Goal: Task Accomplishment & Management: Manage account settings

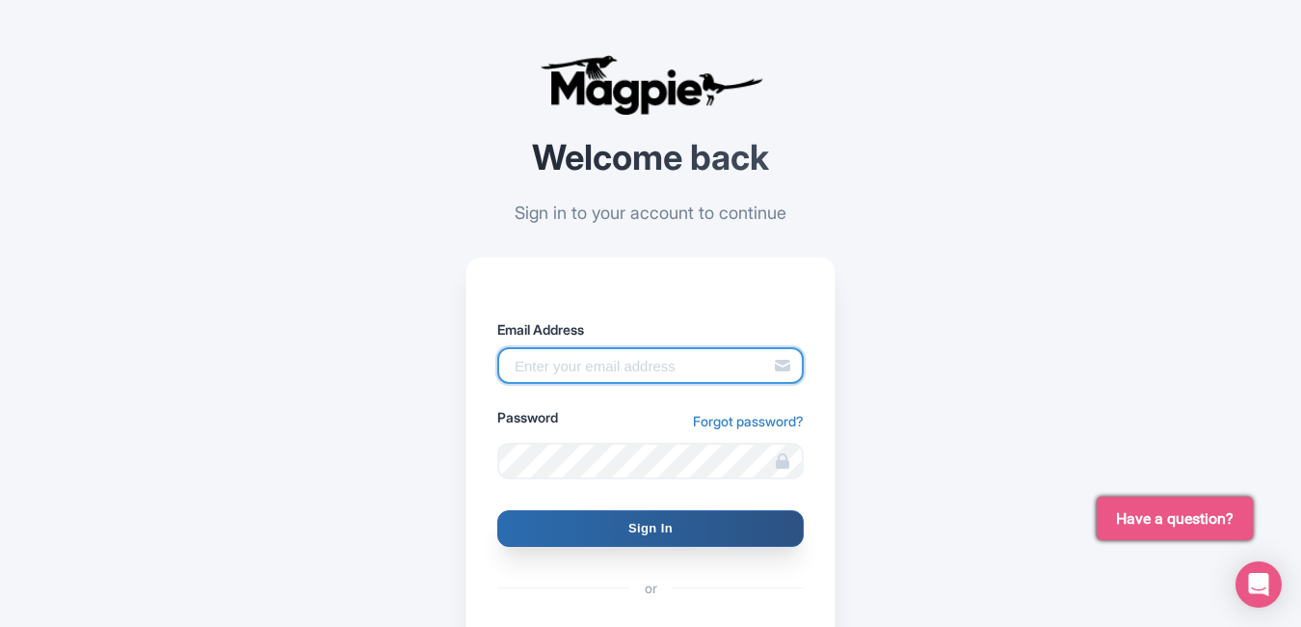
type input "Pushpendra.shekhwat@ticketex.co"
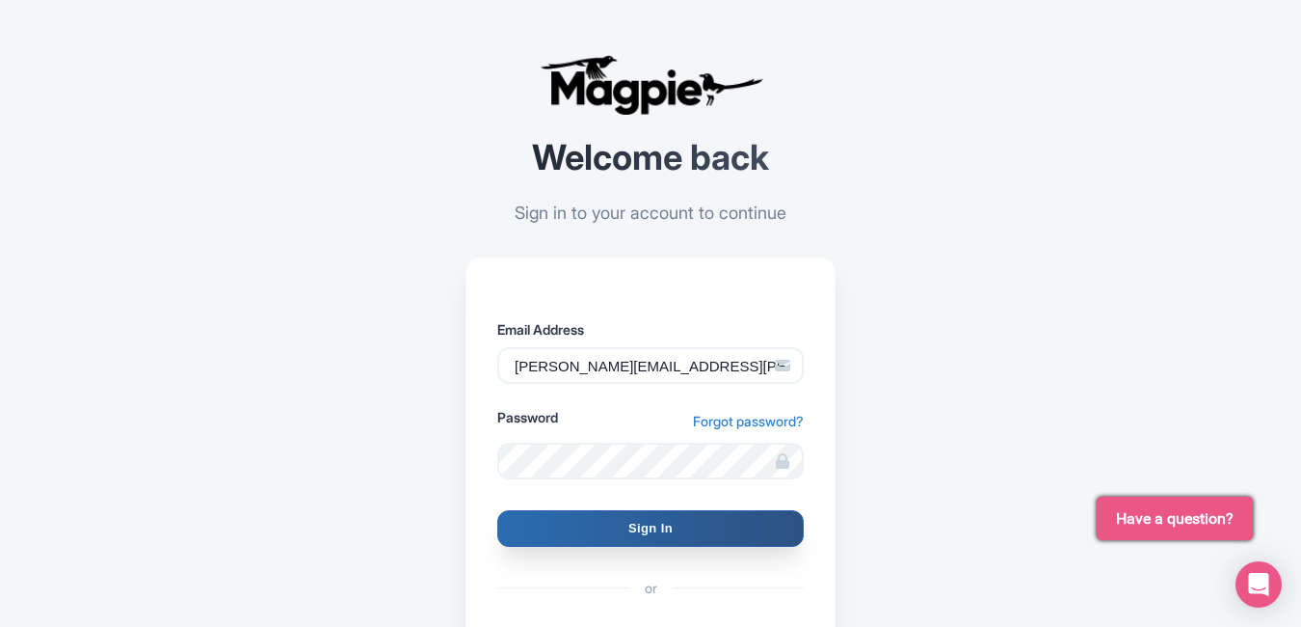
click at [684, 520] on input "Sign In" at bounding box center [650, 528] width 307 height 37
type input "Signing in..."
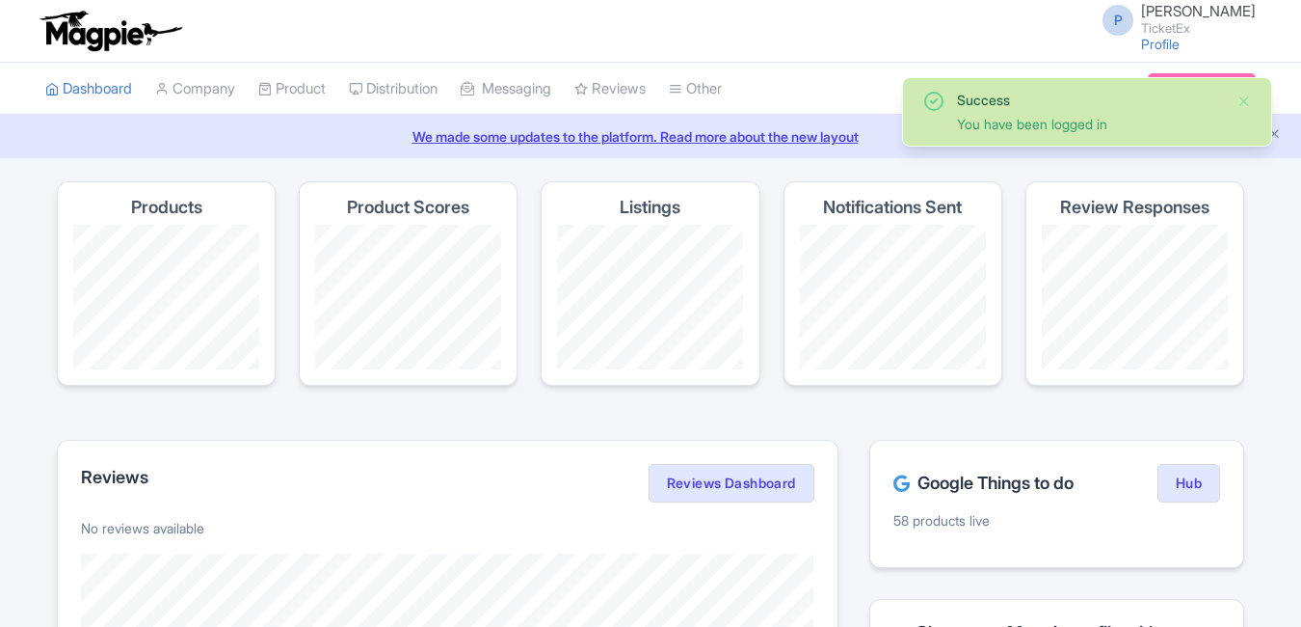
click at [264, 92] on li "Product My Products Image Library Rate Sheets" at bounding box center [292, 89] width 91 height 52
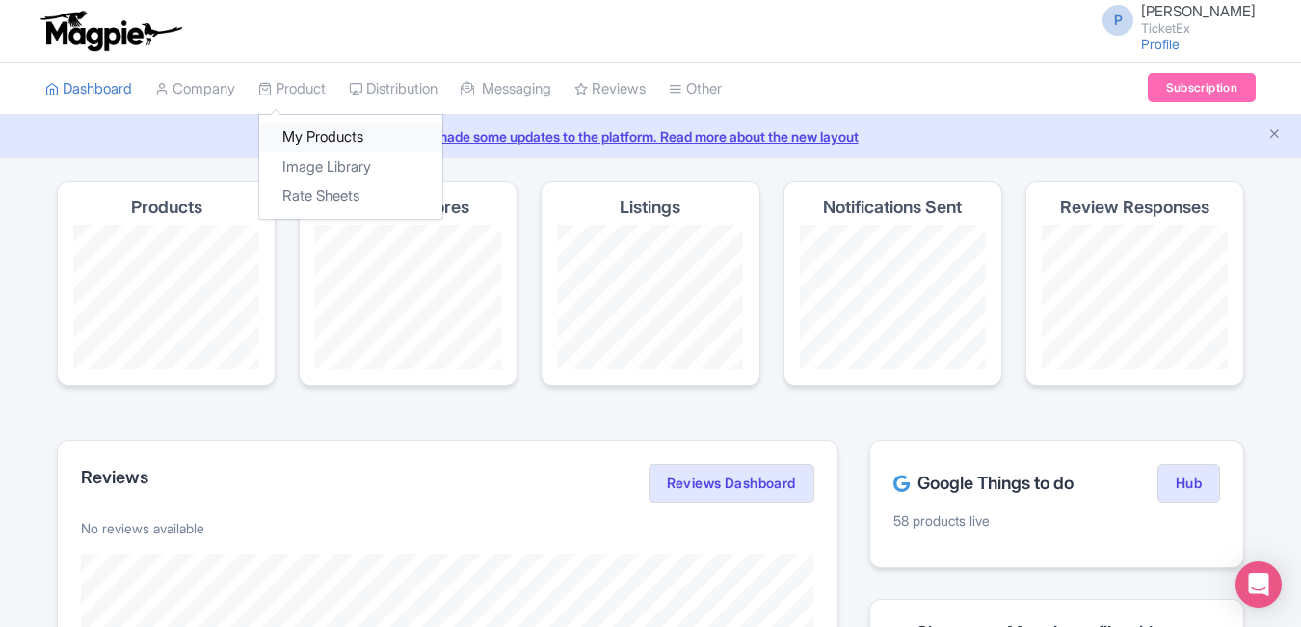
click at [308, 144] on link "My Products" at bounding box center [350, 137] width 183 height 30
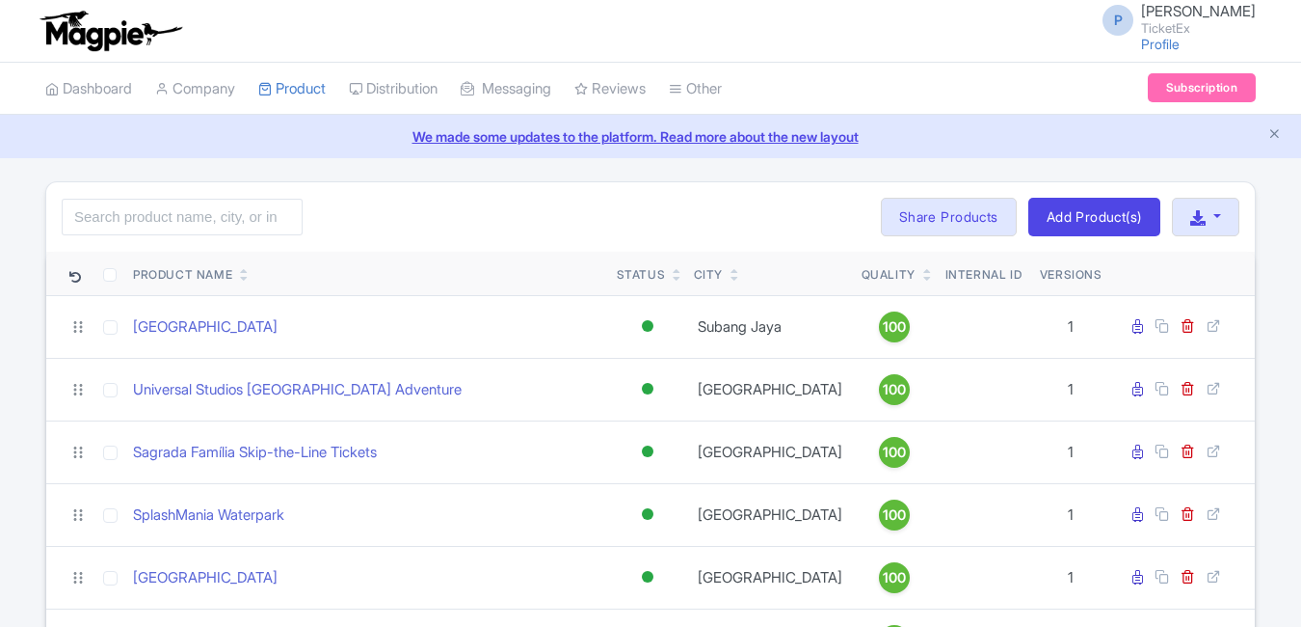
click at [237, 211] on input "search" at bounding box center [182, 217] width 241 height 37
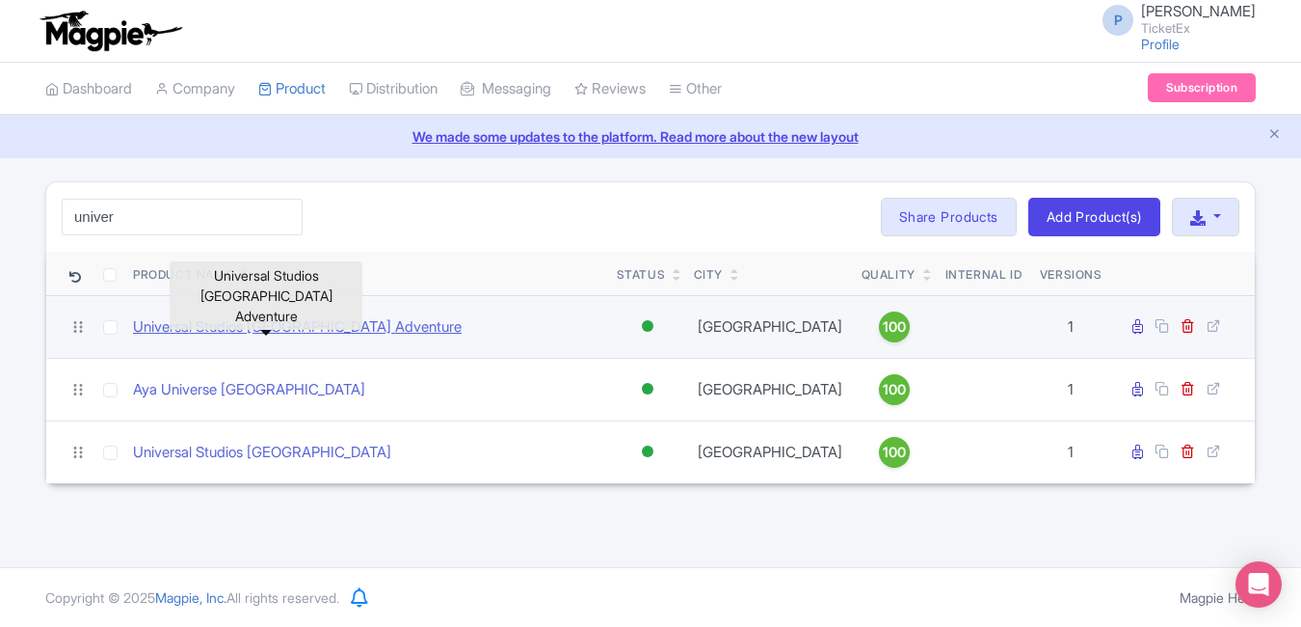
type input "univer"
click at [261, 322] on link "Universal Studios [GEOGRAPHIC_DATA] Adventure" at bounding box center [297, 327] width 329 height 22
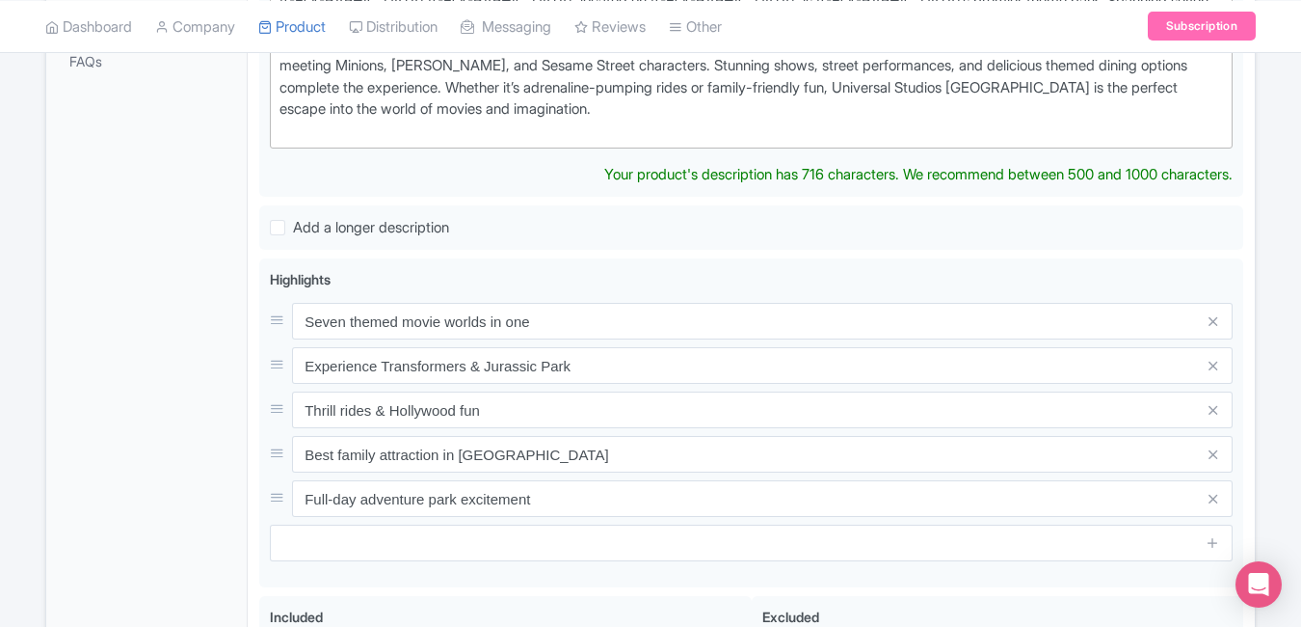
scroll to position [649, 0]
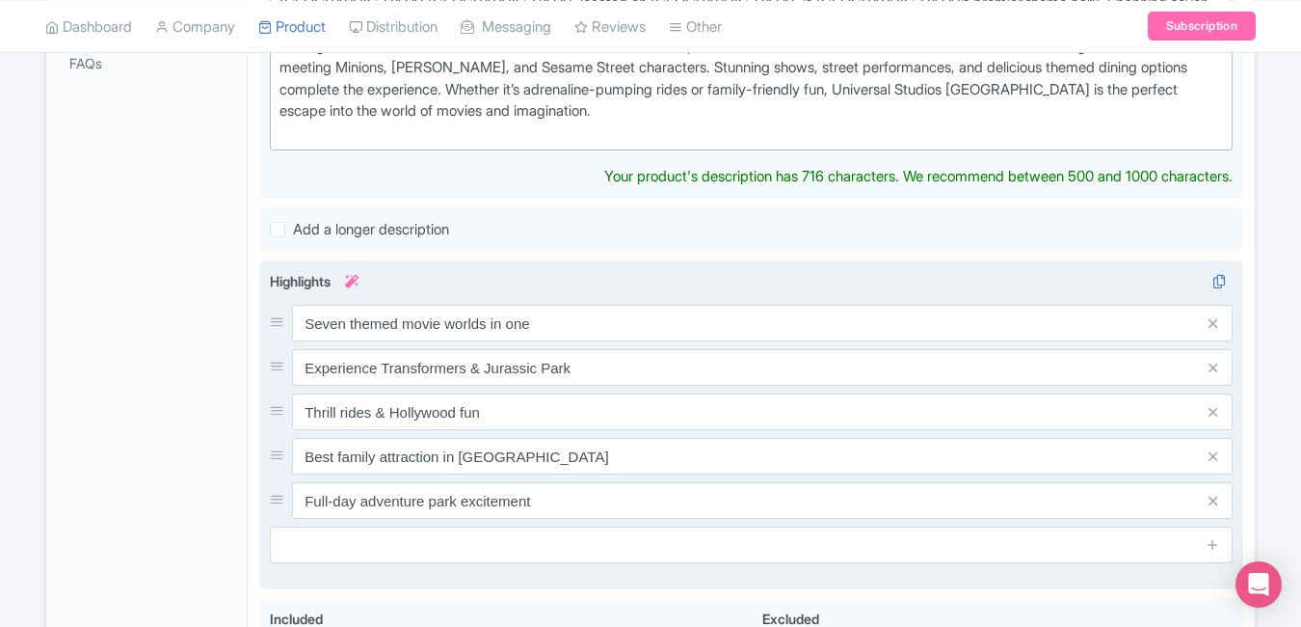
type trix-editor "<div>[GEOGRAPHIC_DATA] [GEOGRAPHIC_DATA], located on [GEOGRAPHIC_DATA], is [GEO…"
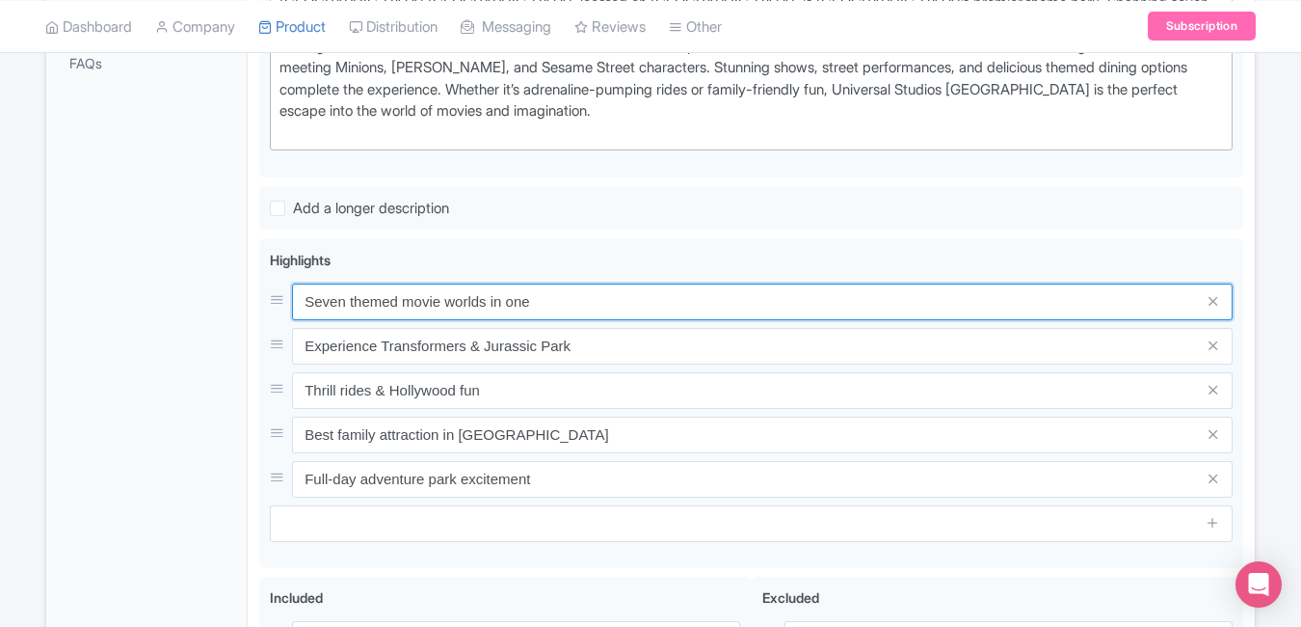
drag, startPoint x: 574, startPoint y: 310, endPoint x: 219, endPoint y: 323, distance: 355.0
click at [219, 323] on div "General Booking Info Locations Settings Pricing Gallery Itinerary FAQs Universa…" at bounding box center [650, 285] width 1209 height 1221
paste input "Thrilling rides & Hollywood movie adventures"
type input "Thrilling rides & Hollywood movie adventures"
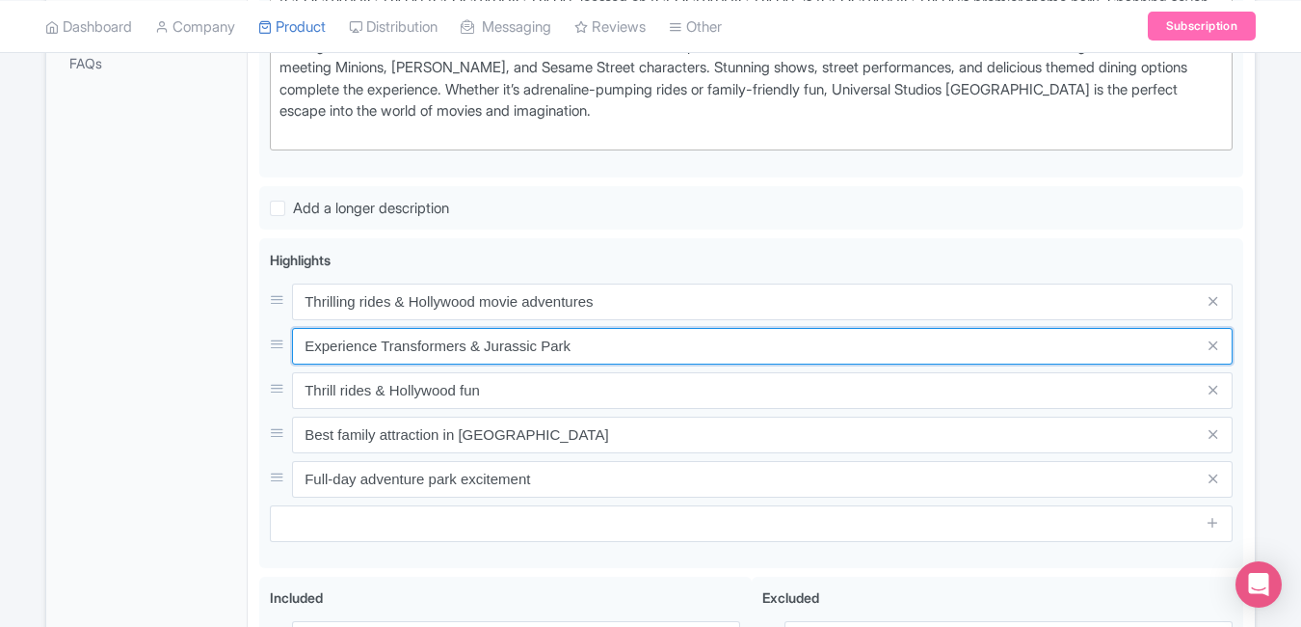
drag, startPoint x: 593, startPoint y: 353, endPoint x: 257, endPoint y: 388, distance: 337.3
click at [257, 388] on div "Universal Studios Singapore Adventure Name * i Universal Studios Singapore Adve…" at bounding box center [751, 285] width 1007 height 1221
paste input "Meet iconic film characters live"
type input "Meet iconic film characters live"
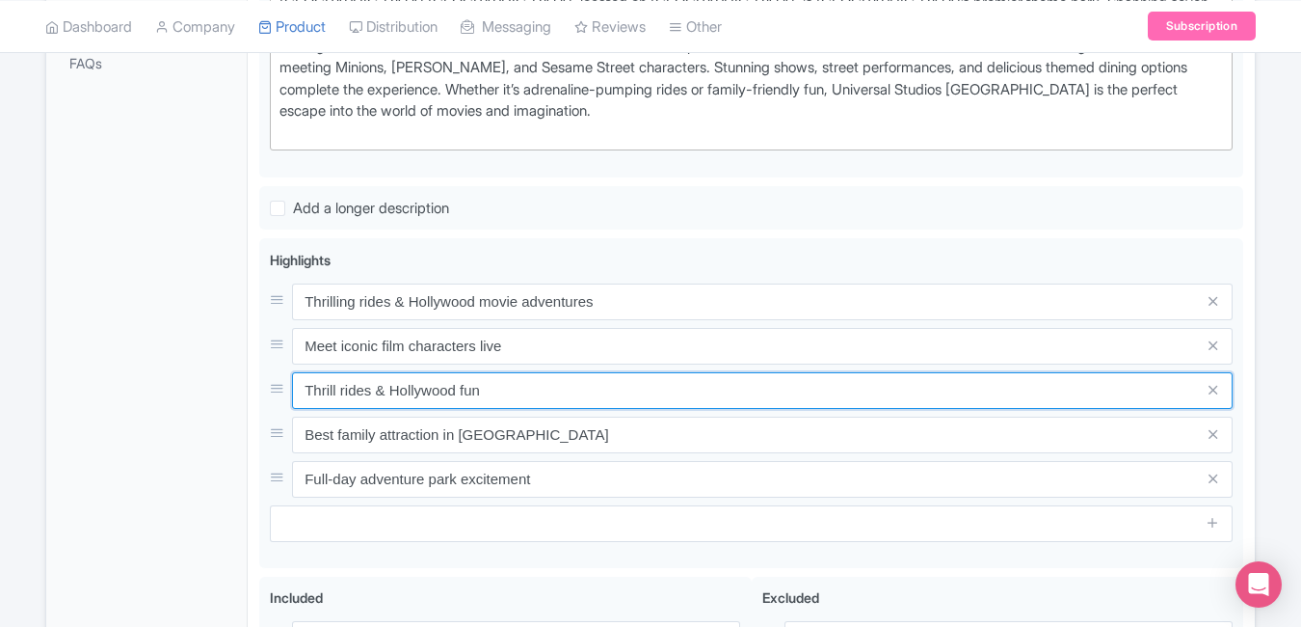
drag, startPoint x: 571, startPoint y: 394, endPoint x: 228, endPoint y: 401, distance: 343.3
click at [228, 401] on div "General Booking Info Locations Settings Pricing Gallery Itinerary FAQs Universa…" at bounding box center [650, 285] width 1209 height 1221
paste input "Explore 7 themed zones of"
type input "Explore 7 themed zones of fun"
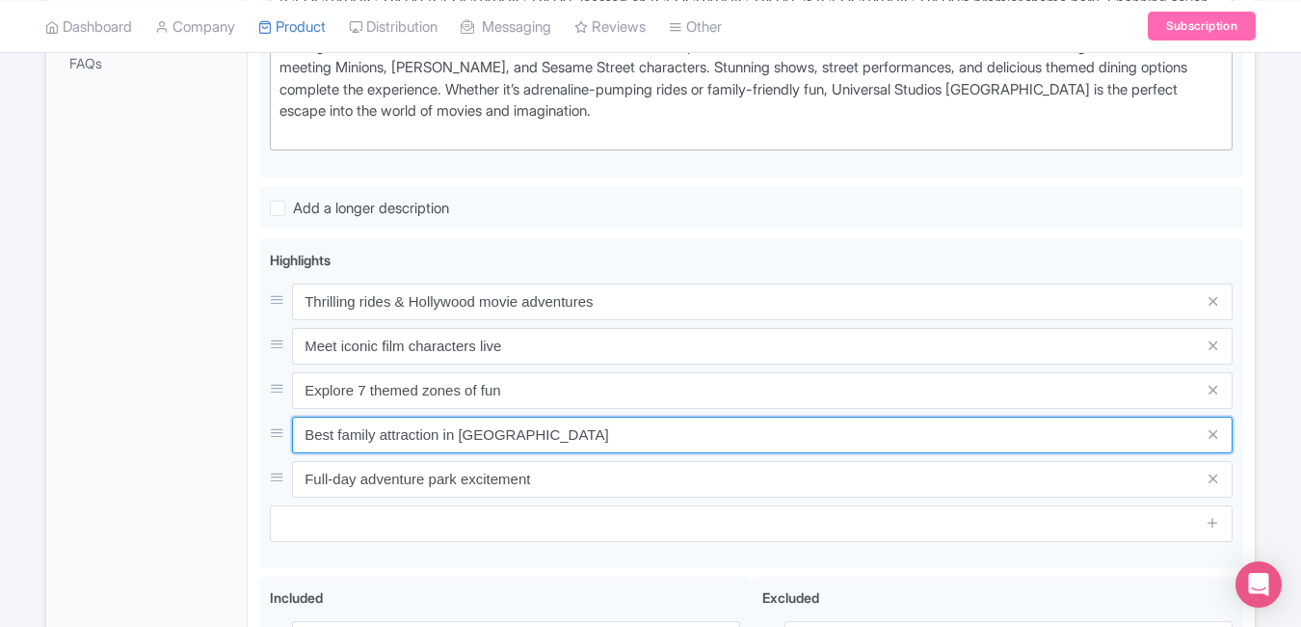
drag, startPoint x: 599, startPoint y: 425, endPoint x: 191, endPoint y: 439, distance: 408.0
click at [191, 439] on div "General Booking Info Locations Settings Pricing Gallery Itinerary FAQs Universa…" at bounding box center [650, 285] width 1209 height 1221
paste input "Spectacular shows & street performances"
type input "Spectacular shows & street performances"
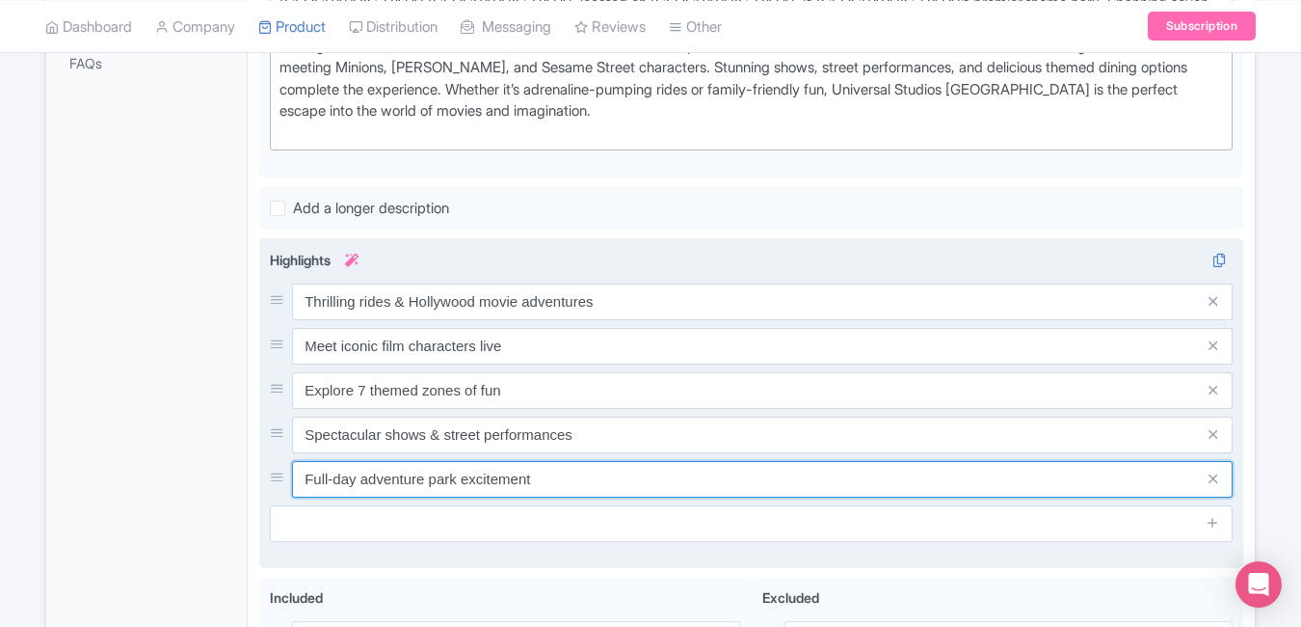
drag, startPoint x: 616, startPoint y: 495, endPoint x: 263, endPoint y: 486, distance: 353.0
click at [263, 486] on div "Seven themed movie worlds in one Experience Transformers & Jurassic Park Thrill…" at bounding box center [751, 403] width 984 height 330
paste input "amily-friendly attractions for all ages"
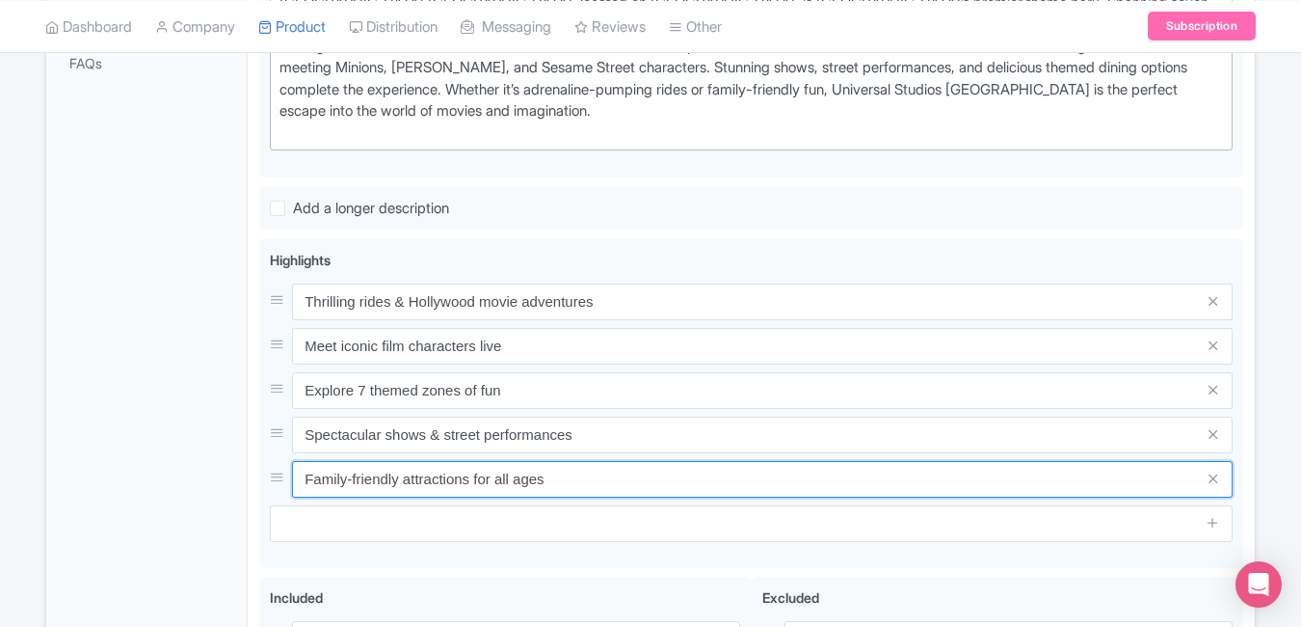
type input "Family-friendly attractions for all ages"
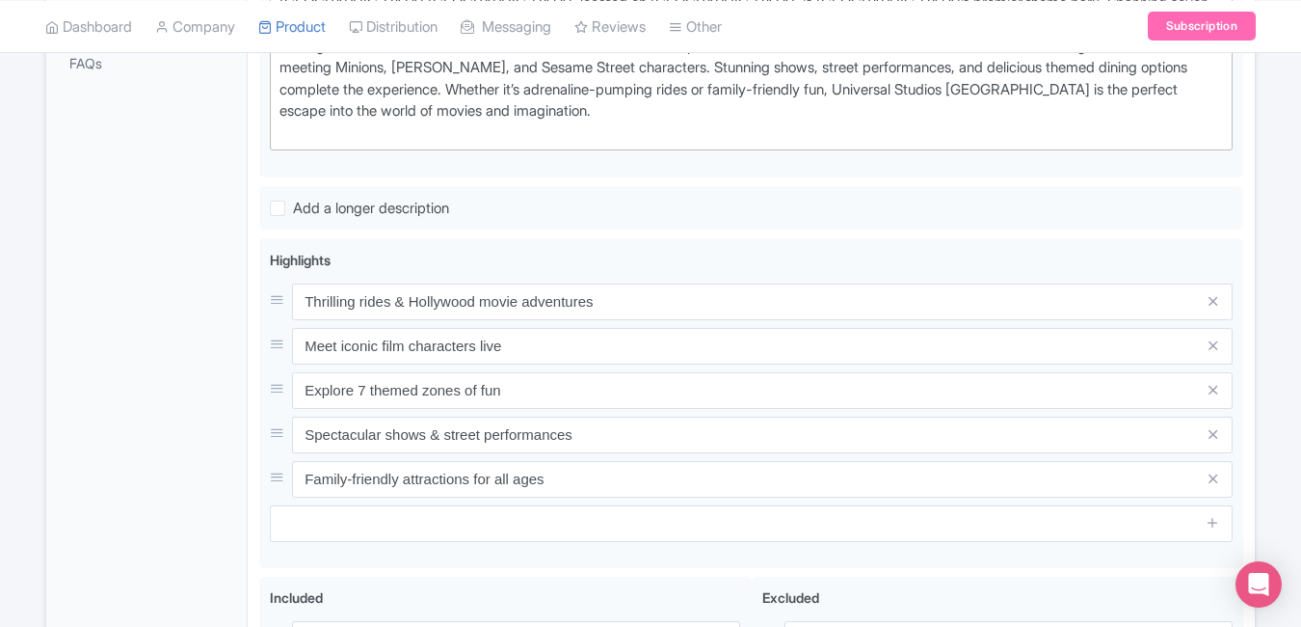
click at [167, 418] on div "General Booking Info Locations Settings Pricing Gallery Itinerary FAQs" at bounding box center [146, 292] width 201 height 1210
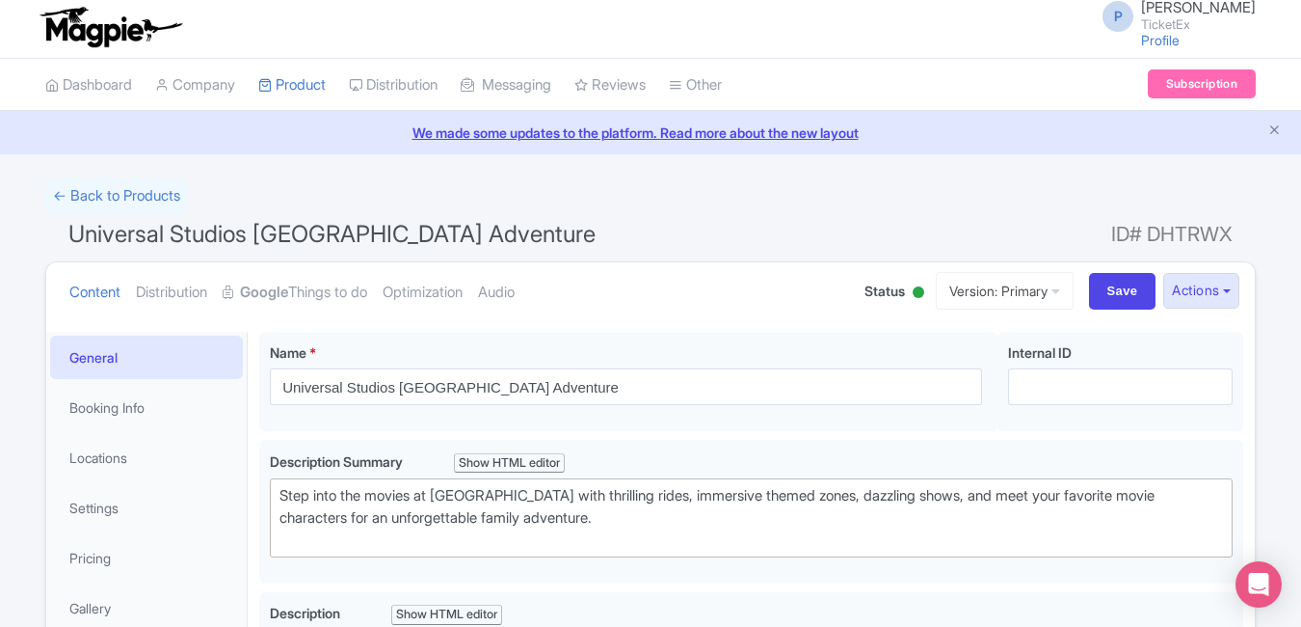
scroll to position [0, 0]
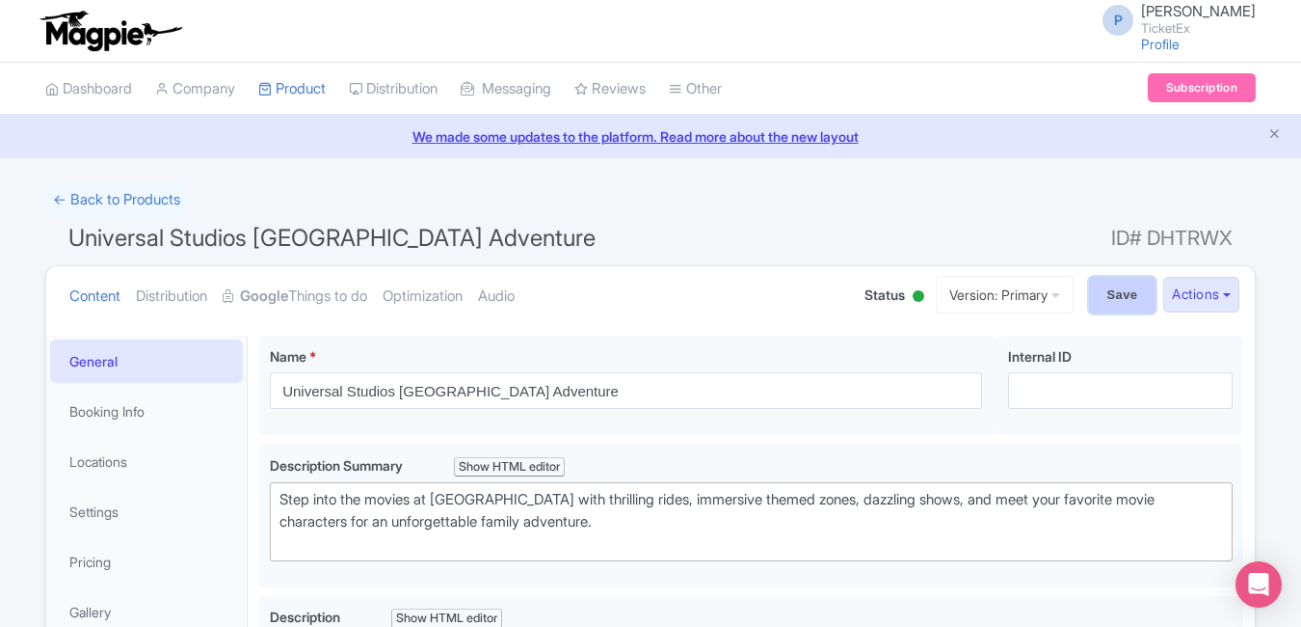
click at [1099, 291] on input "Save" at bounding box center [1122, 295] width 67 height 37
type input "Saving..."
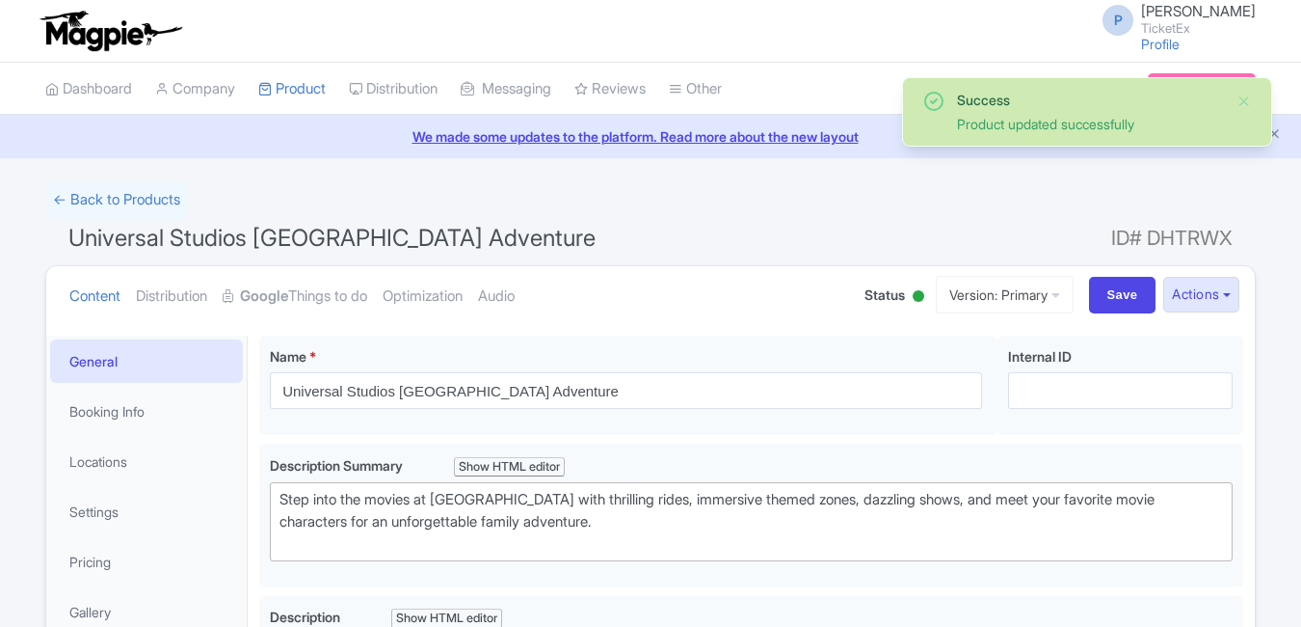
scroll to position [335, 0]
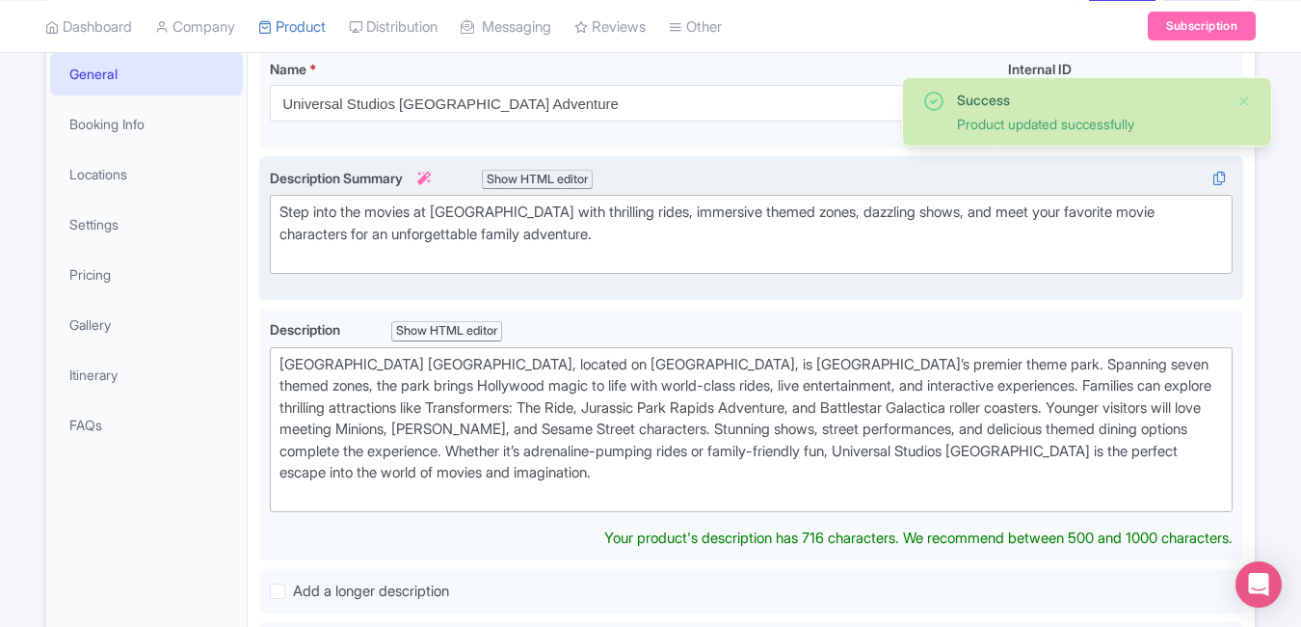
type trix-editor "<div>[GEOGRAPHIC_DATA] [GEOGRAPHIC_DATA], located on [GEOGRAPHIC_DATA], is [GEO…"
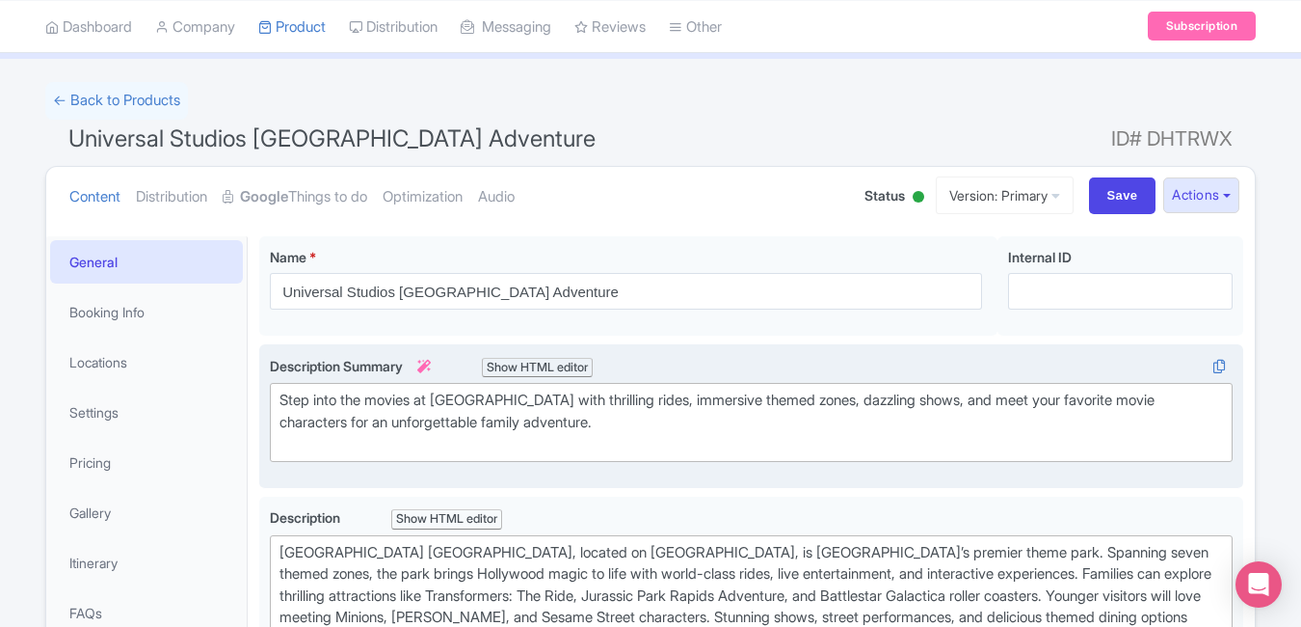
scroll to position [0, 0]
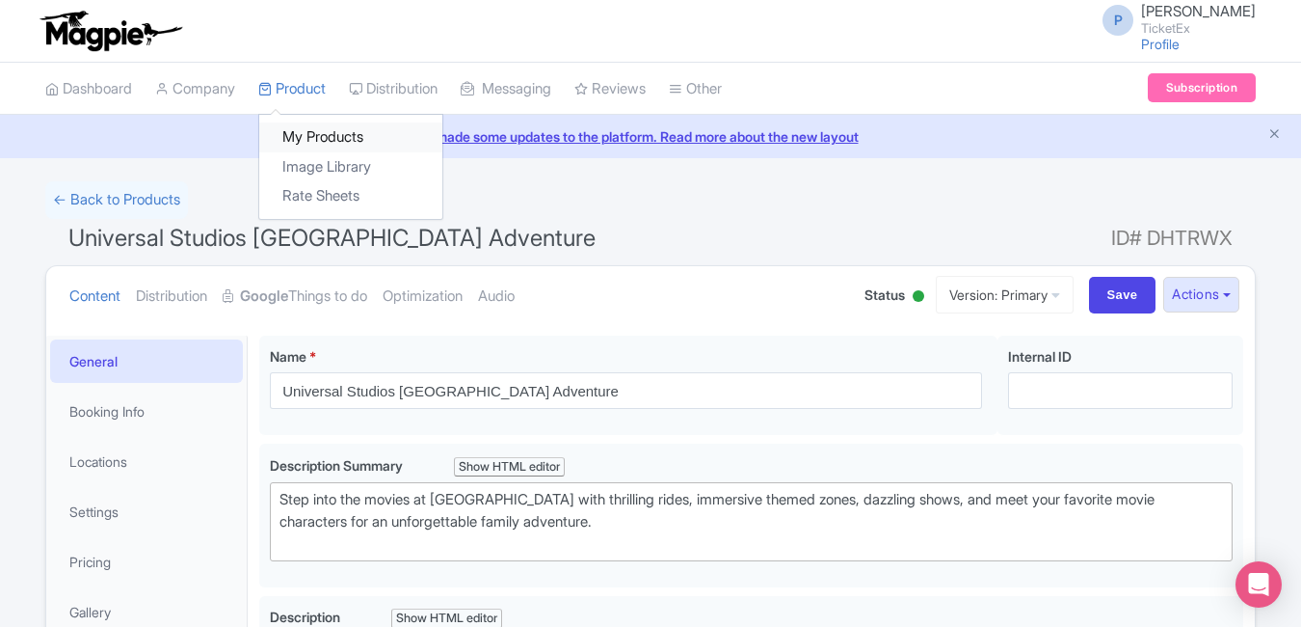
click at [314, 125] on link "My Products" at bounding box center [350, 137] width 183 height 30
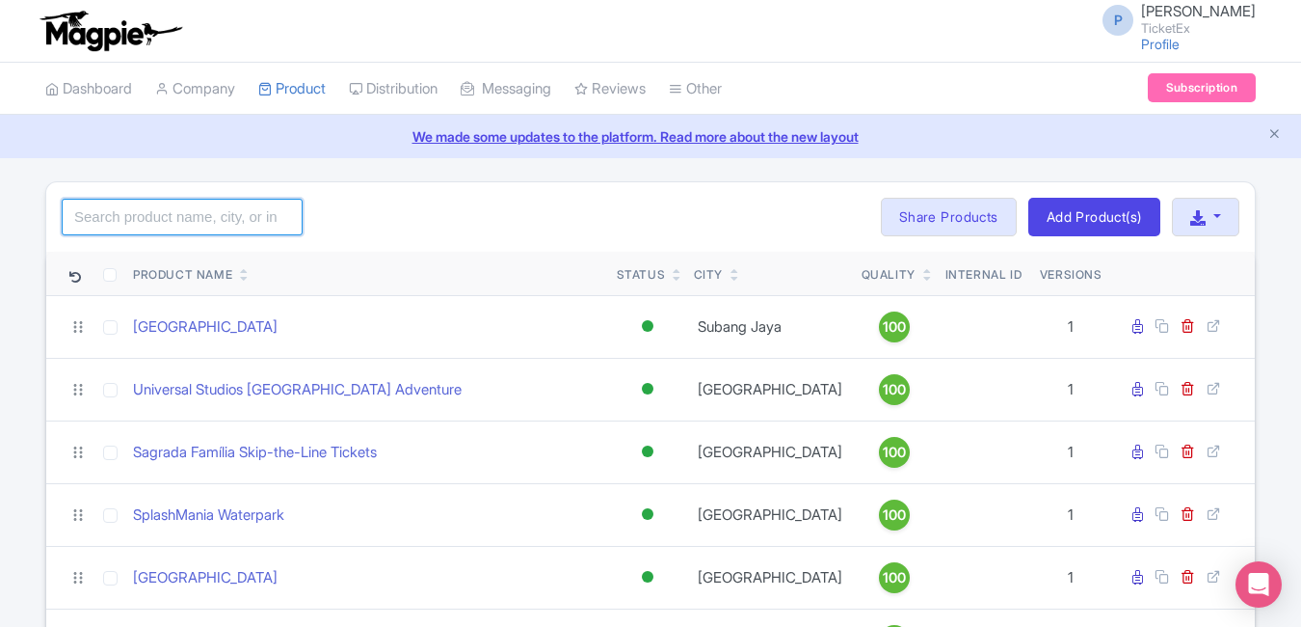
click at [245, 207] on input "search" at bounding box center [182, 217] width 241 height 37
type input "g"
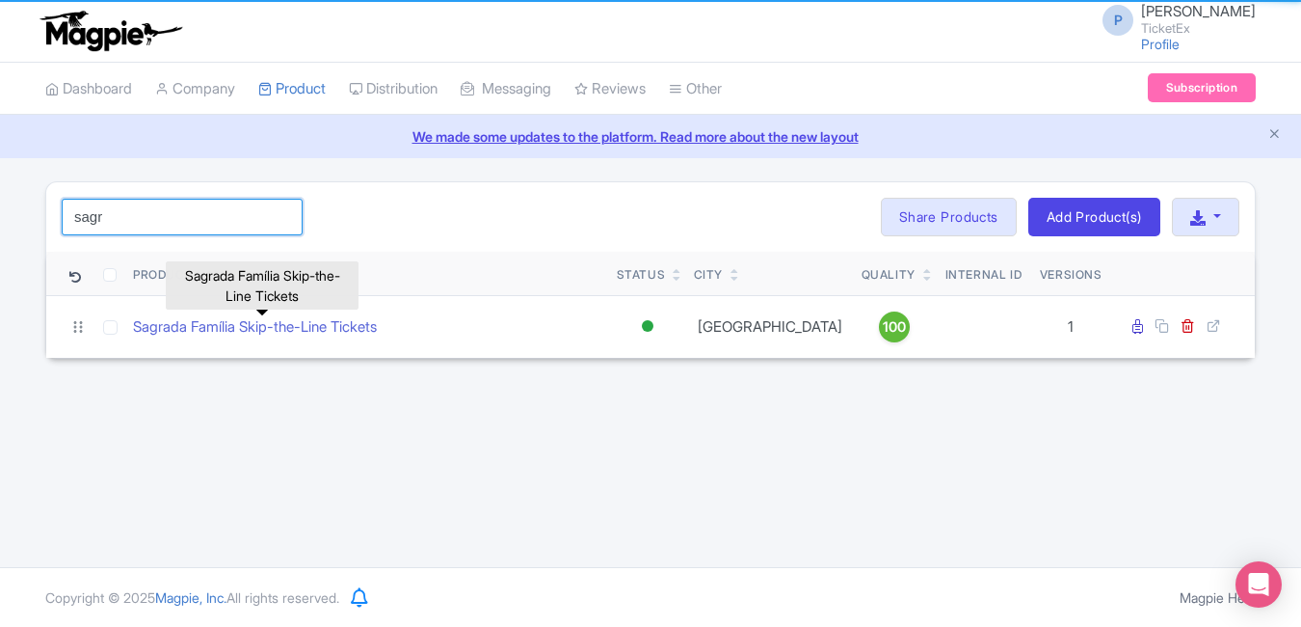
type input "sagr"
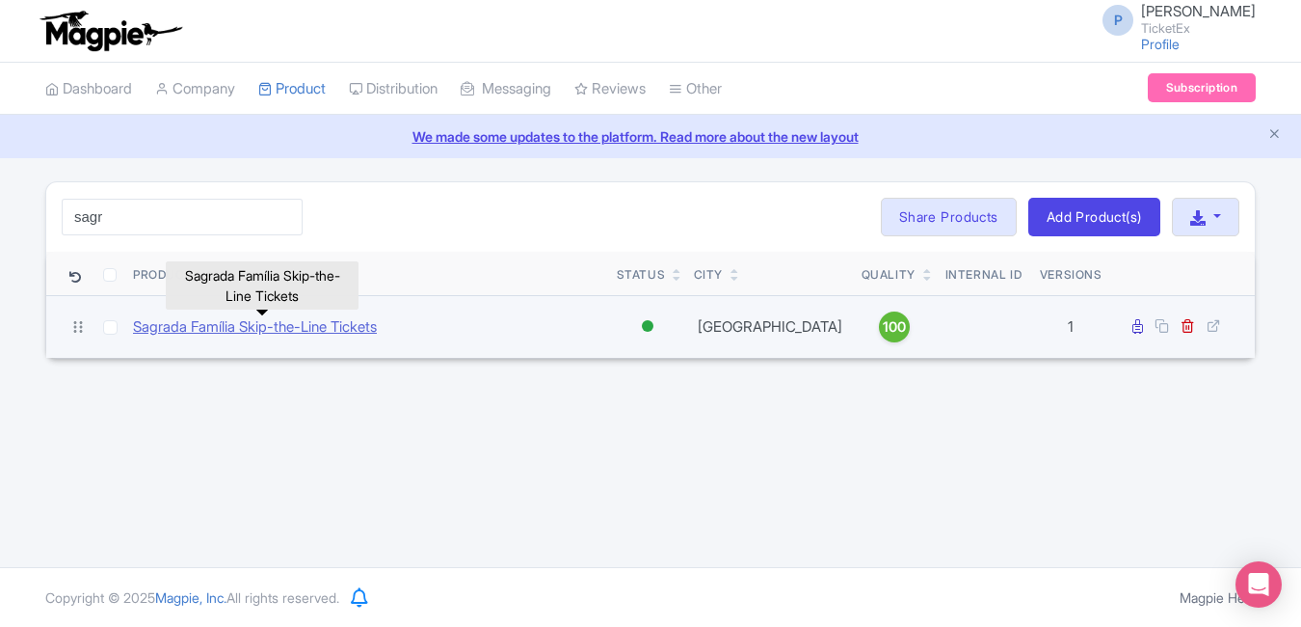
click at [284, 318] on link "Sagrada Família Skip-the-Line Tickets" at bounding box center [255, 327] width 244 height 22
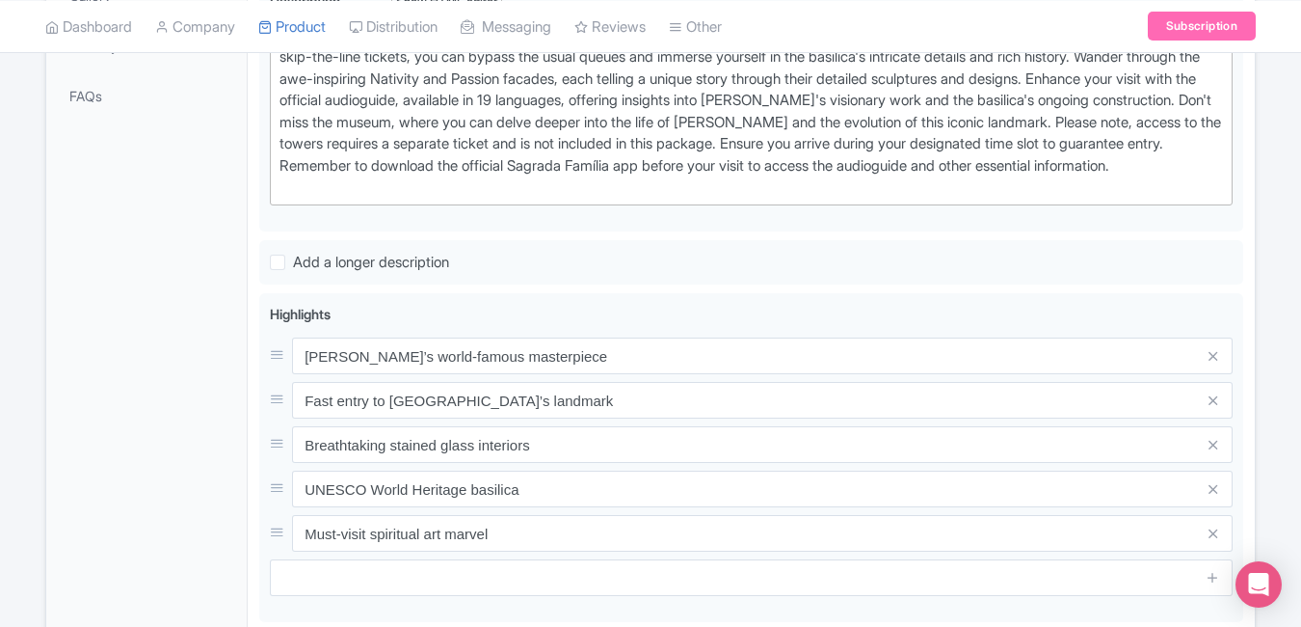
scroll to position [625, 0]
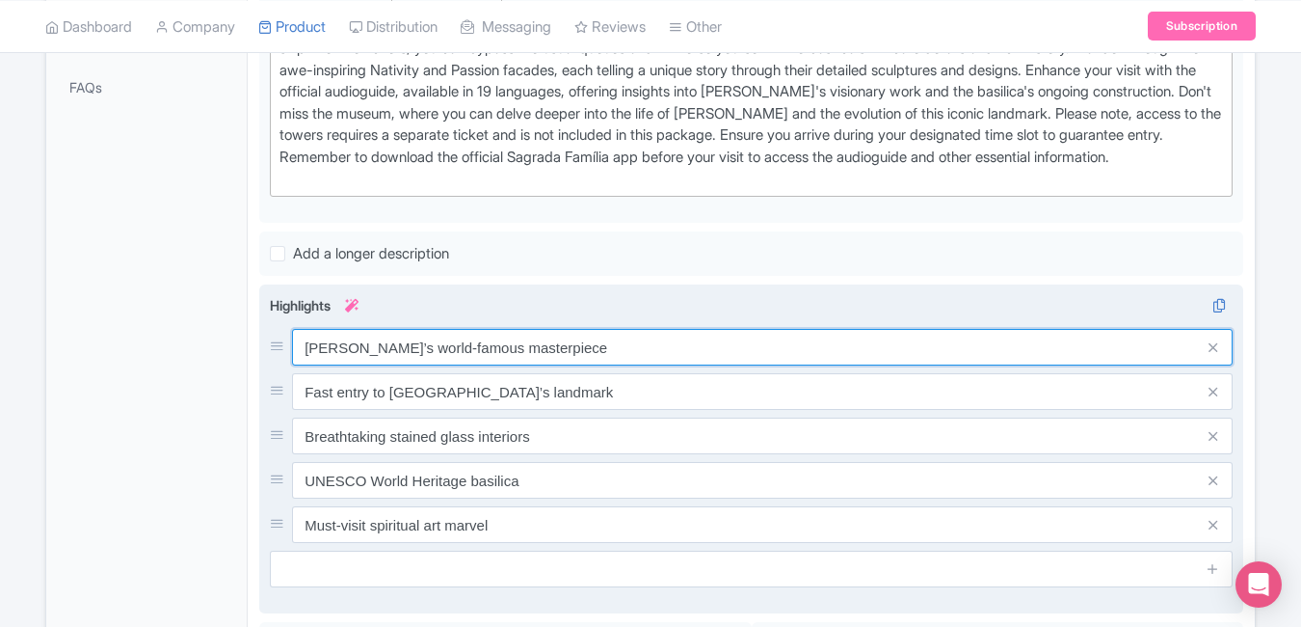
click at [646, 340] on input "Gaudí’s world-famous masterpiece" at bounding box center [762, 347] width 941 height 37
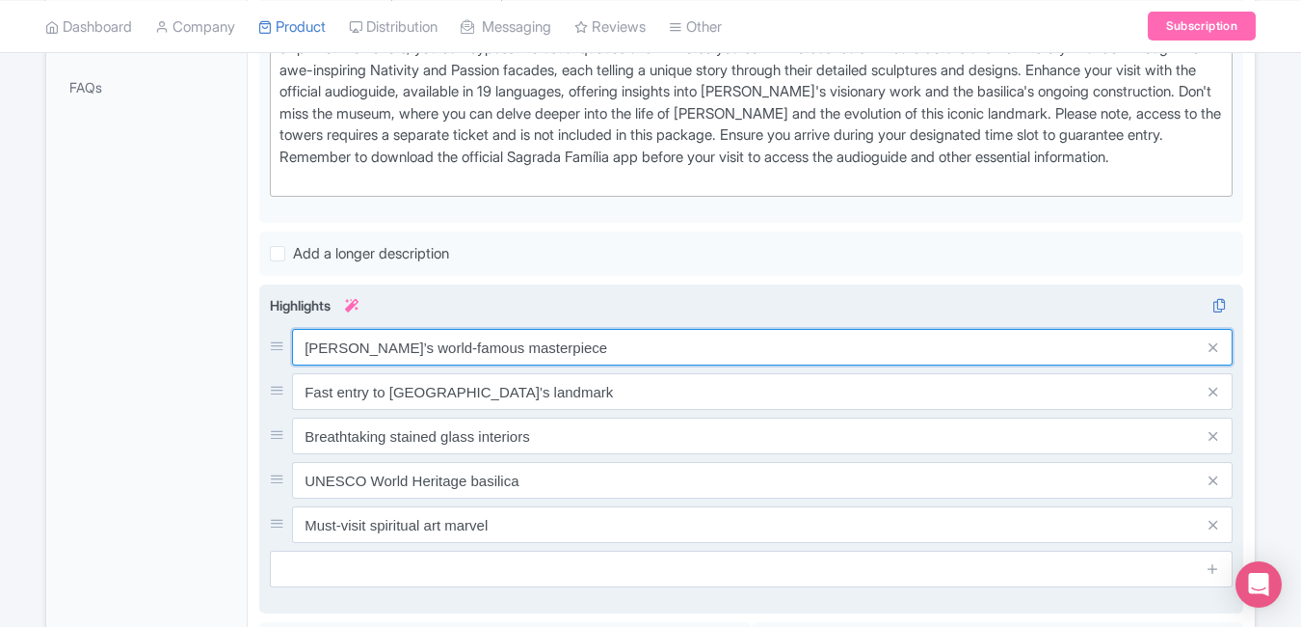
paste input "masterpiece of divine architectur"
type input "Gaudí’s masterpiece of divine architecture"
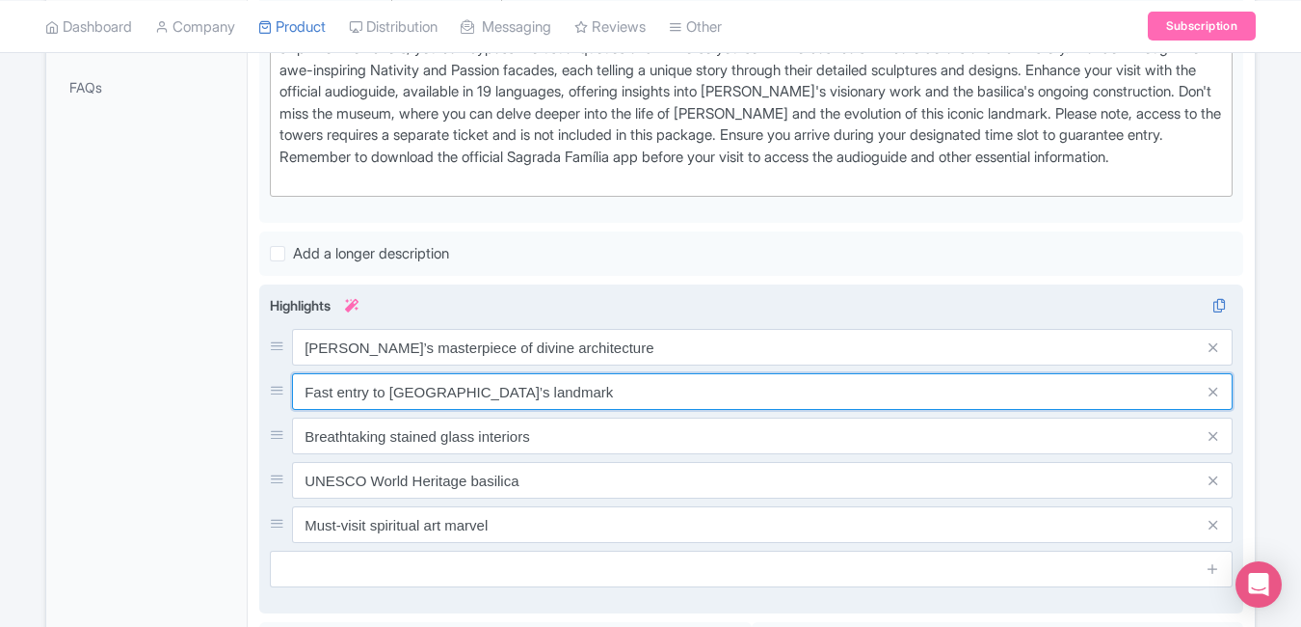
click at [614, 385] on input "Fast entry to Barcelona’s landmark" at bounding box center [762, 391] width 941 height 37
paste input "Stunning stained-glass interiors"
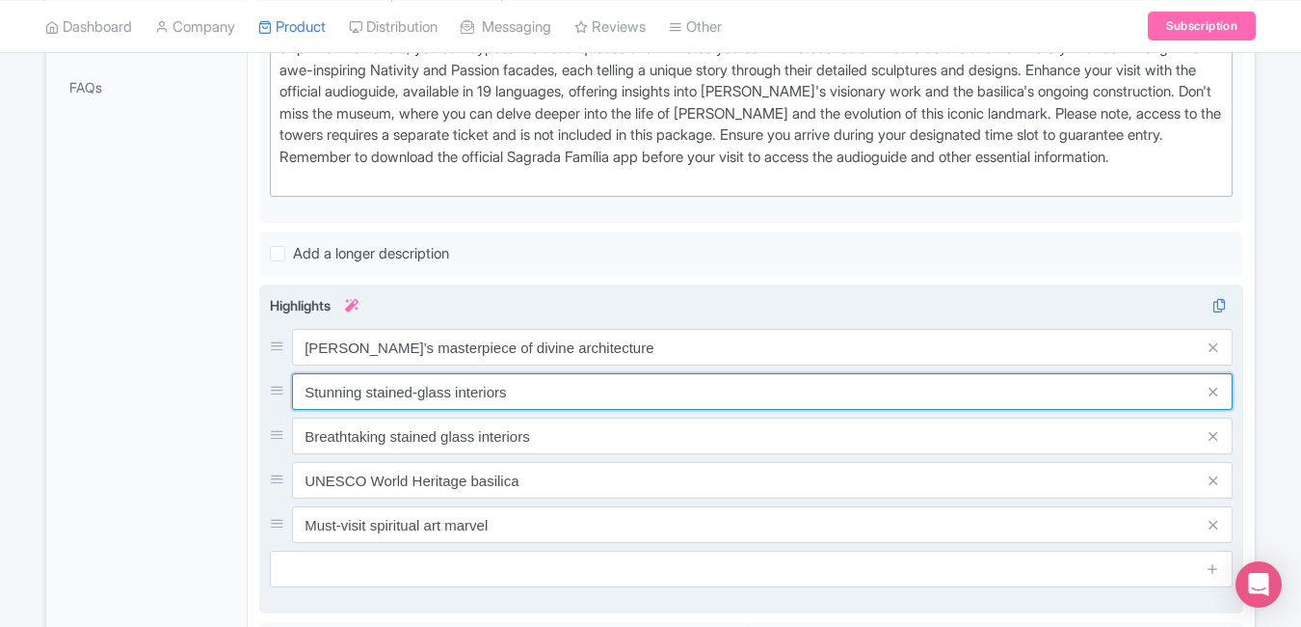
type input "Stunning stained-glass interiors"
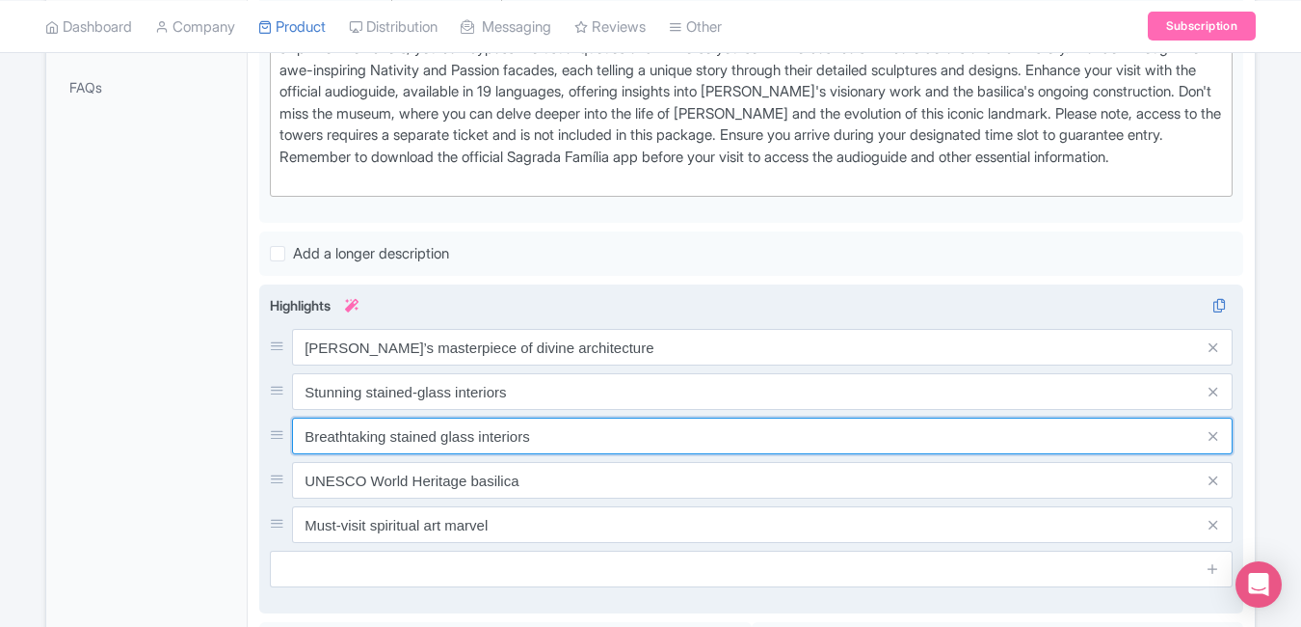
click at [541, 439] on input "Breathtaking stained glass interiors" at bounding box center [762, 435] width 941 height 37
paste input "Skip-the-line entry convenience"
type input "Skip-the-line entry convenience"
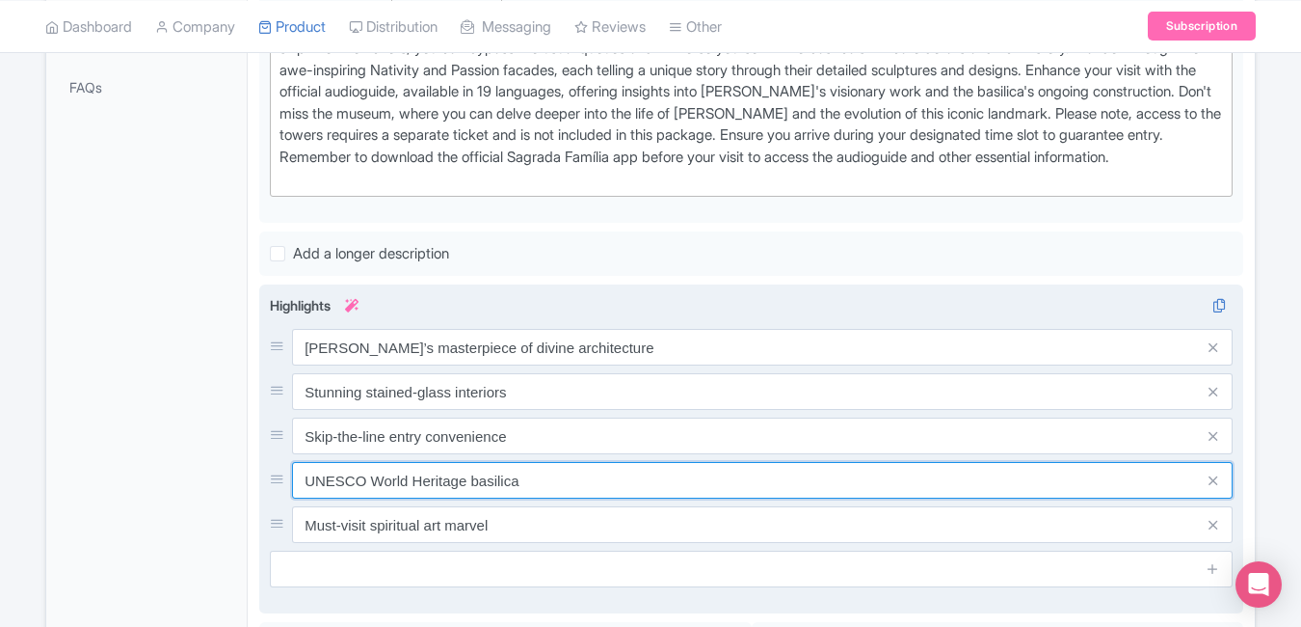
click at [528, 474] on input "UNESCO World Heritage basilica" at bounding box center [762, 480] width 941 height 37
paste input "Tower views of Barcelona skyline"
type input "Tower views of Barcelona skyline"
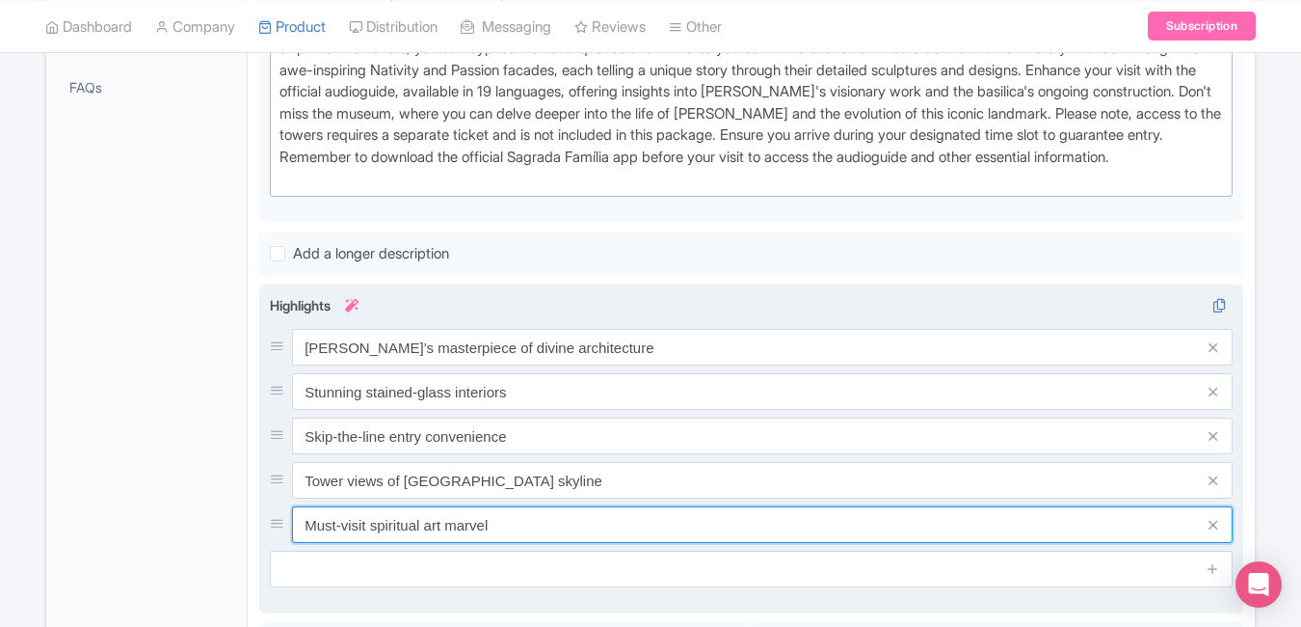
click at [505, 531] on input "Must-visit spiritual art marvel" at bounding box center [762, 524] width 941 height 37
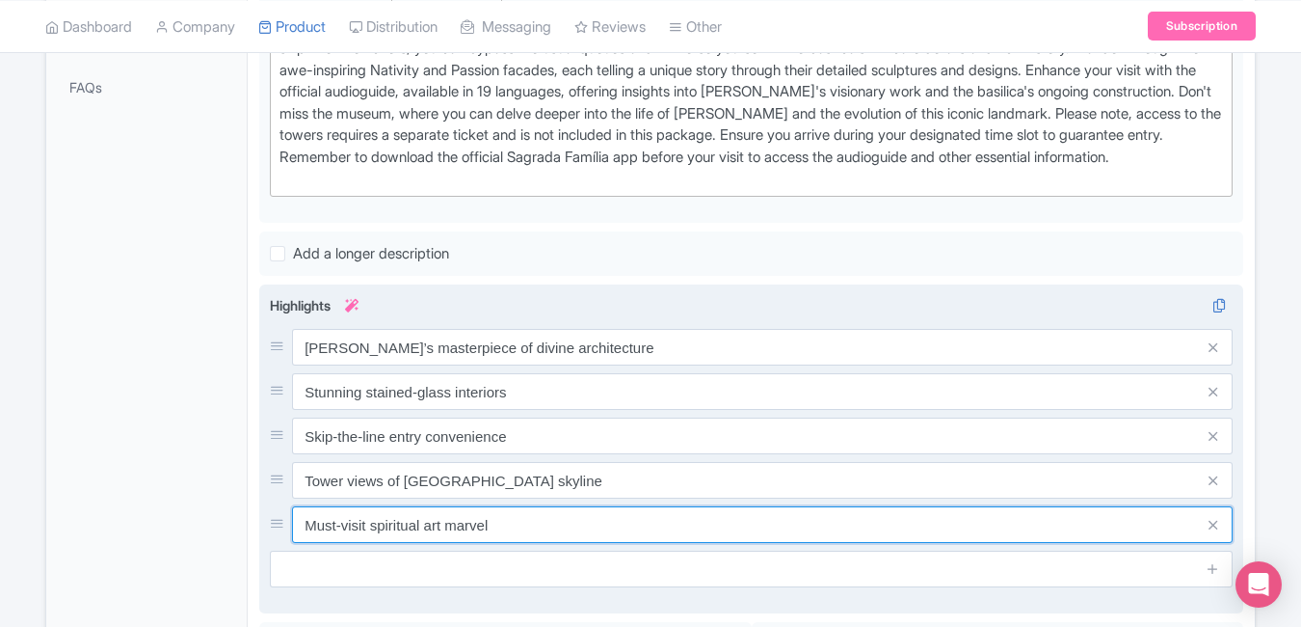
paste input "UNESCO World Heritage"
type input "UNESCO World Heritage marvel"
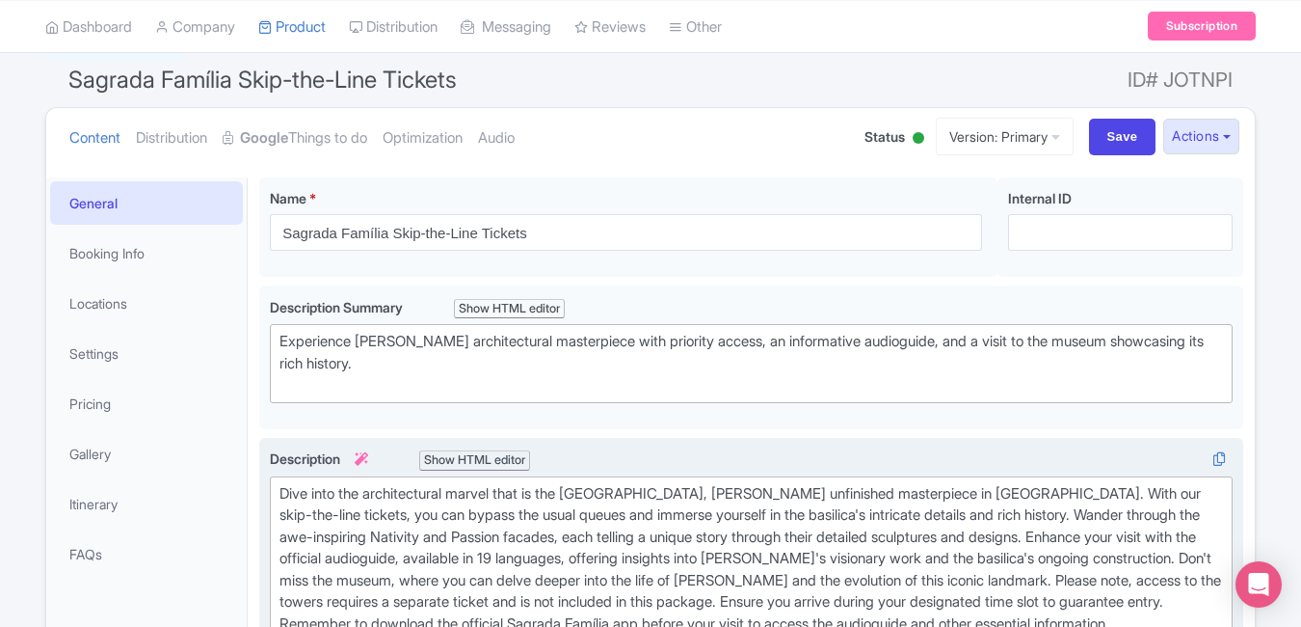
scroll to position [16, 0]
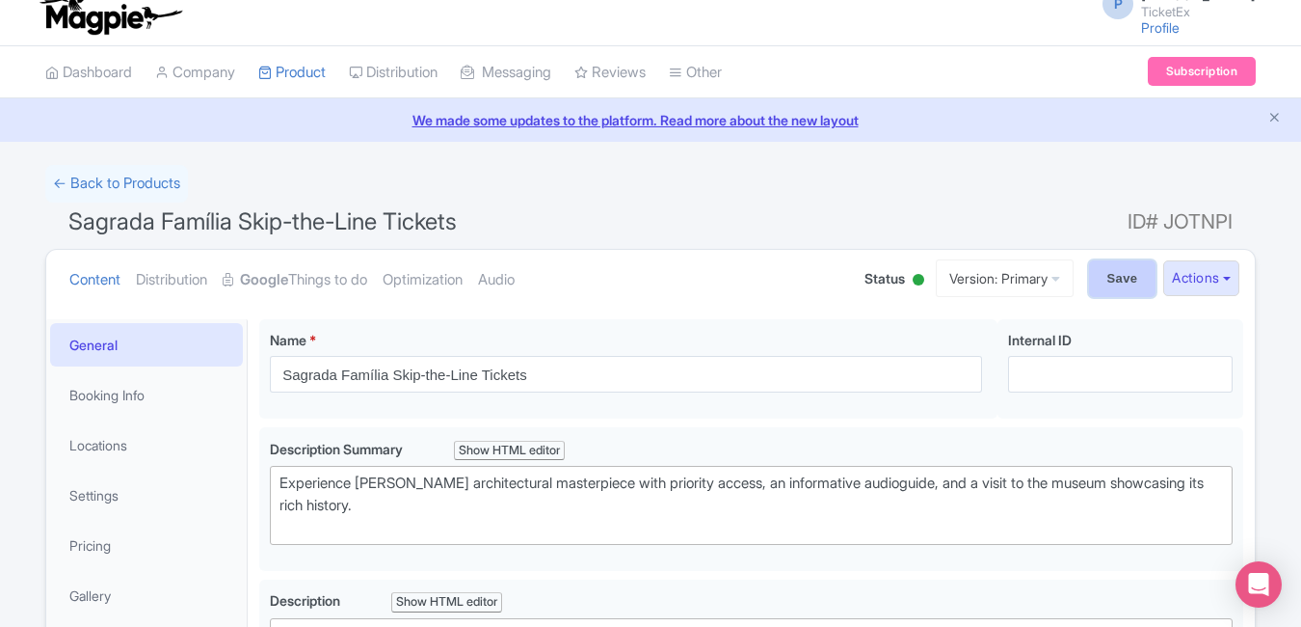
click at [1121, 269] on input "Save" at bounding box center [1122, 278] width 67 height 37
type input "Saving..."
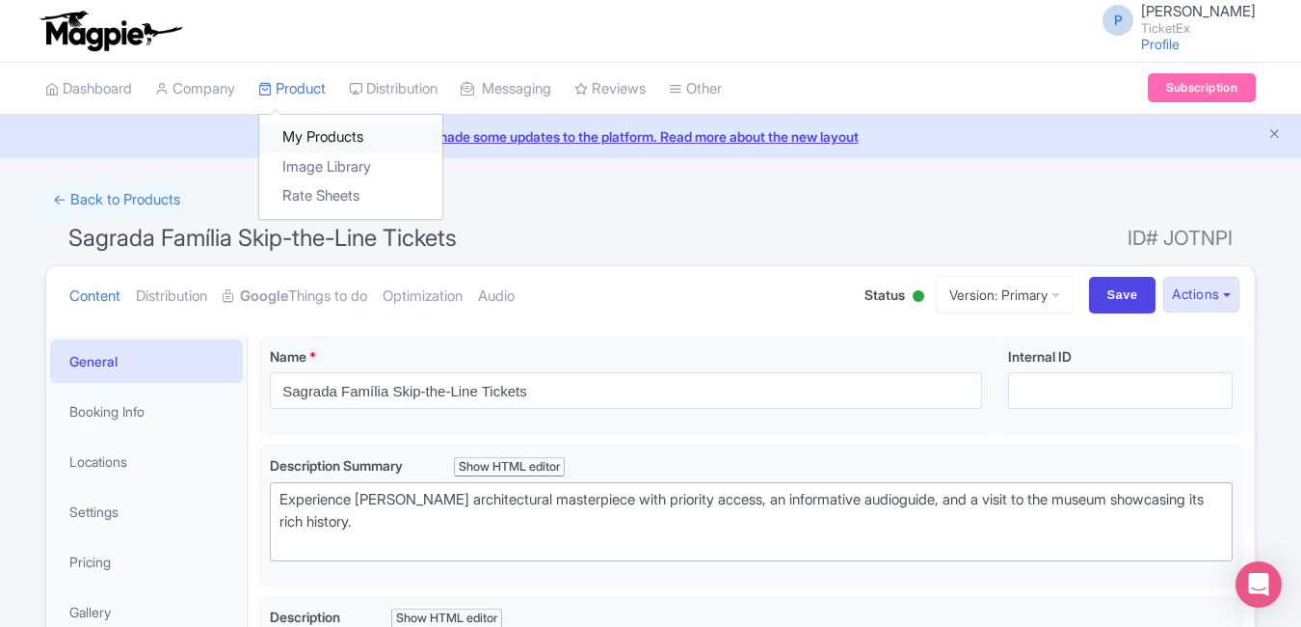
click at [312, 129] on link "My Products" at bounding box center [350, 137] width 183 height 30
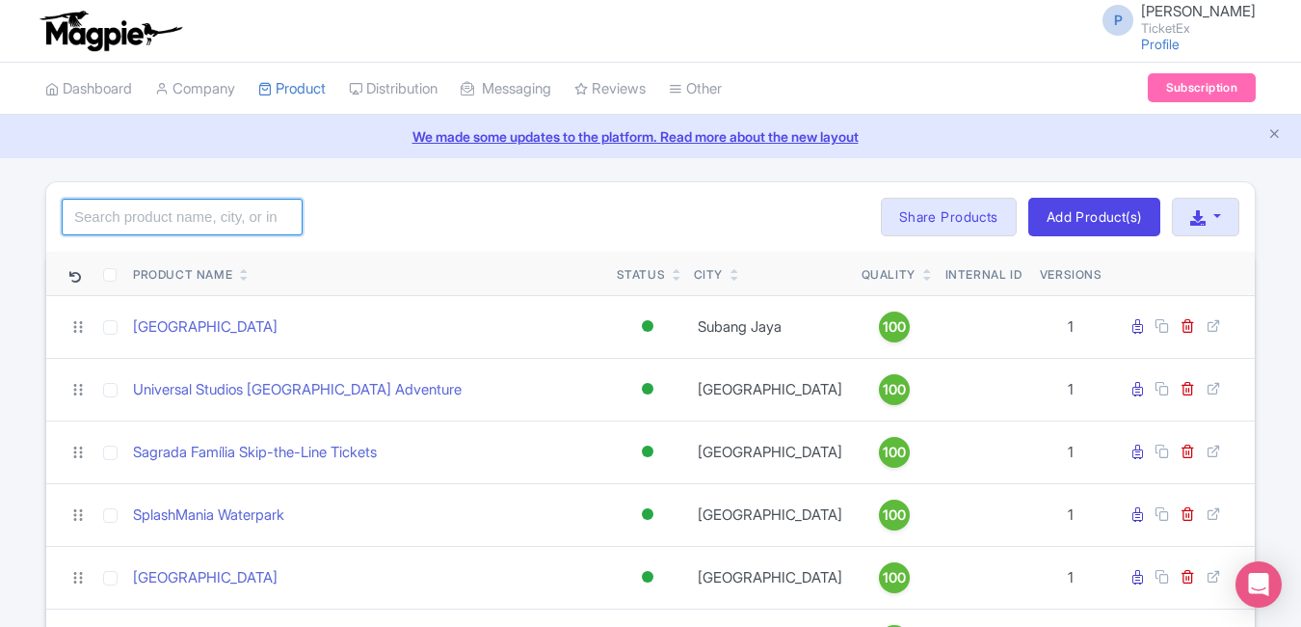
drag, startPoint x: 0, startPoint y: 0, endPoint x: 216, endPoint y: 209, distance: 300.7
click at [216, 209] on input "search" at bounding box center [182, 217] width 241 height 37
type input "borg"
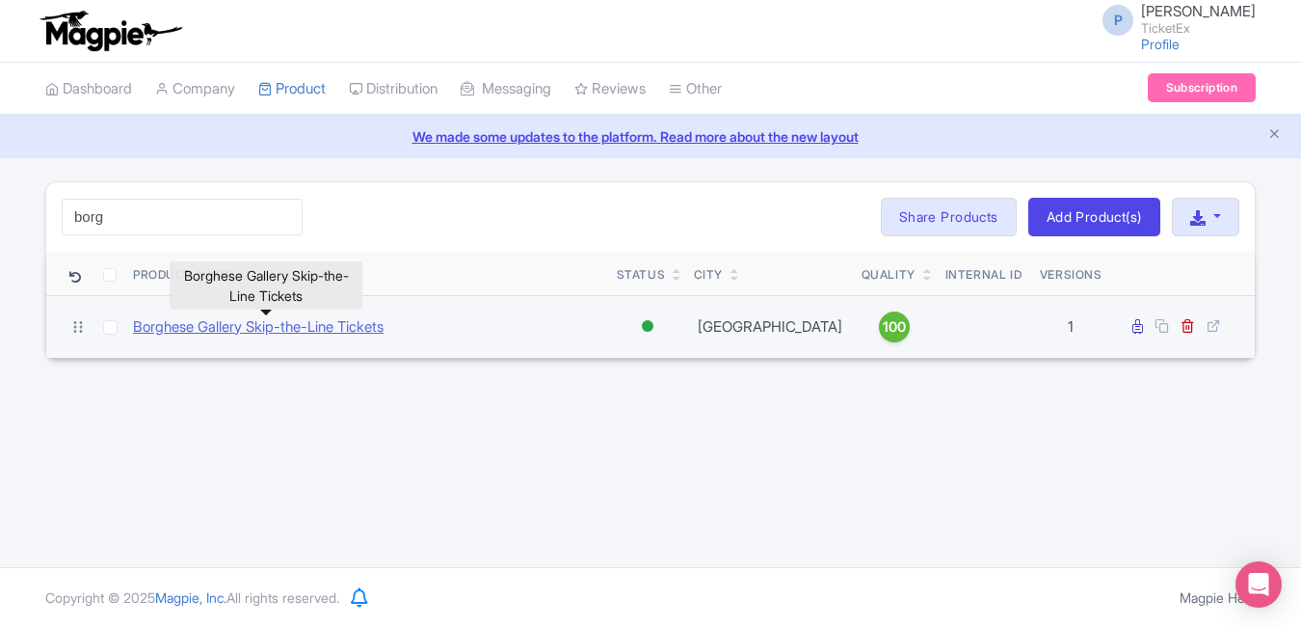
click at [237, 335] on link "Borghese Gallery Skip-the-Line Tickets" at bounding box center [258, 327] width 251 height 22
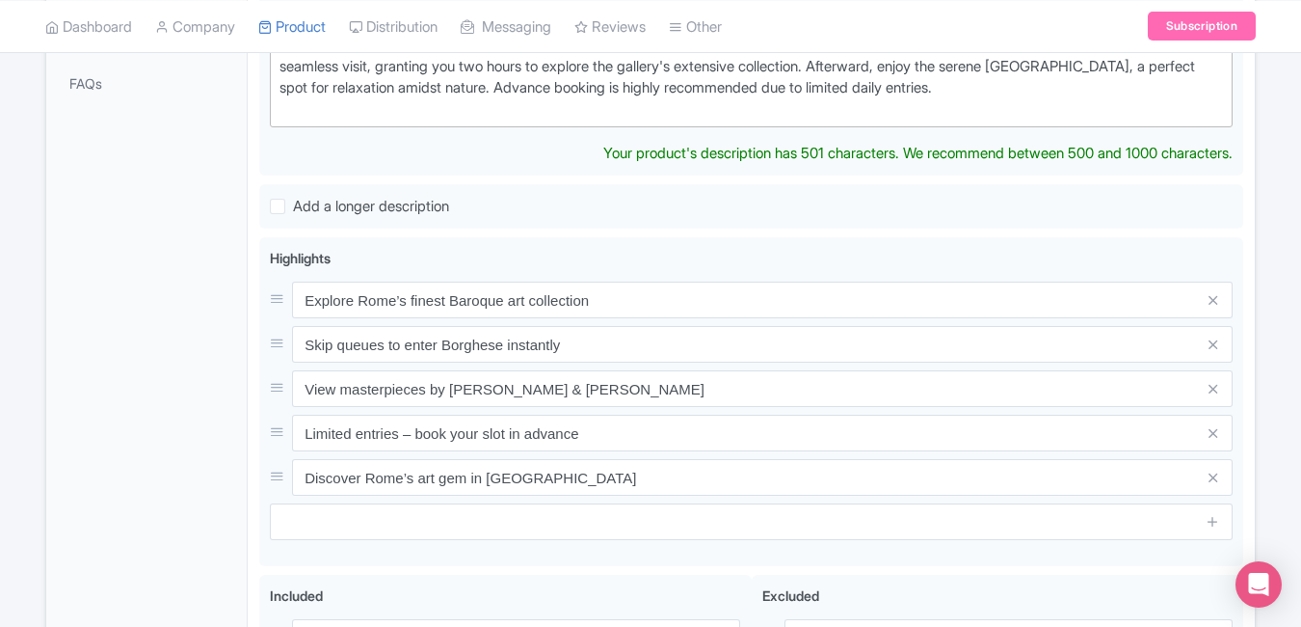
scroll to position [638, 0]
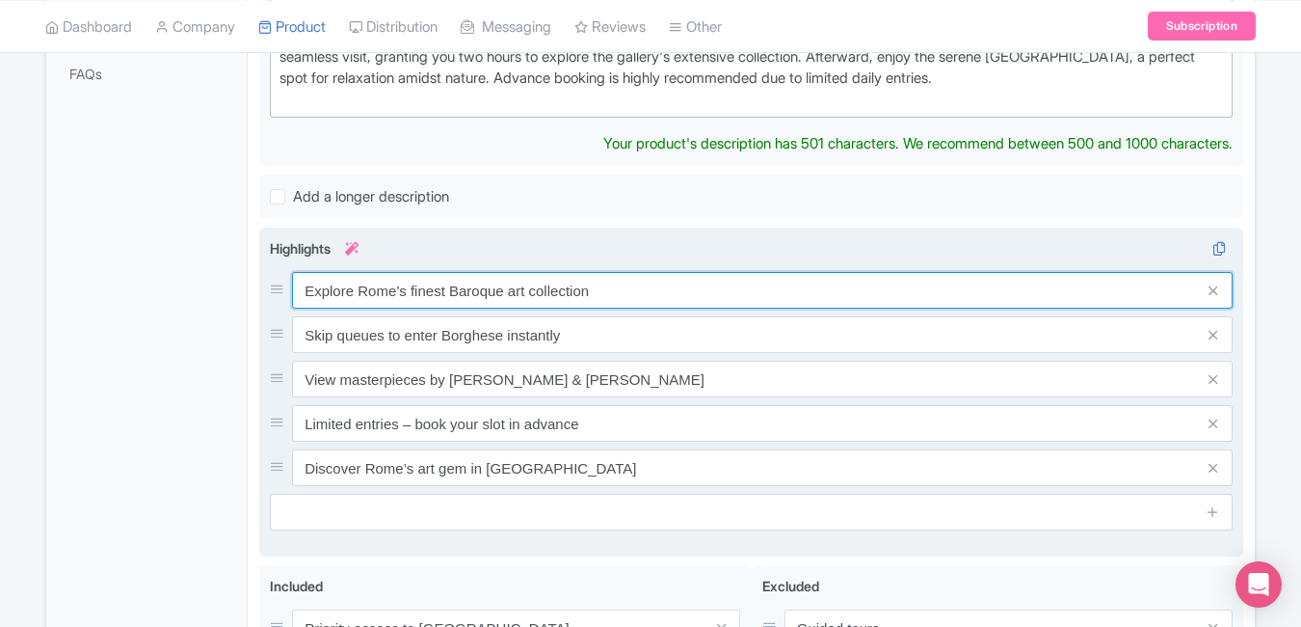
click at [631, 294] on div "Explore Rome’s finest Baroque art collection Skip queues to enter Borghese inst…" at bounding box center [751, 379] width 963 height 214
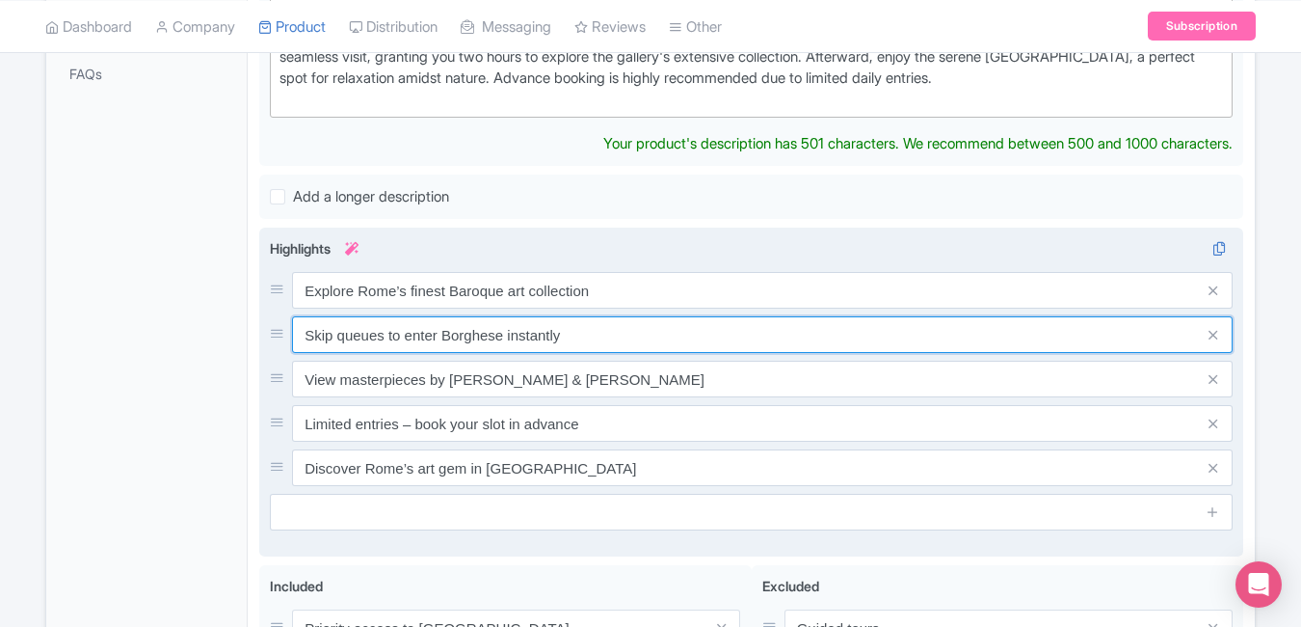
click at [631, 316] on input "Skip queues to enter Borghese instantly" at bounding box center [762, 334] width 941 height 37
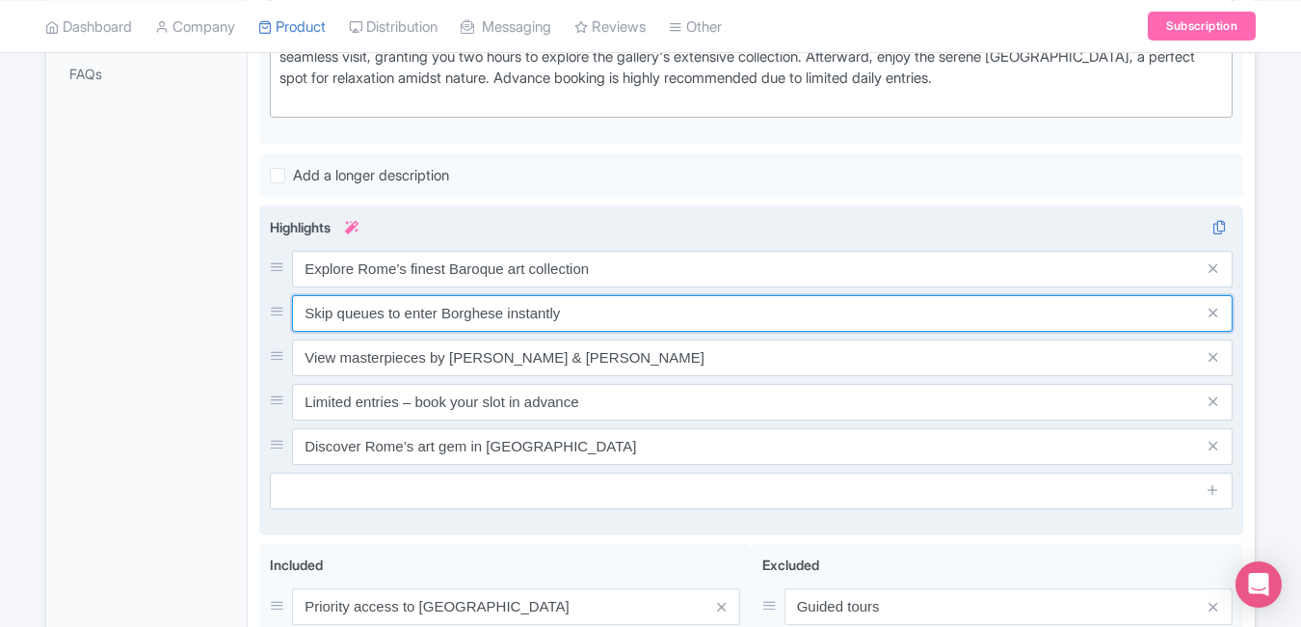
click at [631, 295] on input "Skip queues to enter Borghese instantly" at bounding box center [762, 313] width 941 height 37
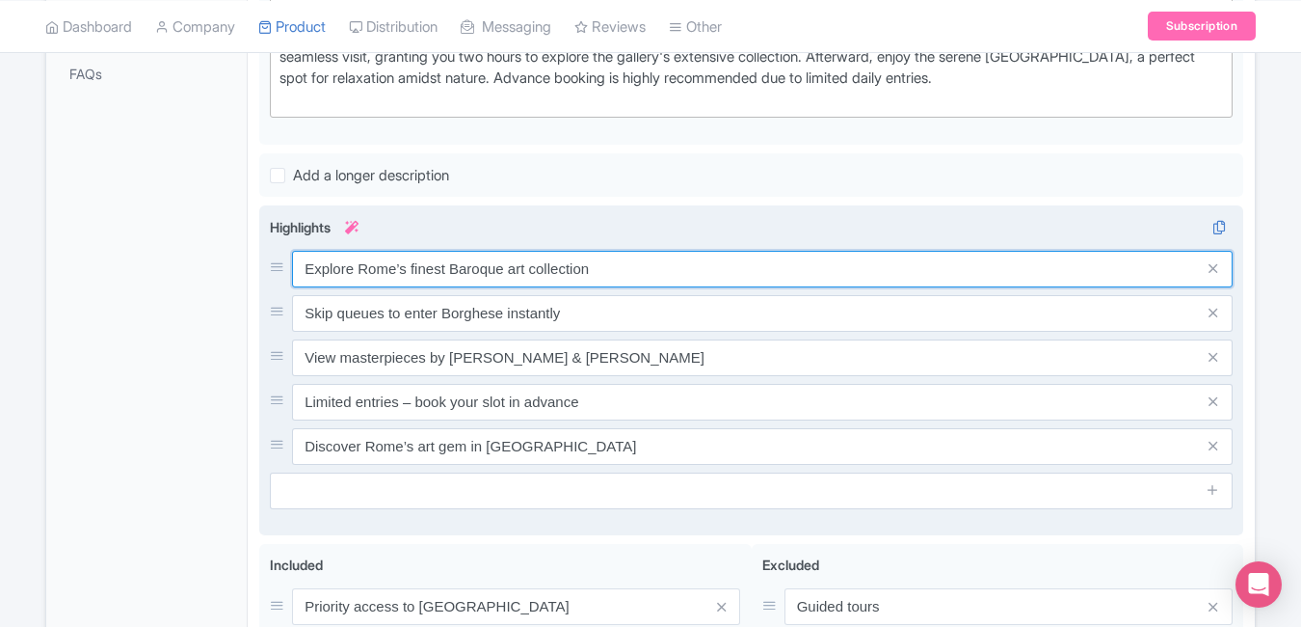
click at [627, 268] on input "Explore Rome’s finest Baroque art collection" at bounding box center [762, 269] width 941 height 37
paste input "Masterpieces by Bernini & Caravaggio"
type input "Masterpieces by Bernini & Caravaggio"
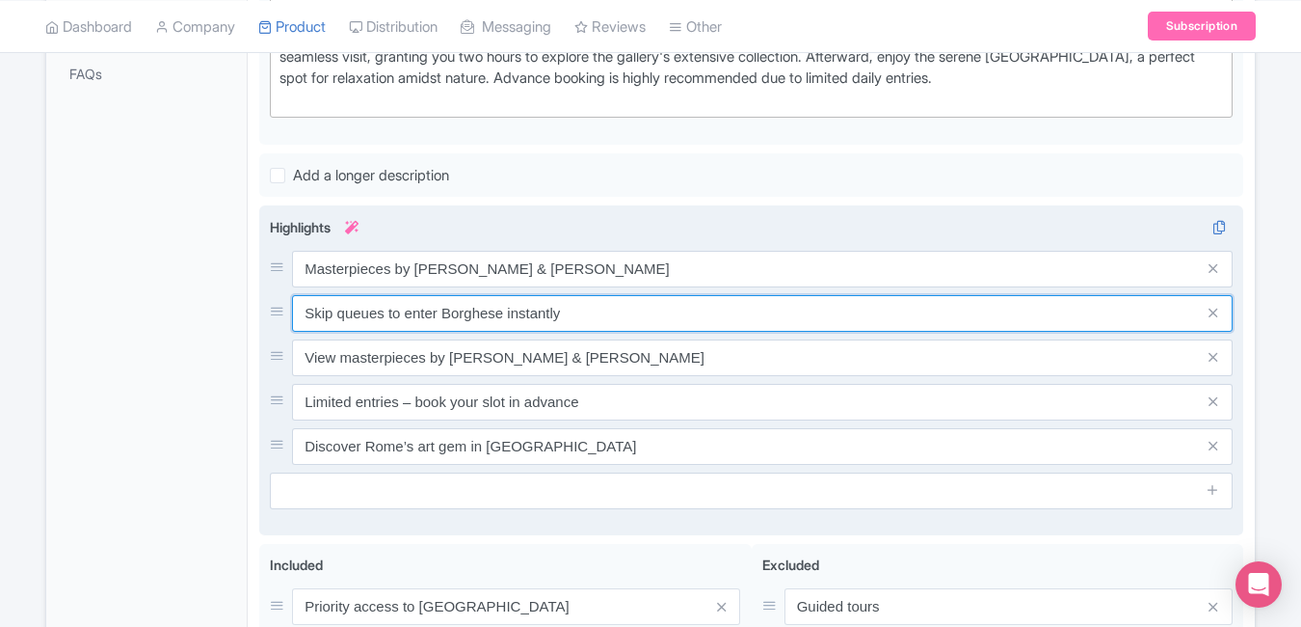
click at [578, 305] on input "Skip queues to enter Borghese instantly" at bounding box center [762, 313] width 941 height 37
paste input "Explore opulent Roman art & sculptures"
type input "Explore opulent Roman art & sculptures"
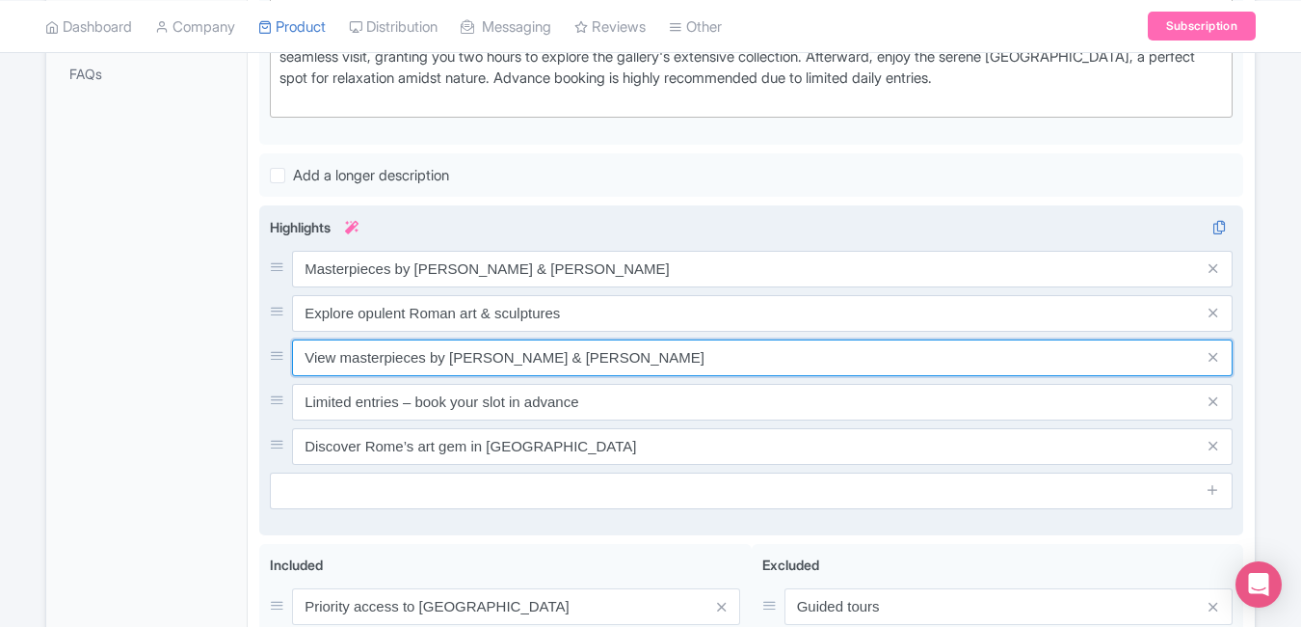
click at [622, 360] on input "View masterpieces by Bernini & Caravaggio" at bounding box center [762, 357] width 941 height 37
paste input "Limited entry ensures serene viewing"
type input "Limited entry ensures serene viewing"
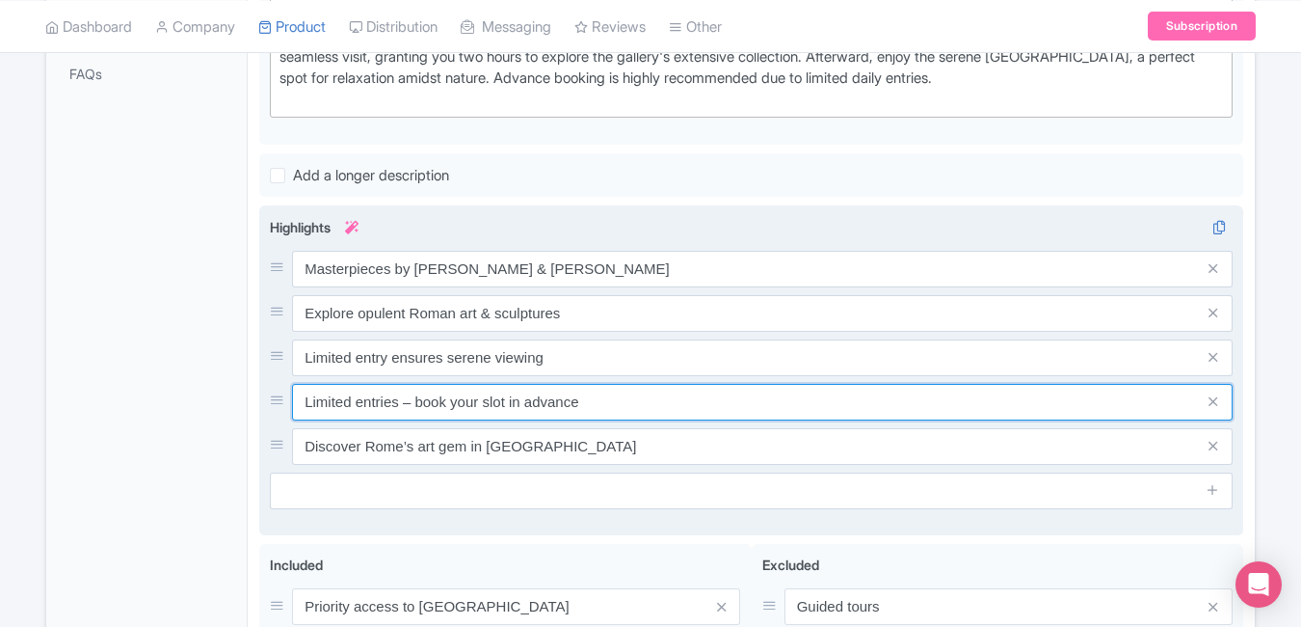
click at [620, 400] on input "Limited entries – book your slot in advance" at bounding box center [762, 402] width 941 height 37
paste input "Stroll through lush Borghese Gardens"
type input "Stroll through lush Borghese Gardens"
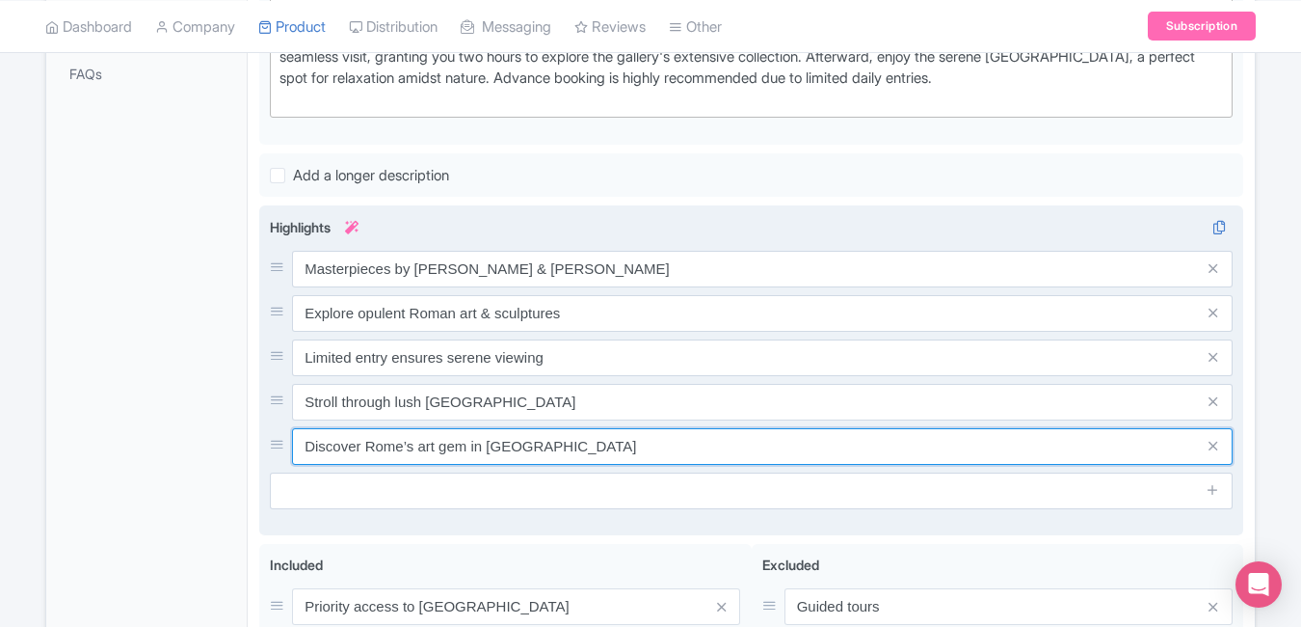
click at [659, 447] on input "Discover Rome’s art gem in Villa Borghese" at bounding box center [762, 446] width 941 height 37
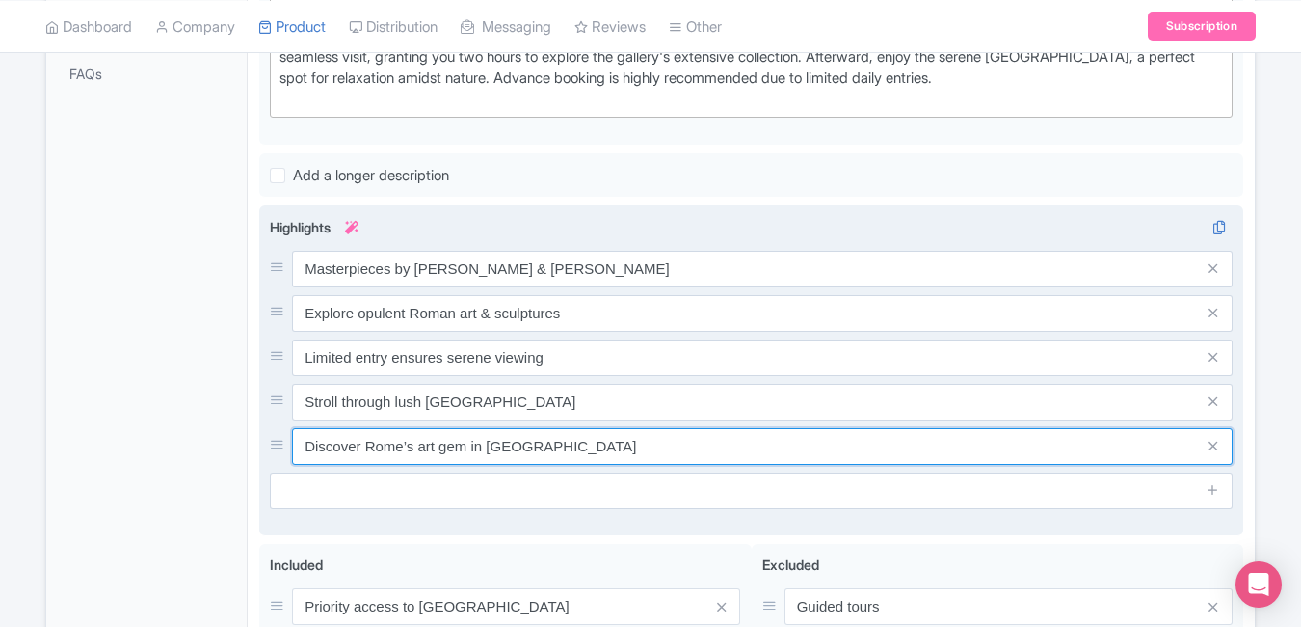
click at [659, 447] on input "Discover Rome’s art gem in Villa Borghese" at bounding box center [762, 446] width 941 height 37
paste input "one of Rome’s art treasures"
type input "Discover one of Rome’s art treasures"
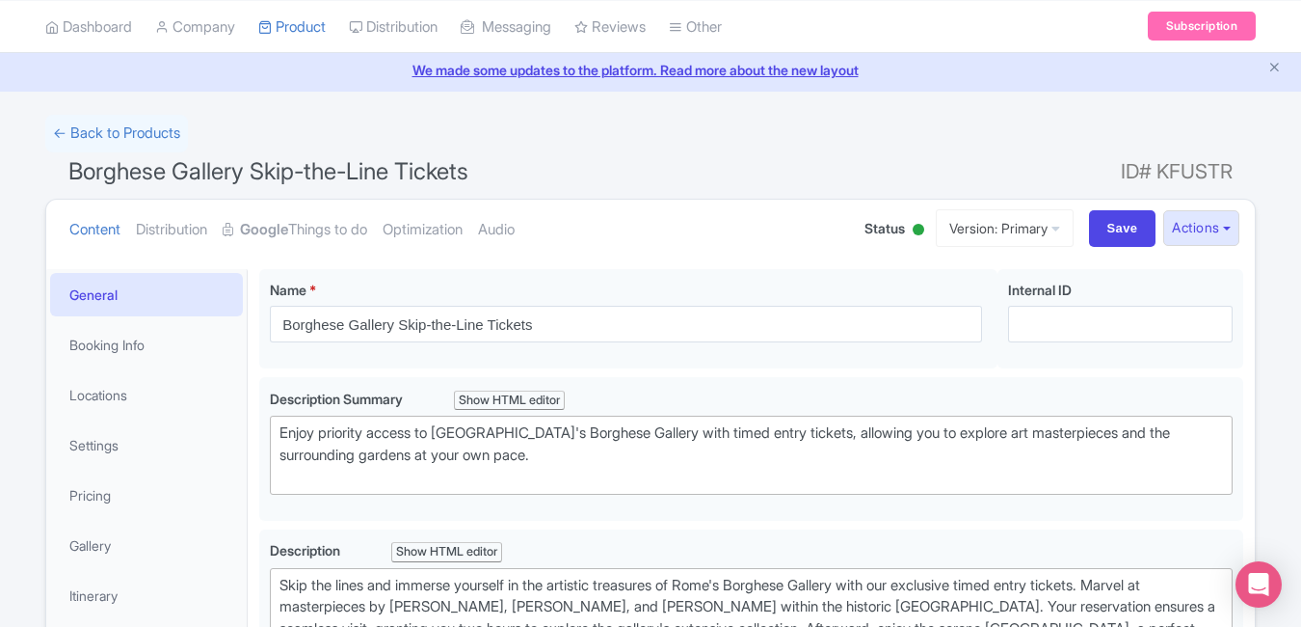
scroll to position [0, 0]
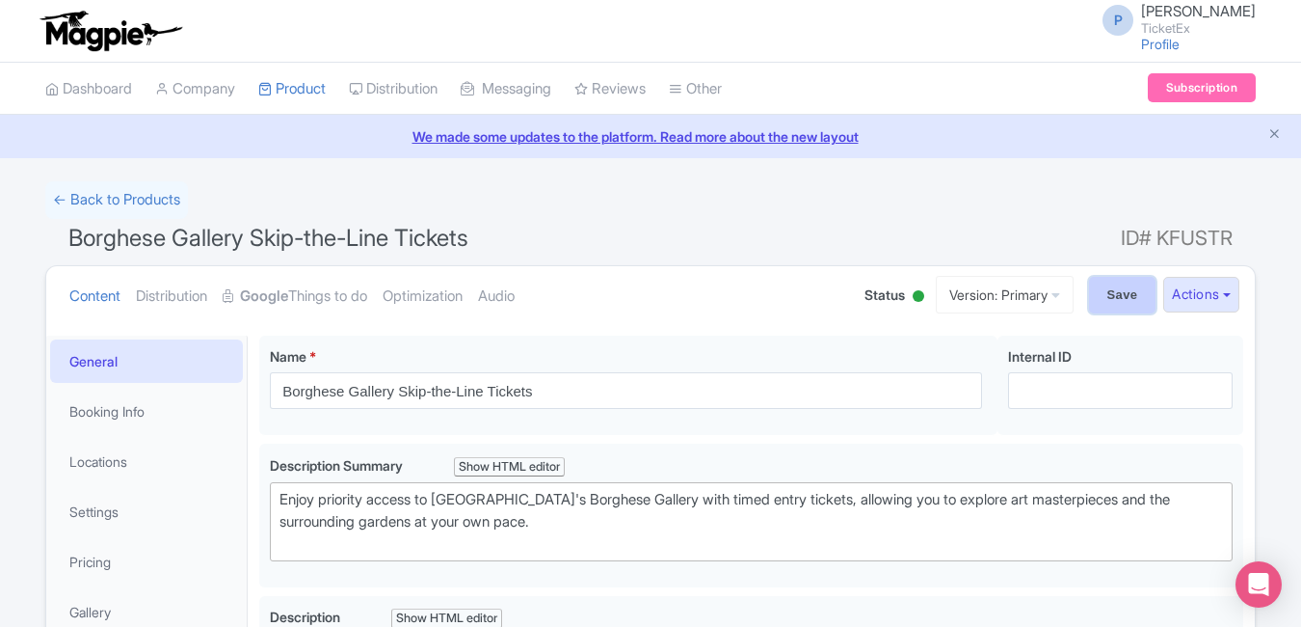
click at [1112, 287] on input "Save" at bounding box center [1122, 295] width 67 height 37
type input "Saving..."
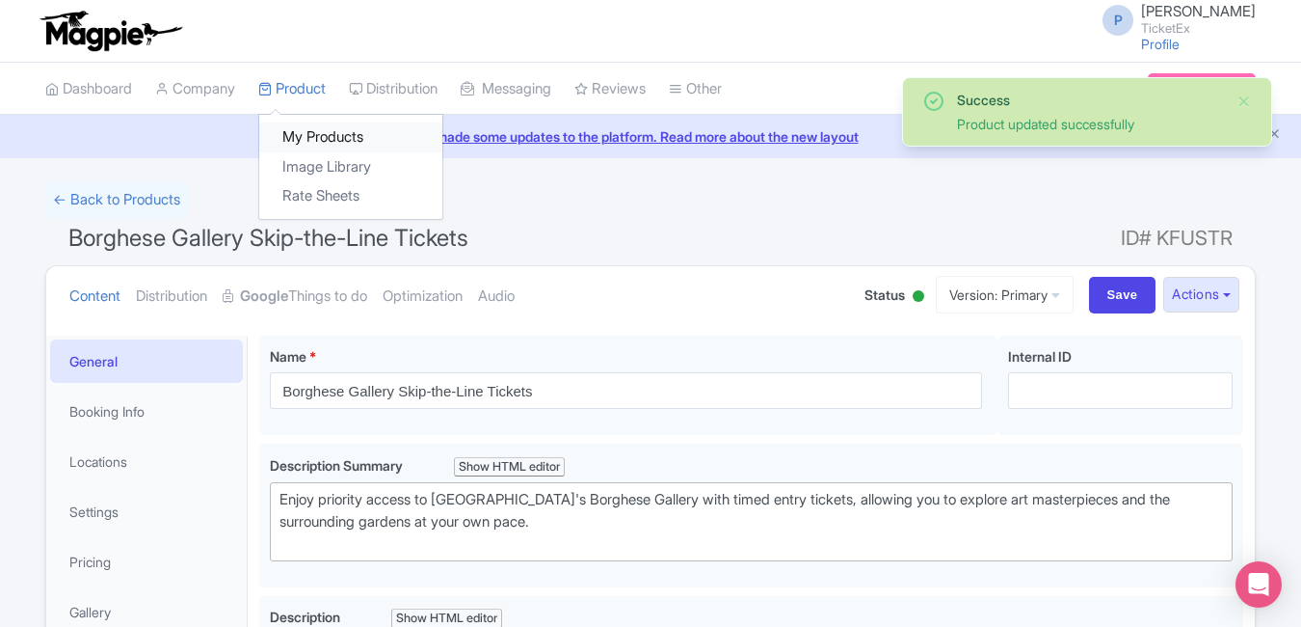
click at [319, 135] on link "My Products" at bounding box center [350, 137] width 183 height 30
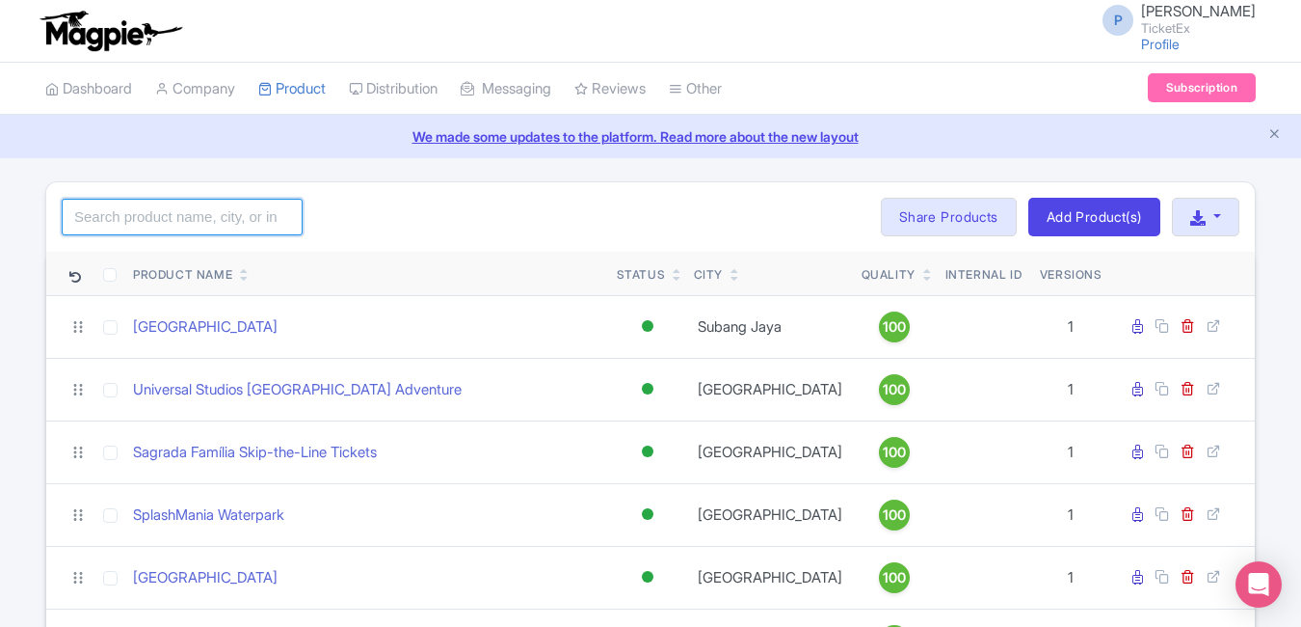
click at [160, 211] on input "search" at bounding box center [182, 217] width 241 height 37
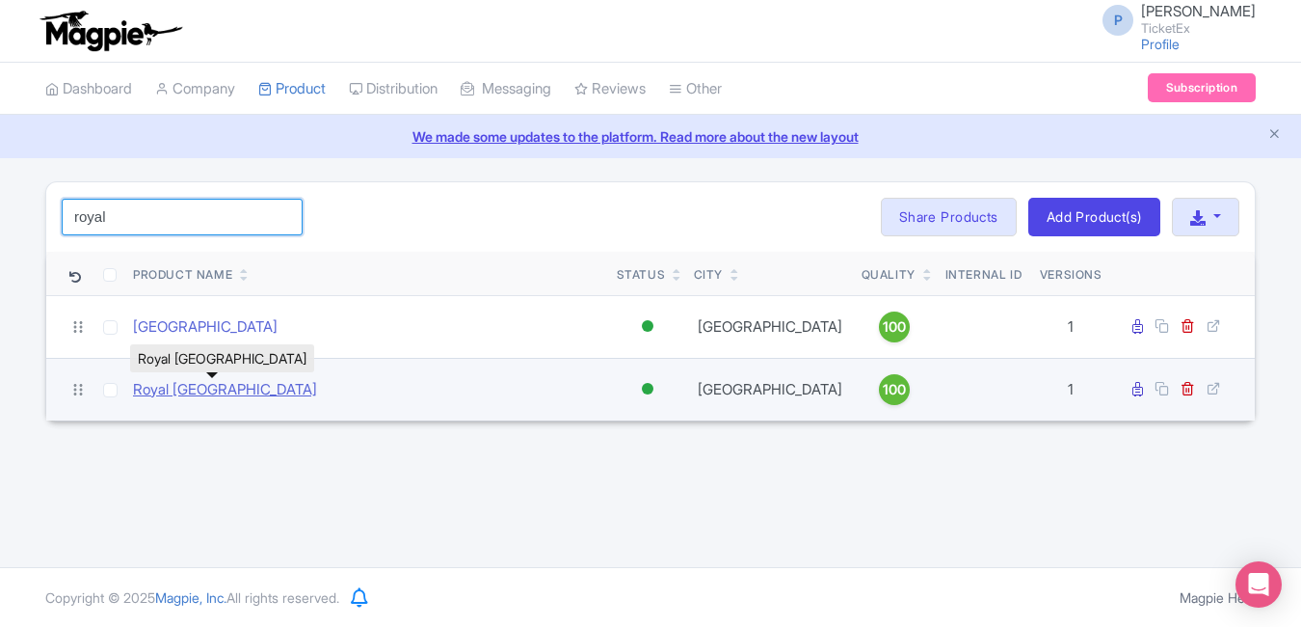
type input "royal"
click at [218, 383] on link "Royal [GEOGRAPHIC_DATA]" at bounding box center [225, 390] width 184 height 22
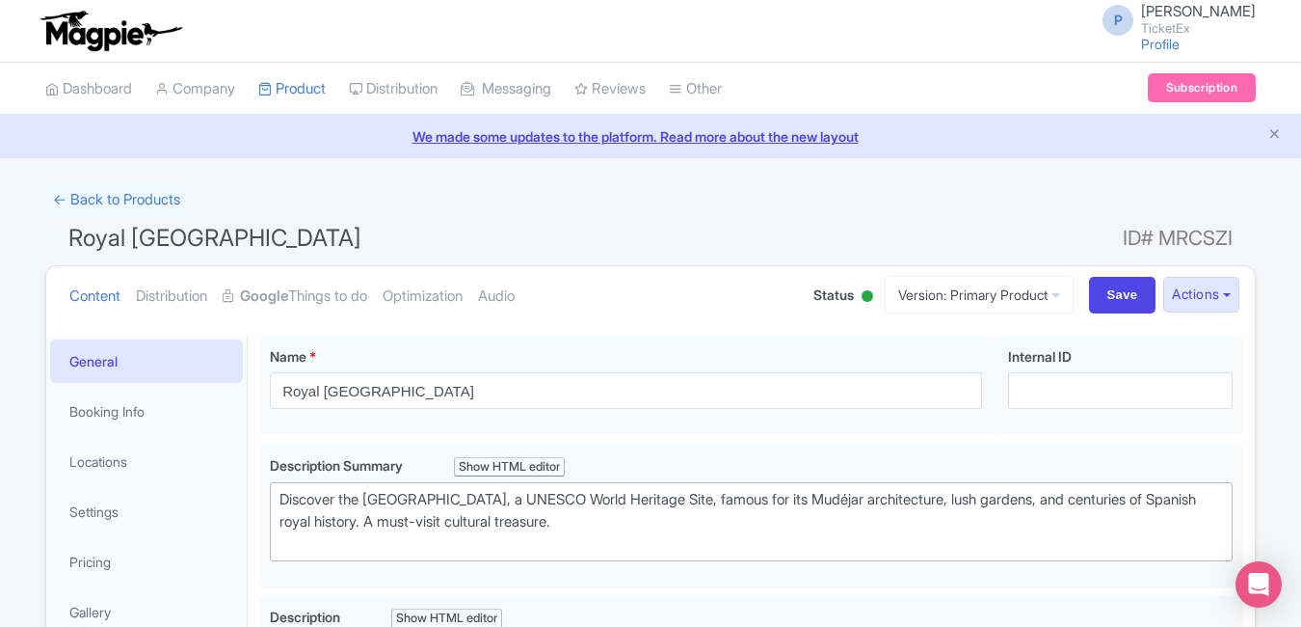
type trix-editor "<div>The [GEOGRAPHIC_DATA] is one of [GEOGRAPHIC_DATA]’s most iconic landmarks …"
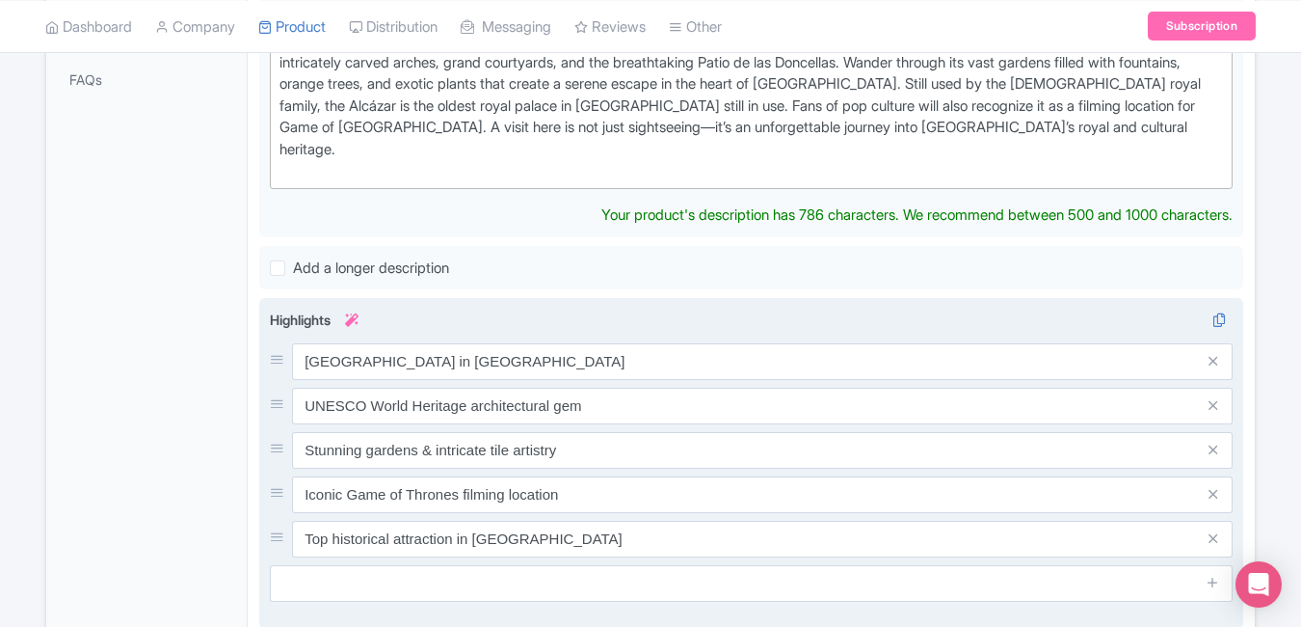
scroll to position [667, 0]
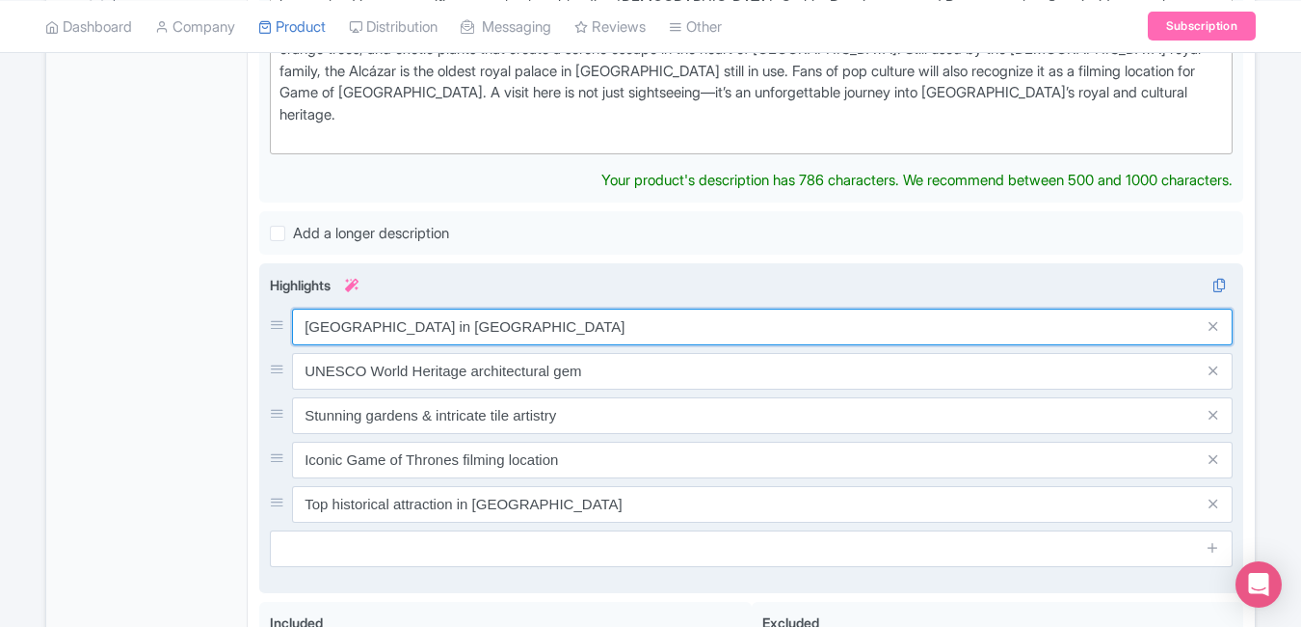
click at [635, 309] on div "[GEOGRAPHIC_DATA] in [GEOGRAPHIC_DATA] UNESCO World Heritage architectural gem …" at bounding box center [751, 416] width 963 height 214
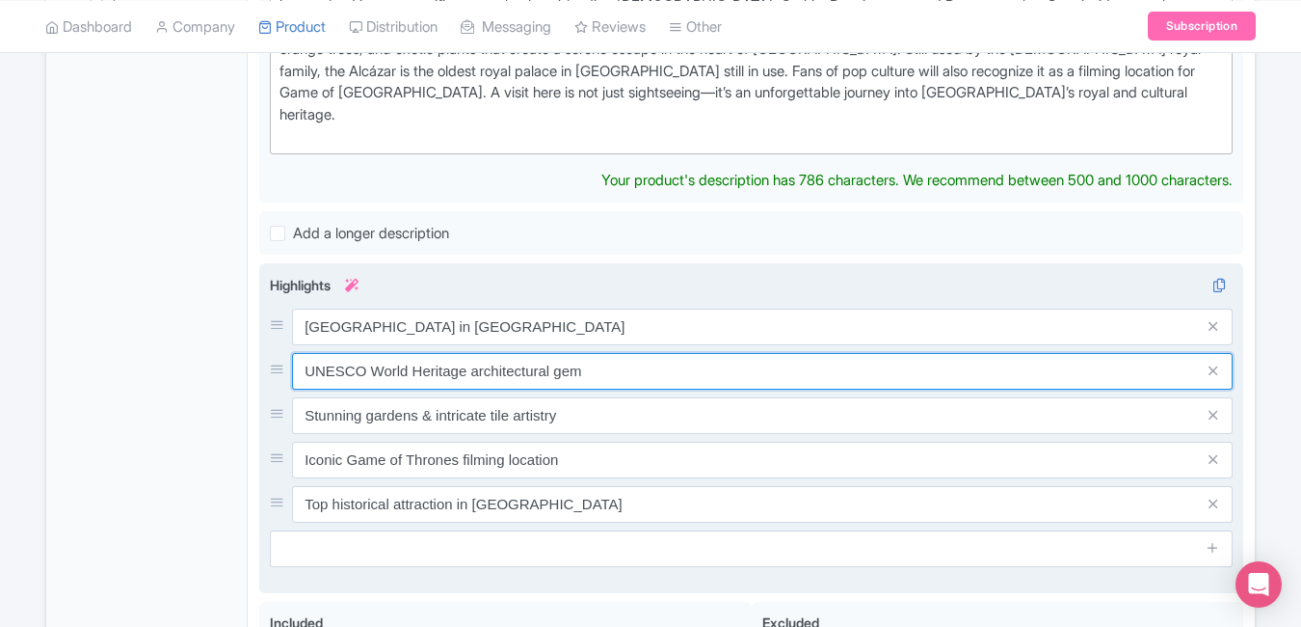
click at [635, 353] on input "UNESCO World Heritage architectural gem" at bounding box center [762, 371] width 941 height 37
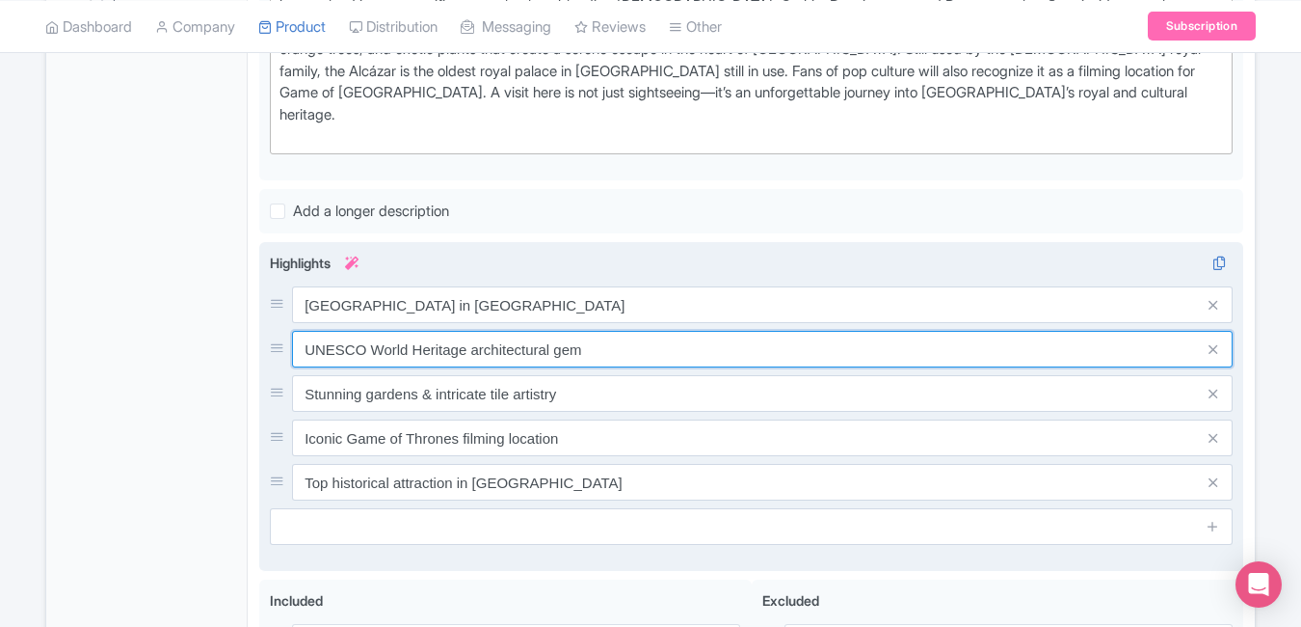
click at [635, 331] on input "UNESCO World Heritage architectural gem" at bounding box center [762, 349] width 941 height 37
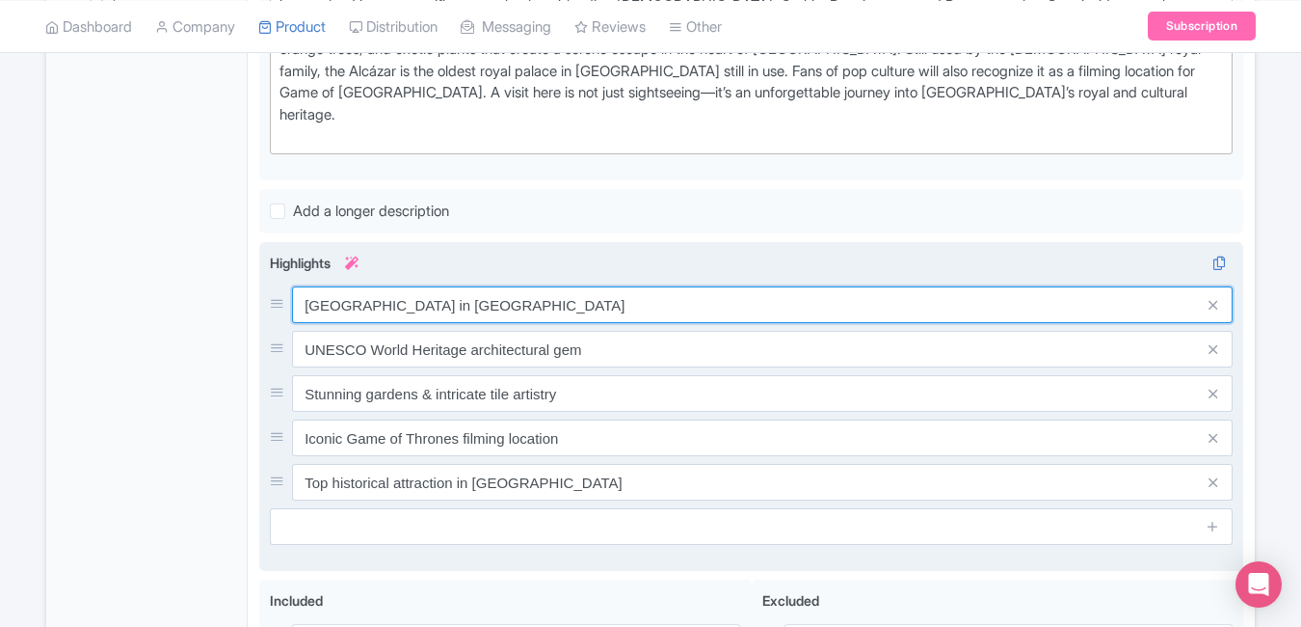
click at [608, 286] on input "[GEOGRAPHIC_DATA] in [GEOGRAPHIC_DATA]" at bounding box center [762, 304] width 941 height 37
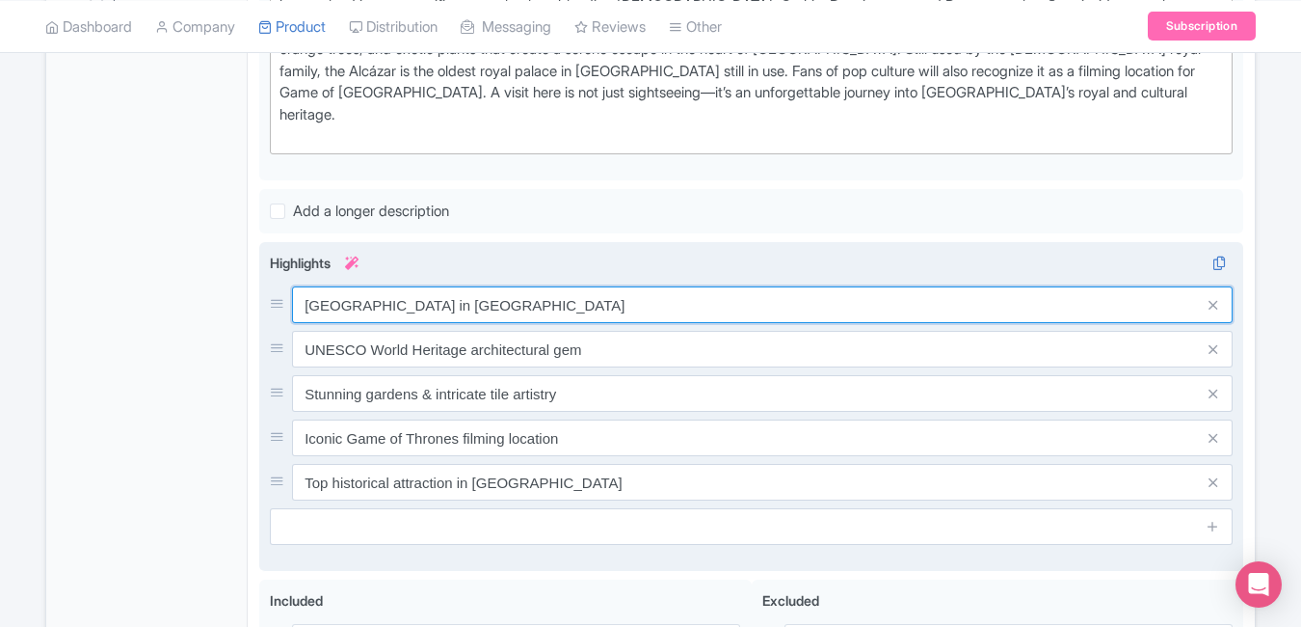
click at [608, 286] on input "[GEOGRAPHIC_DATA] in [GEOGRAPHIC_DATA]" at bounding box center [762, 304] width 941 height 37
paste input "Stunning royal palace of Moorish design"
type input "Stunning royal palace of Moorish design"
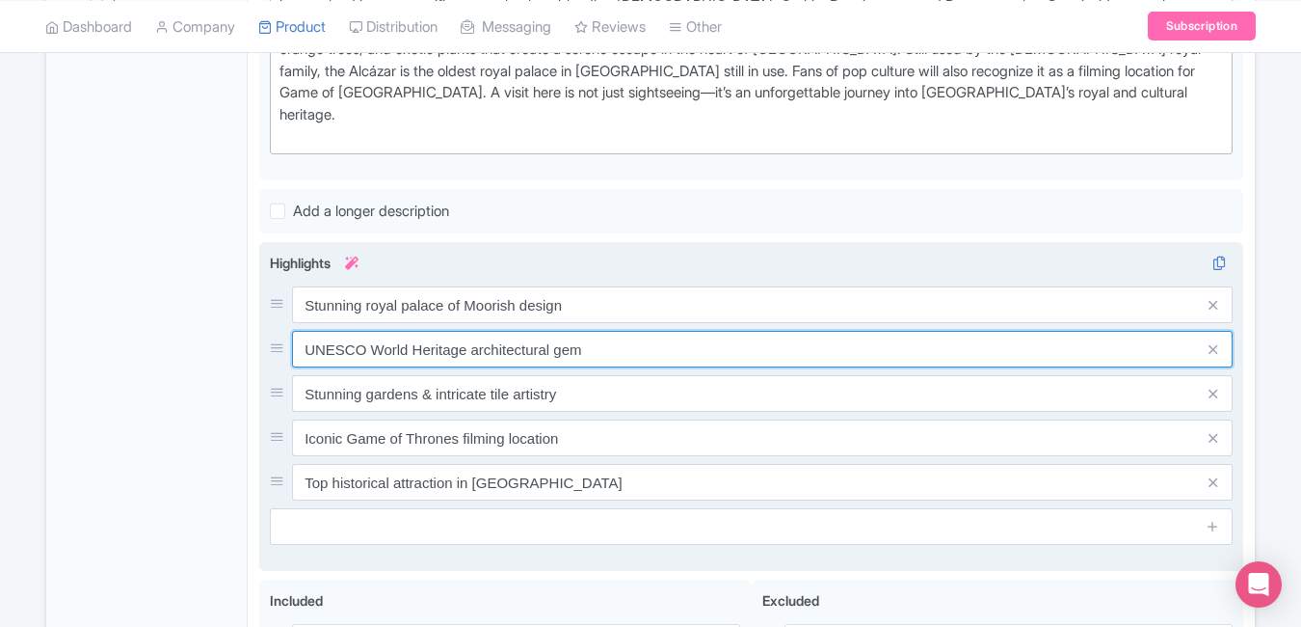
click at [613, 338] on input "UNESCO World Heritage architectural gem" at bounding box center [762, 349] width 941 height 37
paste input "Game of Thrones filming location"
type input "Game of Thrones filming location"
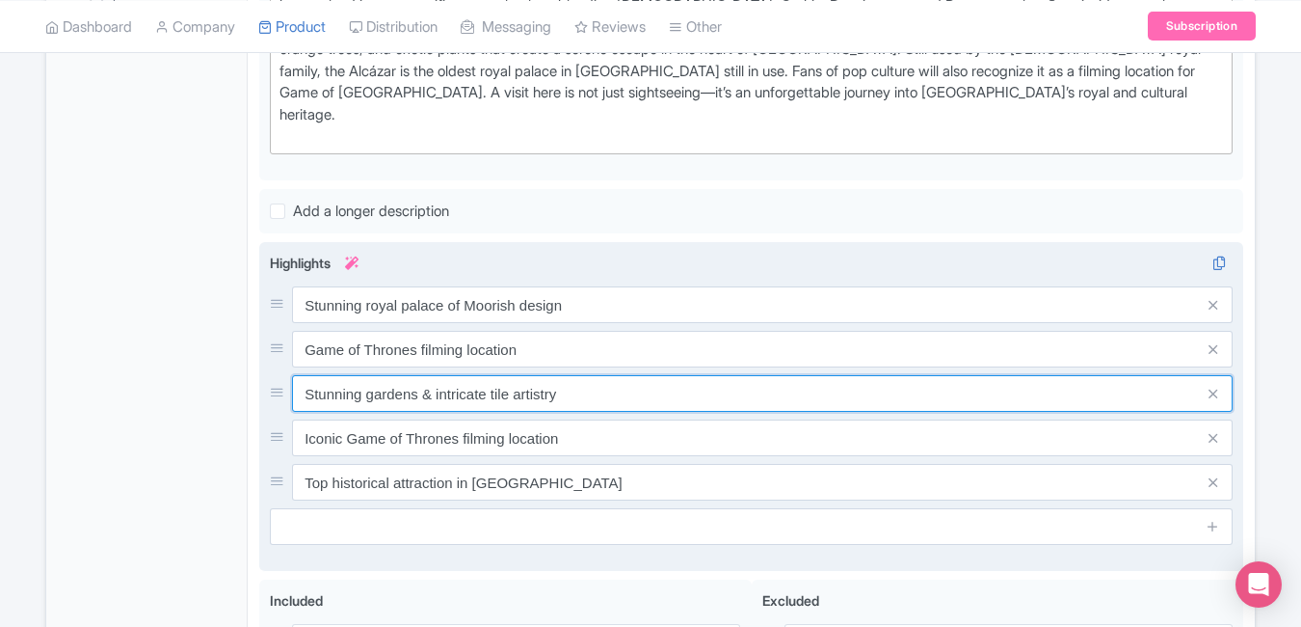
click at [578, 382] on input "Stunning gardens & intricate tile artistry" at bounding box center [762, 393] width 941 height 37
paste input "Exquisite gardens & intricate tiles"
type input "Exquisite gardens & intricate tiles"
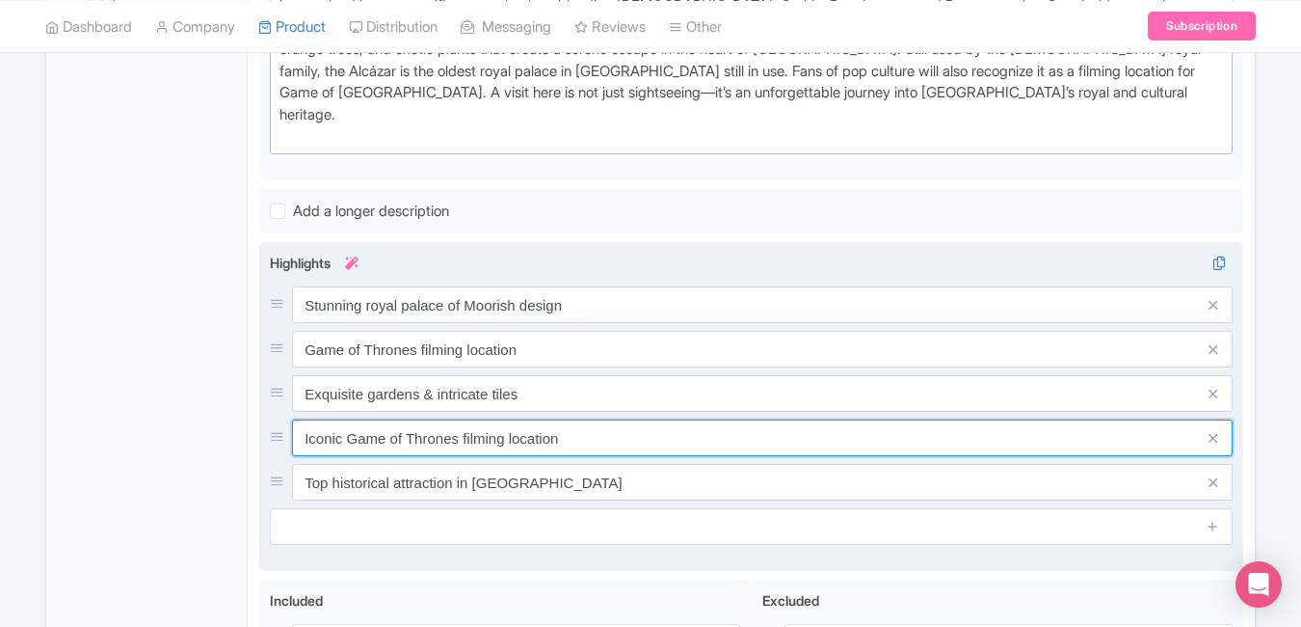
click at [598, 424] on input "Iconic Game of Thrones filming location" at bounding box center [762, 437] width 941 height 37
paste input "Oldest royal residence still in use"
type input "Oldest royal residence still in use"
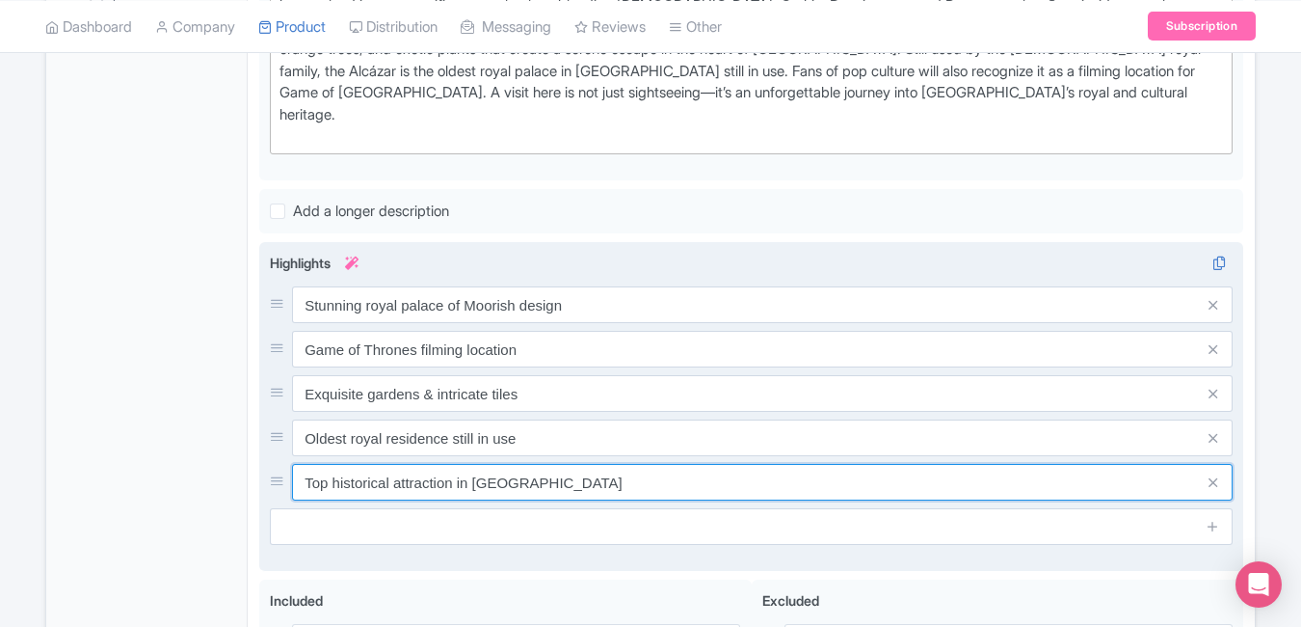
click at [661, 464] on input "Top historical attraction in Spain" at bounding box center [762, 482] width 941 height 37
paste input "UNESCO-listed architectural wonder"
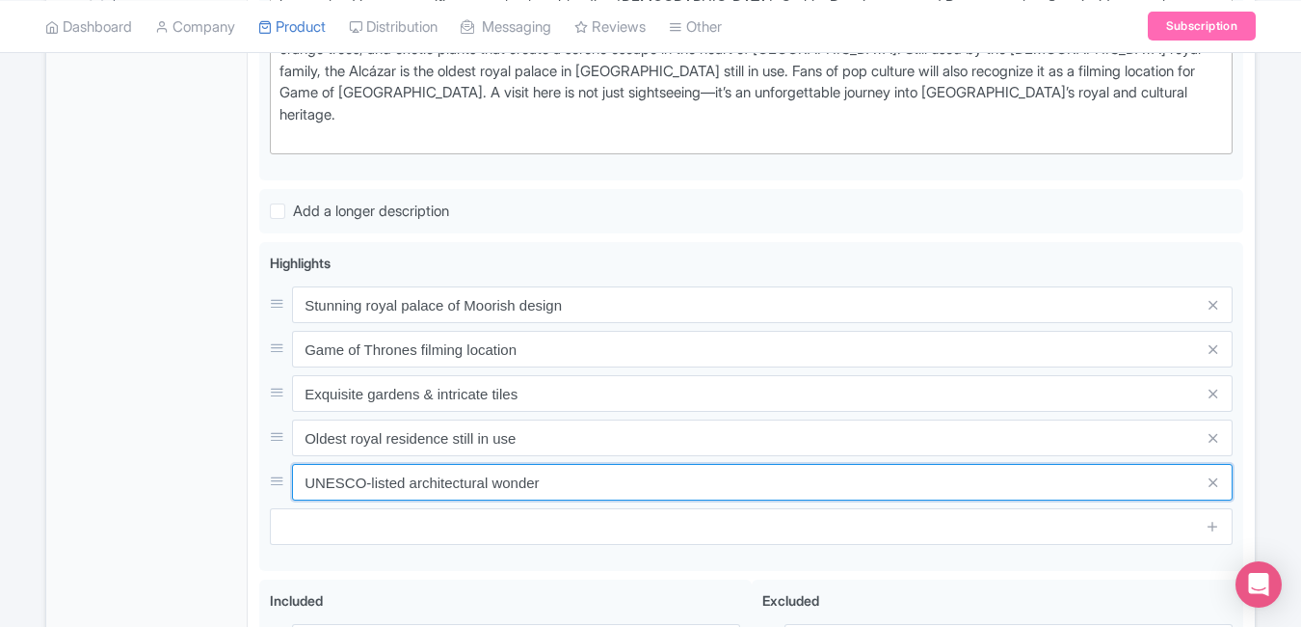
type input "UNESCO-listed architectural wonder"
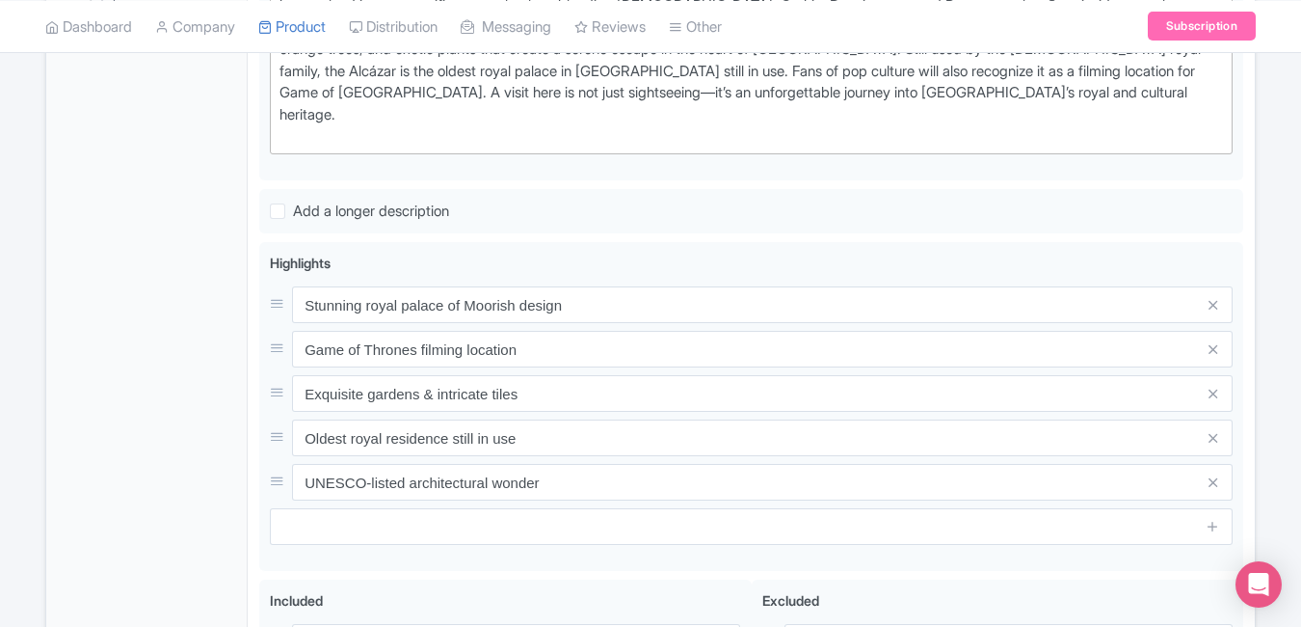
click at [152, 373] on div "General Booking Info Locations Settings Pricing Gallery Itinerary FAQs" at bounding box center [146, 284] width 201 height 1232
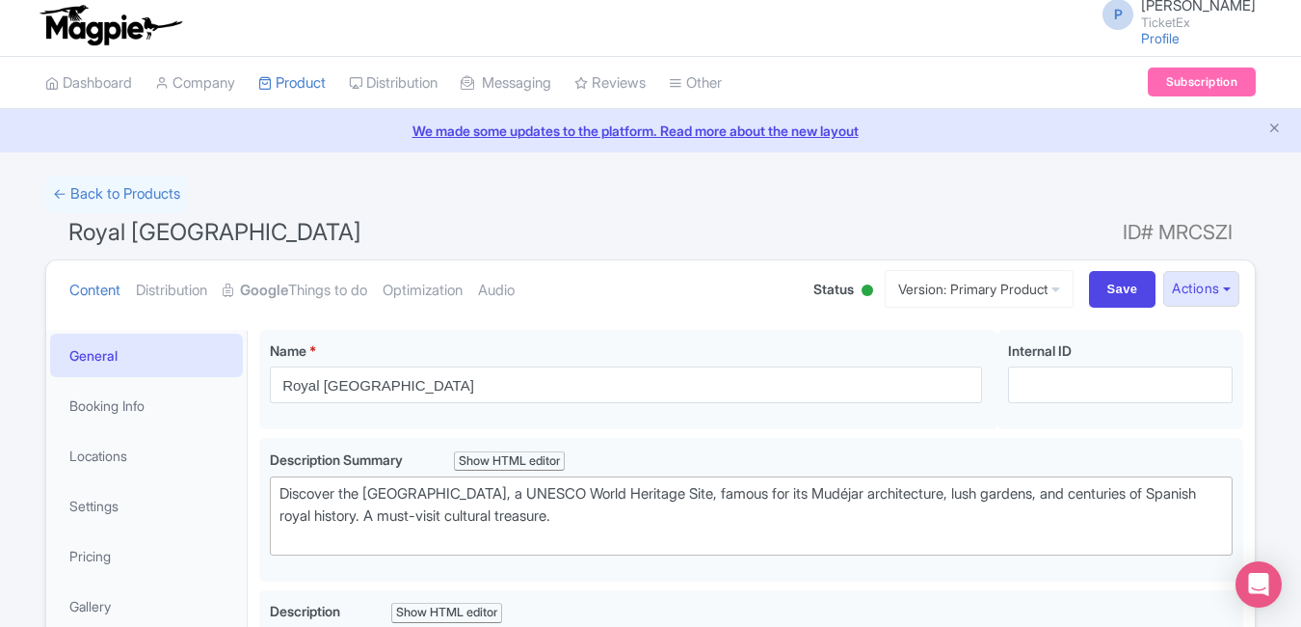
scroll to position [0, 0]
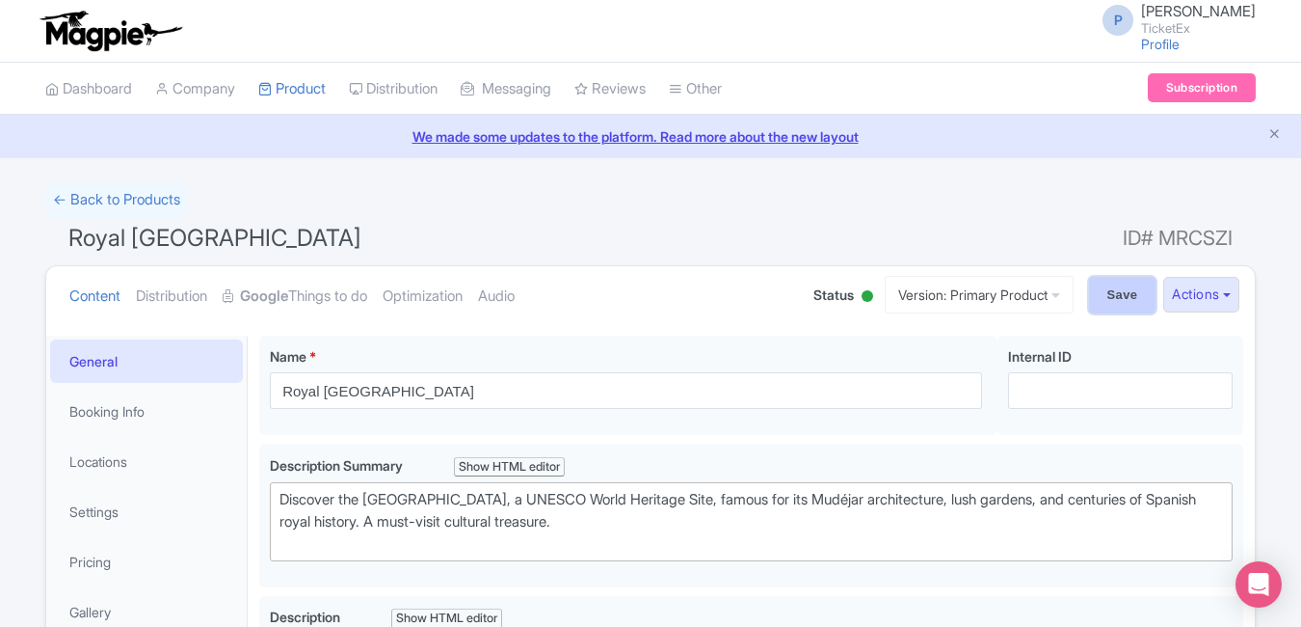
click at [1113, 294] on input "Save" at bounding box center [1122, 295] width 67 height 37
type input "Saving..."
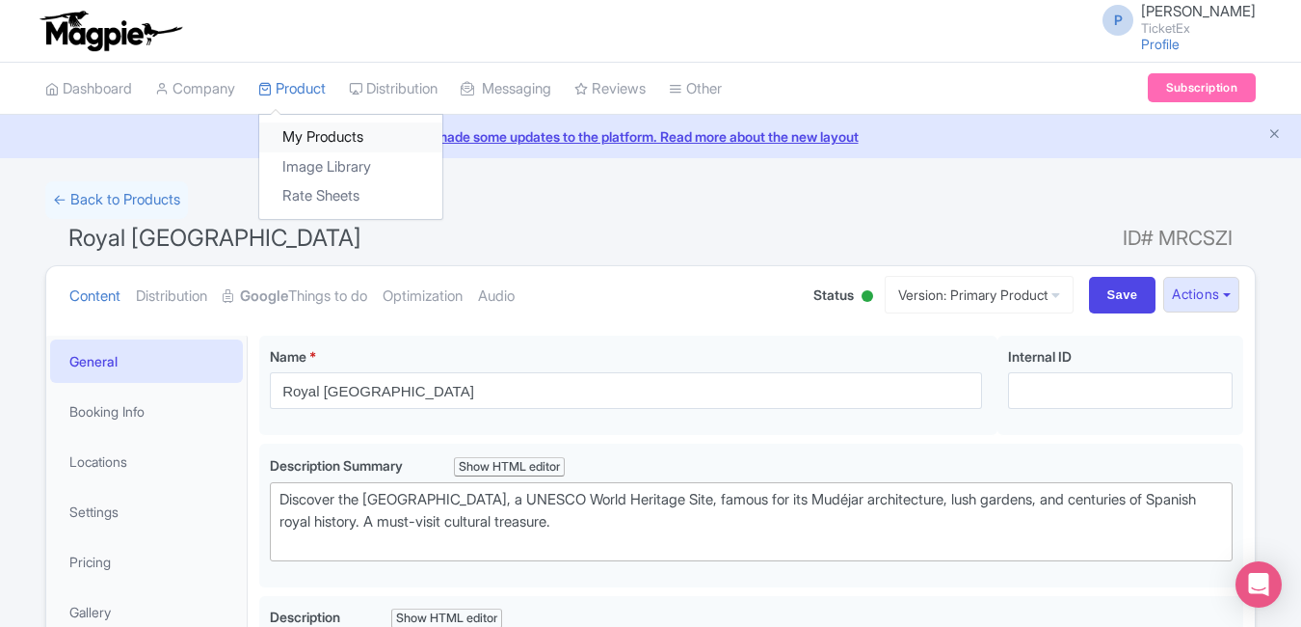
click at [317, 135] on link "My Products" at bounding box center [350, 137] width 183 height 30
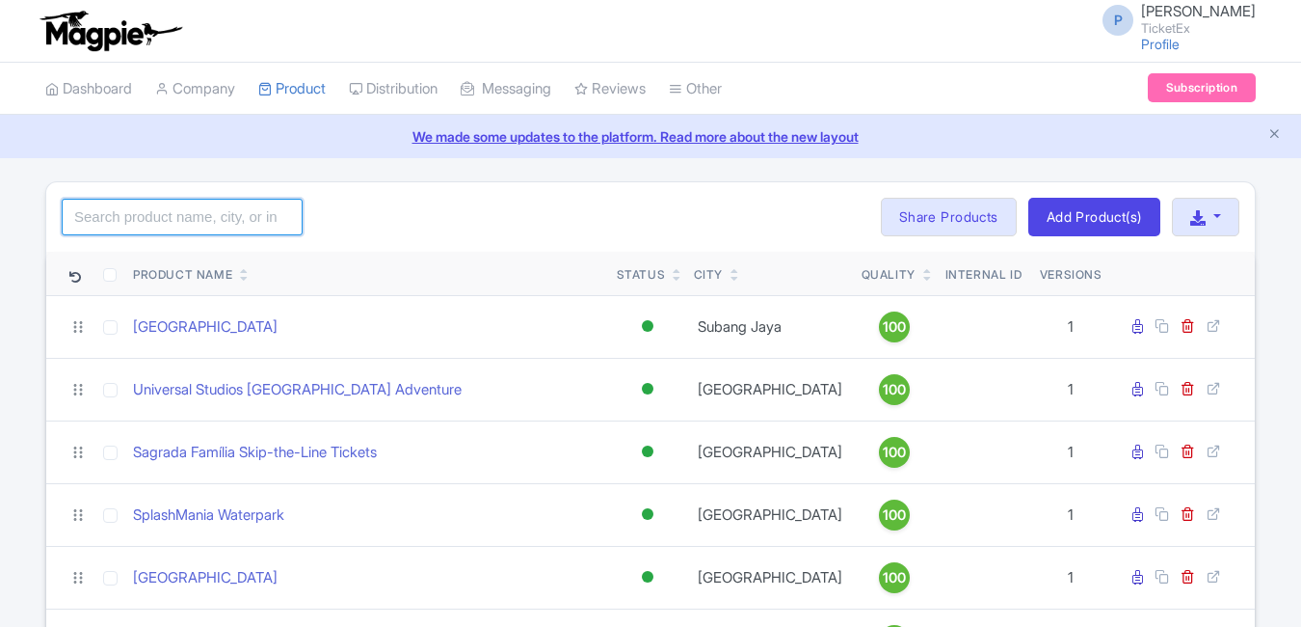
click at [212, 204] on input "search" at bounding box center [182, 217] width 241 height 37
type input "anne"
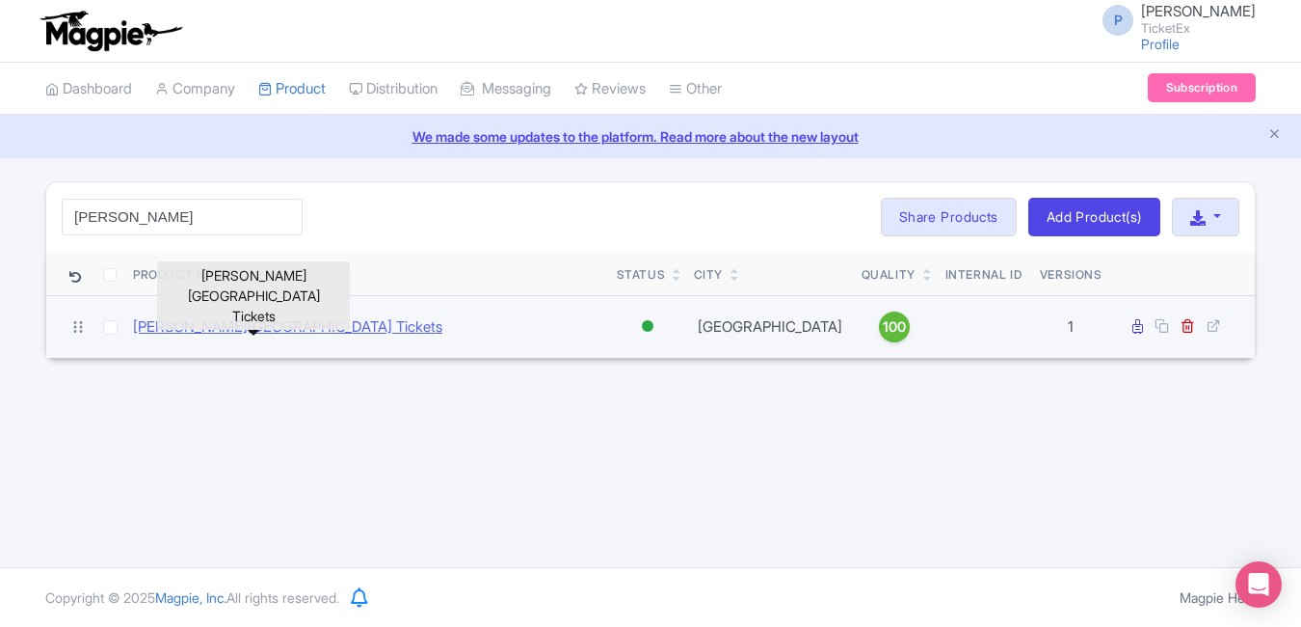
click at [260, 328] on link "[PERSON_NAME][GEOGRAPHIC_DATA] Tickets" at bounding box center [287, 327] width 309 height 22
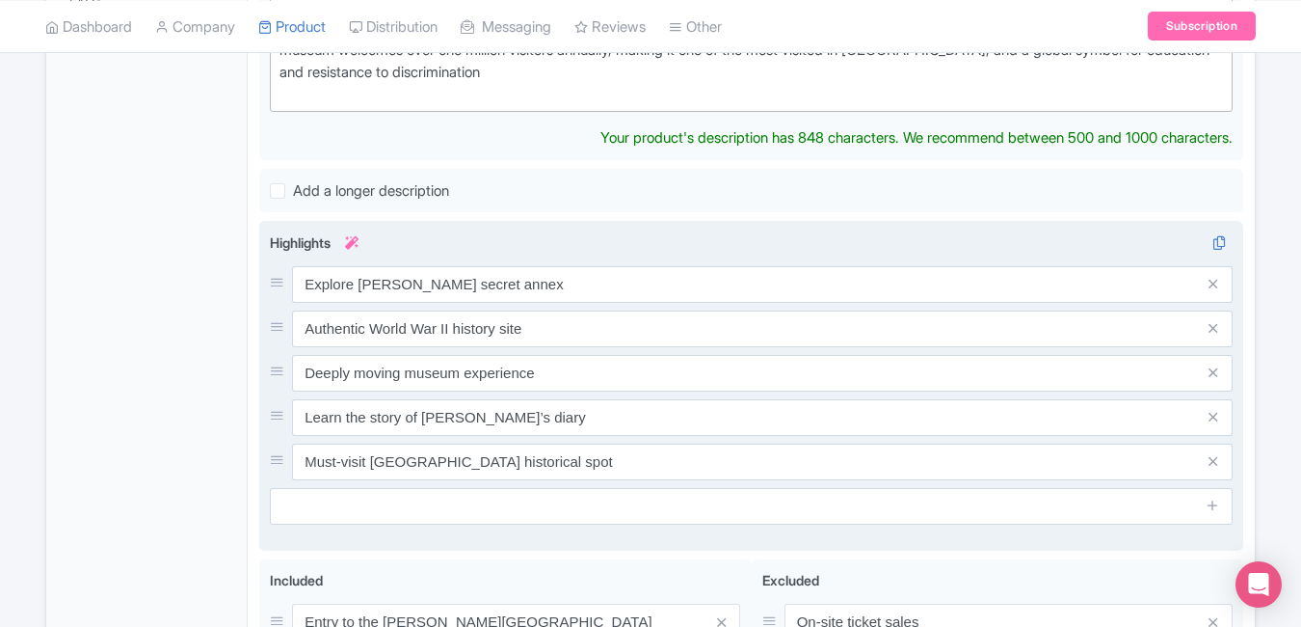
scroll to position [711, 0]
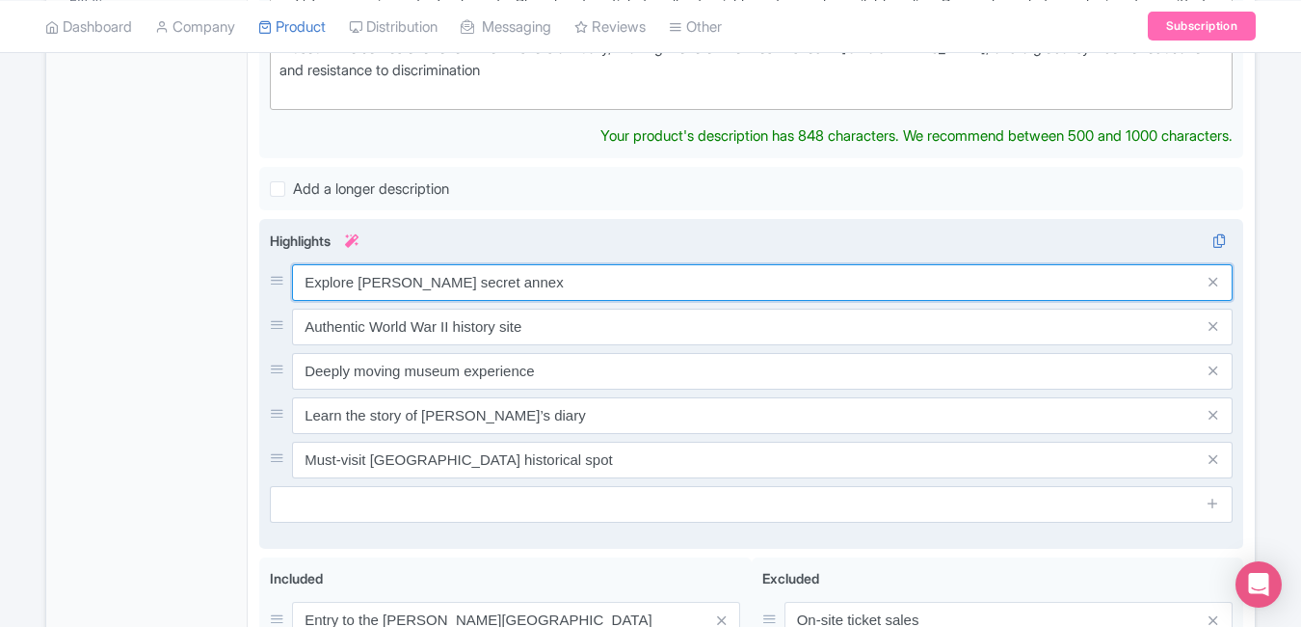
click at [657, 296] on div "Explore Anne Frank’s secret annex Authentic World War II history site Deeply mo…" at bounding box center [751, 371] width 963 height 214
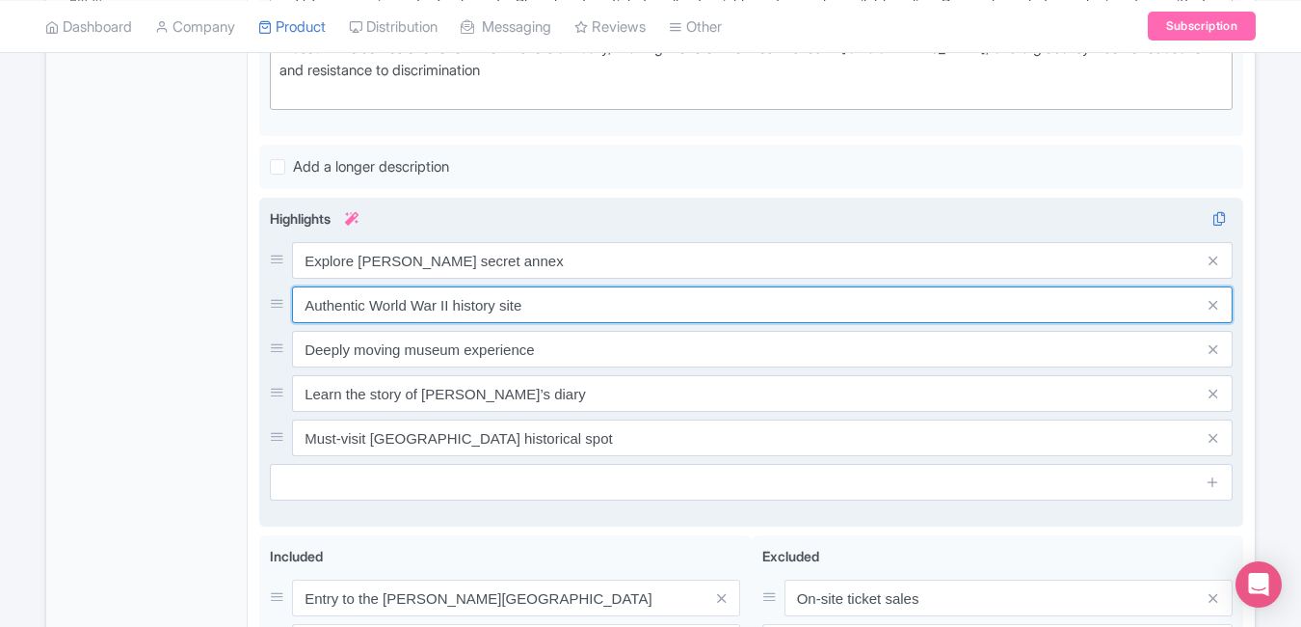
click at [657, 296] on input "Authentic World War II history site" at bounding box center [762, 304] width 941 height 37
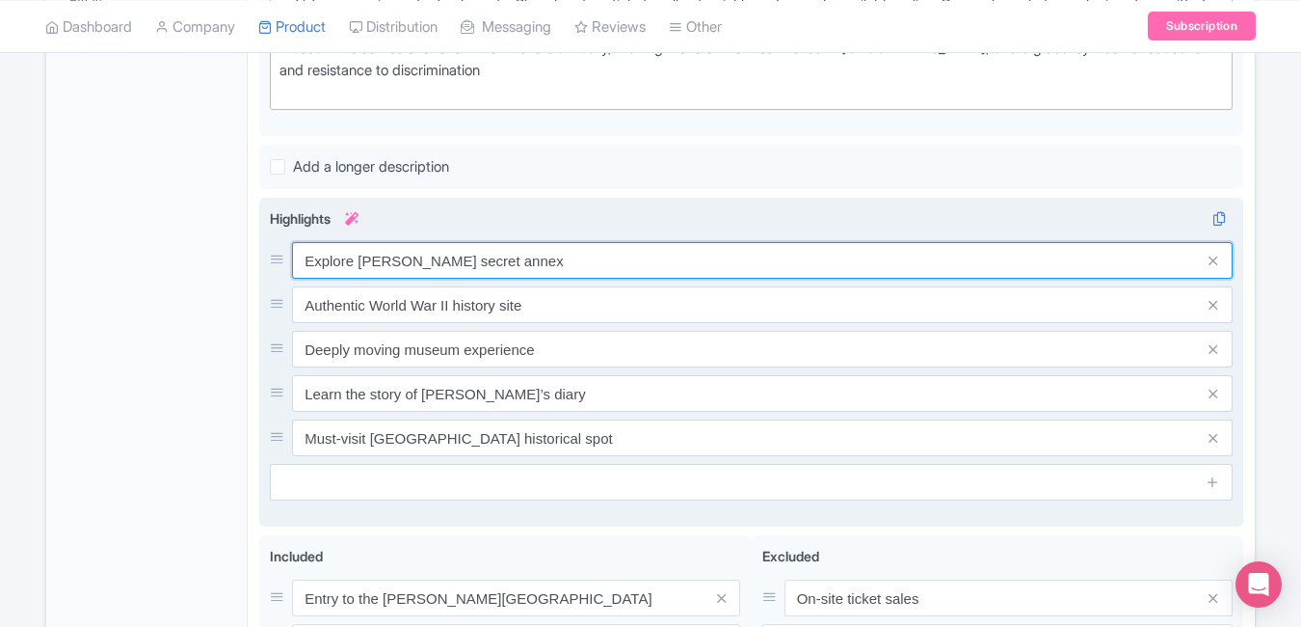
click at [623, 269] on input "Explore Anne Frank’s secret annex" at bounding box center [762, 260] width 941 height 37
paste input "Step insid"
type input "Step inside Anne Frank’s secret annex"
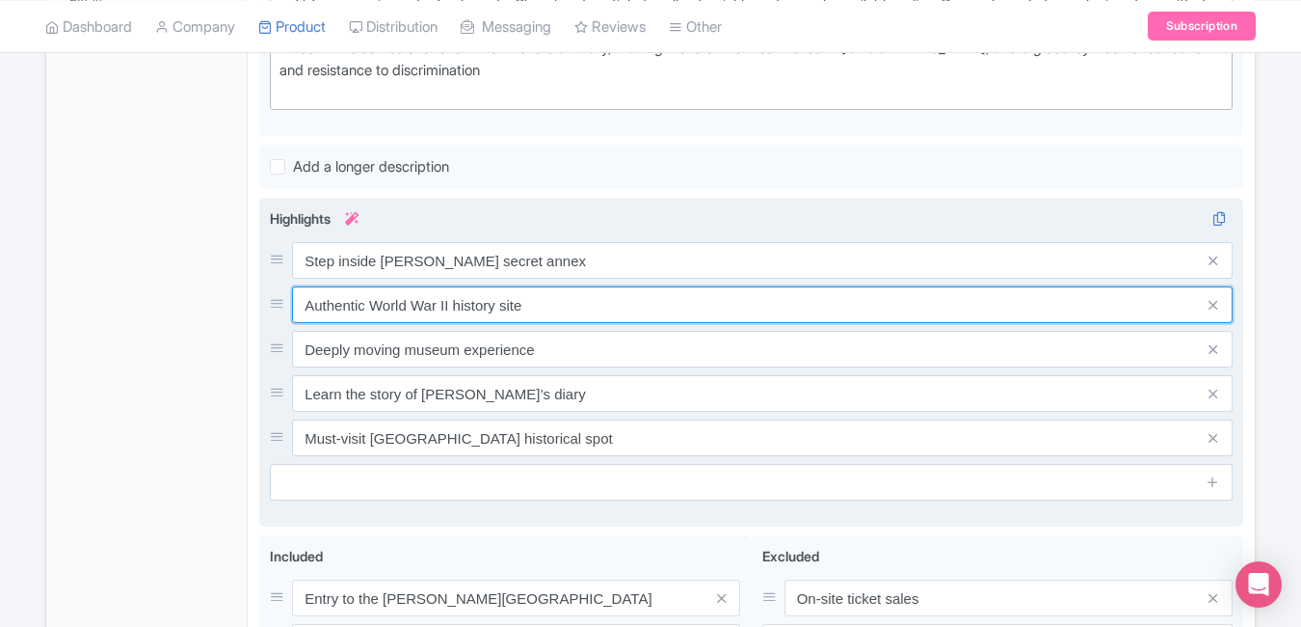
click at [577, 291] on input "Authentic World War II history site" at bounding box center [762, 304] width 941 height 37
paste input "wartime artifacts & diary"
type input "Authentic wartime artifacts & diary"
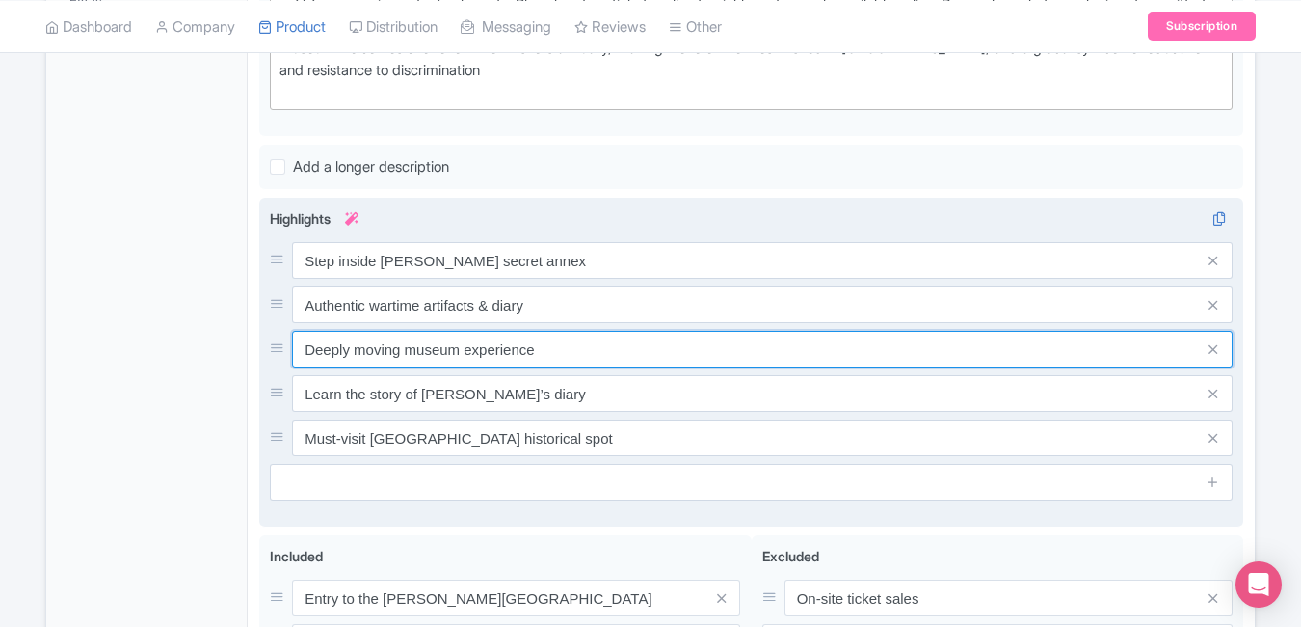
click at [556, 363] on input "Deeply moving museum experience" at bounding box center [762, 349] width 941 height 37
paste input "Holocaust"
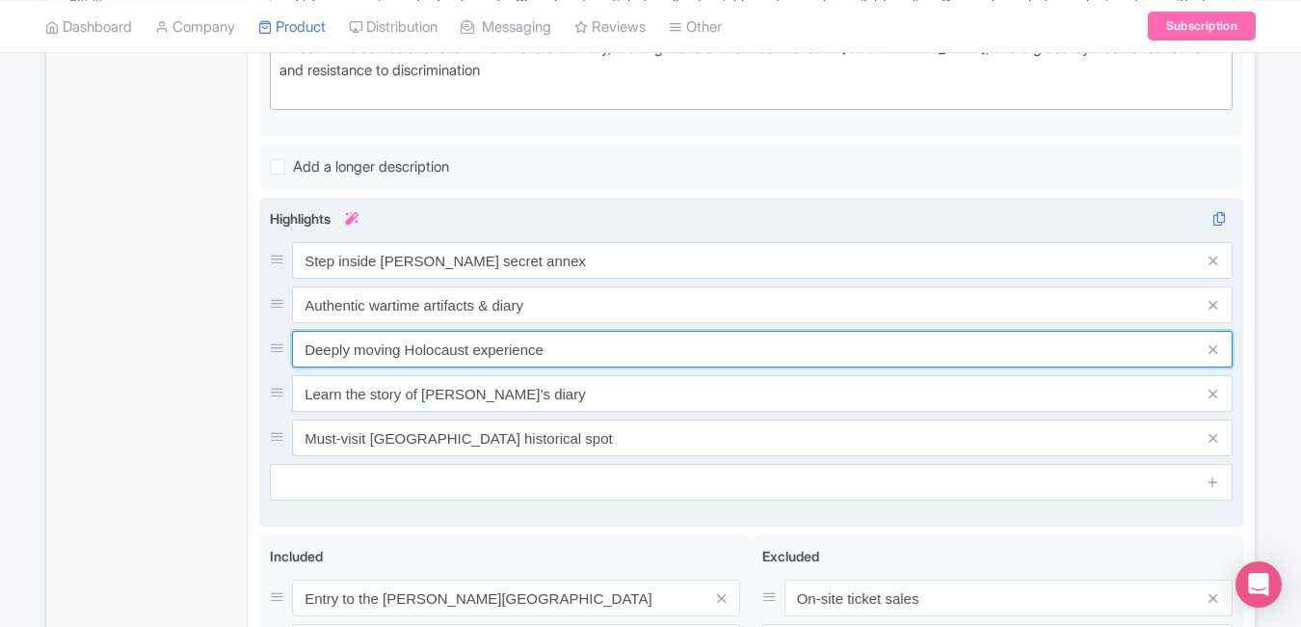
type input "Deeply moving Holocaust experience"
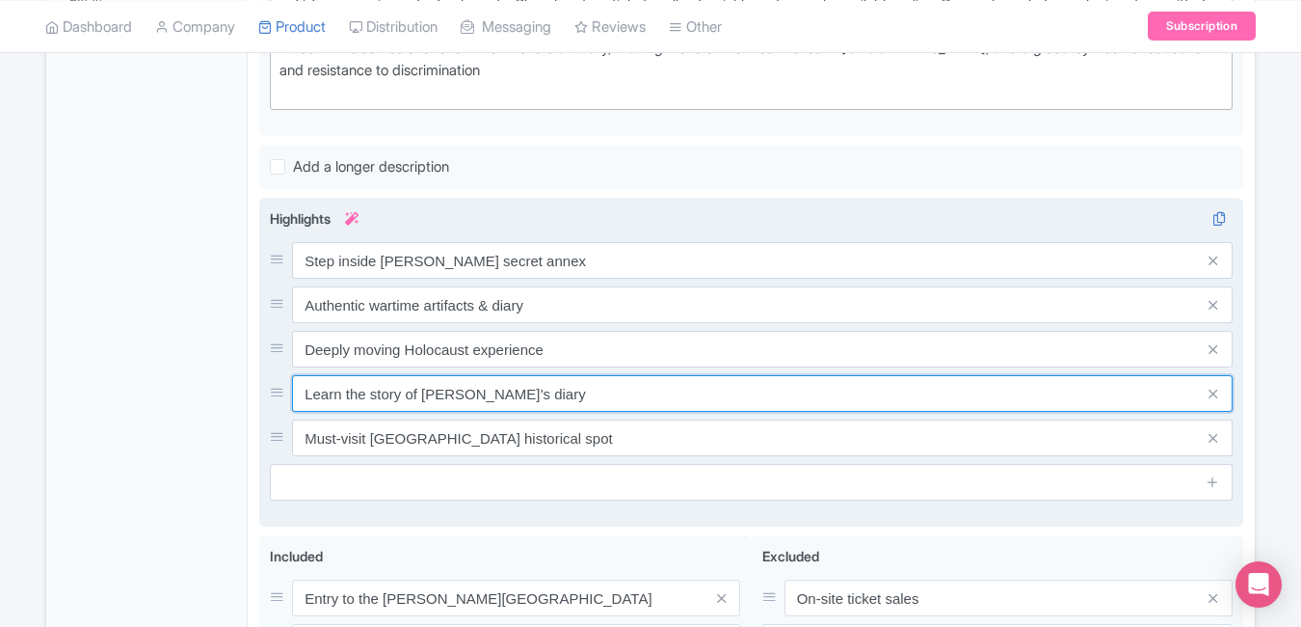
click at [527, 404] on input "Learn the story of Anne’s diary" at bounding box center [762, 393] width 941 height 37
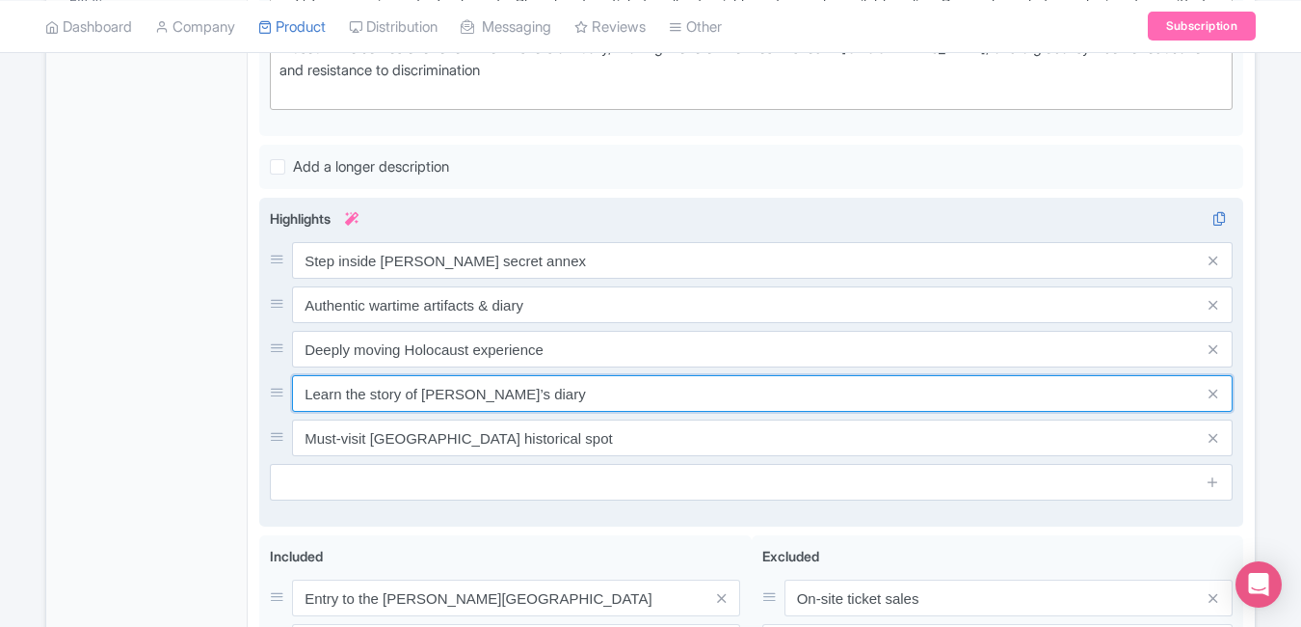
click at [527, 404] on input "Learn the story of Anne’s diary" at bounding box center [762, 393] width 941 height 37
paste input "about history & human resilience"
type input "Learn about history & human resilience"
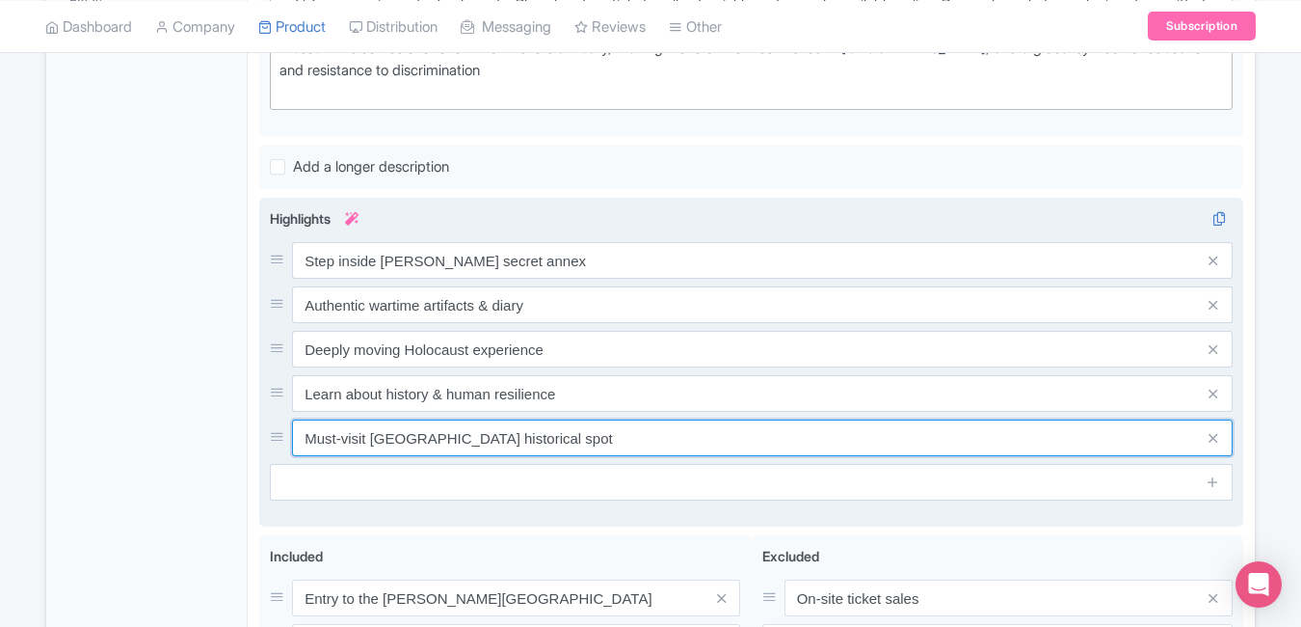
click at [586, 443] on input "Must-visit Amsterdam historical spot" at bounding box center [762, 437] width 941 height 37
paste input "Amsterdam’s most visited museum"
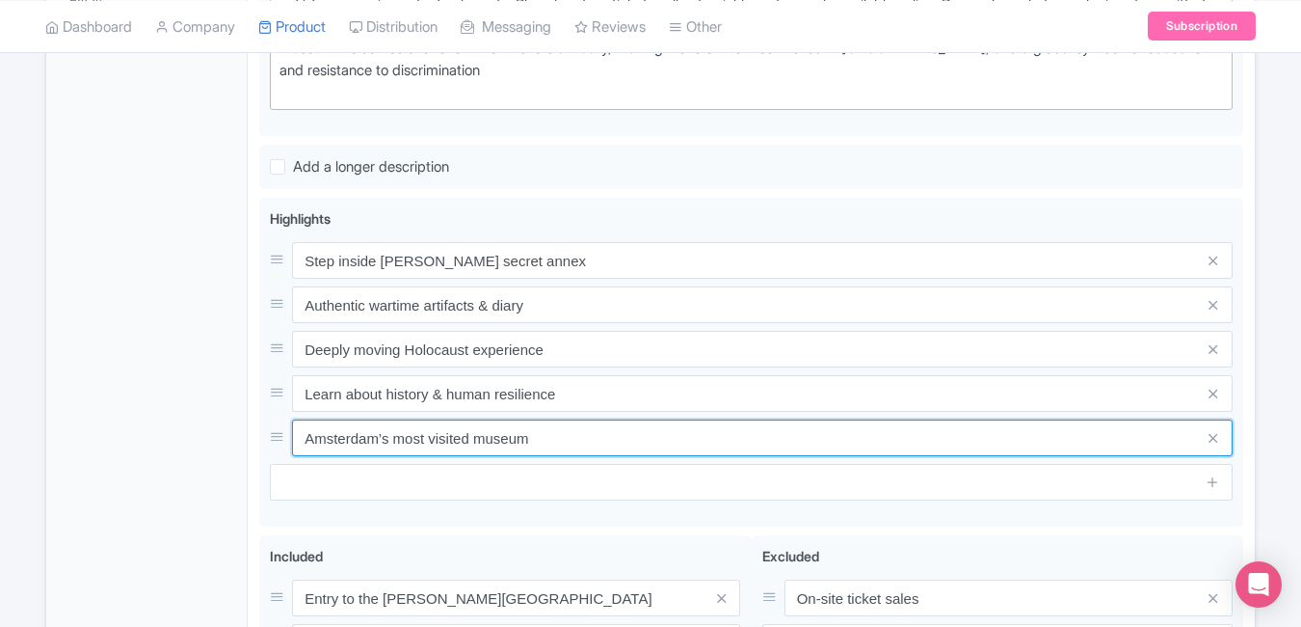
type input "Amsterdam’s most visited museum"
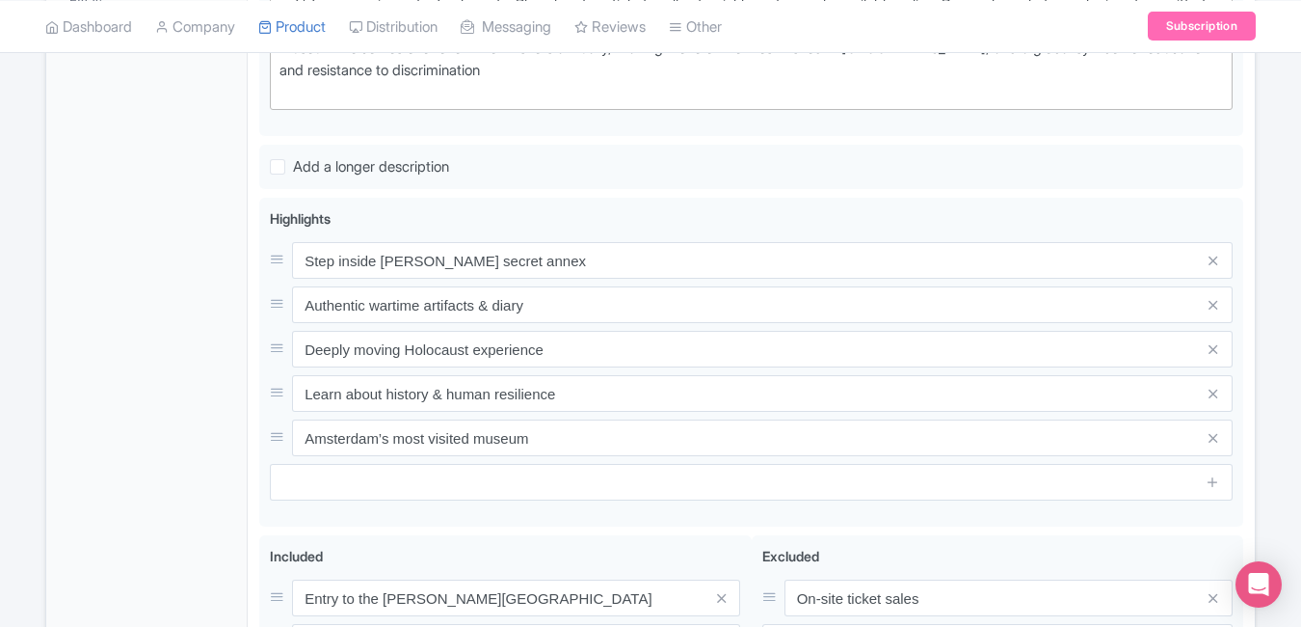
click at [185, 367] on div "General Booking Info Locations Settings Pricing Gallery Itinerary FAQs" at bounding box center [146, 240] width 201 height 1232
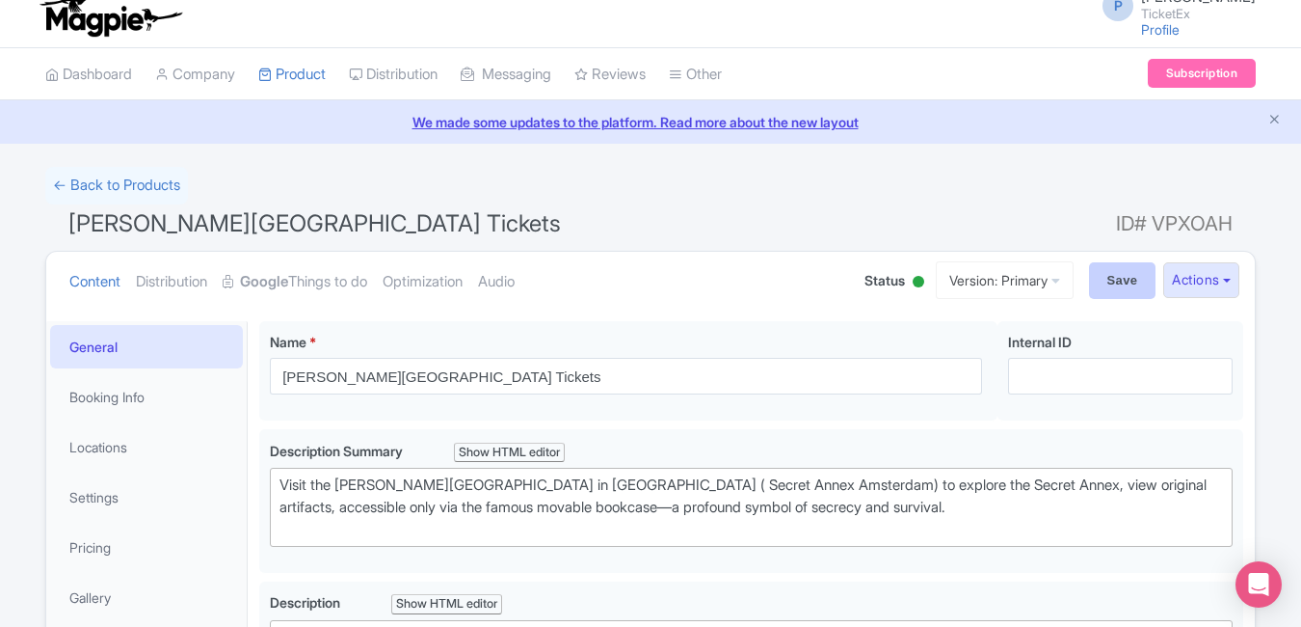
scroll to position [0, 0]
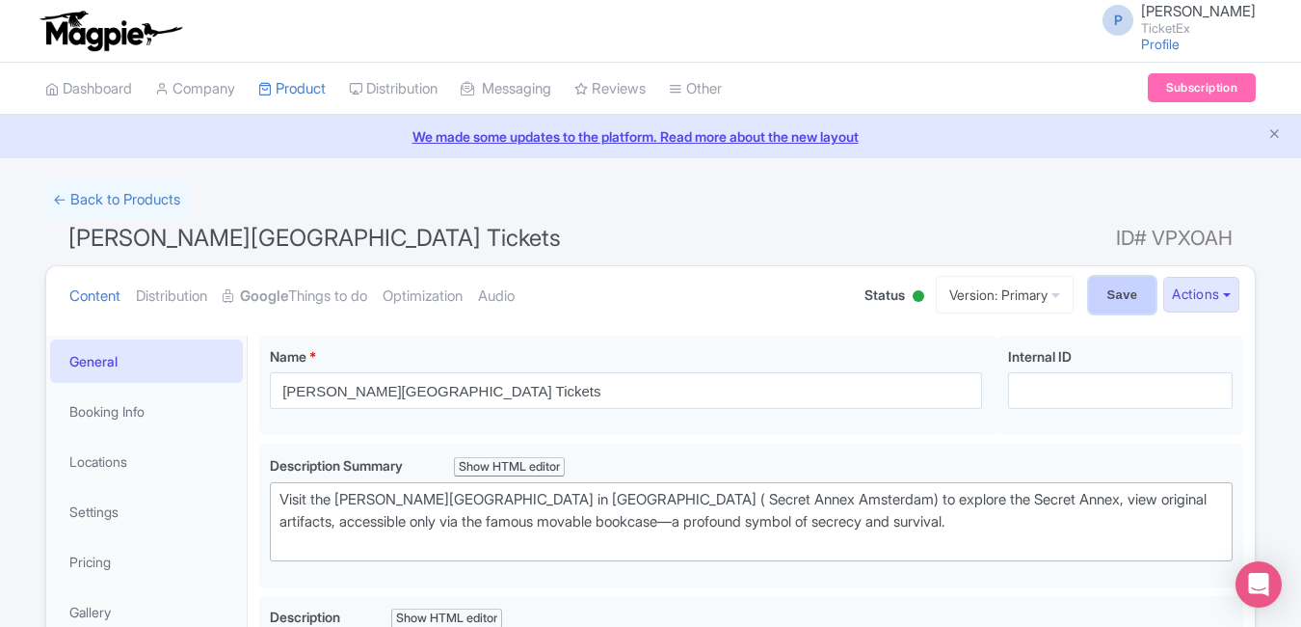
click at [1126, 296] on input "Save" at bounding box center [1122, 295] width 67 height 37
type input "Saving..."
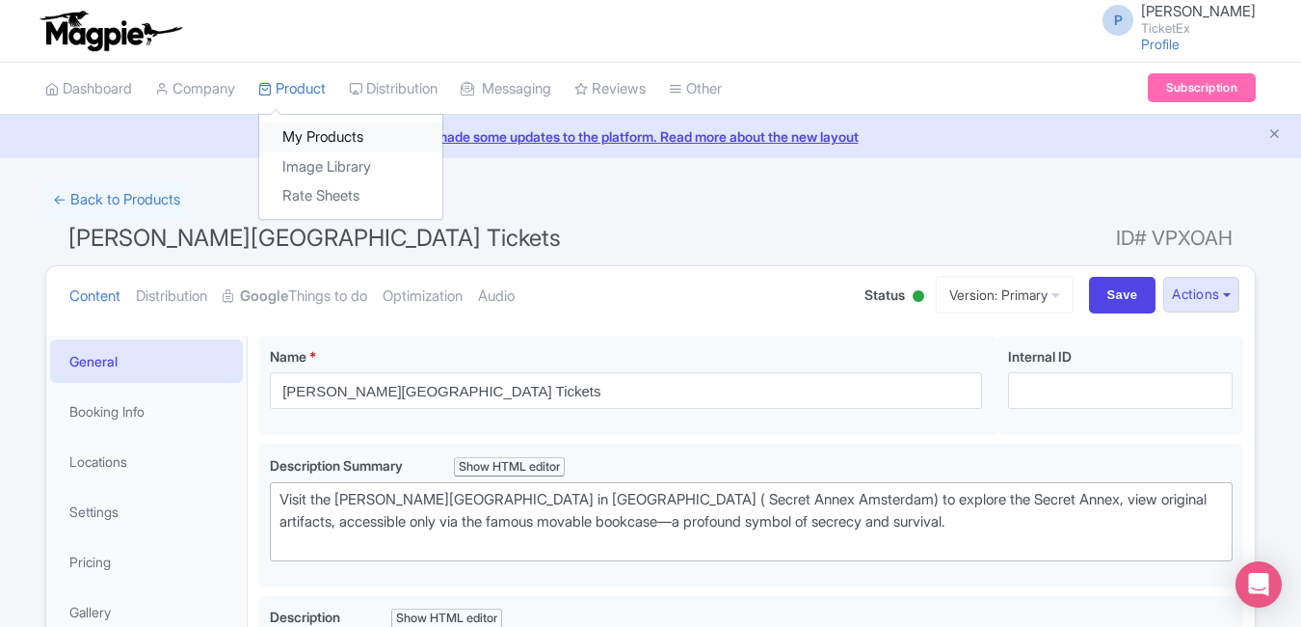
click at [298, 124] on link "My Products" at bounding box center [350, 137] width 183 height 30
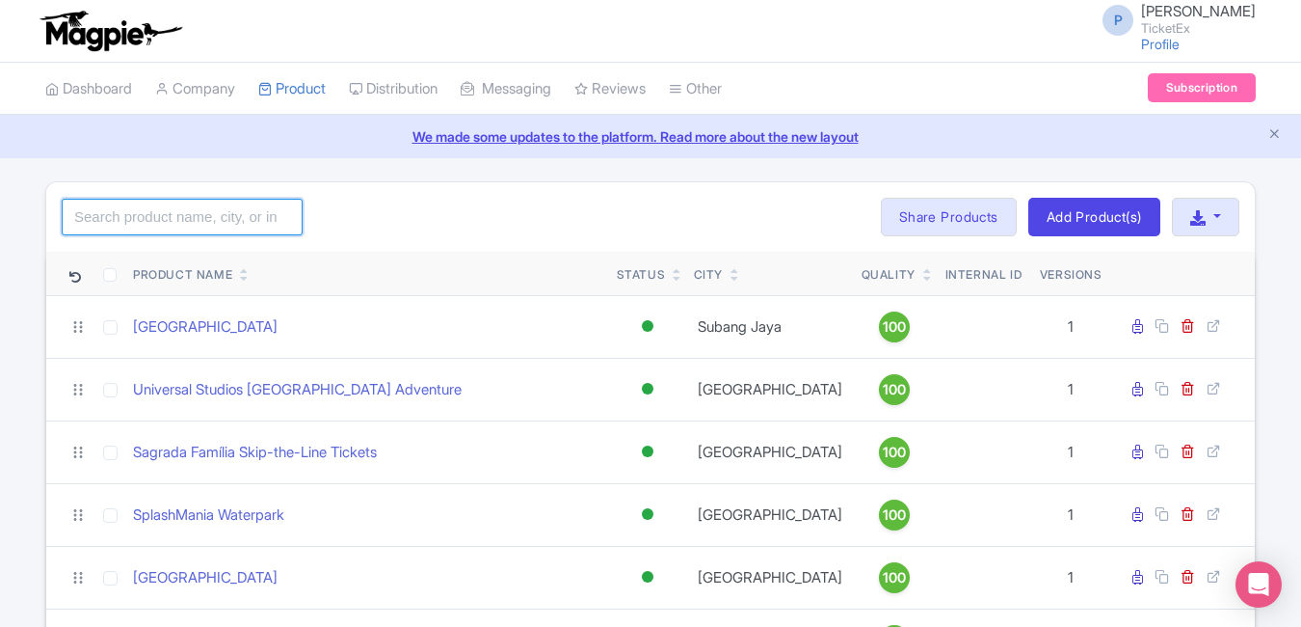
click at [282, 218] on input "search" at bounding box center [182, 217] width 241 height 37
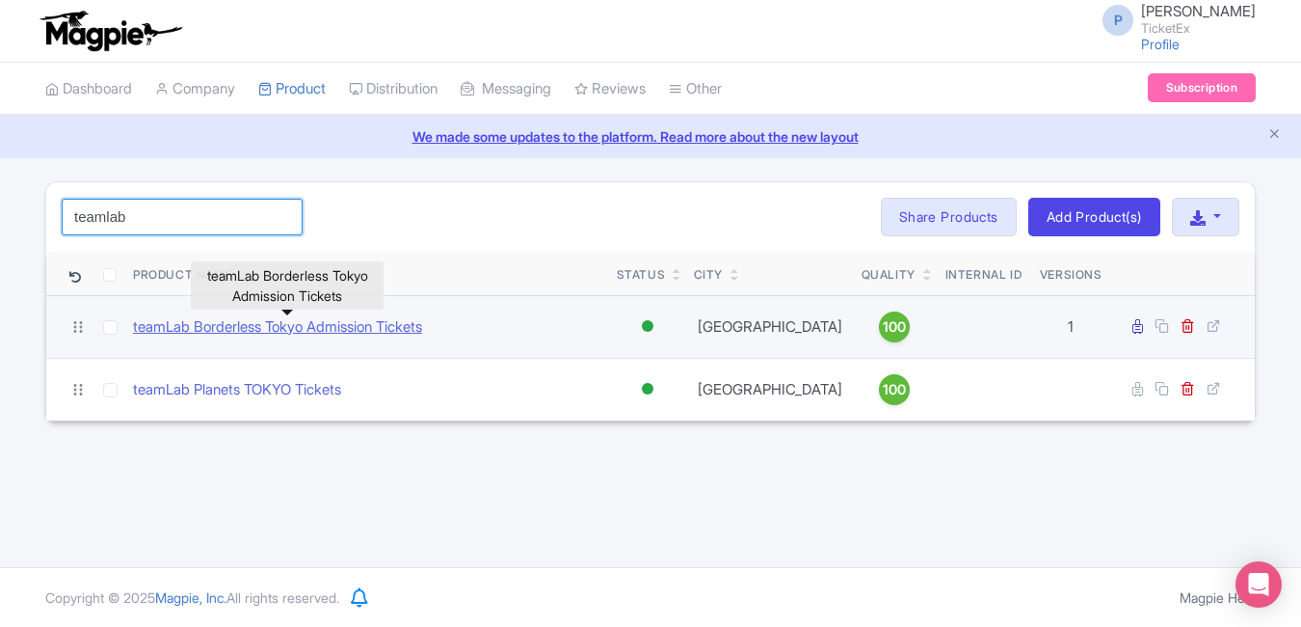
type input "teamlab"
click at [286, 325] on link "teamLab Borderless Tokyo Admission Tickets" at bounding box center [277, 327] width 289 height 22
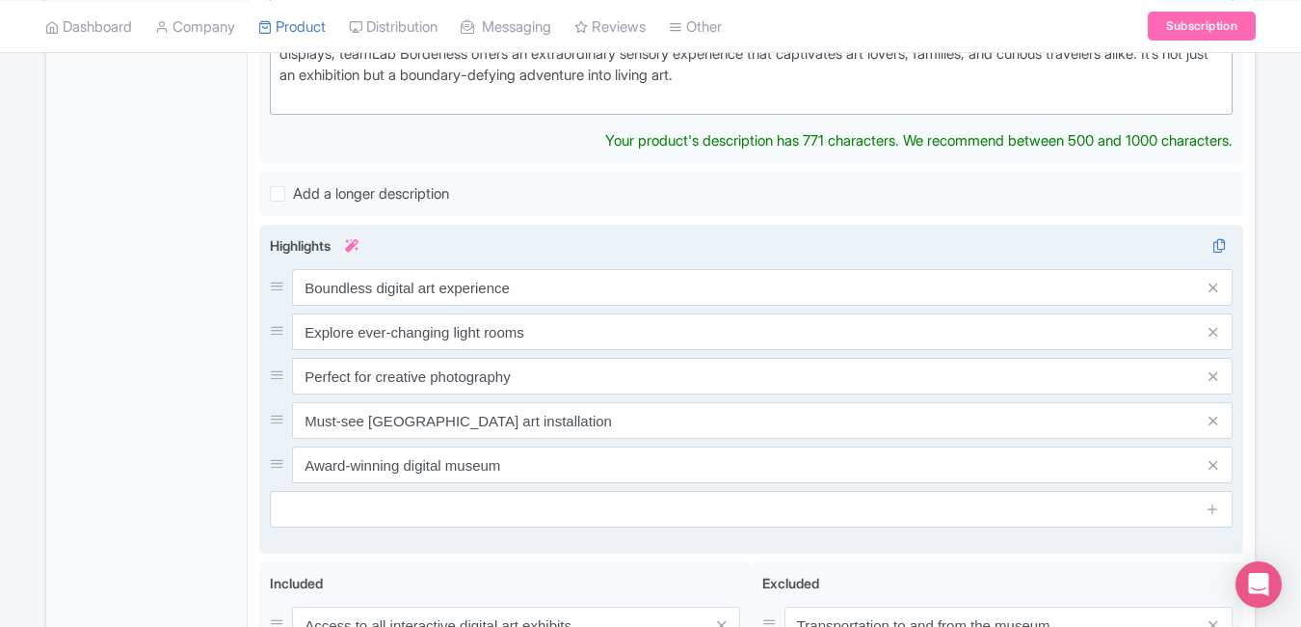
scroll to position [684, 0]
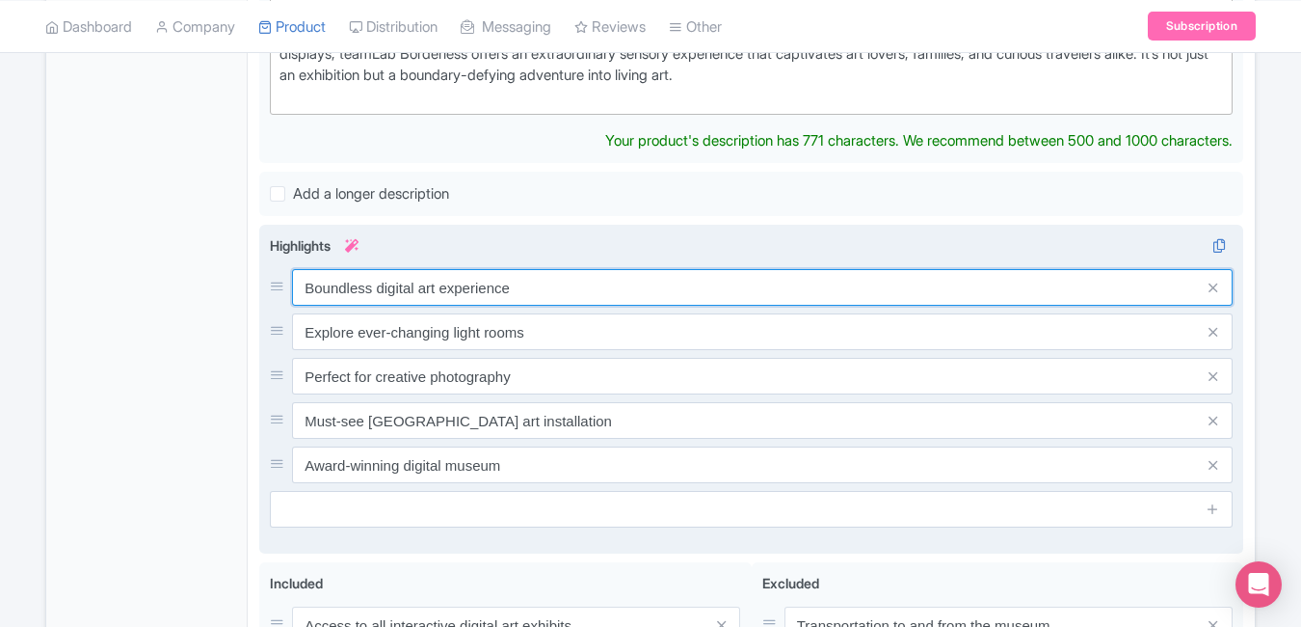
click at [560, 287] on div "Boundless digital art experience Explore ever-changing light rooms Perfect for …" at bounding box center [751, 376] width 963 height 214
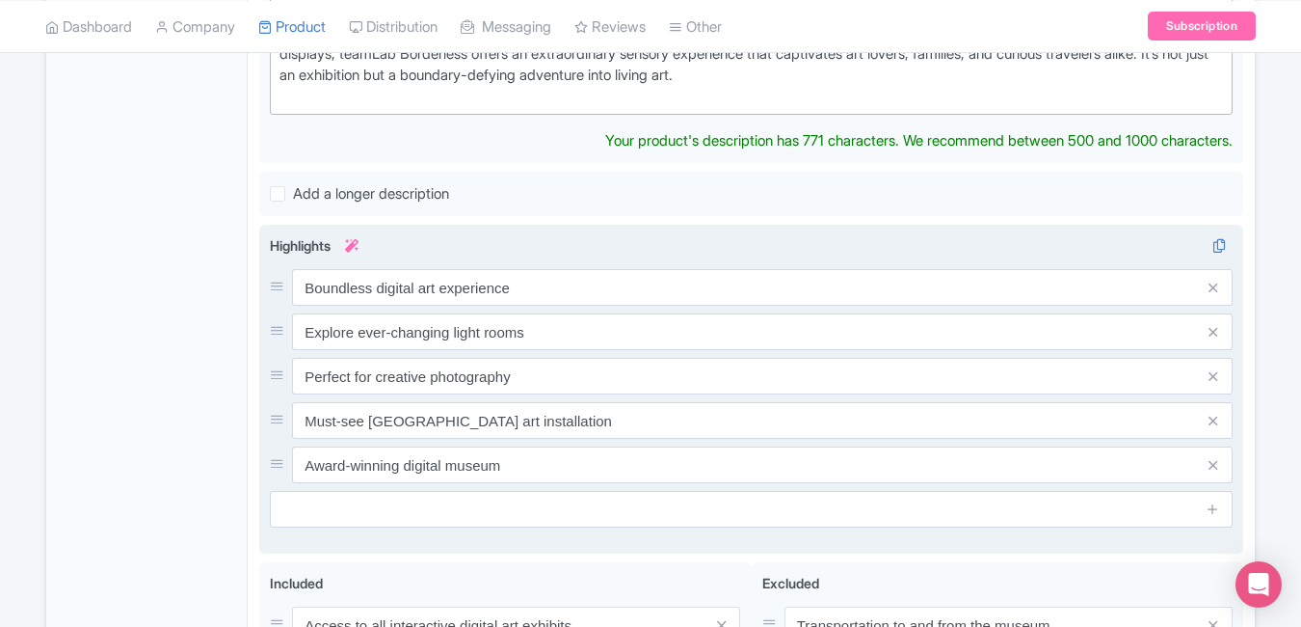
click at [560, 287] on div "Boundless digital art experience Explore ever-changing light rooms Perfect for …" at bounding box center [751, 376] width 963 height 214
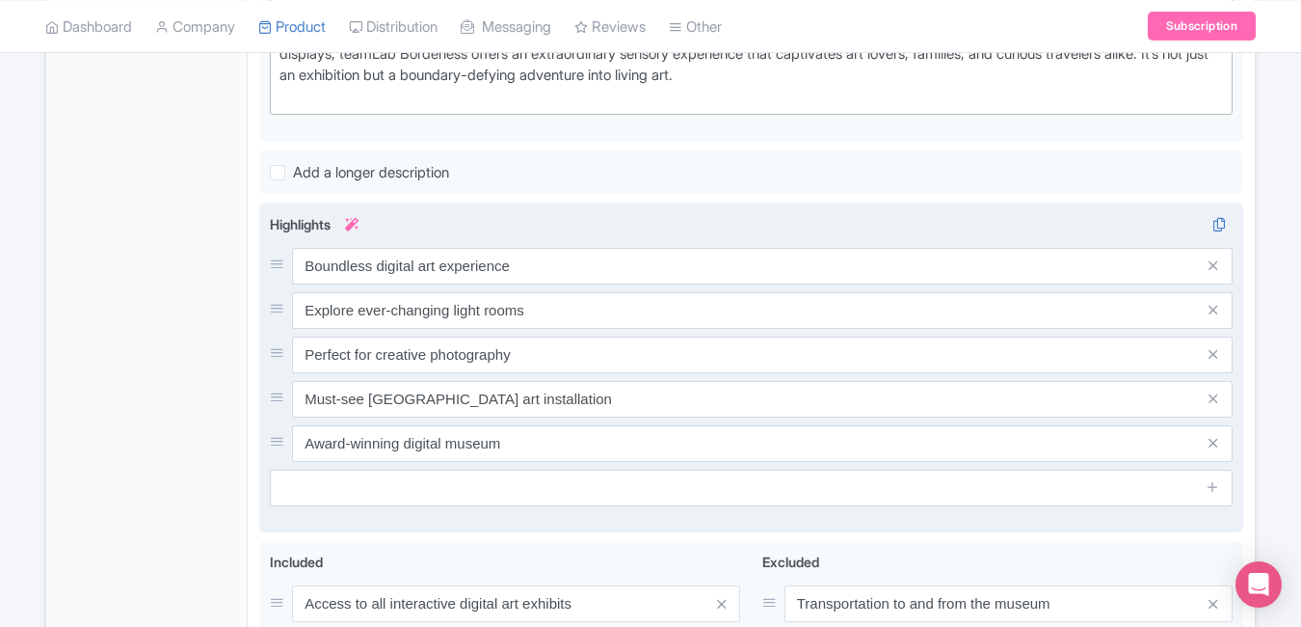
click at [560, 287] on div "Boundless digital art experience Explore ever-changing light rooms Perfect for …" at bounding box center [751, 355] width 963 height 214
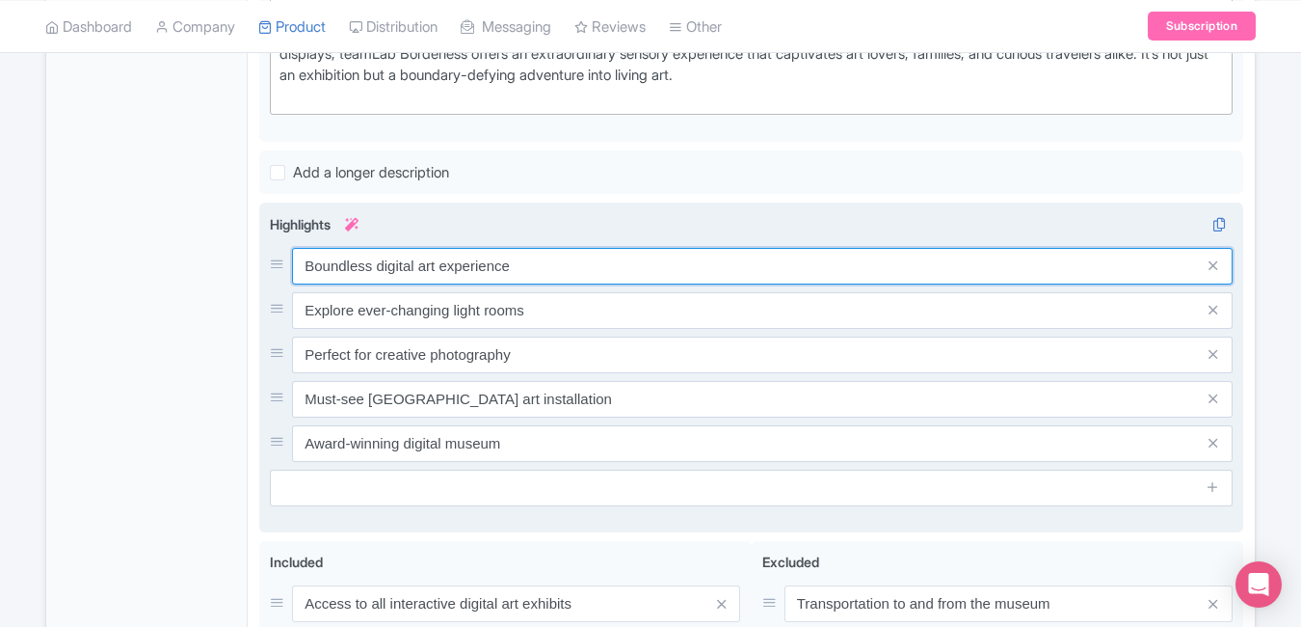
click at [541, 266] on input "Boundless digital art experience" at bounding box center [762, 266] width 941 height 37
paste input "Immersive digital art without boundaries"
type input "Immersive digital art without boundaries"
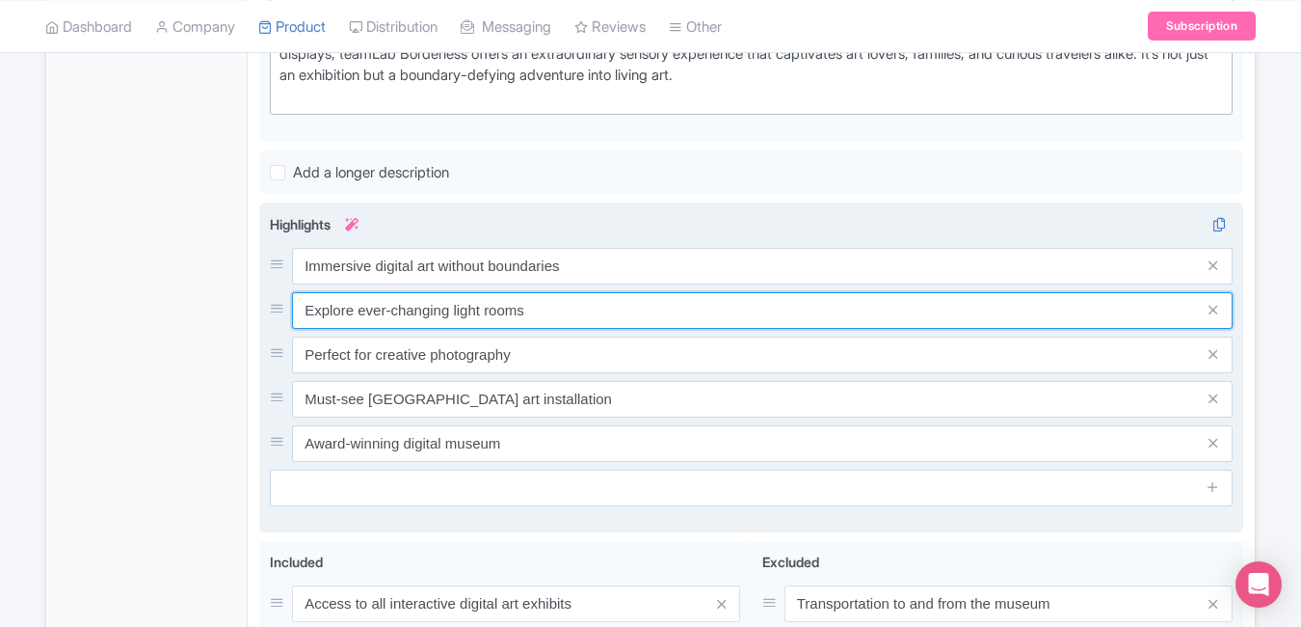
click at [526, 309] on input "Explore ever-changing light rooms" at bounding box center [762, 310] width 941 height 37
paste input "Interactive light & motion display"
type input "Interactive light & motion displays"
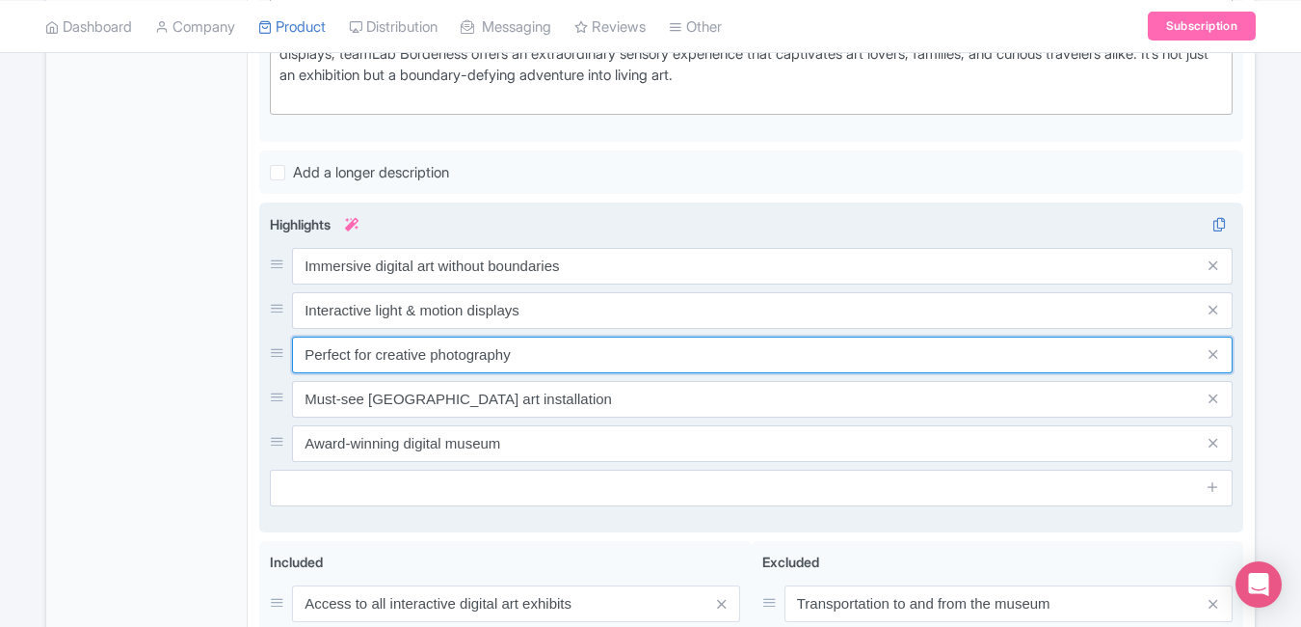
click at [542, 359] on input "Perfect for creative photography" at bounding box center [762, 354] width 941 height 37
paste input "spot for photography lovers"
type input "Perfect spot for photography lovers"
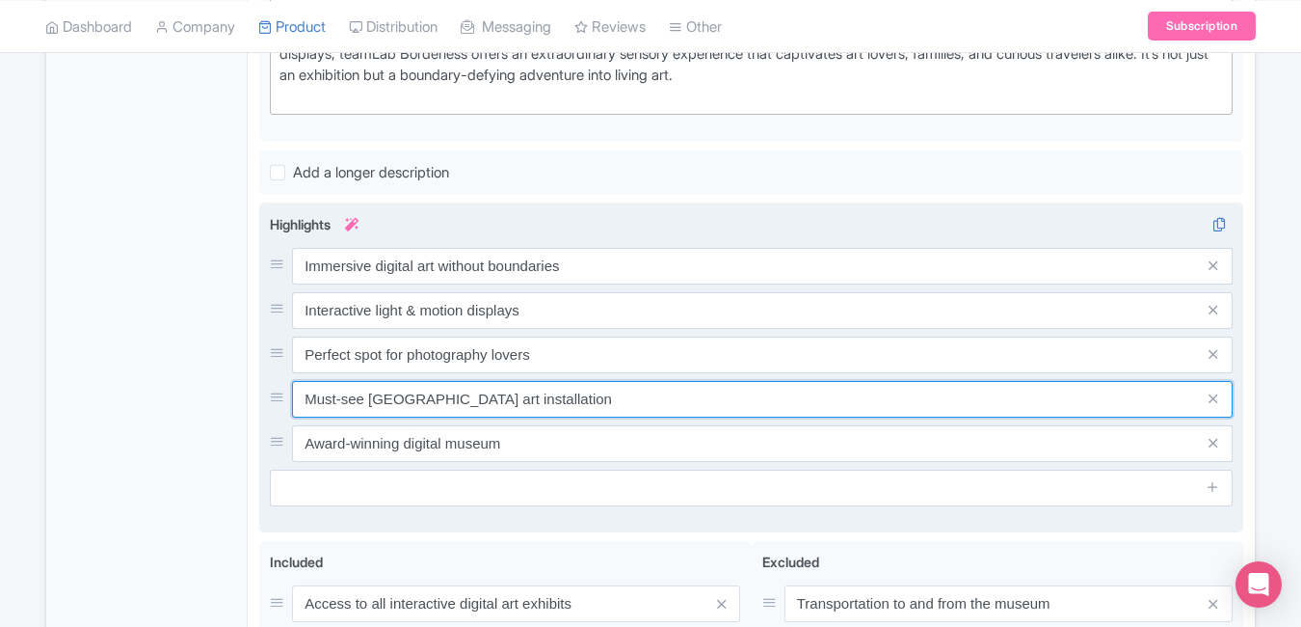
click at [570, 414] on input "Must-see [GEOGRAPHIC_DATA] art installation" at bounding box center [762, 399] width 941 height 37
paste input "Experience infinite creativity & wonder"
type input "Experience infinite creativity & wonder"
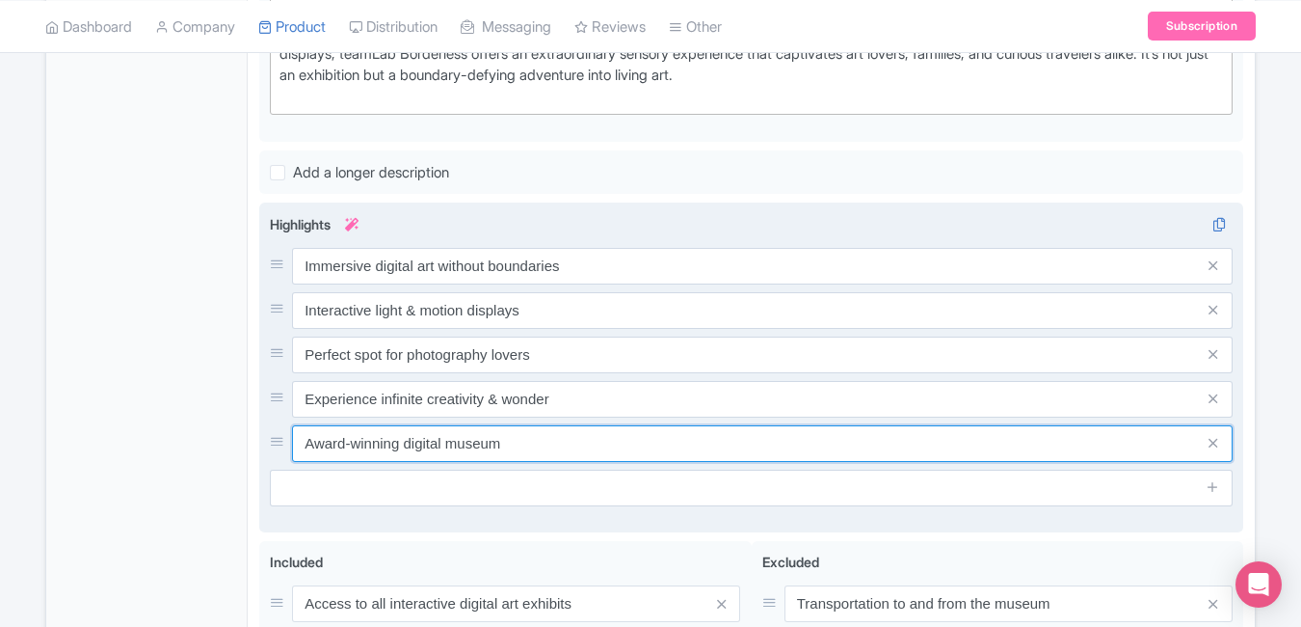
click at [603, 441] on input "Award-winning digital museum" at bounding box center [762, 443] width 941 height 37
paste input "World’s most famous digital art"
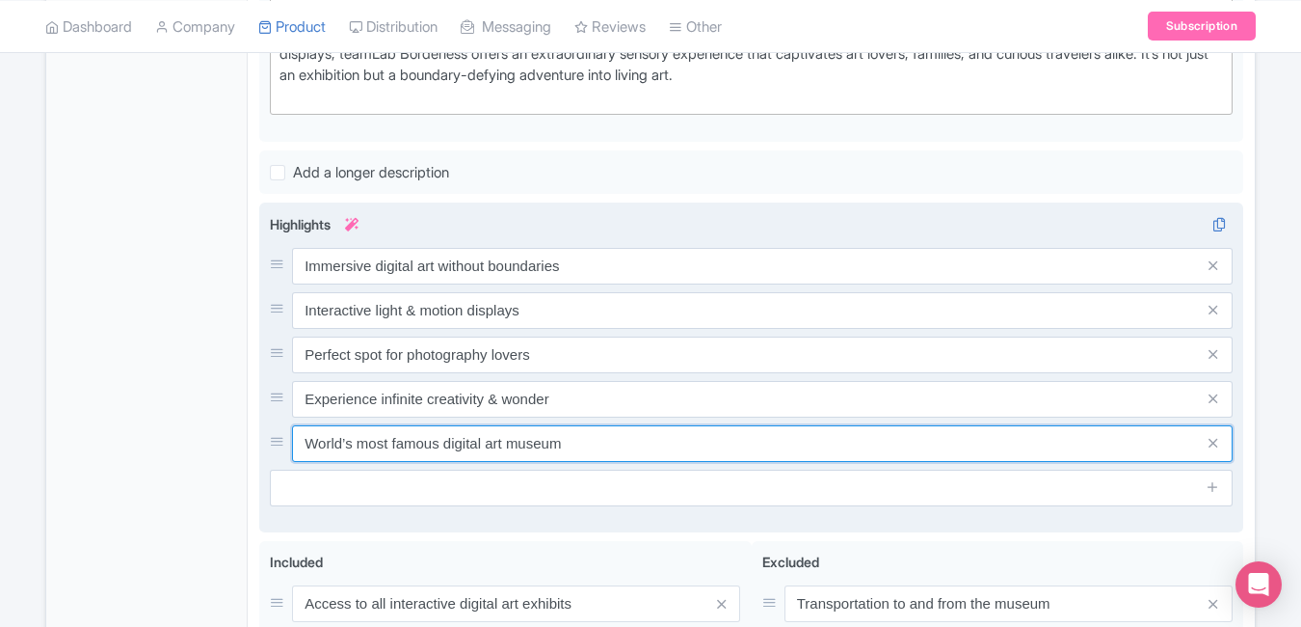
type input "World’s most famous digital art museum"
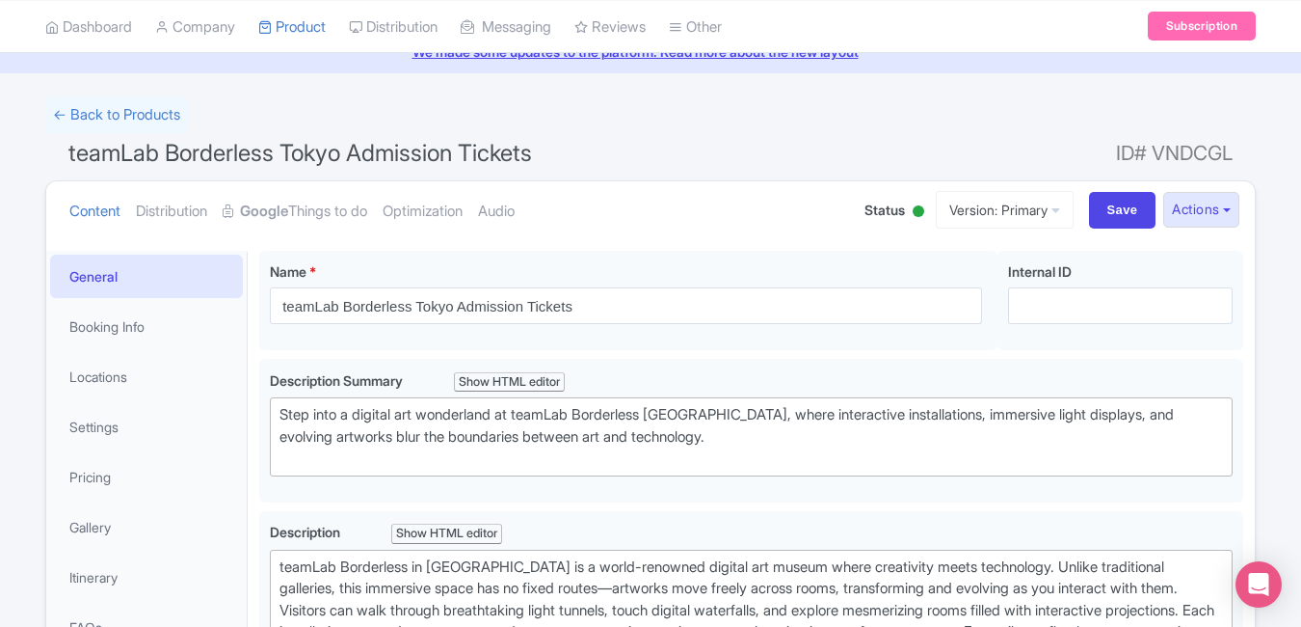
scroll to position [0, 0]
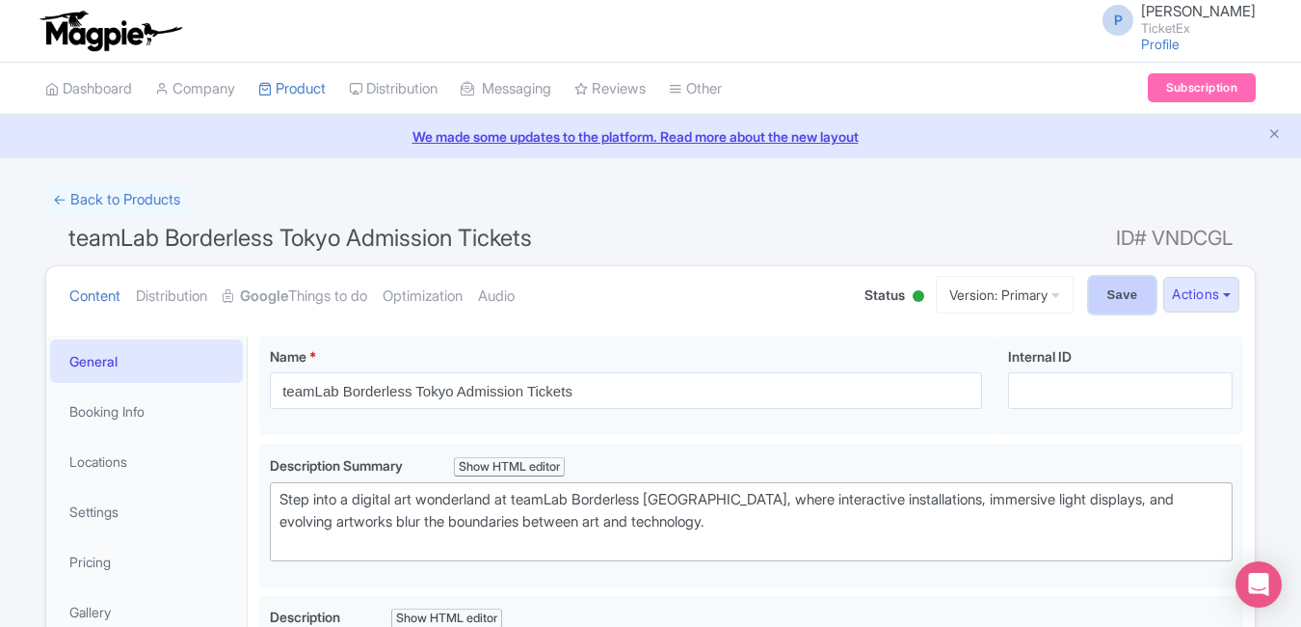
click at [1089, 296] on input "Save" at bounding box center [1122, 295] width 67 height 37
type input "Saving..."
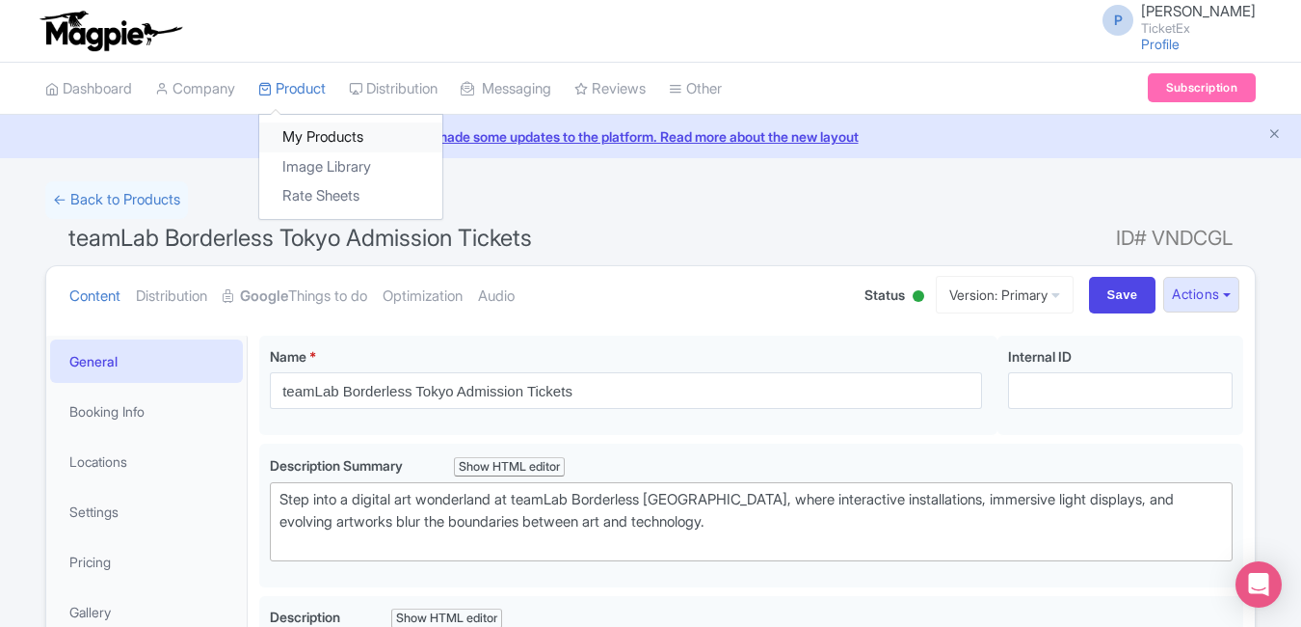
click at [299, 129] on link "My Products" at bounding box center [350, 137] width 183 height 30
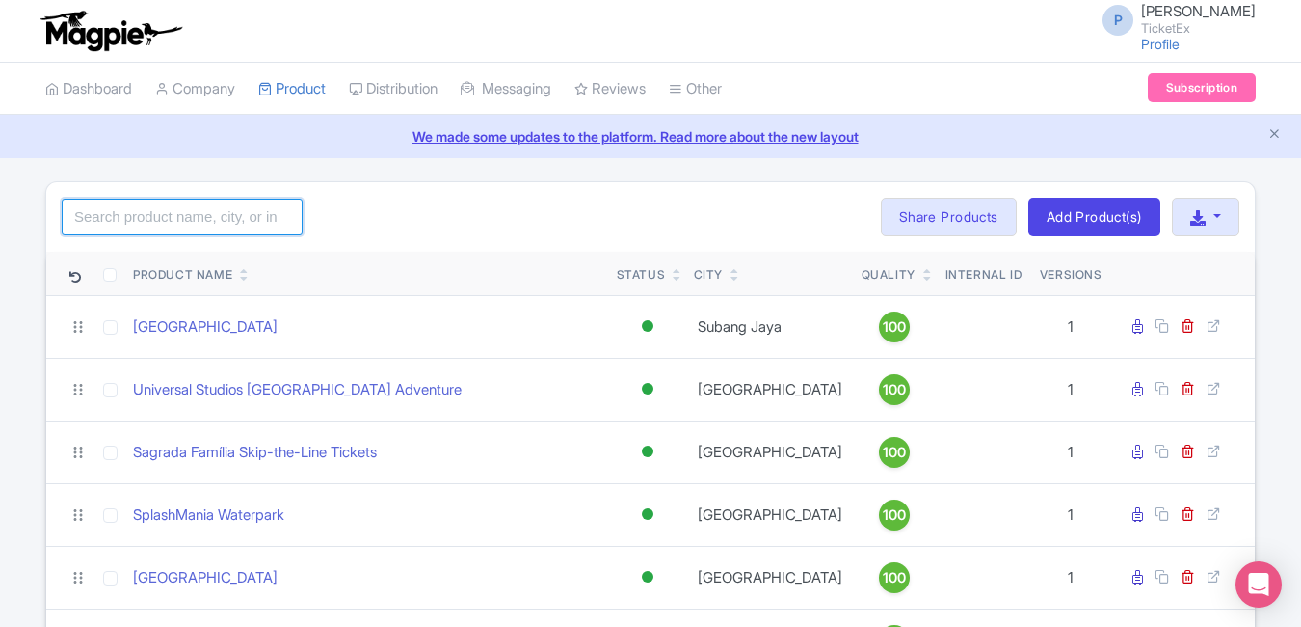
click at [169, 218] on input "search" at bounding box center [182, 217] width 241 height 37
type input "[PERSON_NAME]"
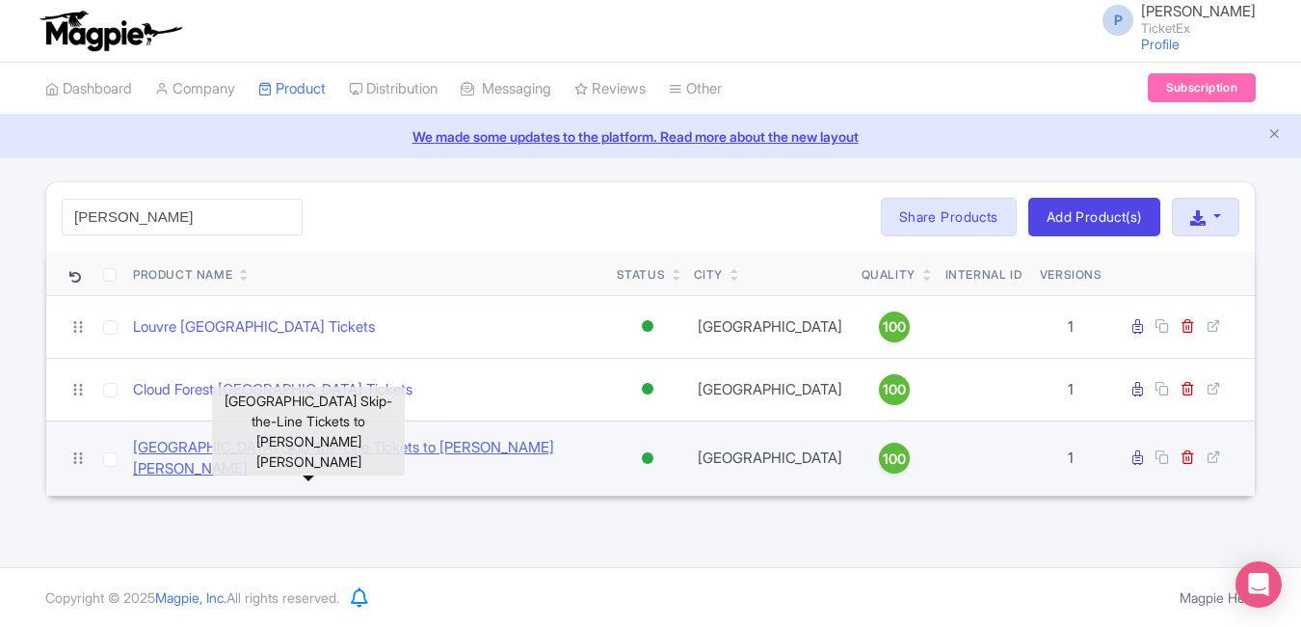
click at [295, 450] on link "[GEOGRAPHIC_DATA] Skip-the-Line Tickets to [PERSON_NAME] [PERSON_NAME]" at bounding box center [367, 458] width 469 height 43
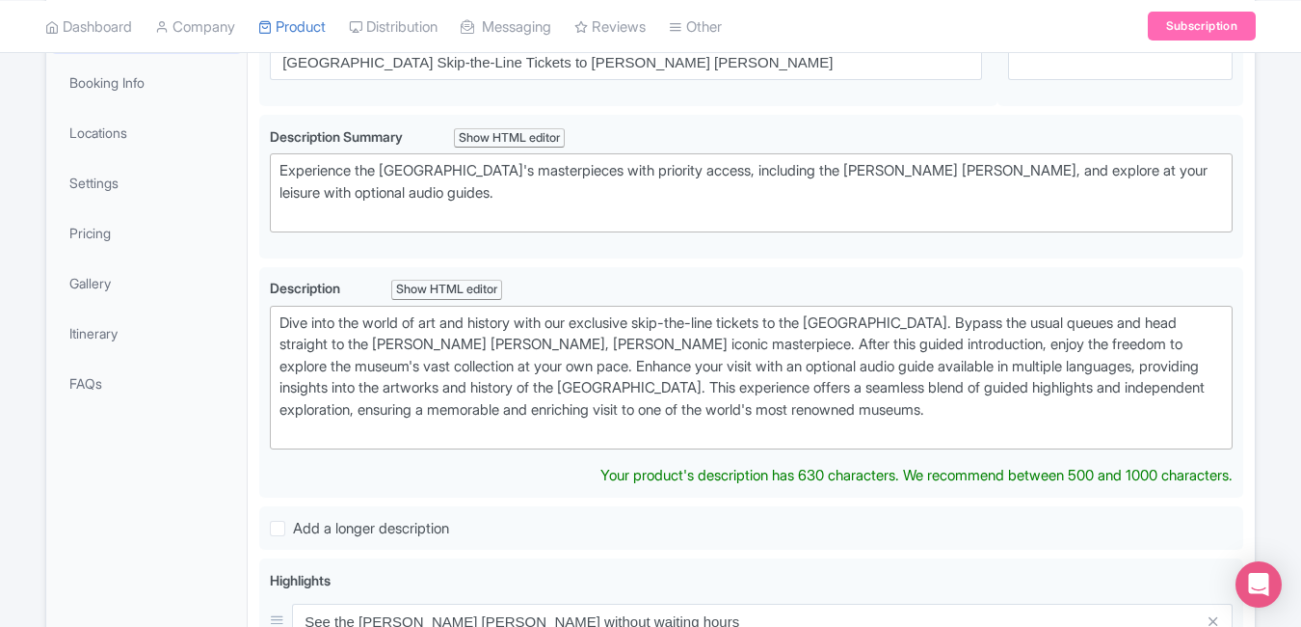
scroll to position [361, 0]
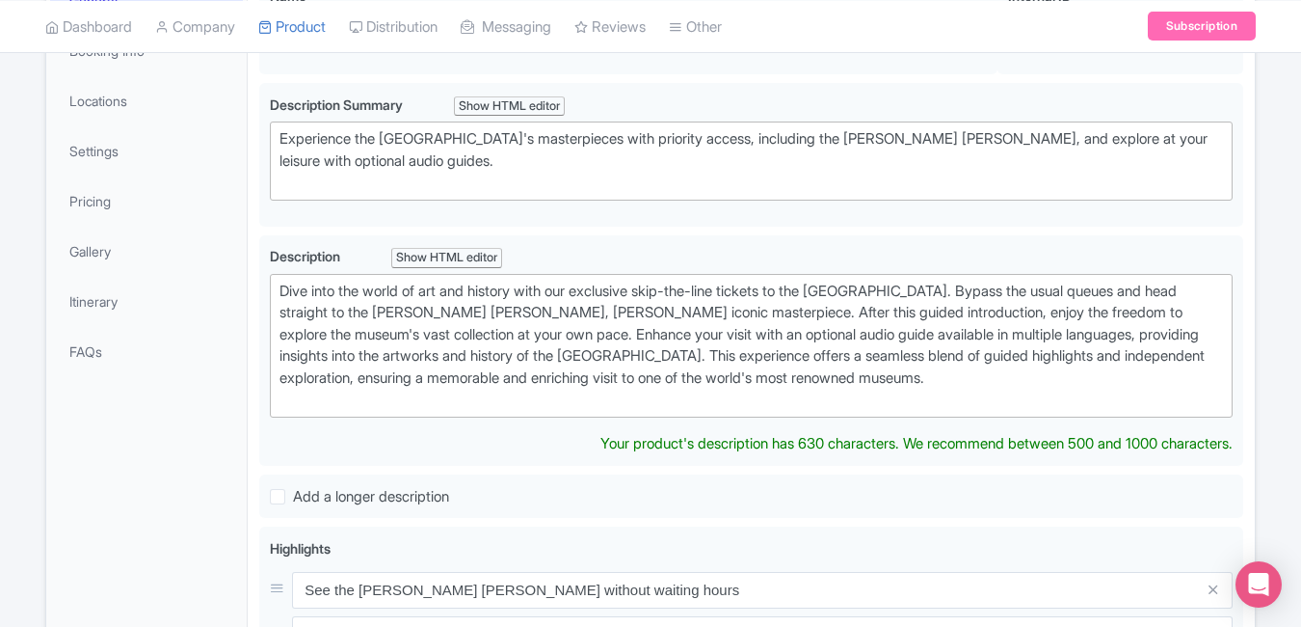
type trix-editor "<div>Dive into the world of art and history with our exclusive skip-the-line ti…"
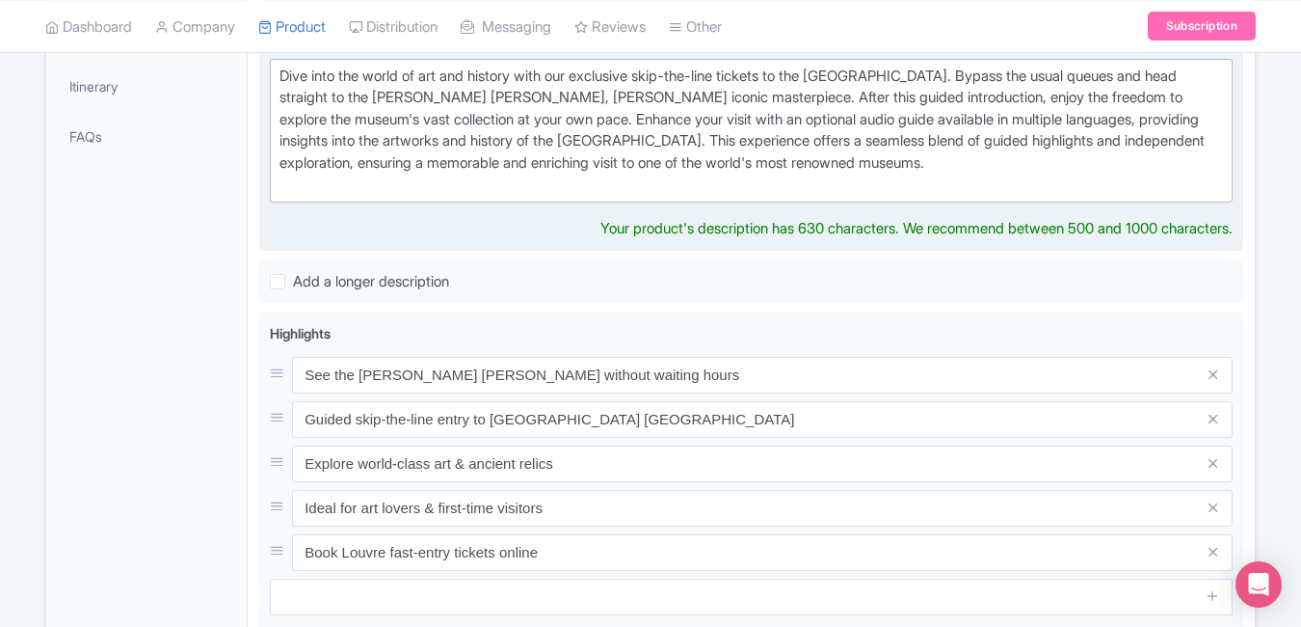
scroll to position [640, 0]
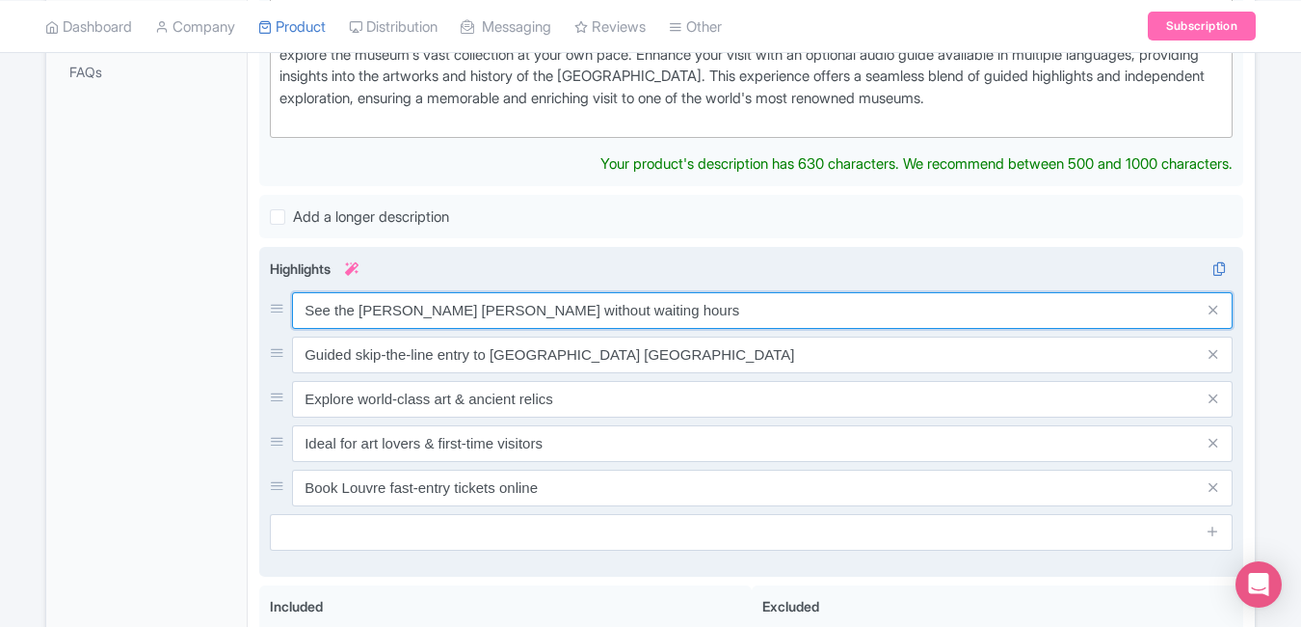
click at [595, 313] on div "See the [PERSON_NAME] [PERSON_NAME] without waiting hours Guided skip-the-line …" at bounding box center [751, 399] width 963 height 214
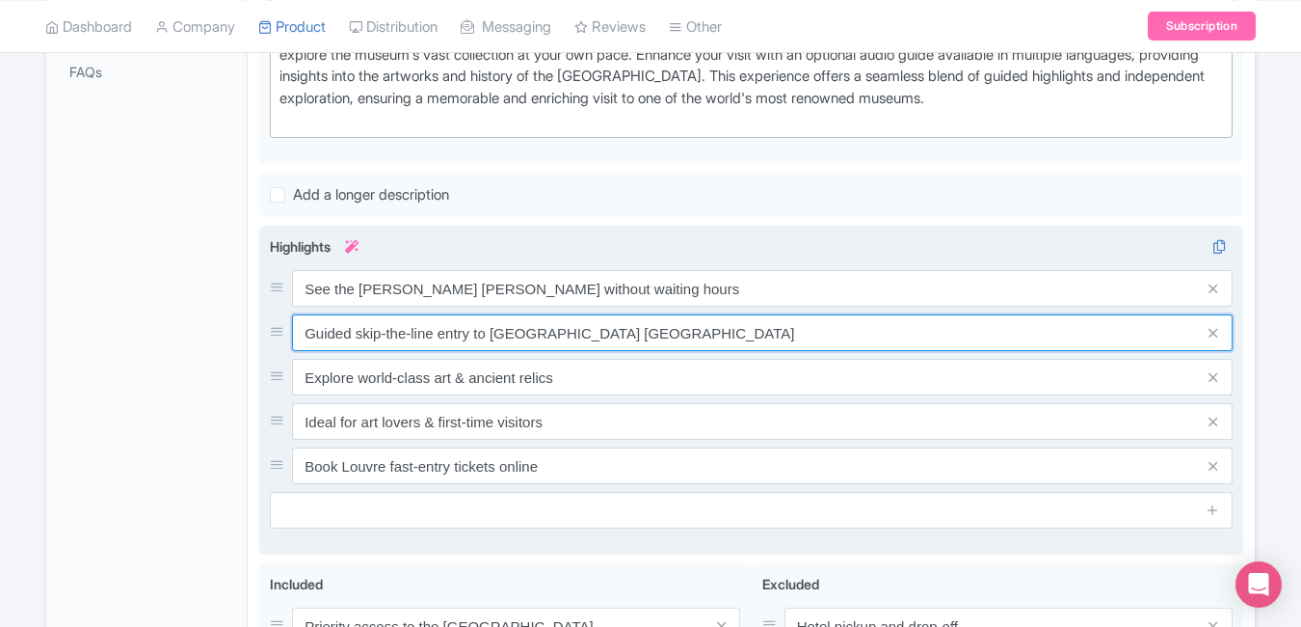
click at [595, 314] on input "Guided skip-the-line entry to Louvre Paris" at bounding box center [762, 332] width 941 height 37
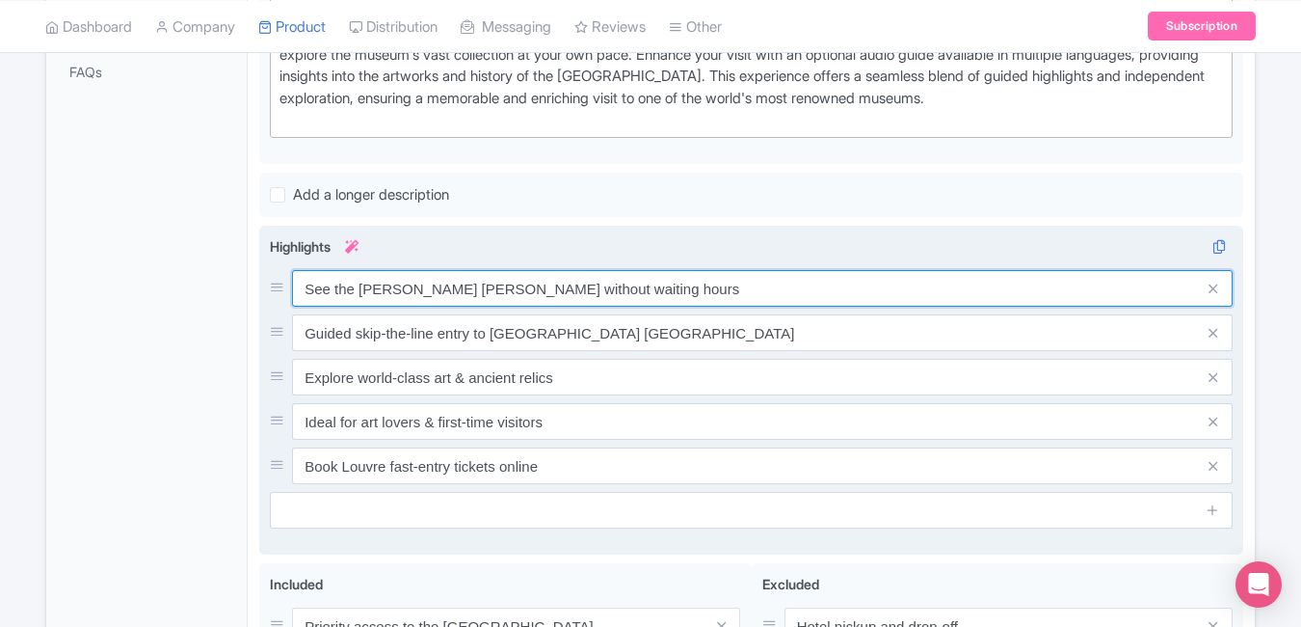
click at [586, 283] on input "See the Mona Lisa without waiting hours" at bounding box center [762, 288] width 941 height 37
paste input "Home to Mona Lisa & global masterpiece"
type input "Home to Mona Lisa & global masterpieces"
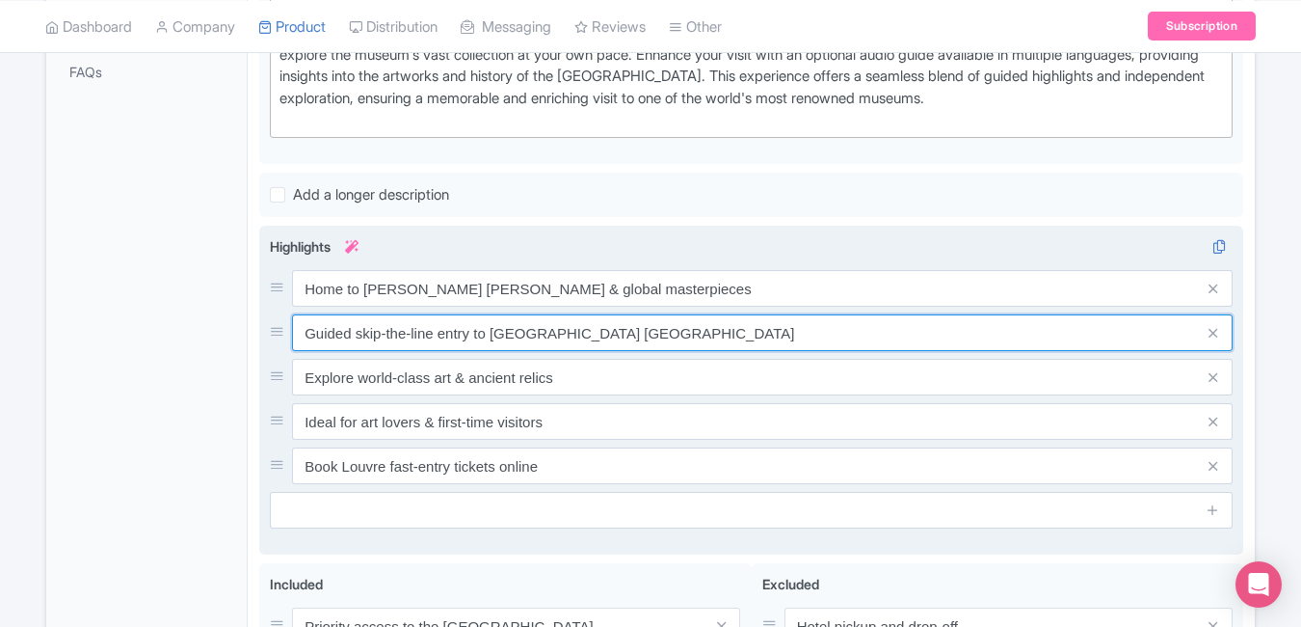
click at [599, 346] on input "Guided skip-the-line entry to Louvre Paris" at bounding box center [762, 332] width 941 height 37
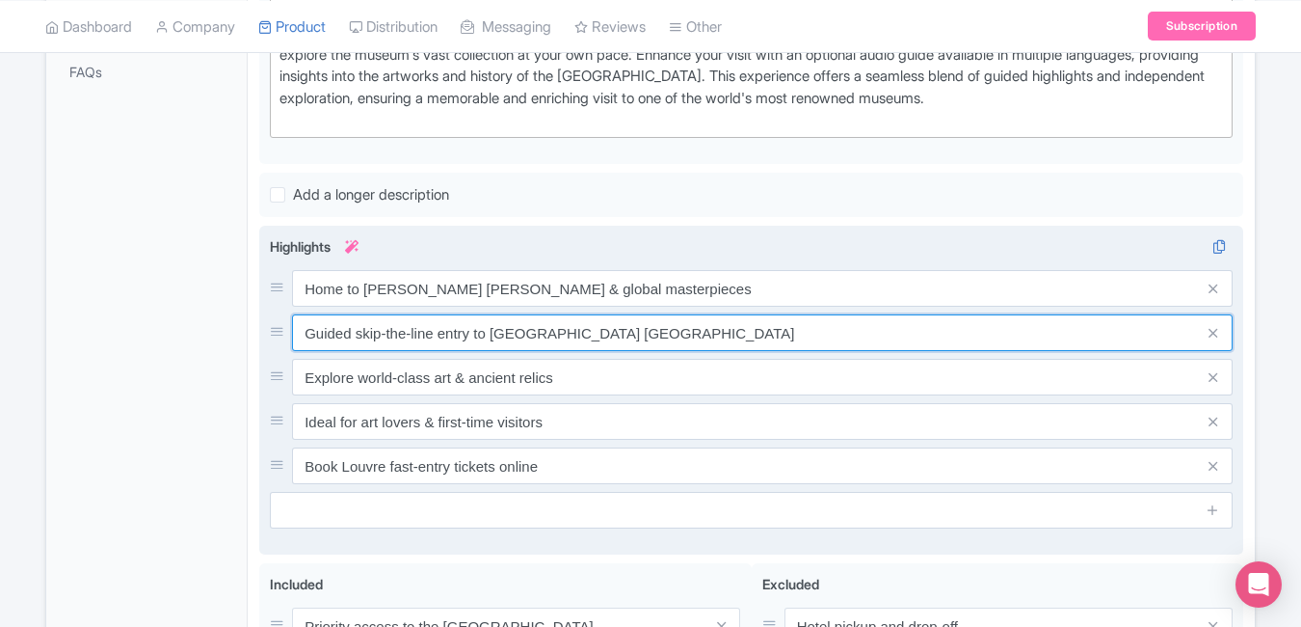
paste input "Explore world’s largest art museum"
type input "Explore world’s largest art museum"
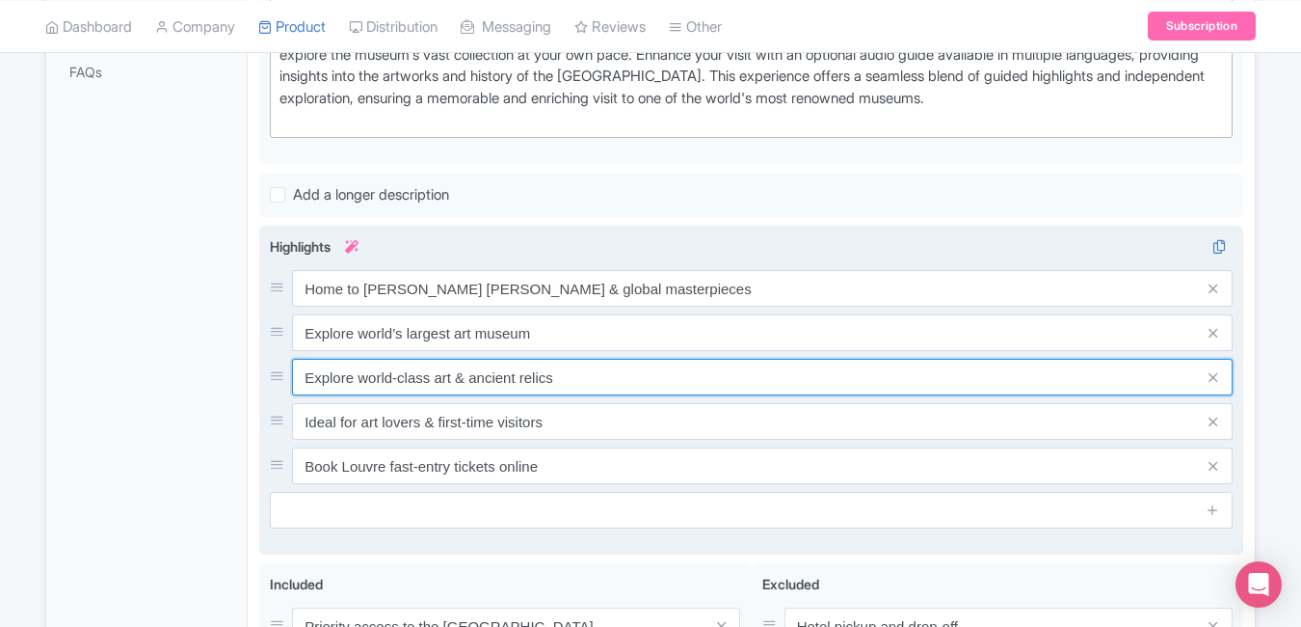
click at [566, 379] on input "Explore world-class art & ancient relics" at bounding box center [762, 377] width 941 height 37
paste input "Skip-the-line access to iconic hall"
type input "Skip-the-line access to iconic halls"
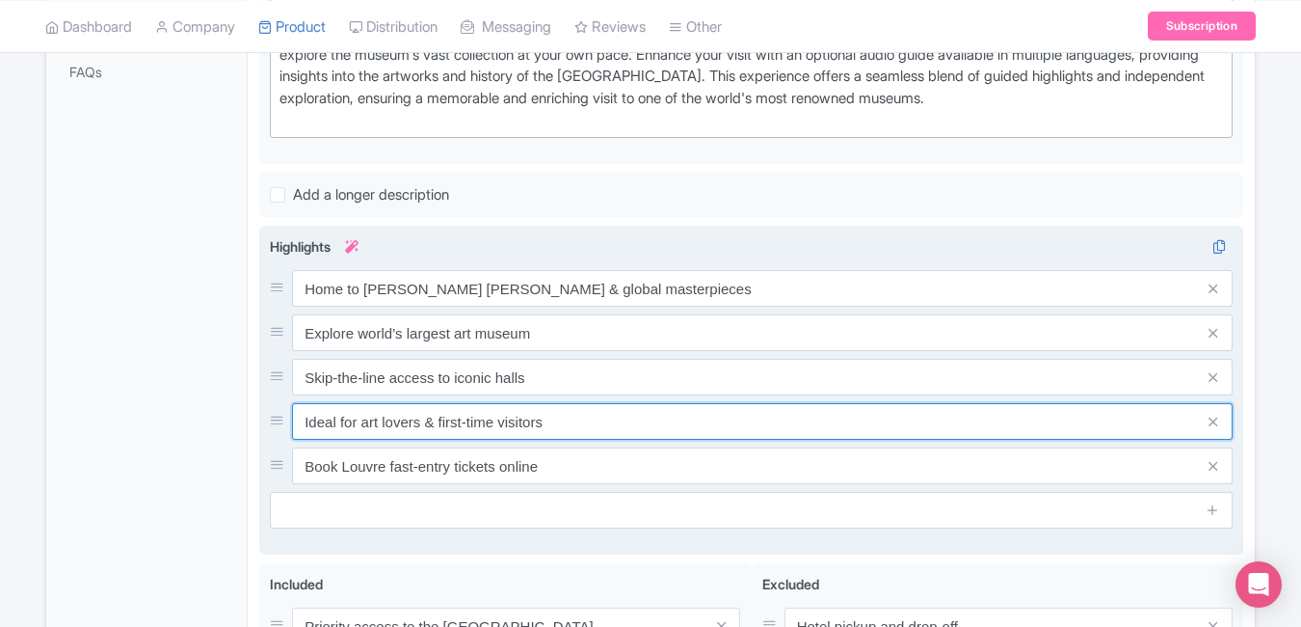
click at [573, 407] on input "Ideal for art lovers & first-time visitors" at bounding box center [762, 421] width 941 height 37
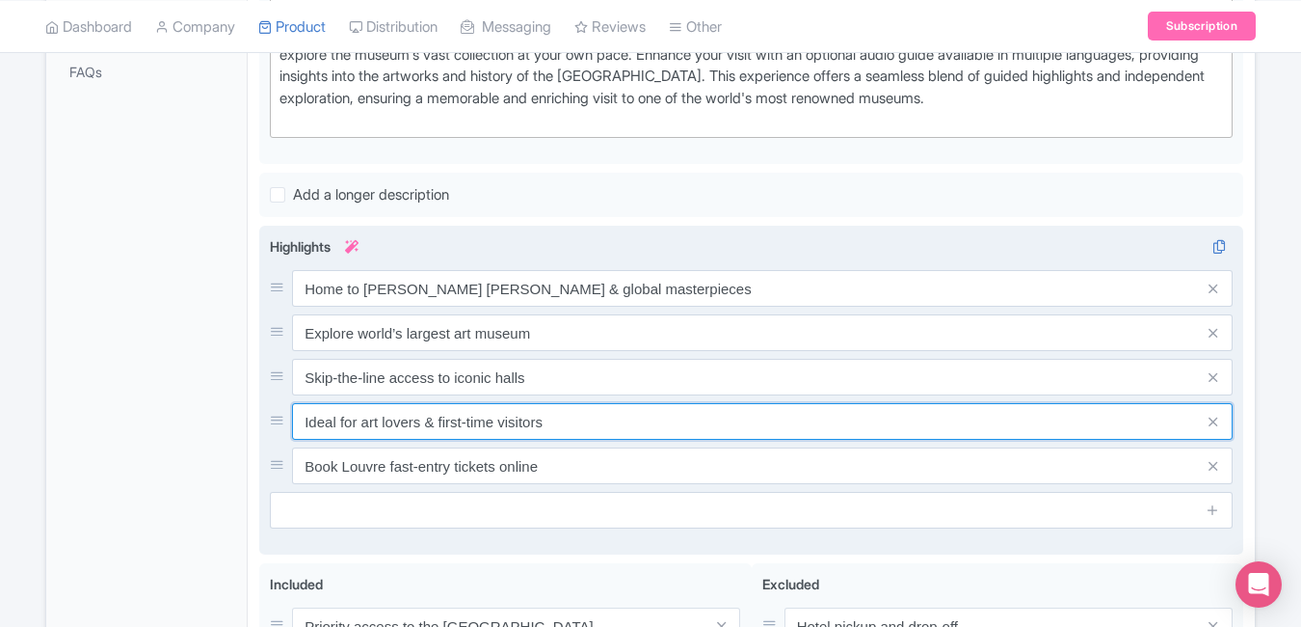
paste input "Egyptian, Greek & Renaissance treasure"
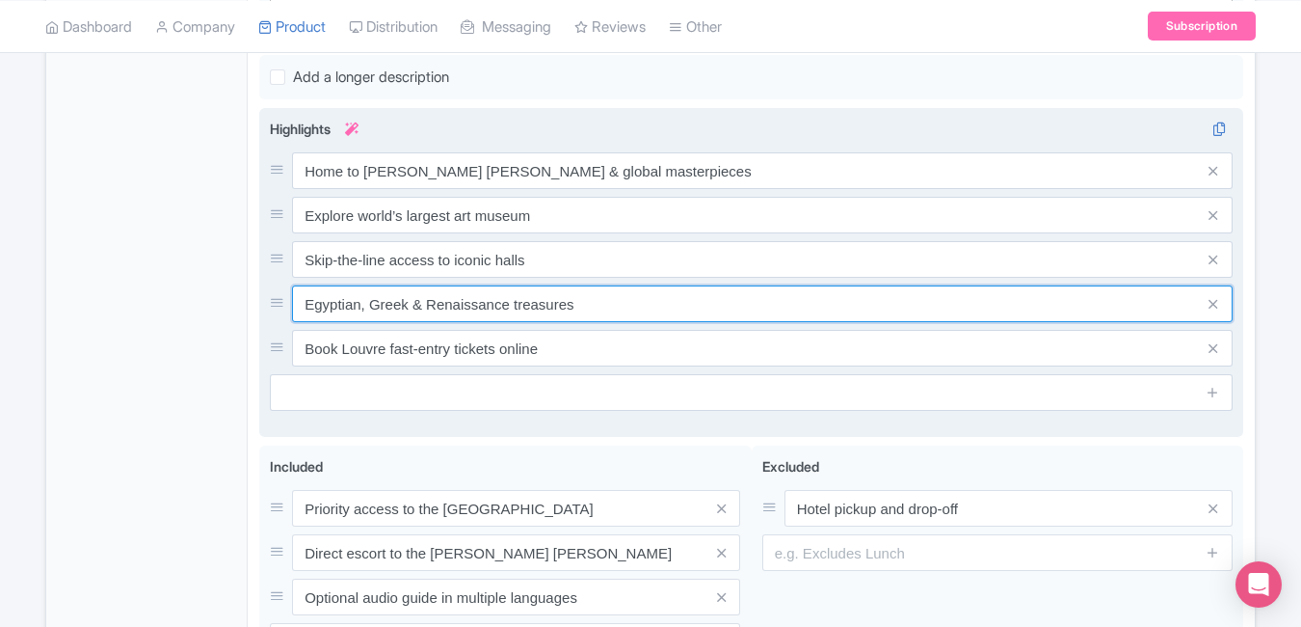
scroll to position [759, 0]
type input "Egyptian, Greek & Renaissance treasures"
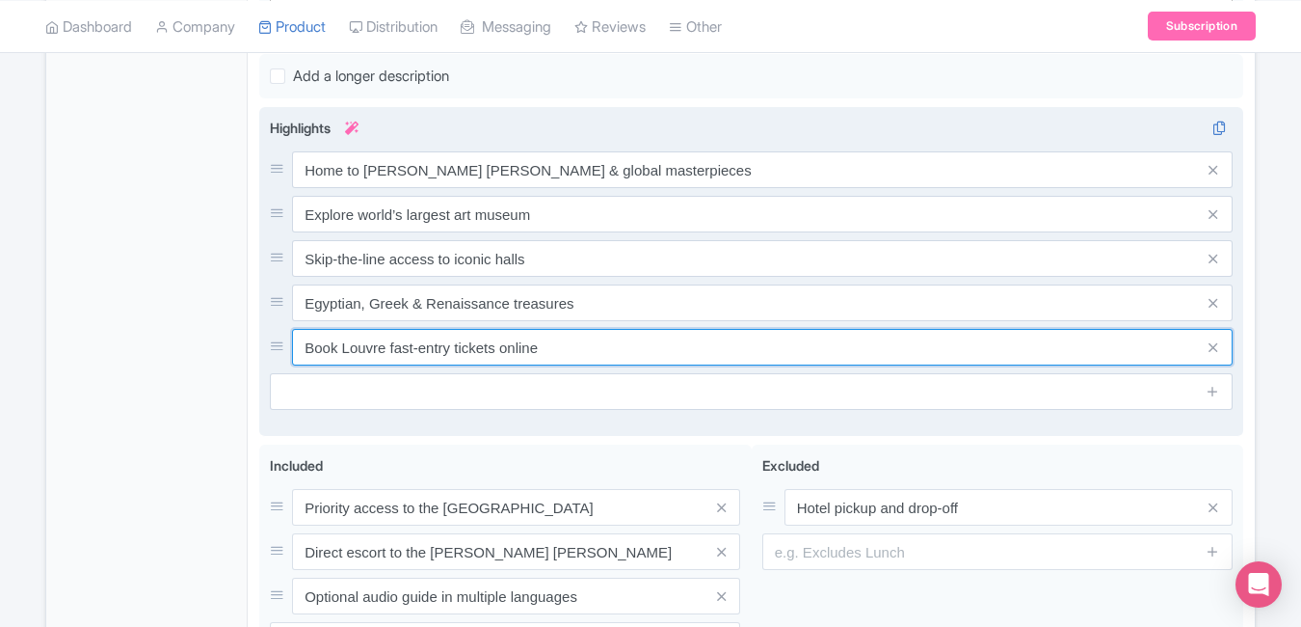
click at [615, 345] on input "Book Louvre fast-entry tickets online" at bounding box center [762, 347] width 941 height 37
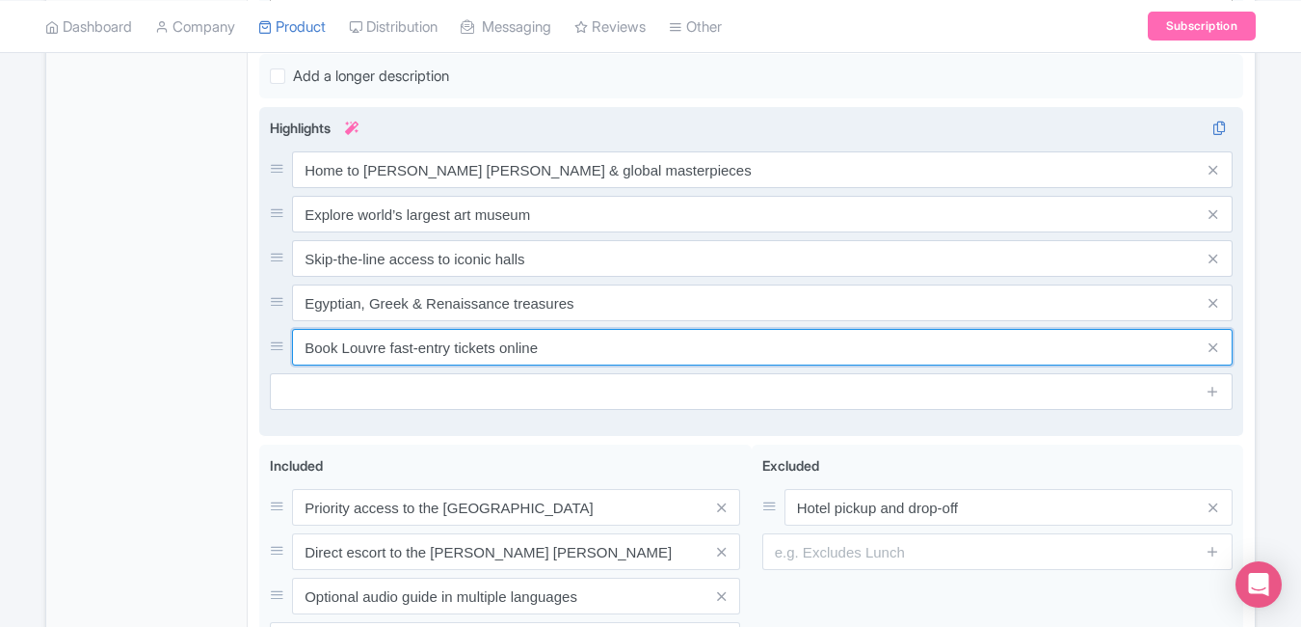
click at [615, 345] on input "Book Louvre fast-entry tickets online" at bounding box center [762, 347] width 941 height 37
paste input "Must-visit cultural landmark in Paris"
type input "Must-visit cultural landmark in Paris"
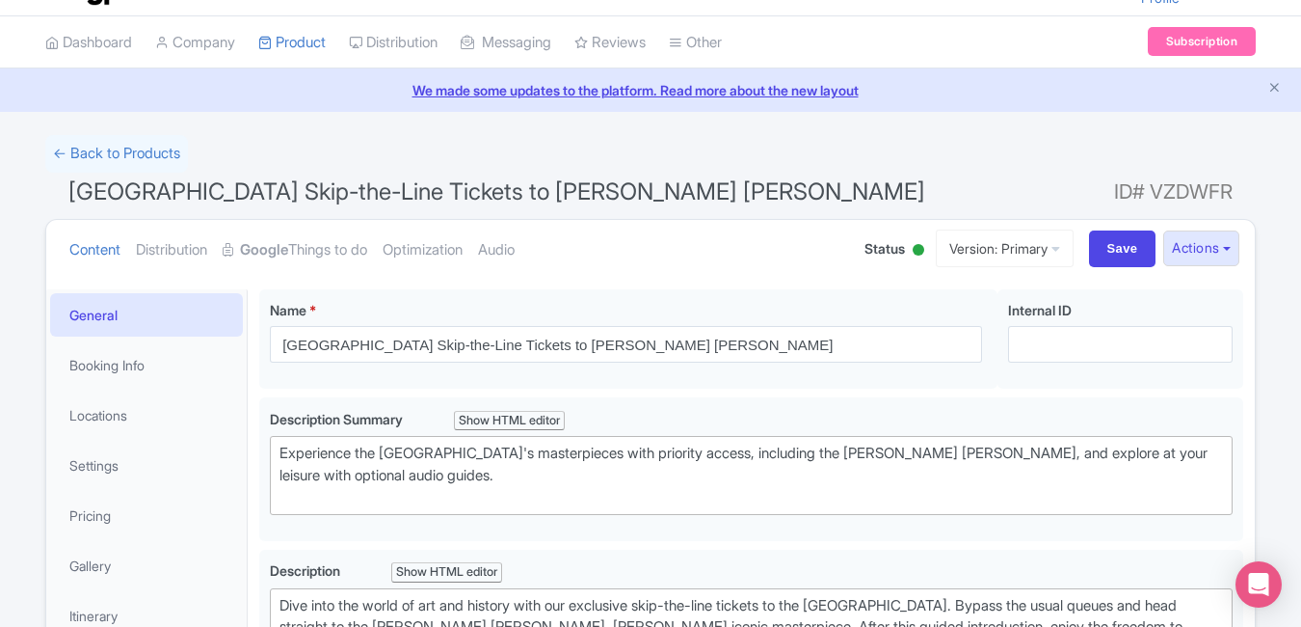
scroll to position [0, 0]
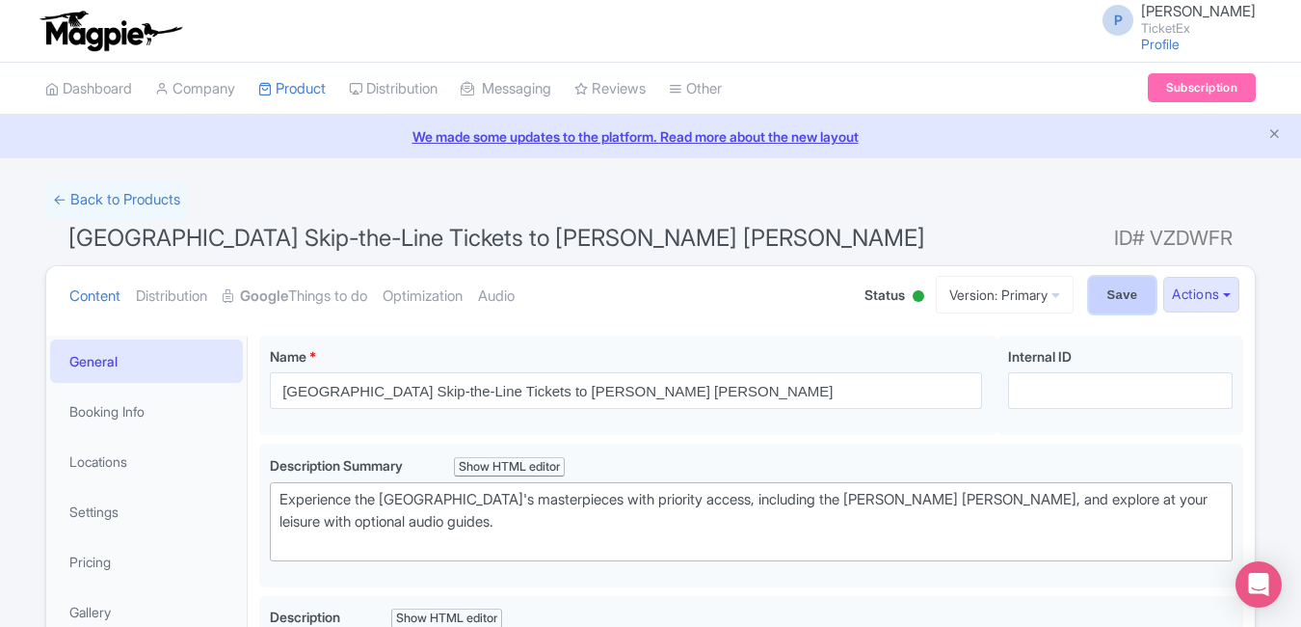
click at [1111, 284] on input "Save" at bounding box center [1122, 295] width 67 height 37
type input "Saving..."
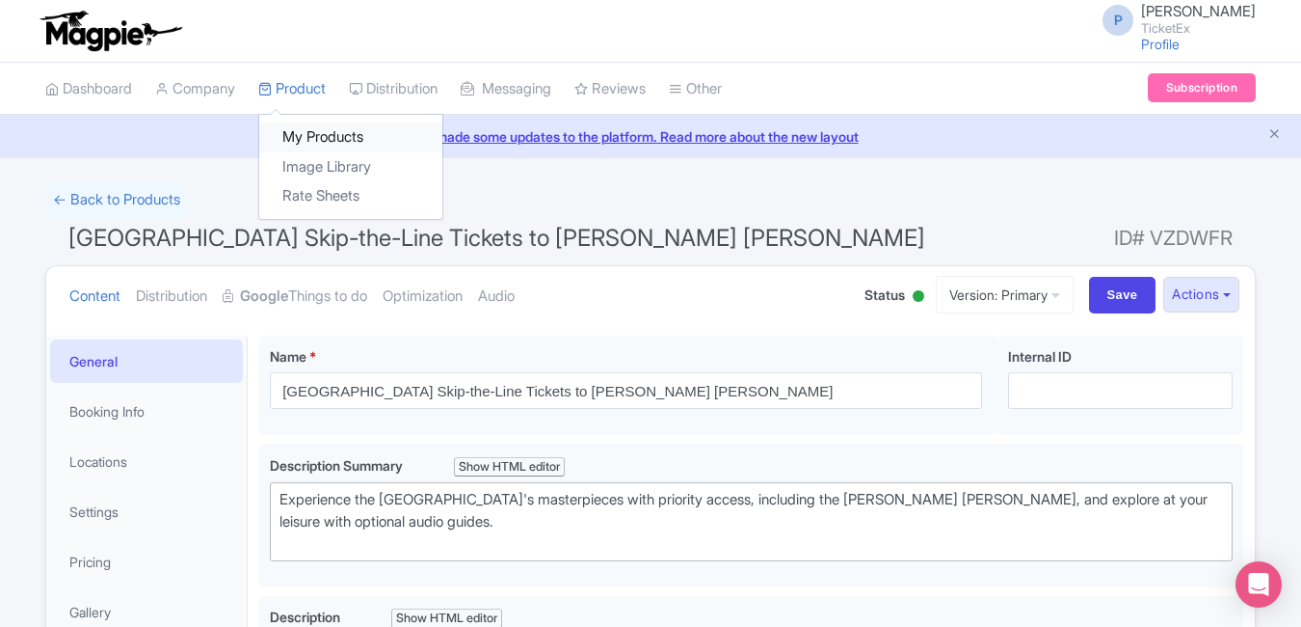
click at [317, 127] on link "My Products" at bounding box center [350, 137] width 183 height 30
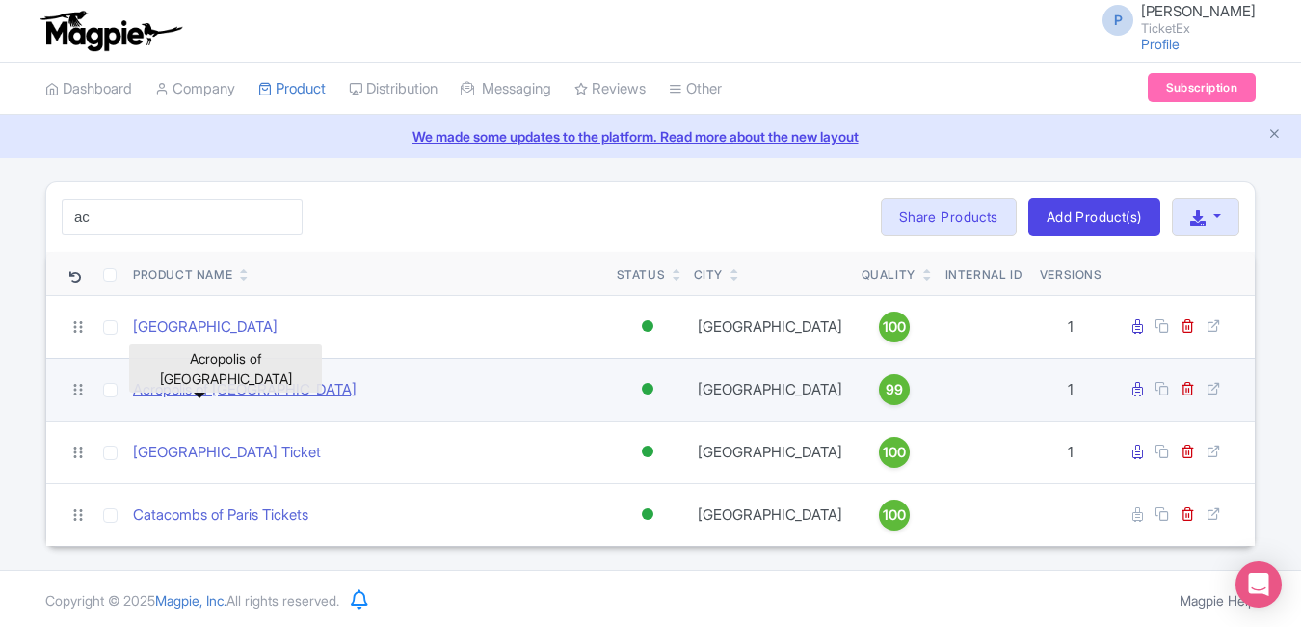
type input "ac"
click at [253, 379] on link "Acropolis of [GEOGRAPHIC_DATA]" at bounding box center [245, 390] width 224 height 22
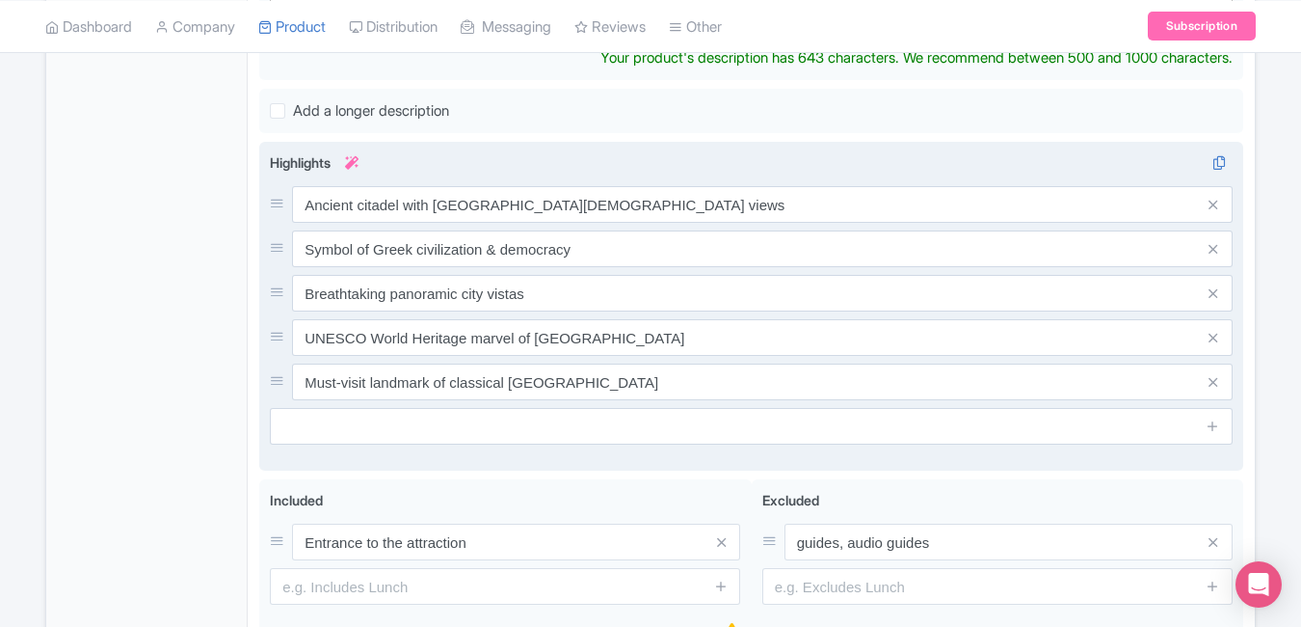
scroll to position [767, 0]
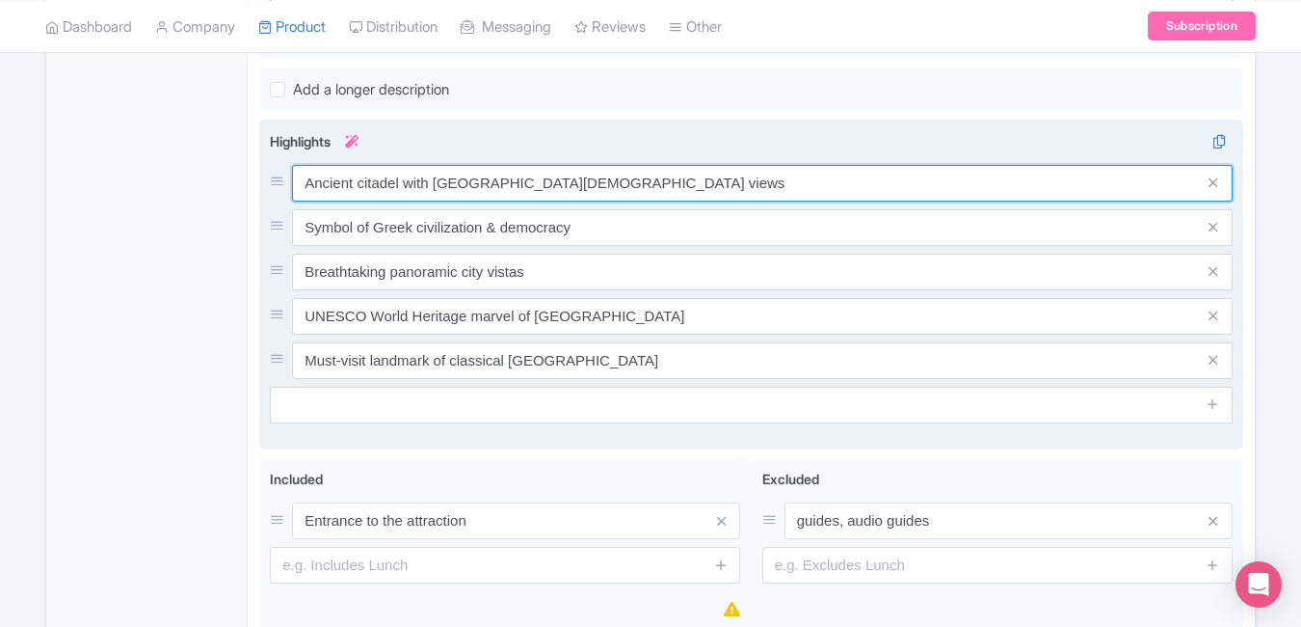
click at [658, 180] on div "Ancient citadel with Parthenon temple views Symbol of Greek civilization & demo…" at bounding box center [751, 272] width 963 height 214
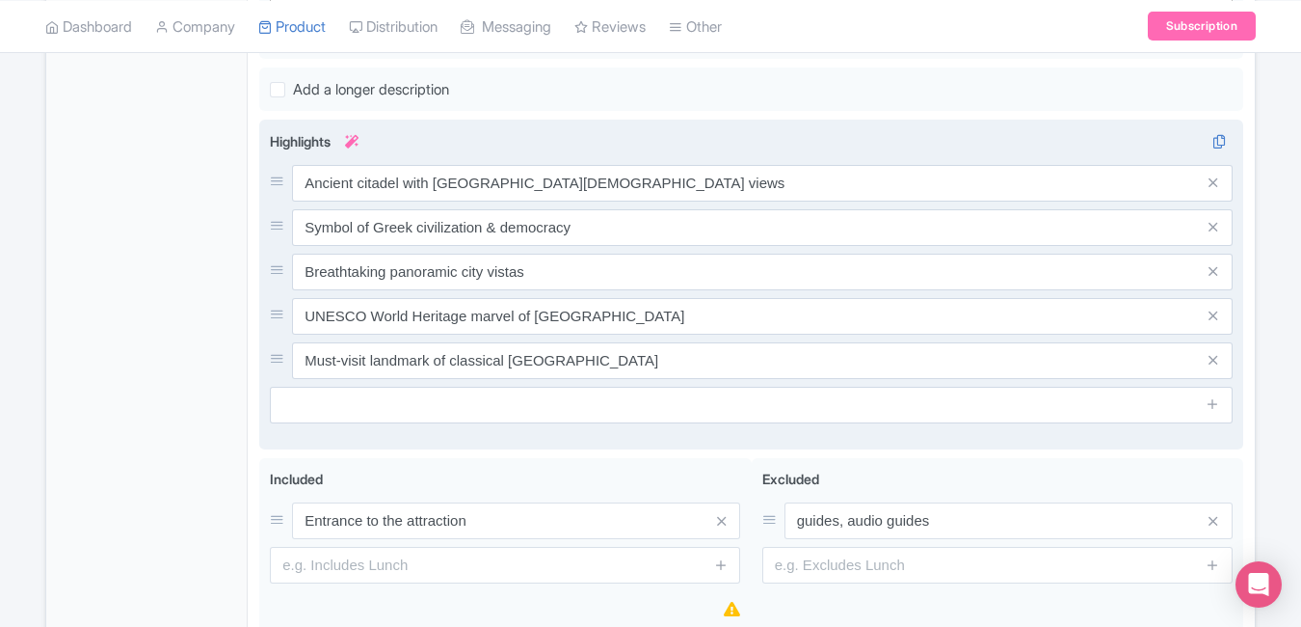
click at [658, 180] on div "Ancient citadel with Parthenon temple views Symbol of Greek civilization & demo…" at bounding box center [751, 272] width 963 height 214
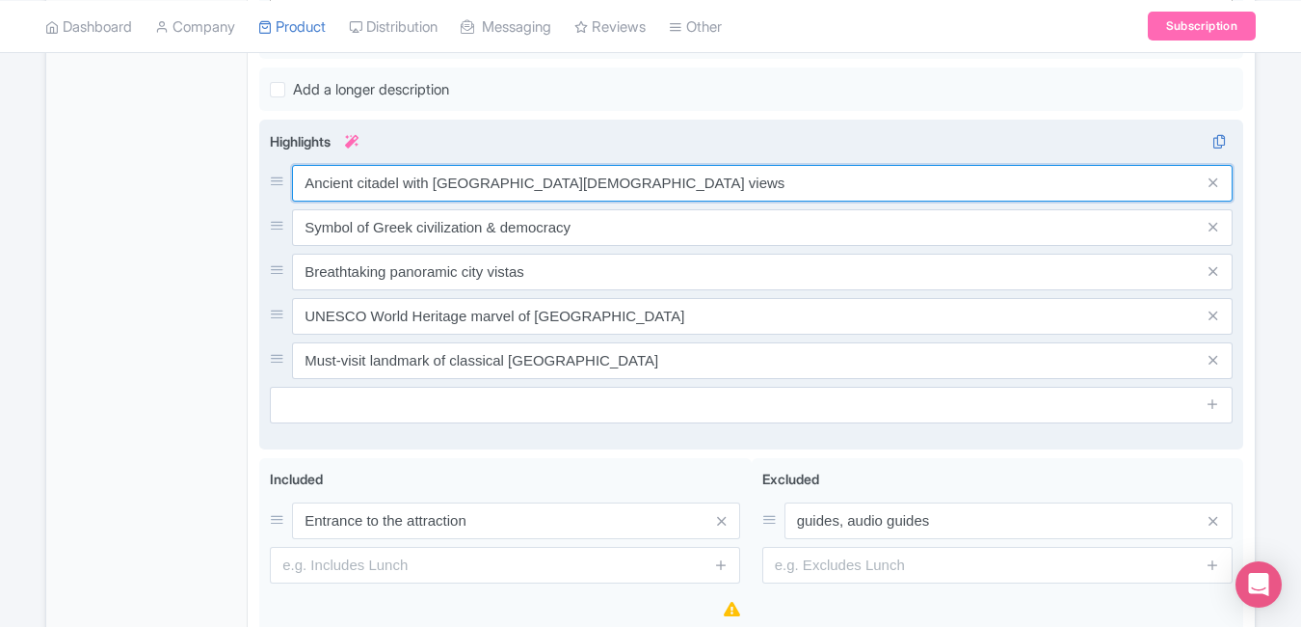
click at [619, 165] on input "Ancient citadel with Parthenon temple views" at bounding box center [762, 183] width 941 height 37
paste input "Walk through ancient Greek ruin"
type input "Walk through ancient Greek ruins"
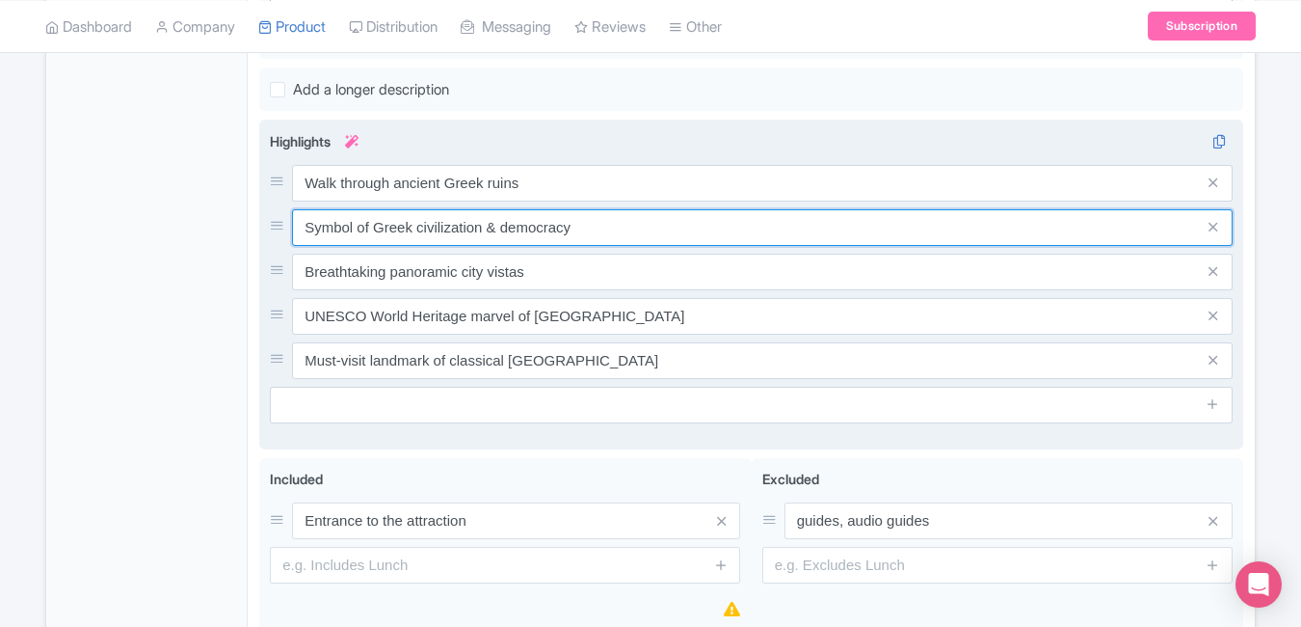
click at [576, 209] on input "Symbol of Greek civilization & democracy" at bounding box center [762, 227] width 941 height 37
paste input "Admire the Parthenon’s timeless beaut"
type input "Admire the Parthenon’s timeless beauty"
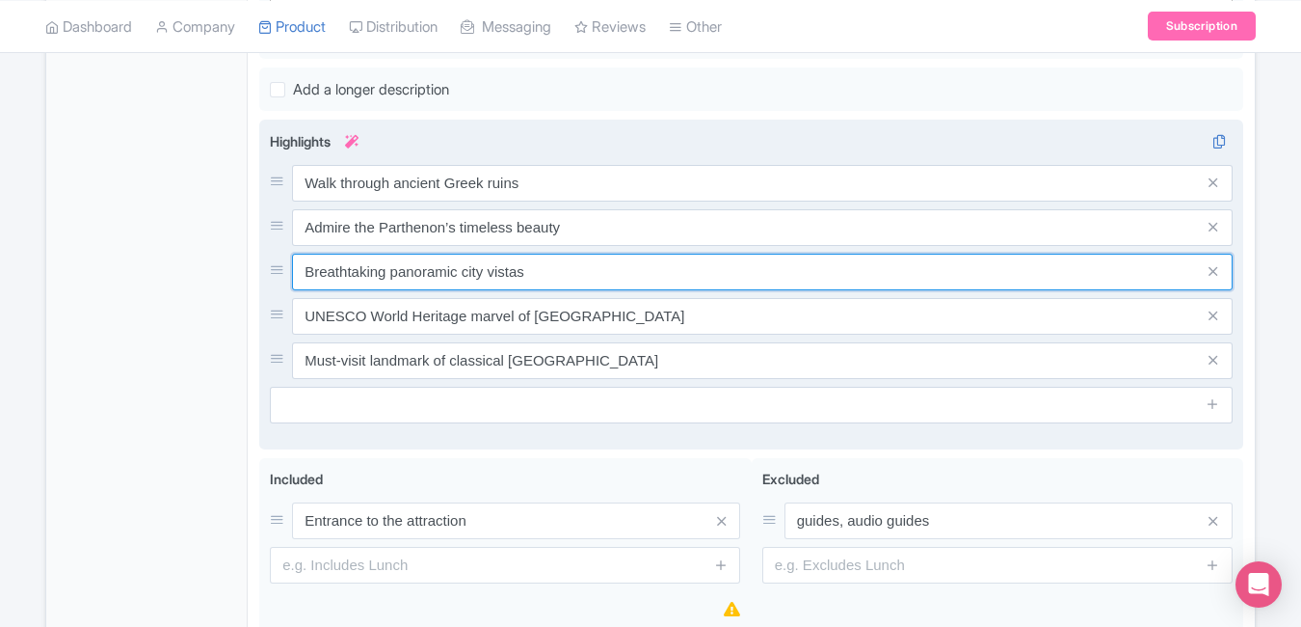
click at [552, 254] on input "Breathtaking panoramic city vistas" at bounding box center [762, 272] width 941 height 37
paste input "hilltop city view"
type input "Breathtaking hilltop city views"
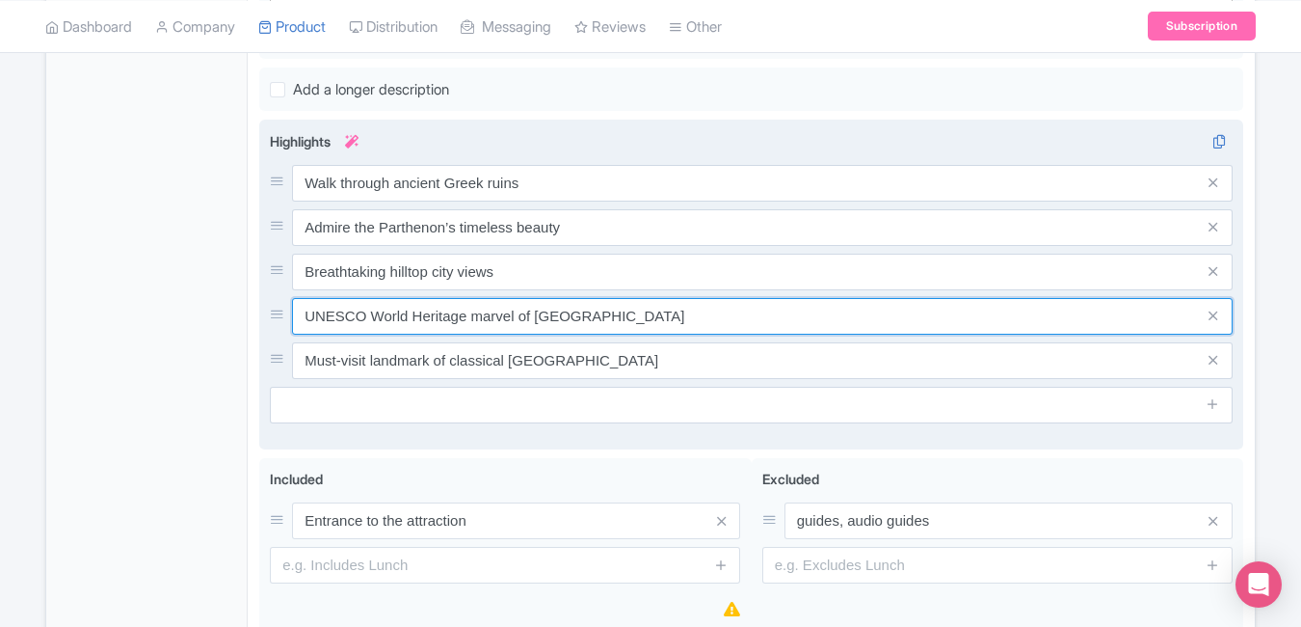
click at [598, 299] on input "UNESCO World Heritage marvel of Athens" at bounding box center [762, 316] width 941 height 37
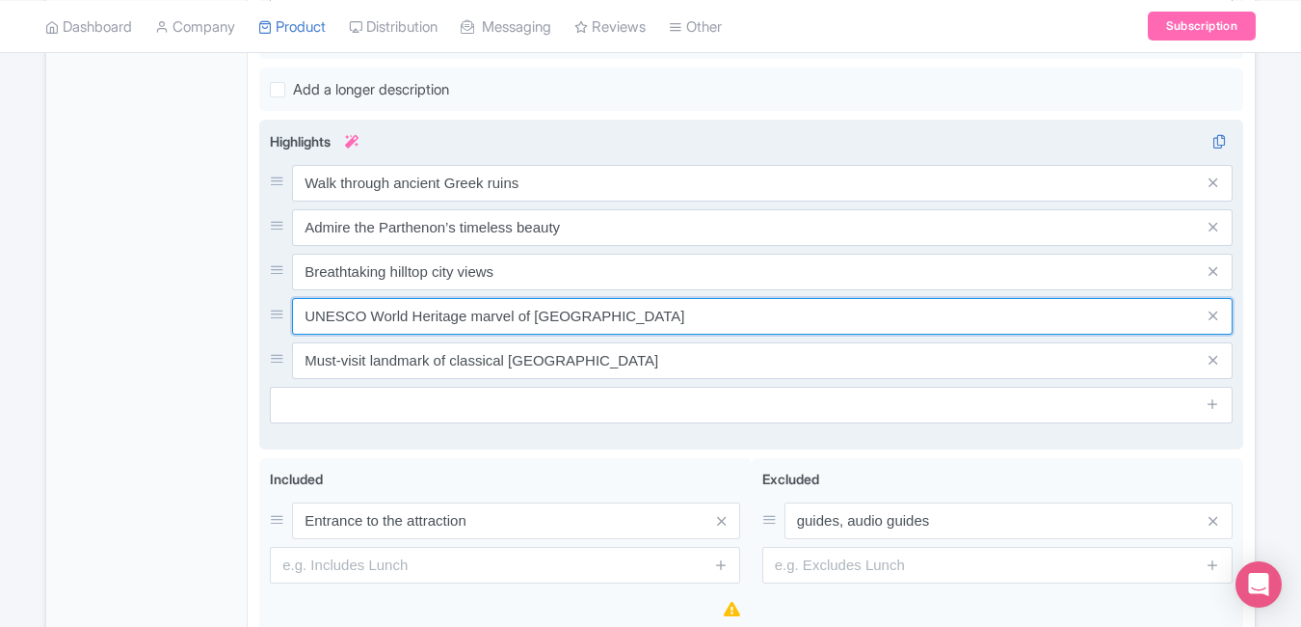
click at [598, 299] on input "UNESCO World Heritage marvel of Athens" at bounding box center [762, 316] width 941 height 37
paste input "Explore temples & classical history"
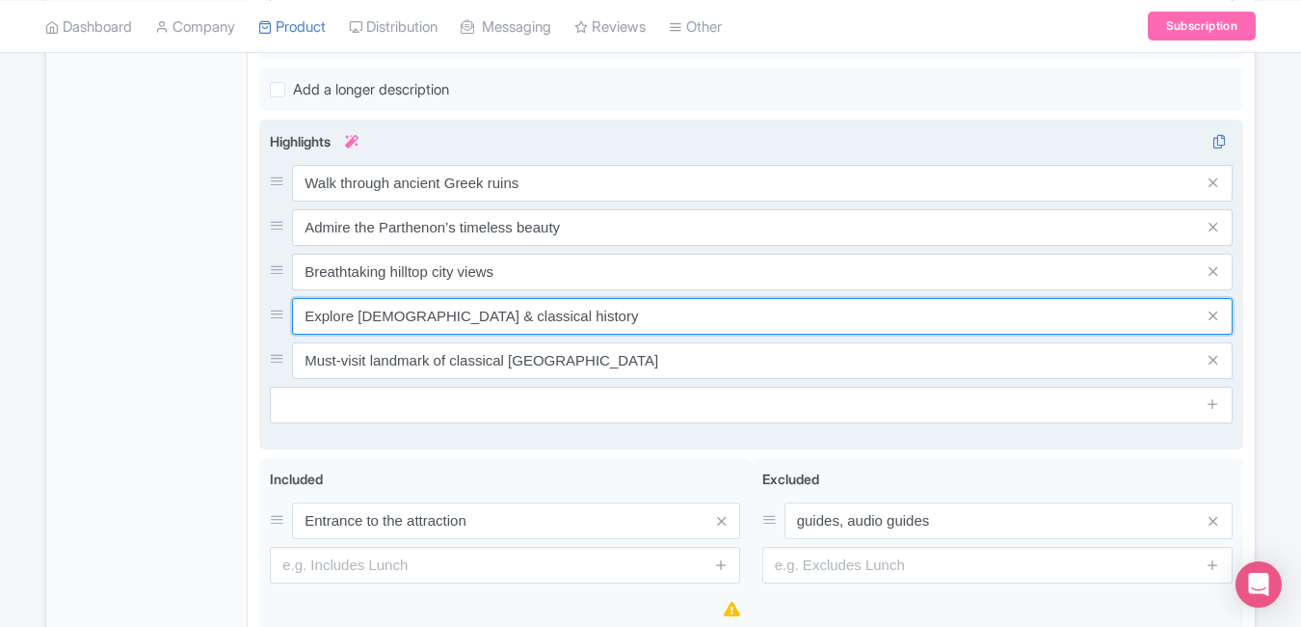
type input "Explore temples & classical history"
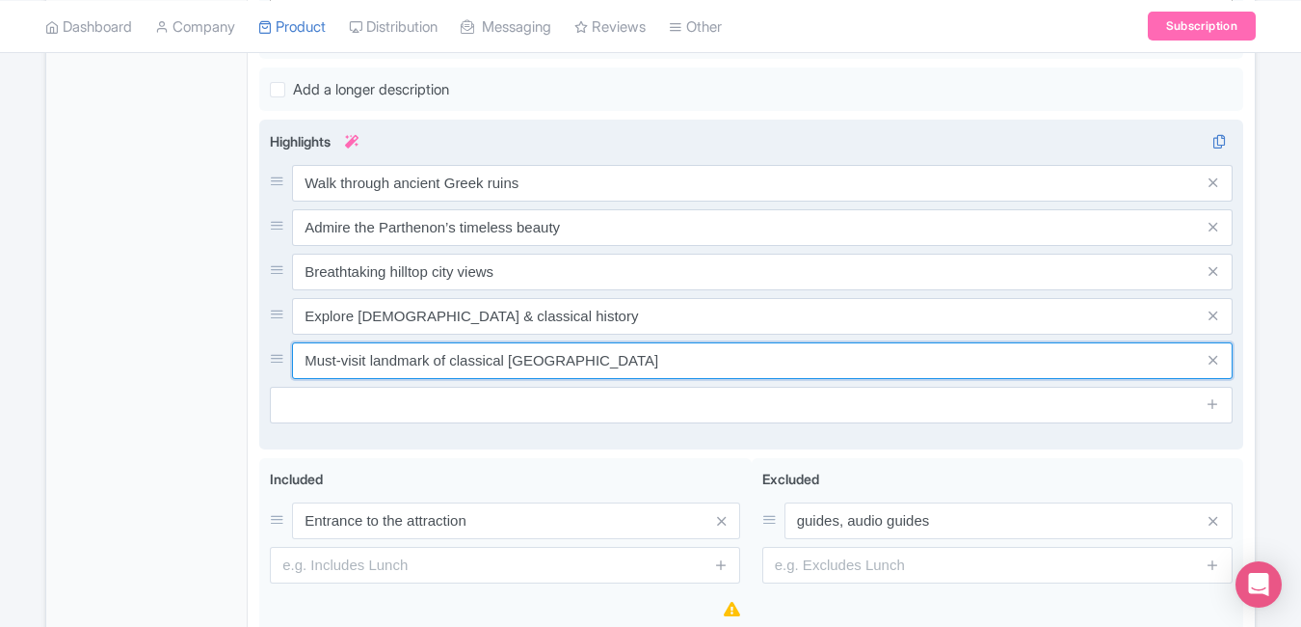
click at [590, 342] on input "Must-visit landmark of classical Greece" at bounding box center [762, 360] width 941 height 37
paste input "Symbol of democracy & civilization"
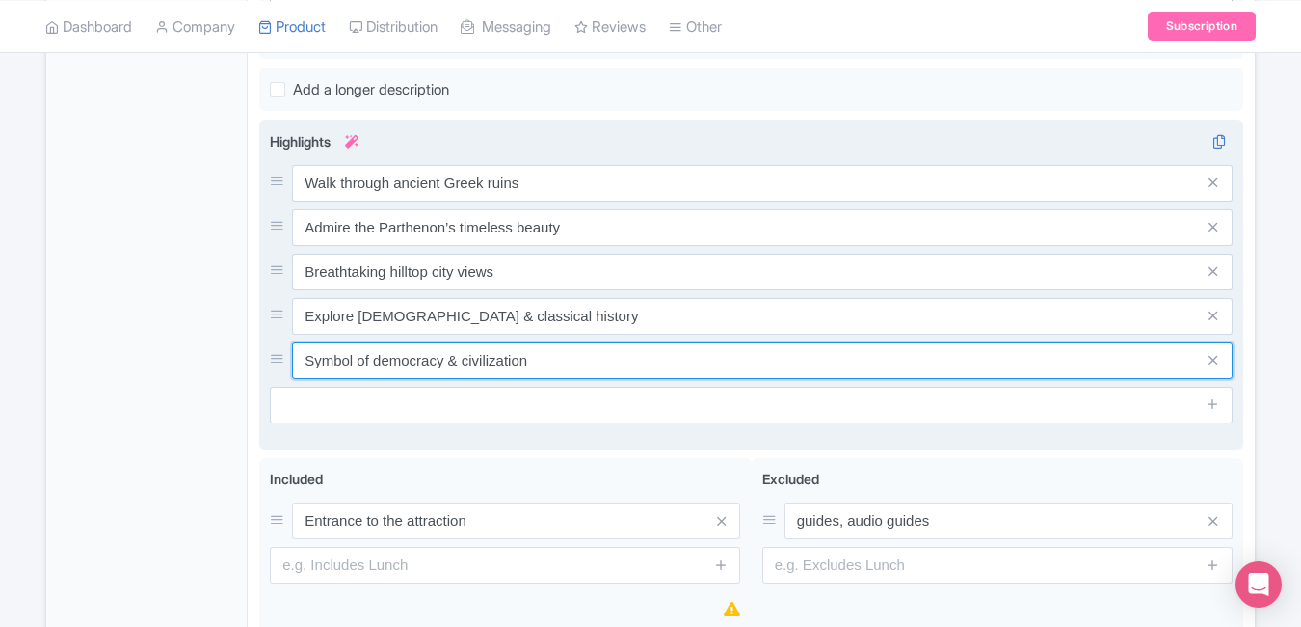
type input "Symbol of democracy & civilization"
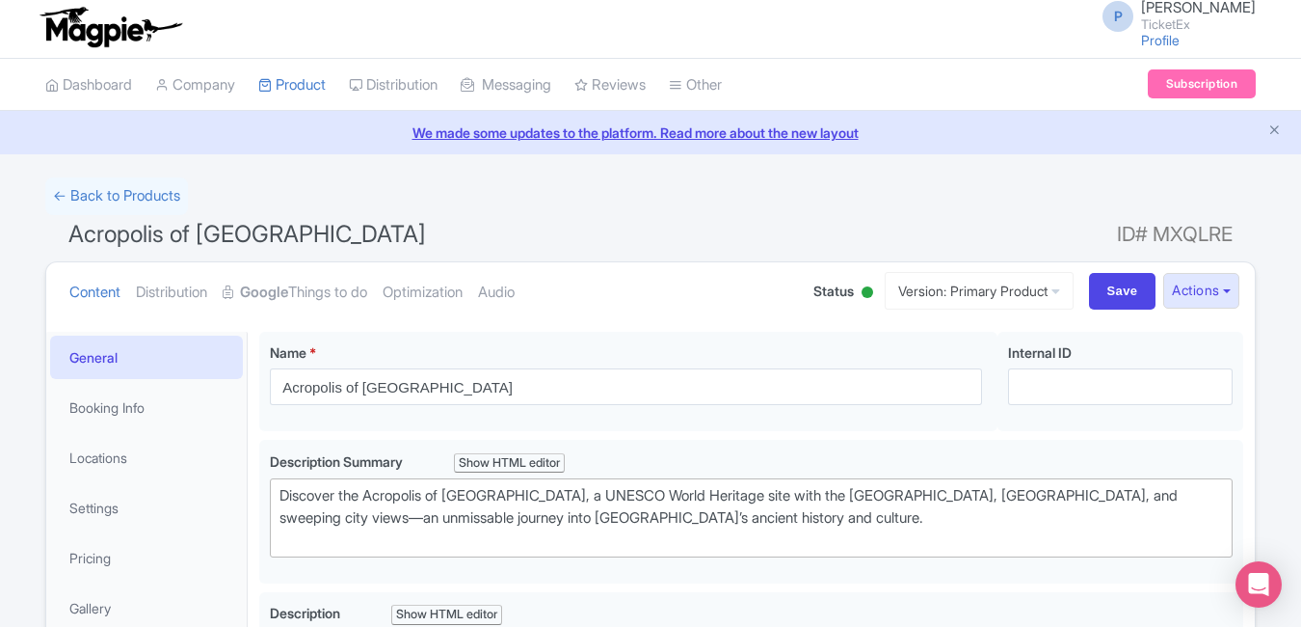
scroll to position [0, 0]
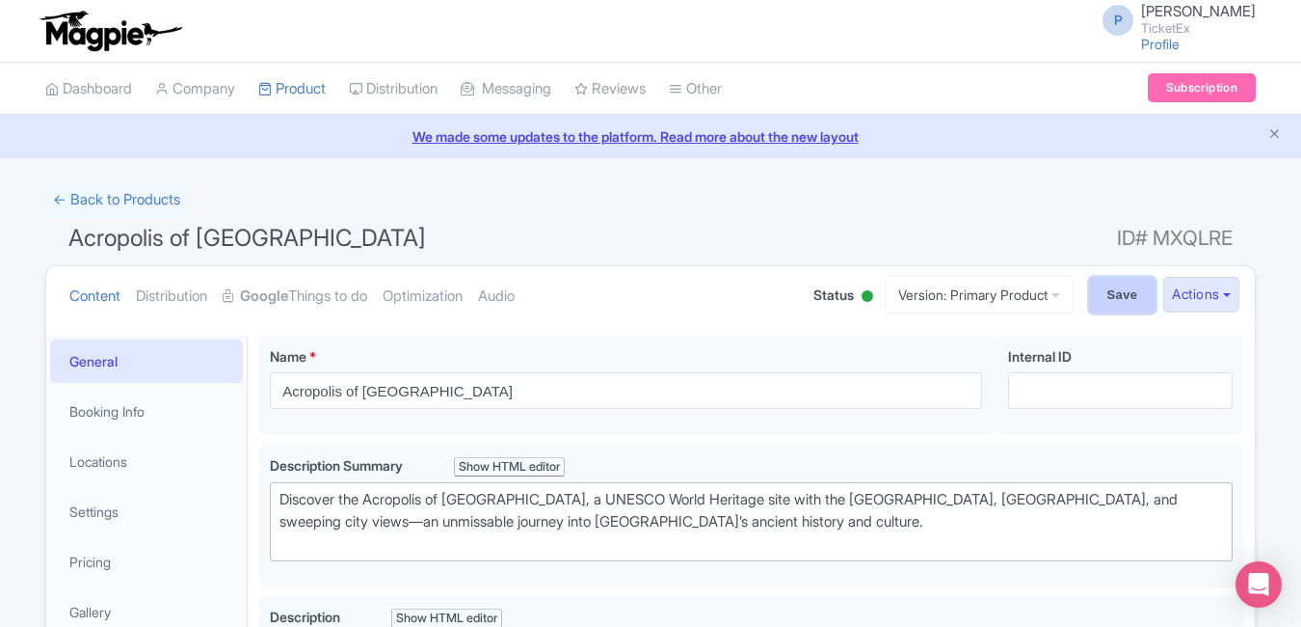
click at [1110, 291] on input "Save" at bounding box center [1122, 295] width 67 height 37
type input "Saving..."
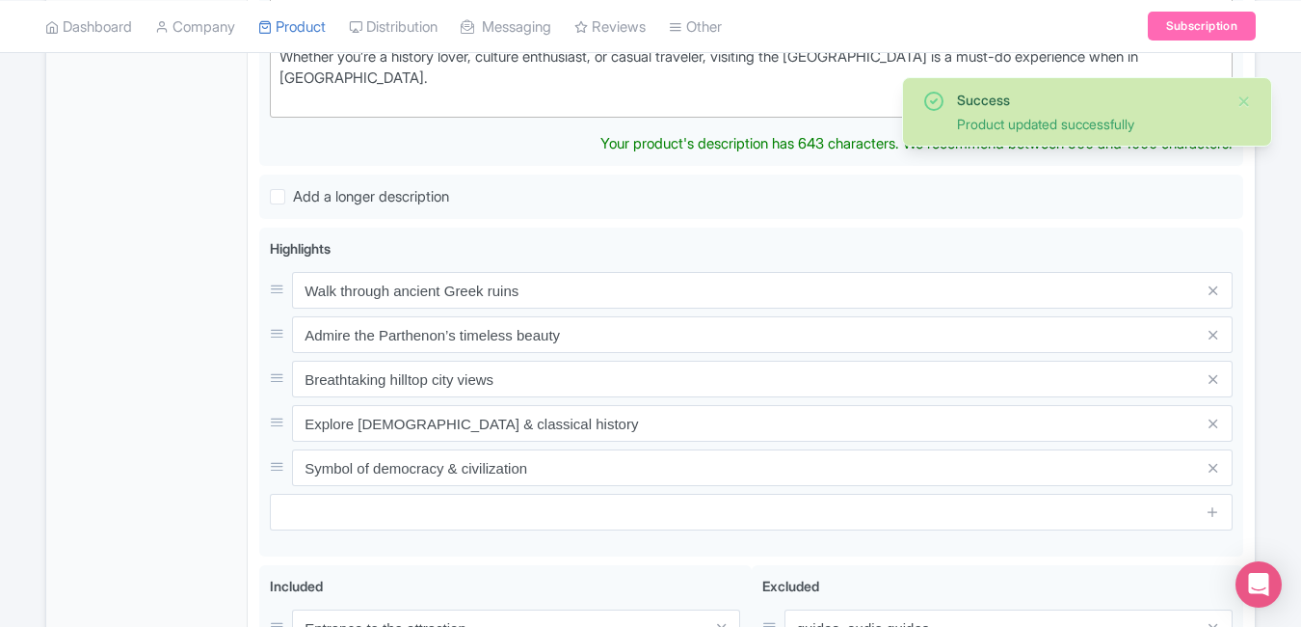
scroll to position [712, 0]
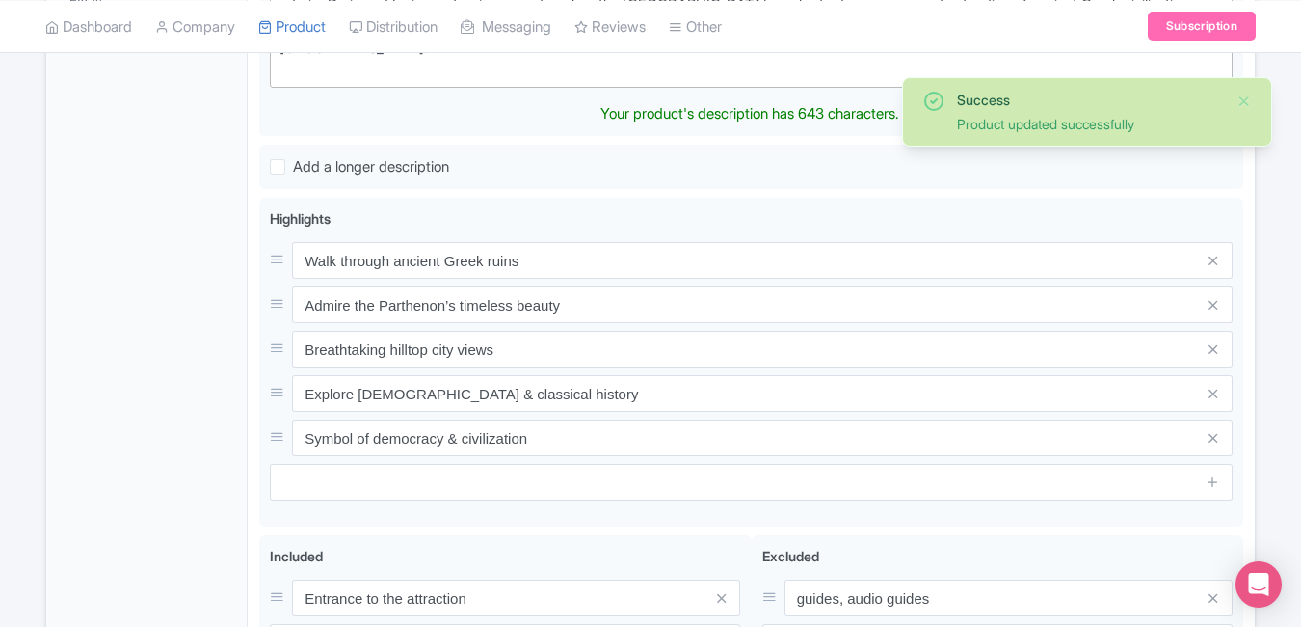
type trix-editor "<div>The Acropolis of [GEOGRAPHIC_DATA] is one of the world’s most iconic ancie…"
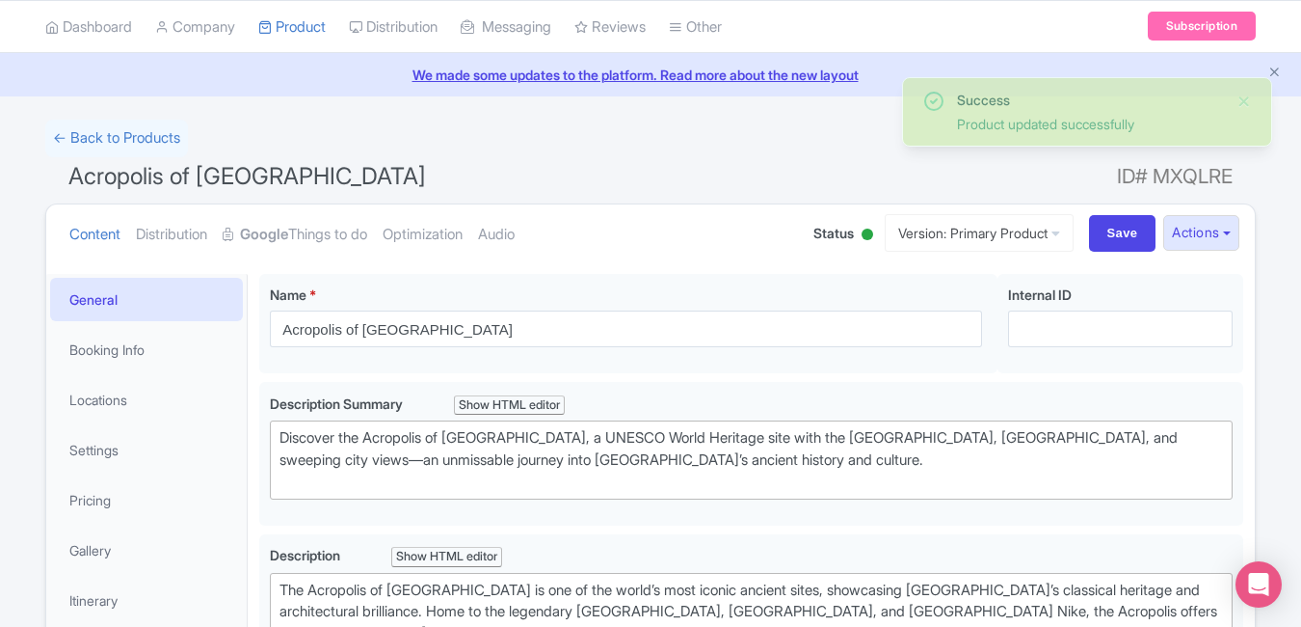
scroll to position [16, 0]
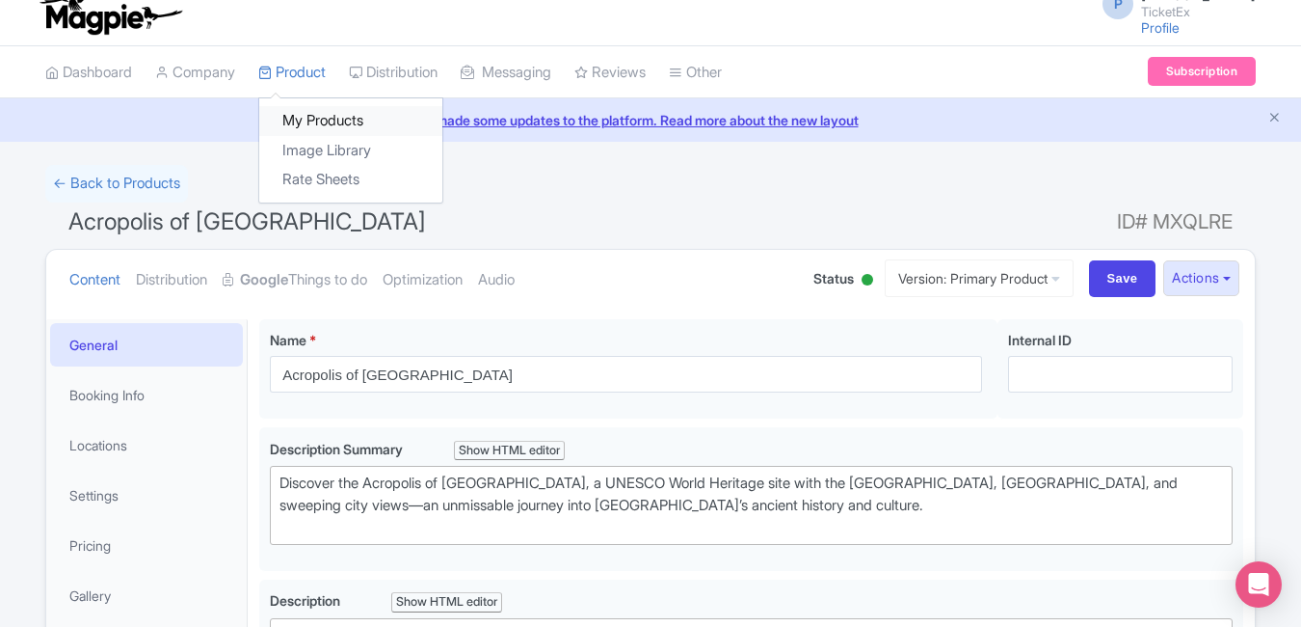
click at [307, 116] on link "My Products" at bounding box center [350, 121] width 183 height 30
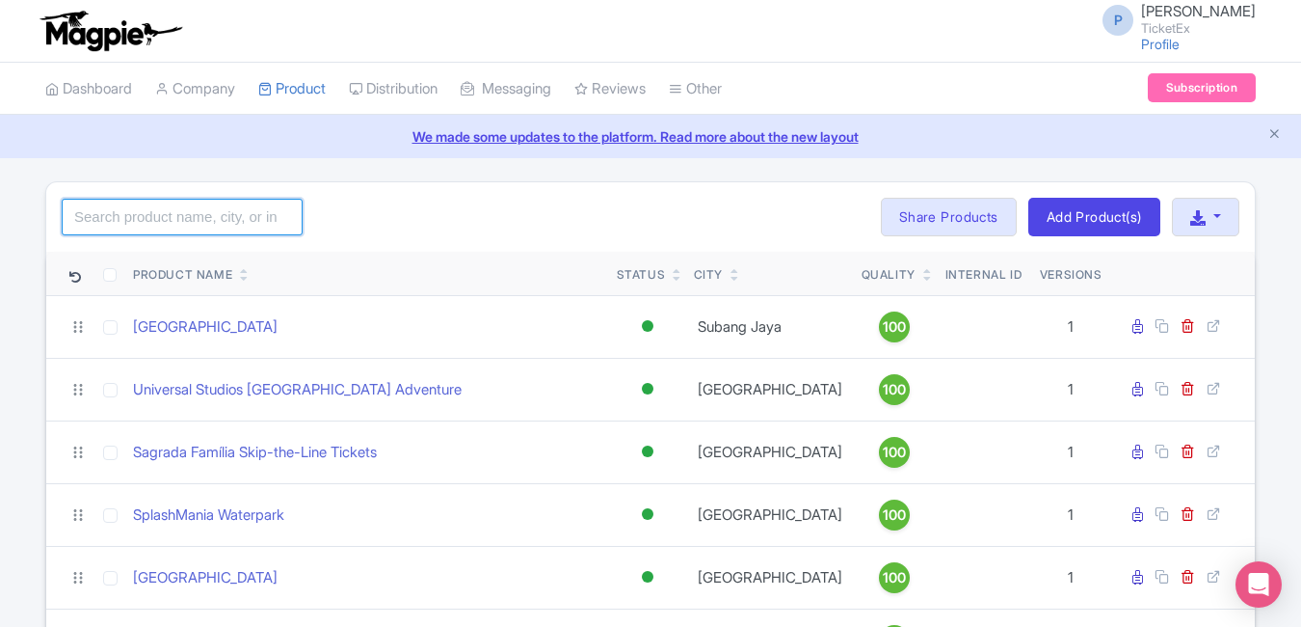
click at [194, 209] on input "search" at bounding box center [182, 217] width 241 height 37
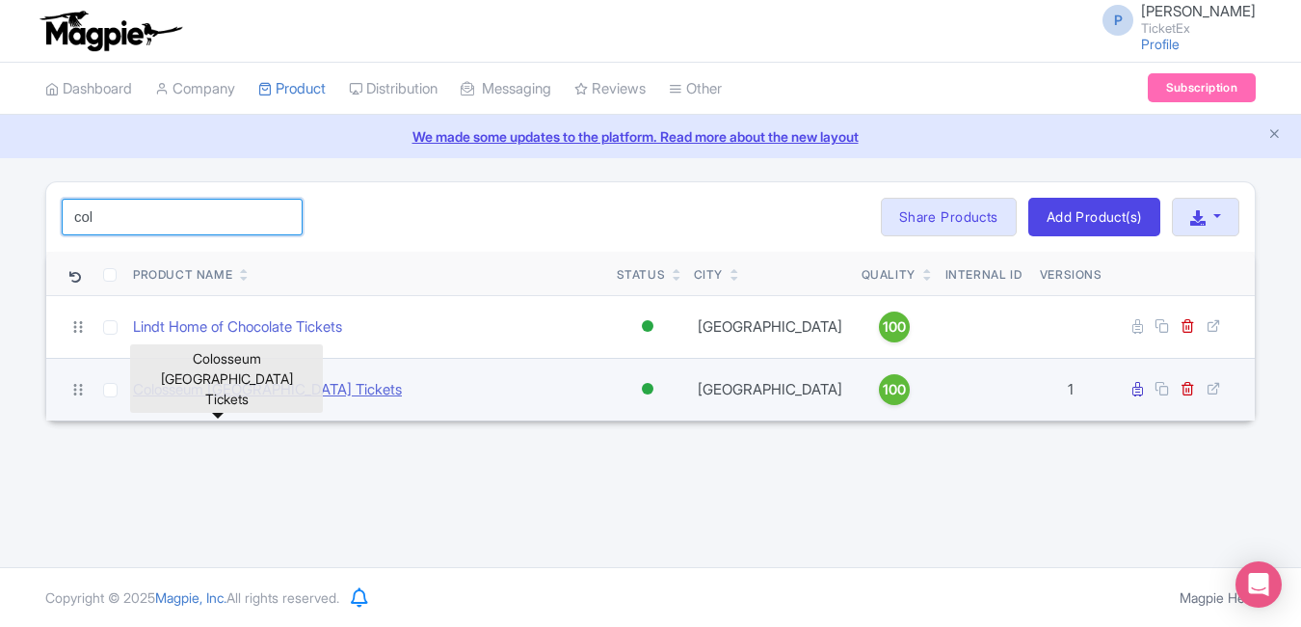
type input "col"
click at [215, 389] on link "Colosseum [GEOGRAPHIC_DATA] Tickets" at bounding box center [267, 390] width 269 height 22
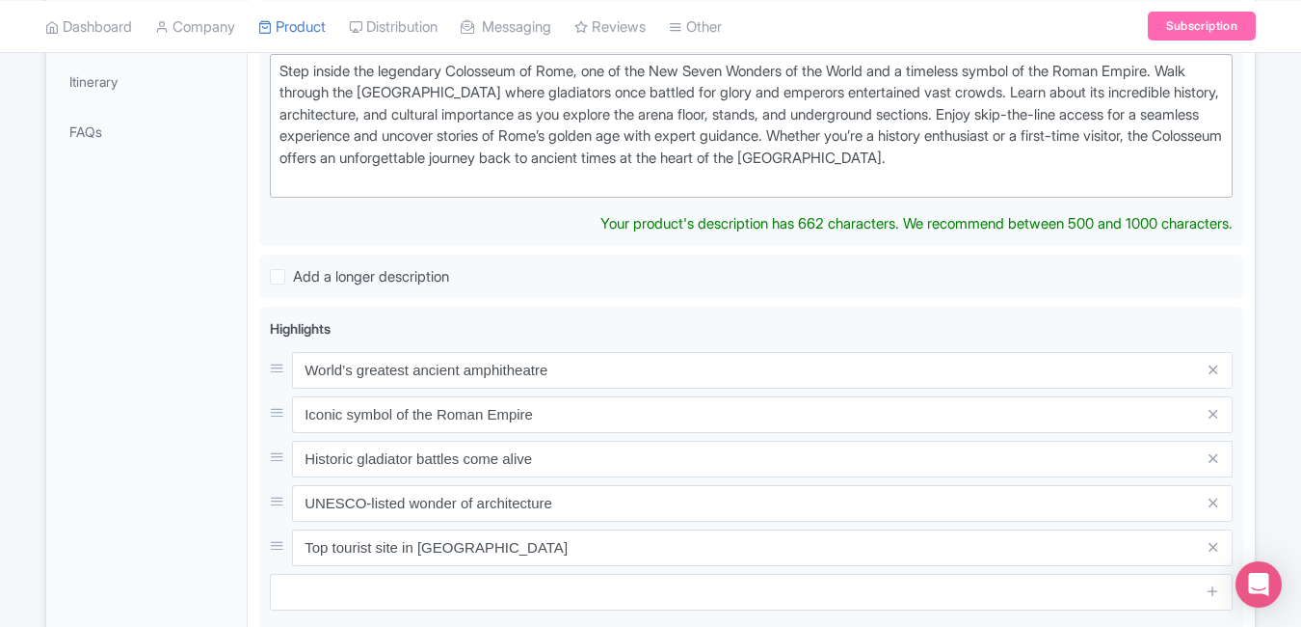
scroll to position [598, 0]
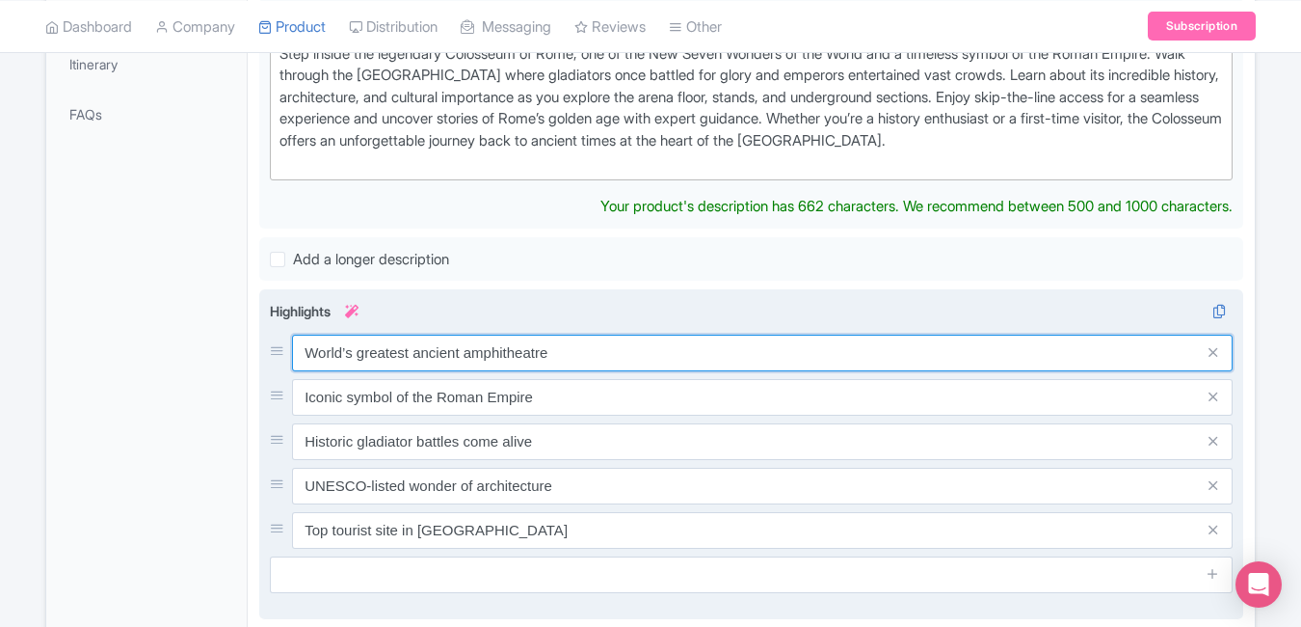
click at [621, 351] on div "World’s greatest ancient amphitheatre Iconic symbol of the Roman Empire Histori…" at bounding box center [751, 442] width 963 height 214
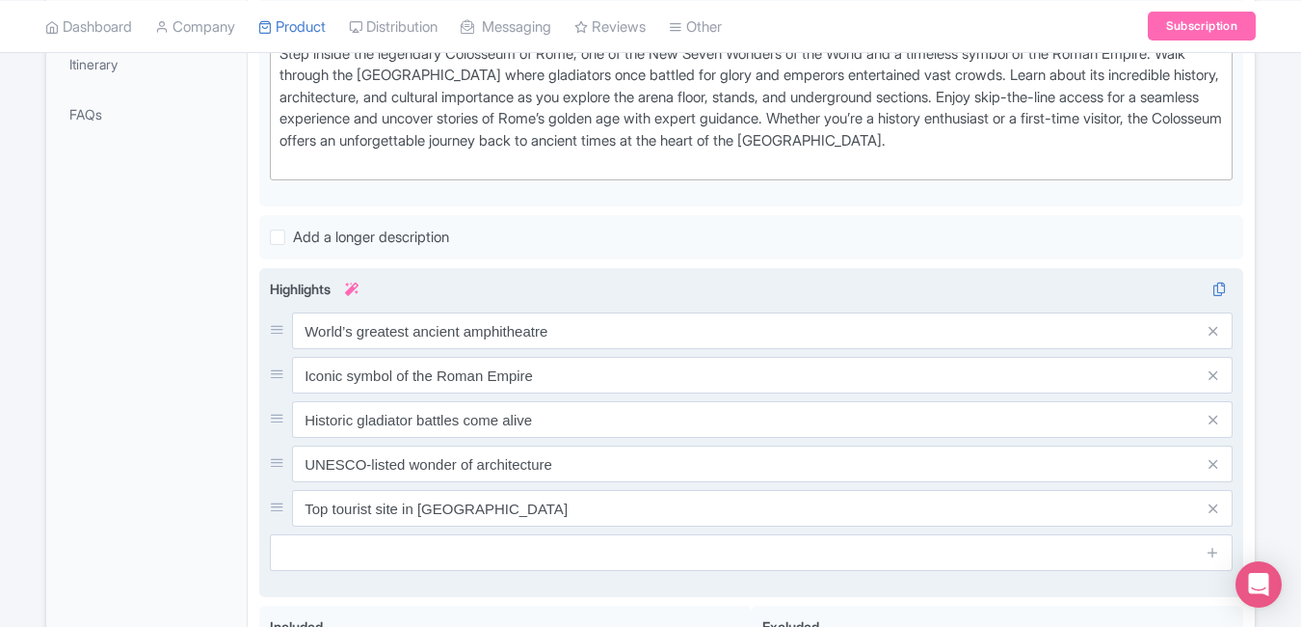
click at [621, 351] on div "World’s greatest ancient amphitheatre Iconic symbol of the Roman Empire Histori…" at bounding box center [751, 419] width 963 height 214
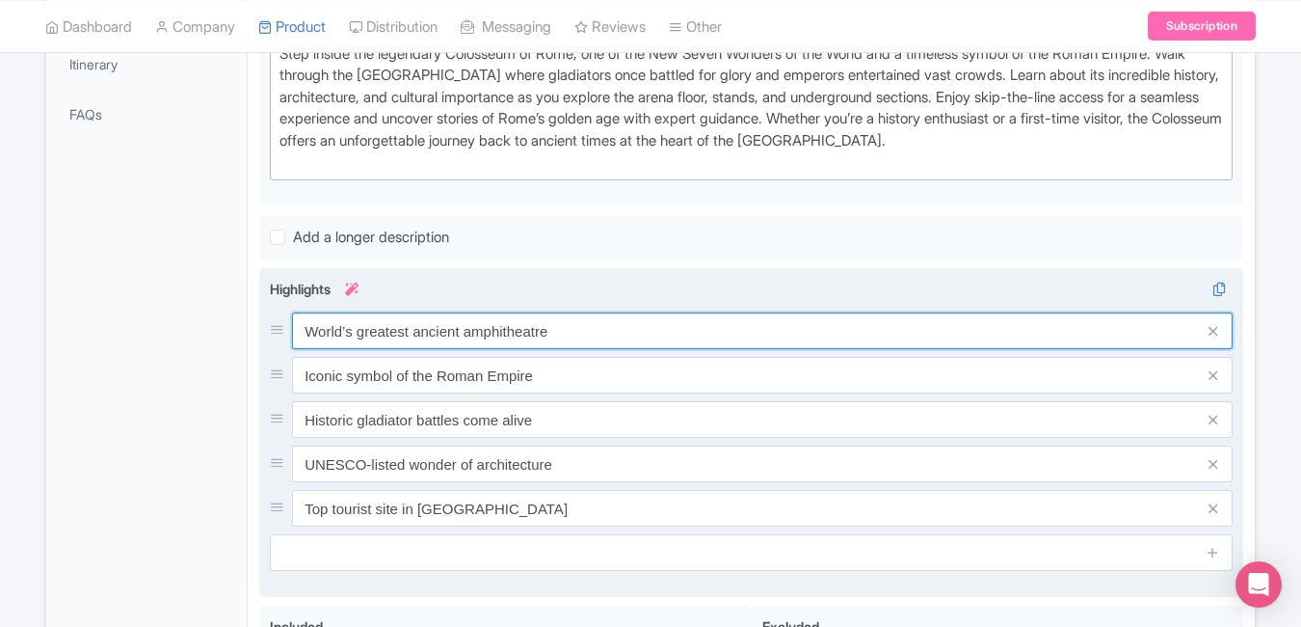
click at [580, 323] on input "World’s greatest ancient amphitheatre" at bounding box center [762, 330] width 941 height 37
paste input "Step into ancient [GEOGRAPHIC_DATA]"
type input "Step into ancient [GEOGRAPHIC_DATA]"
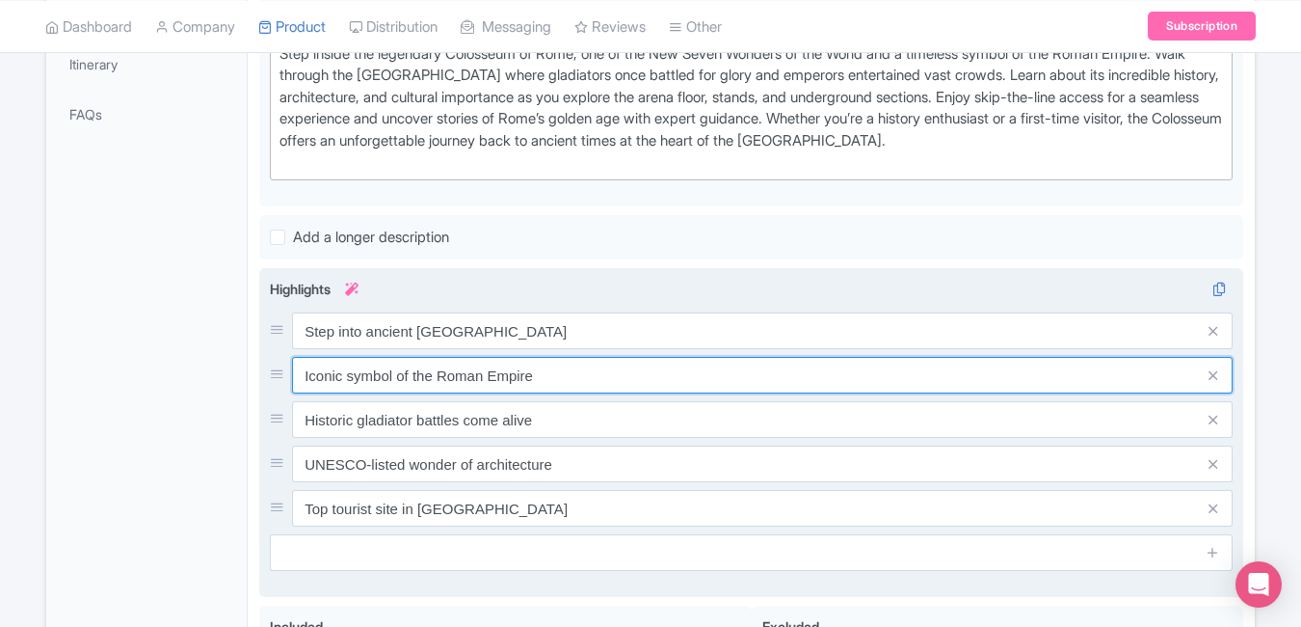
click at [583, 370] on input "Iconic symbol of the Roman Empire" at bounding box center [762, 375] width 941 height 37
paste input "Roman landmark & world wonder"
type input "Iconic Roman landmark & world wonder"
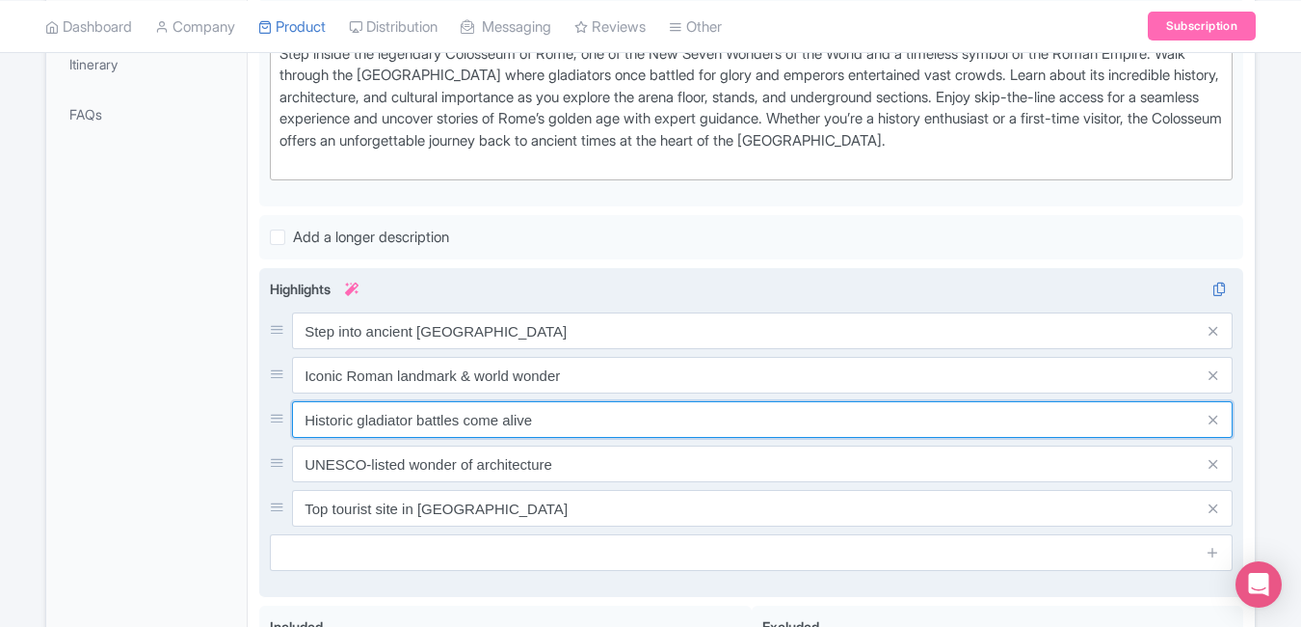
click at [637, 429] on input "Historic gladiator battles come alive" at bounding box center [762, 419] width 941 height 37
paste input "Guided tours bring history to lif"
type input "Guided tours bring history to life"
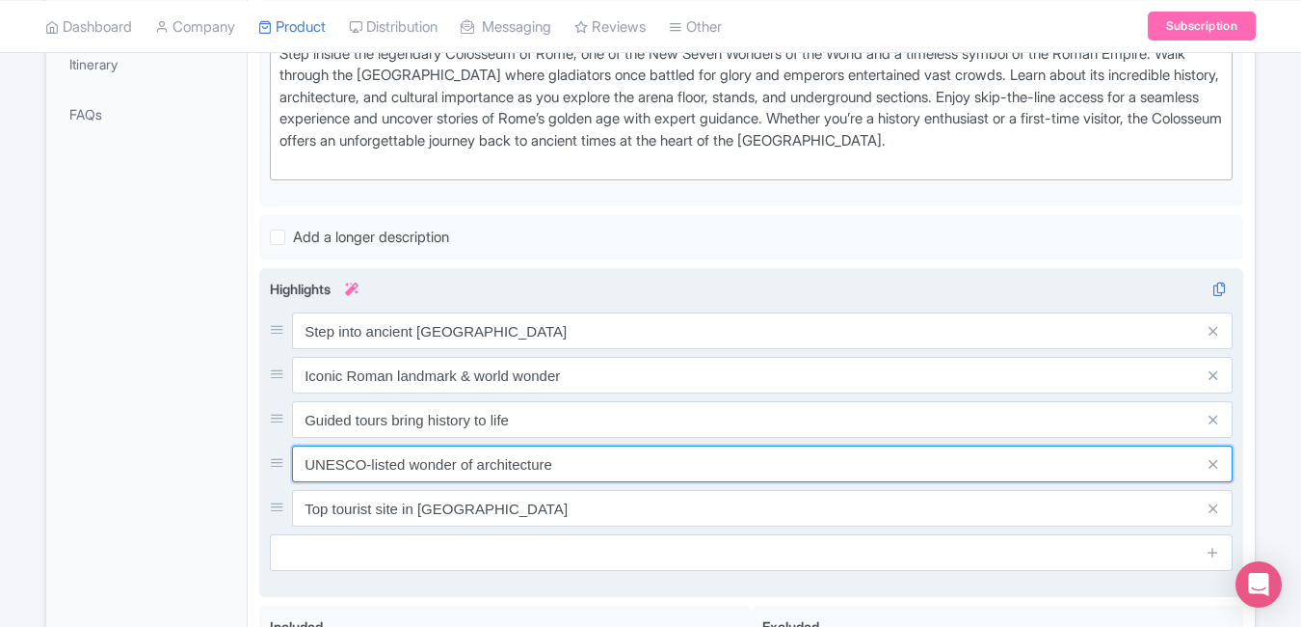
click at [562, 461] on input "UNESCO-listed wonder of architecture" at bounding box center [762, 463] width 941 height 37
paste input "Explore underground chambers & stories"
type input "Explore underground chambers & stories"
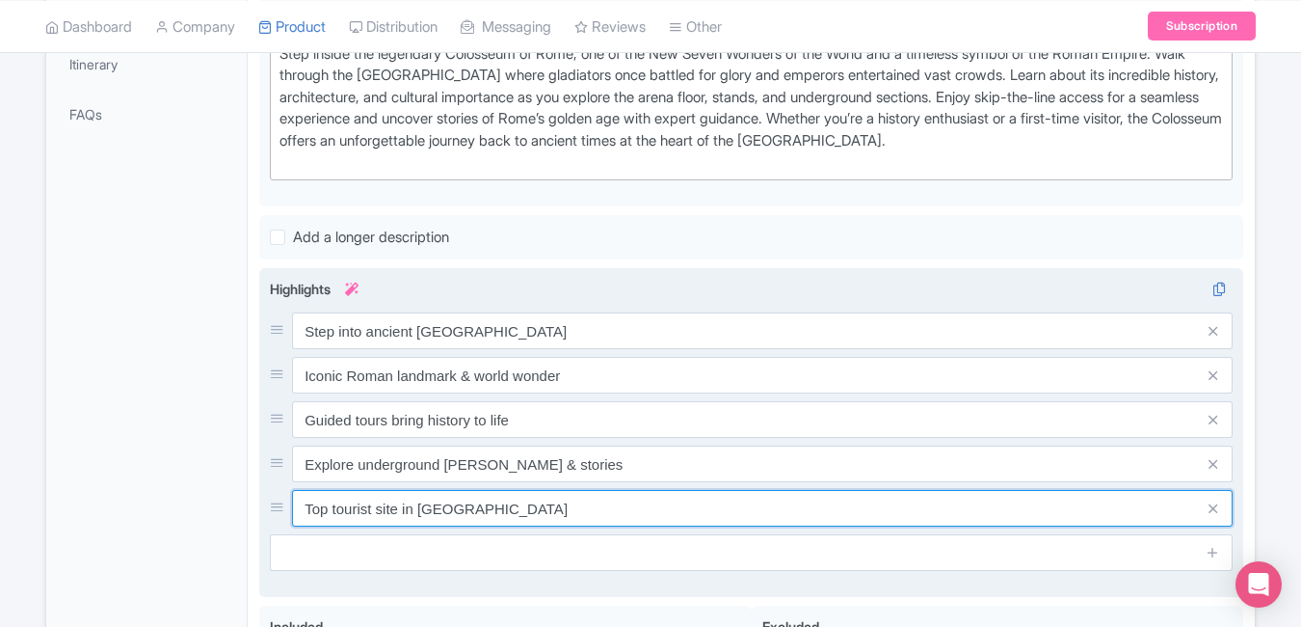
click at [563, 523] on input "Top tourist site in Rome city center" at bounding box center [762, 508] width 941 height 37
click at [557, 513] on input "Top tourist site in Rome city center" at bounding box center [762, 508] width 941 height 37
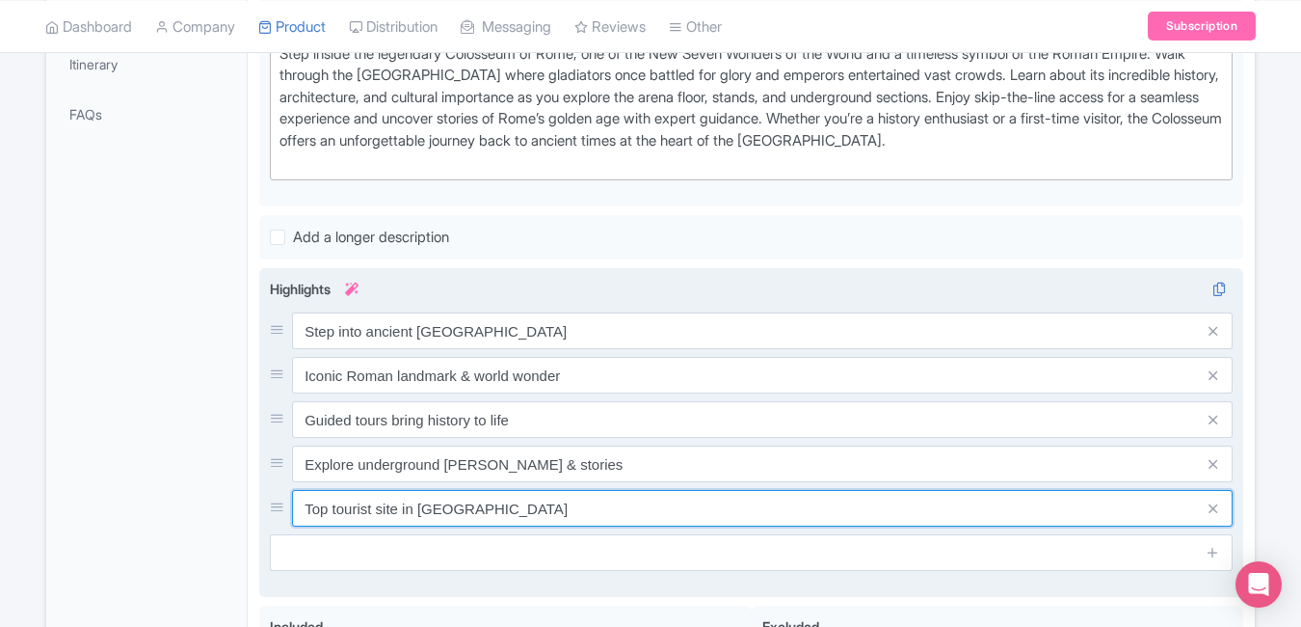
click at [557, 513] on input "Top tourist site in Rome city center" at bounding box center [762, 508] width 941 height 37
paste input "Rome’s most legendary attraction"
type input "Rome’s most legendary attraction"
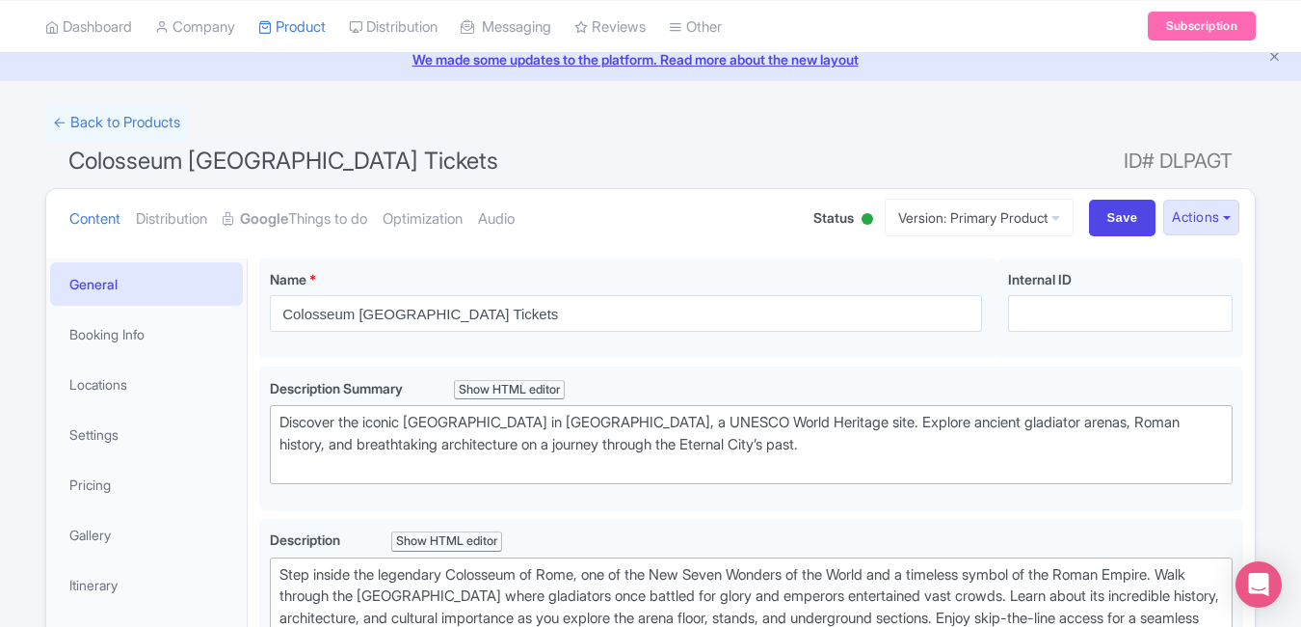
scroll to position [0, 0]
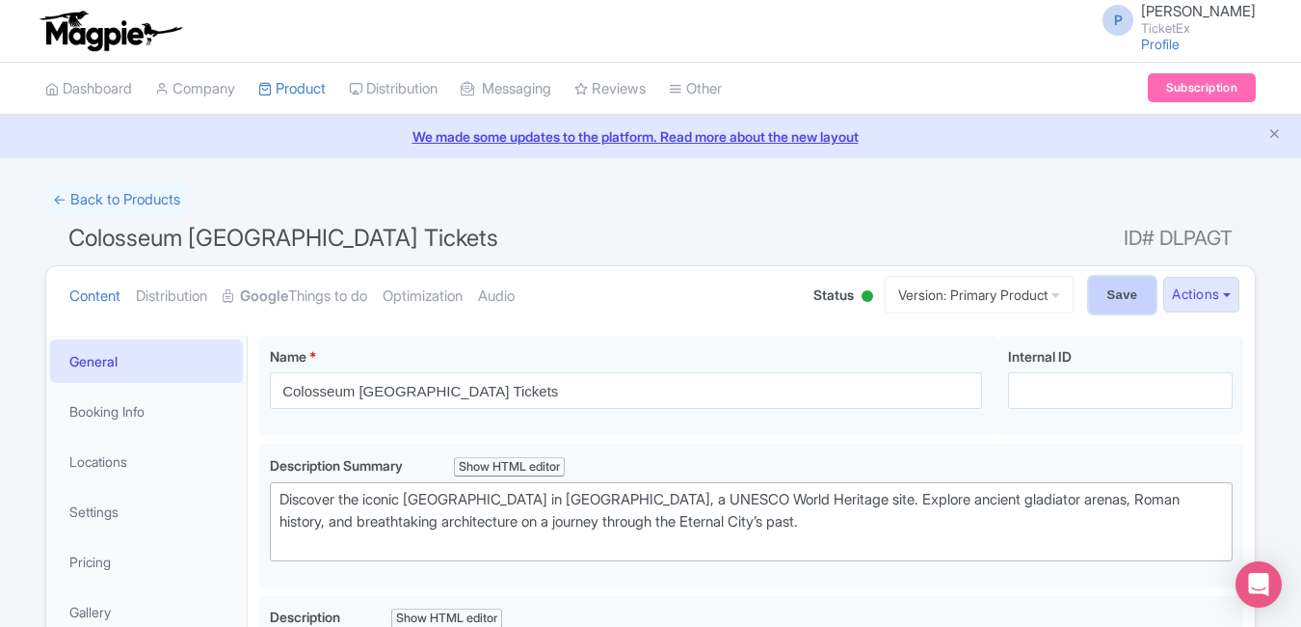
click at [1105, 282] on input "Save" at bounding box center [1122, 295] width 67 height 37
type input "Saving..."
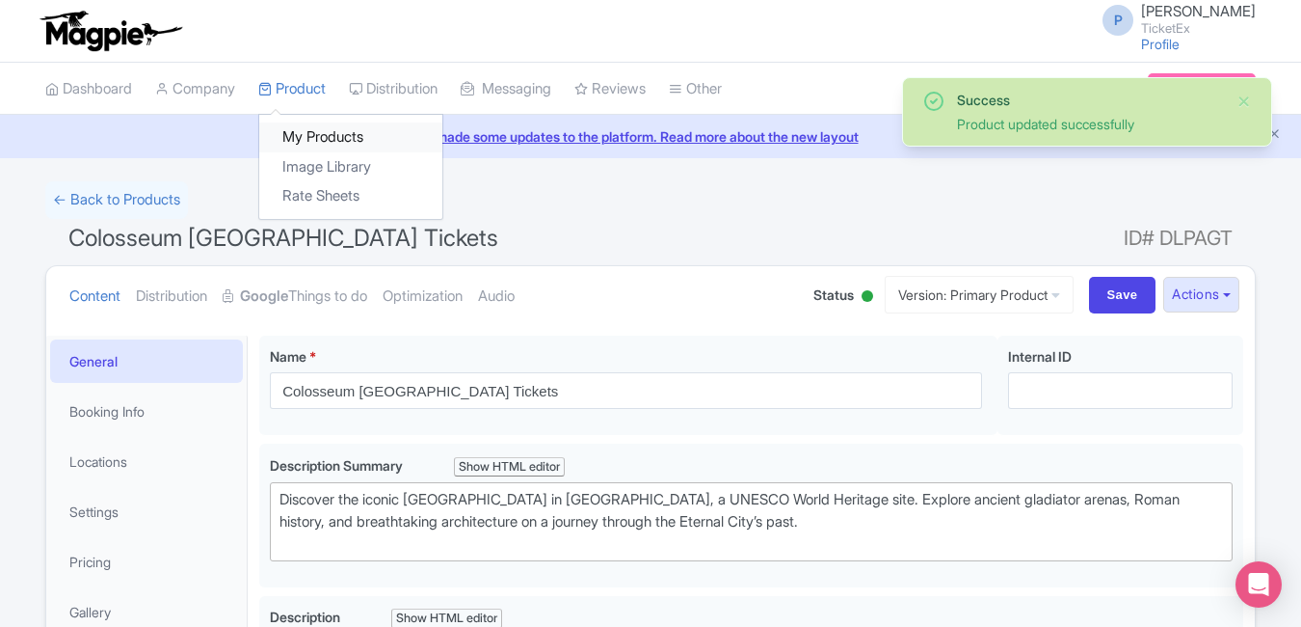
click at [319, 130] on link "My Products" at bounding box center [350, 137] width 183 height 30
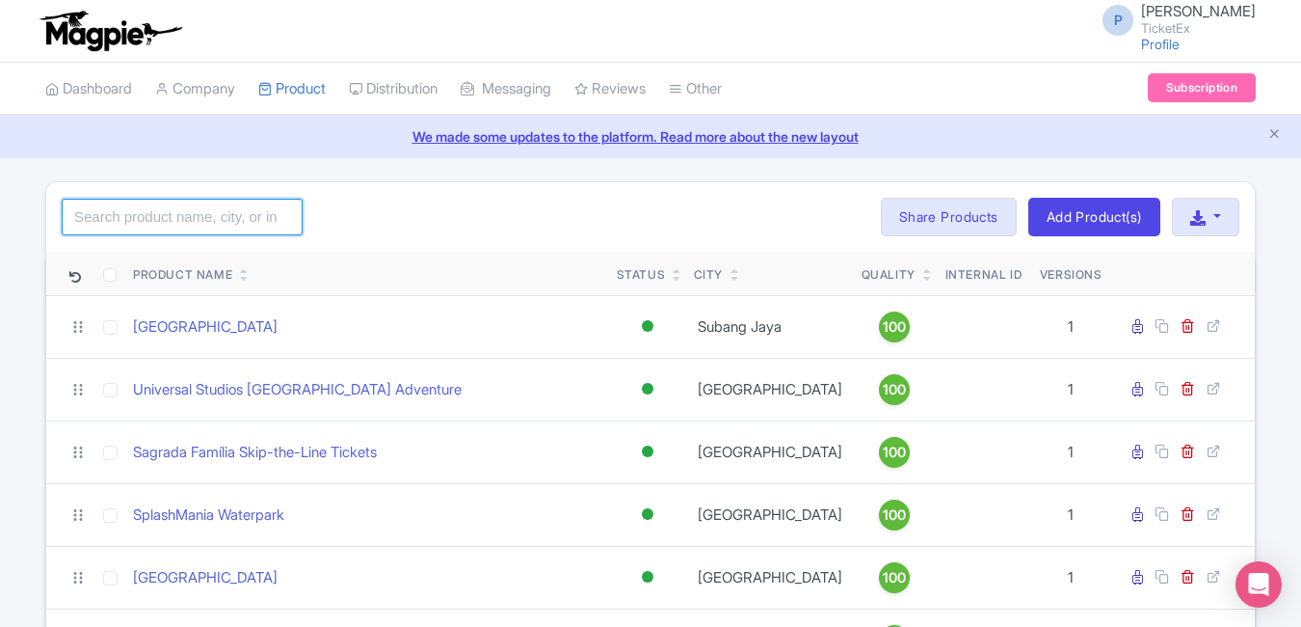
click at [244, 224] on input "search" at bounding box center [182, 217] width 241 height 37
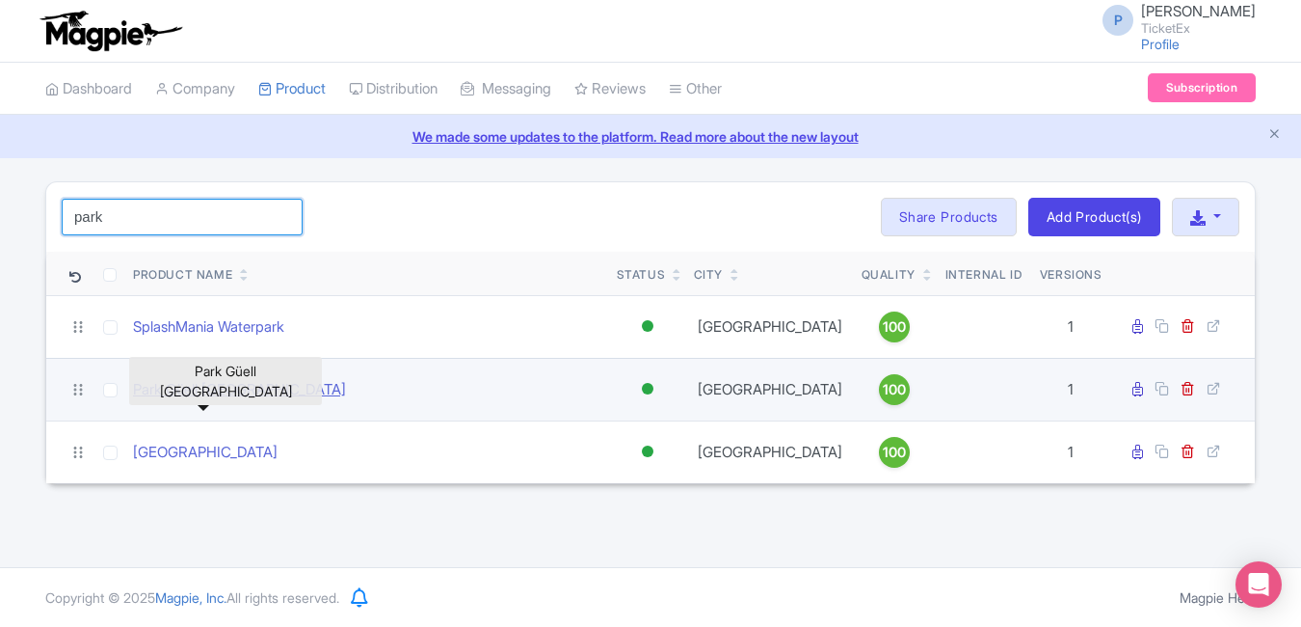
type input "park"
click at [202, 401] on link "Park Güell [GEOGRAPHIC_DATA]" at bounding box center [239, 390] width 213 height 22
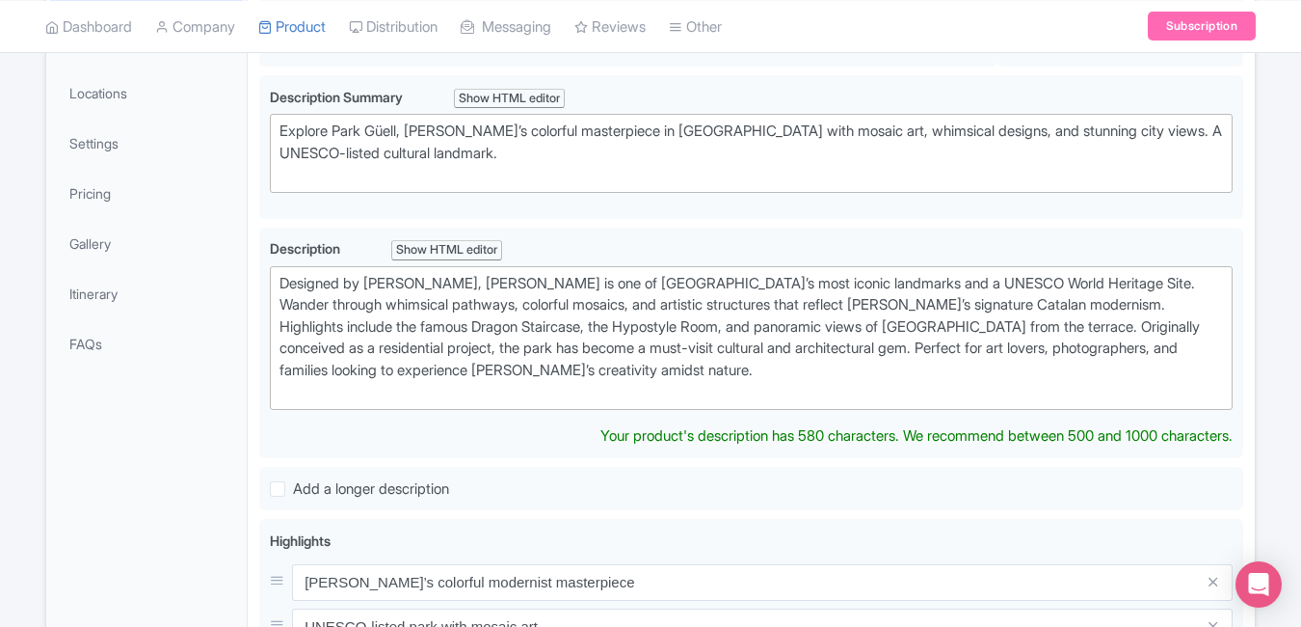
scroll to position [549, 0]
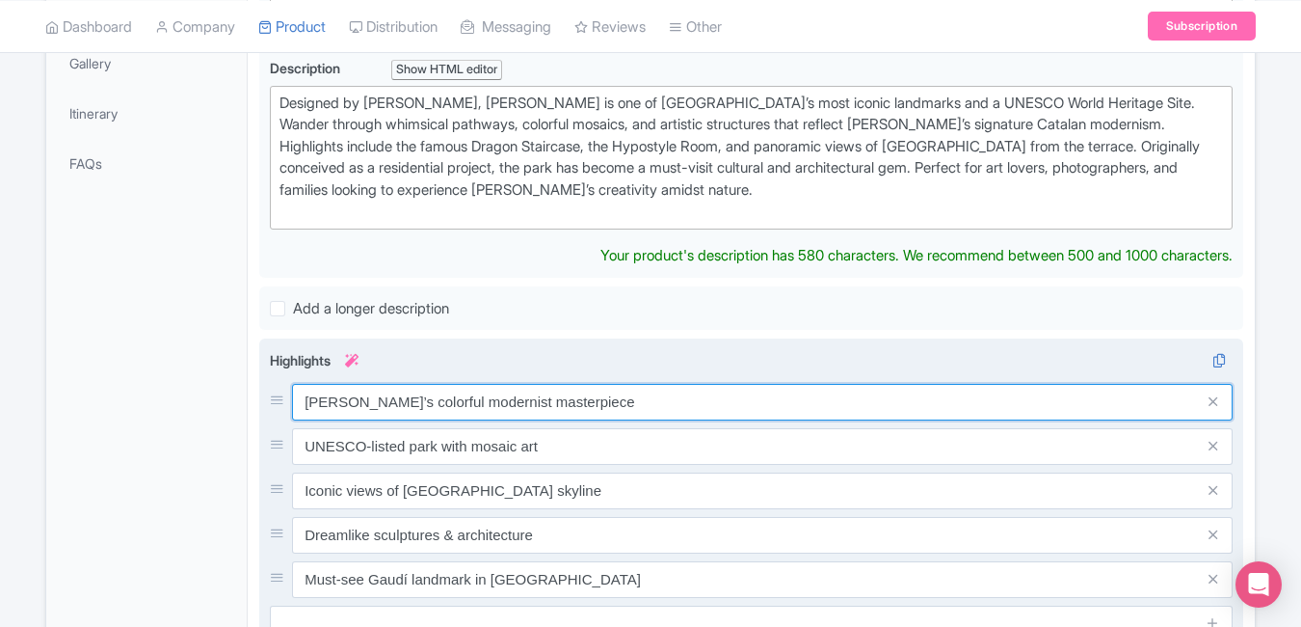
click at [632, 405] on div "Gaudí’s colorful modernist masterpiece UNESCO-listed park with mosaic art Iconi…" at bounding box center [751, 491] width 963 height 214
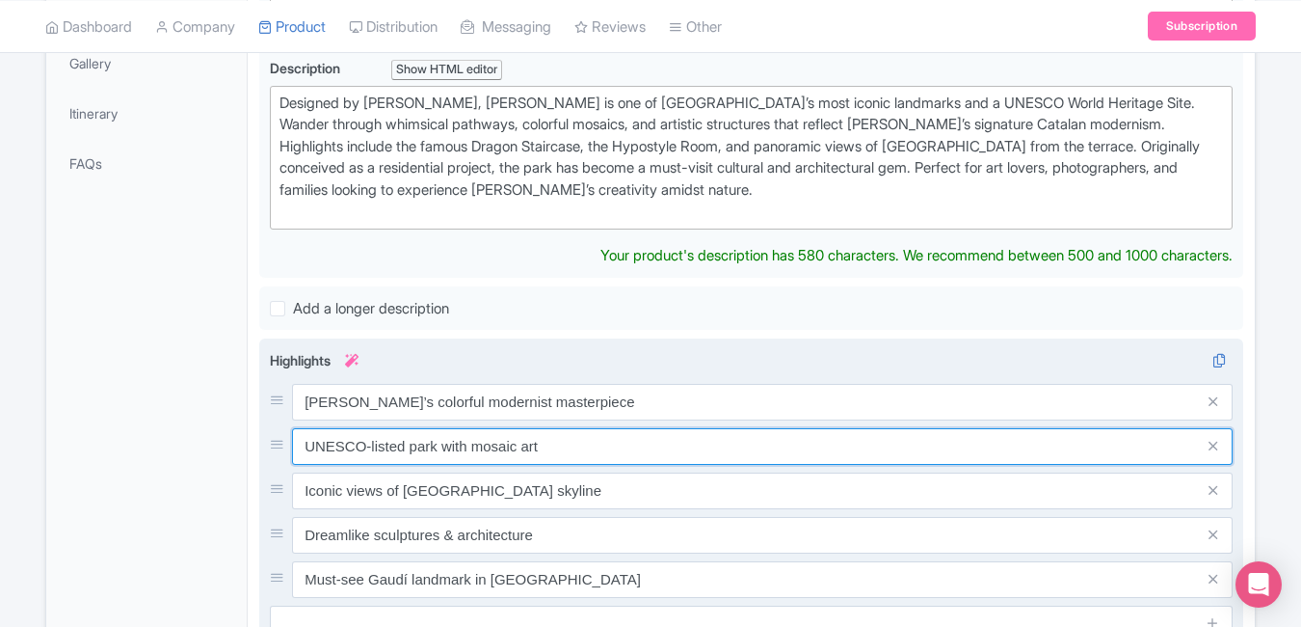
click at [632, 428] on input "UNESCO-listed park with mosaic art" at bounding box center [762, 446] width 941 height 37
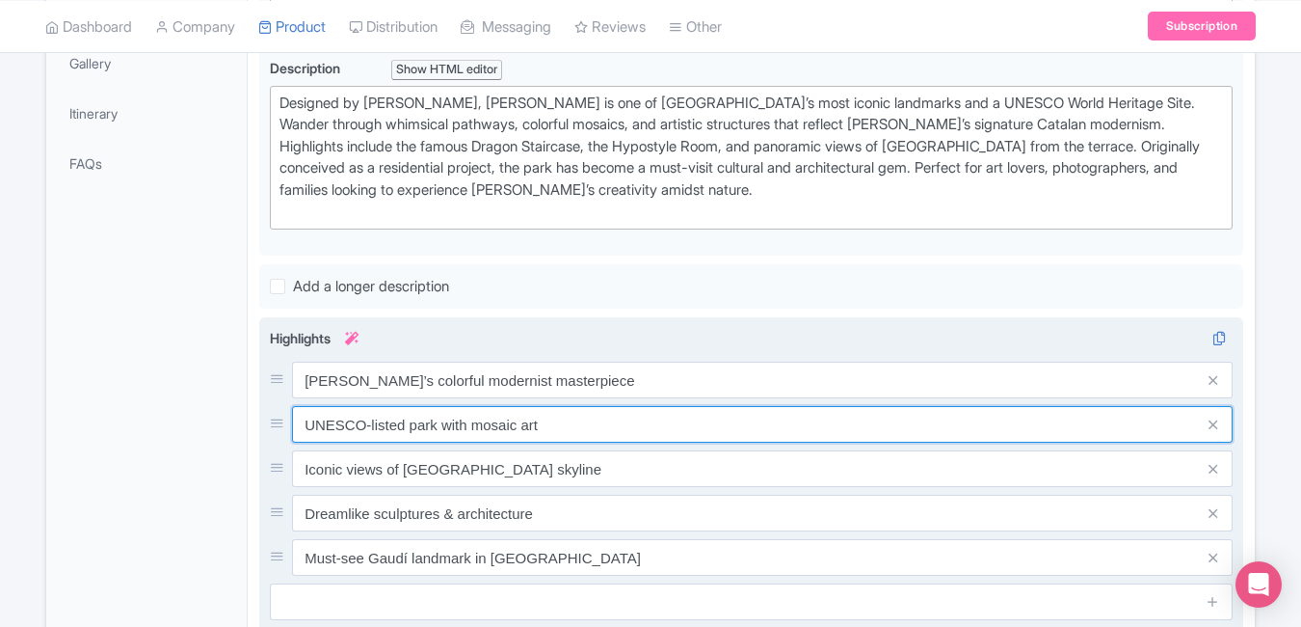
click at [632, 406] on input "UNESCO-listed park with mosaic art" at bounding box center [762, 424] width 941 height 37
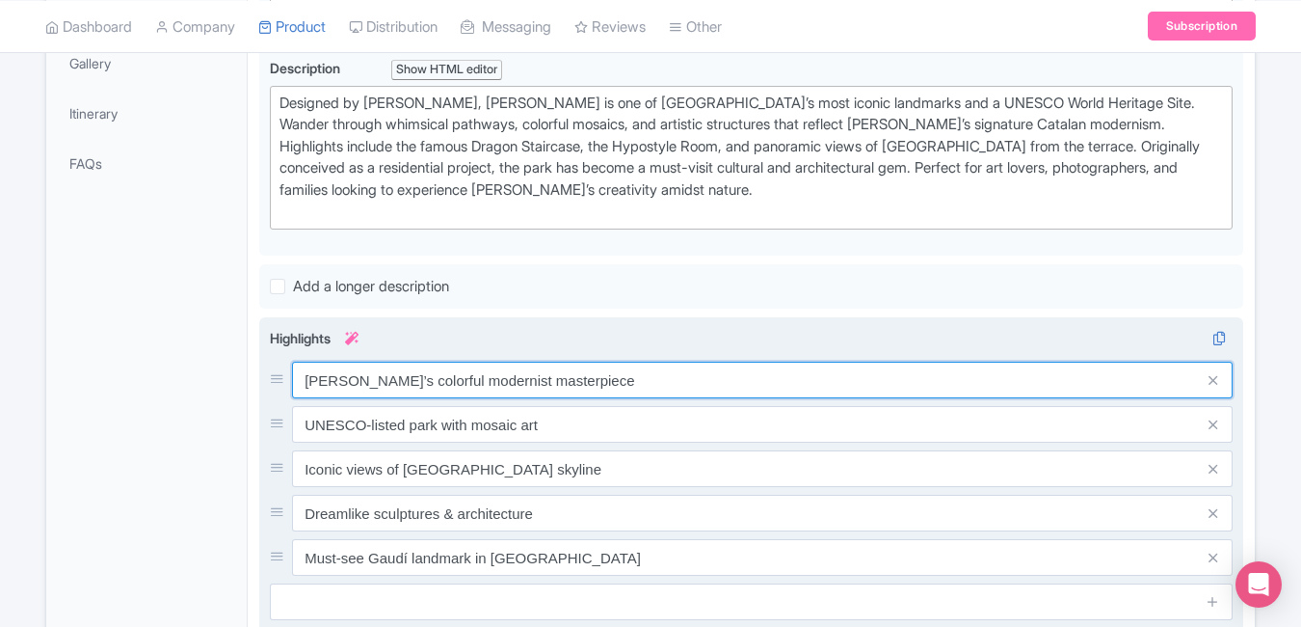
click at [611, 379] on input "Gaudí’s colorful modernist masterpiece" at bounding box center [762, 380] width 941 height 37
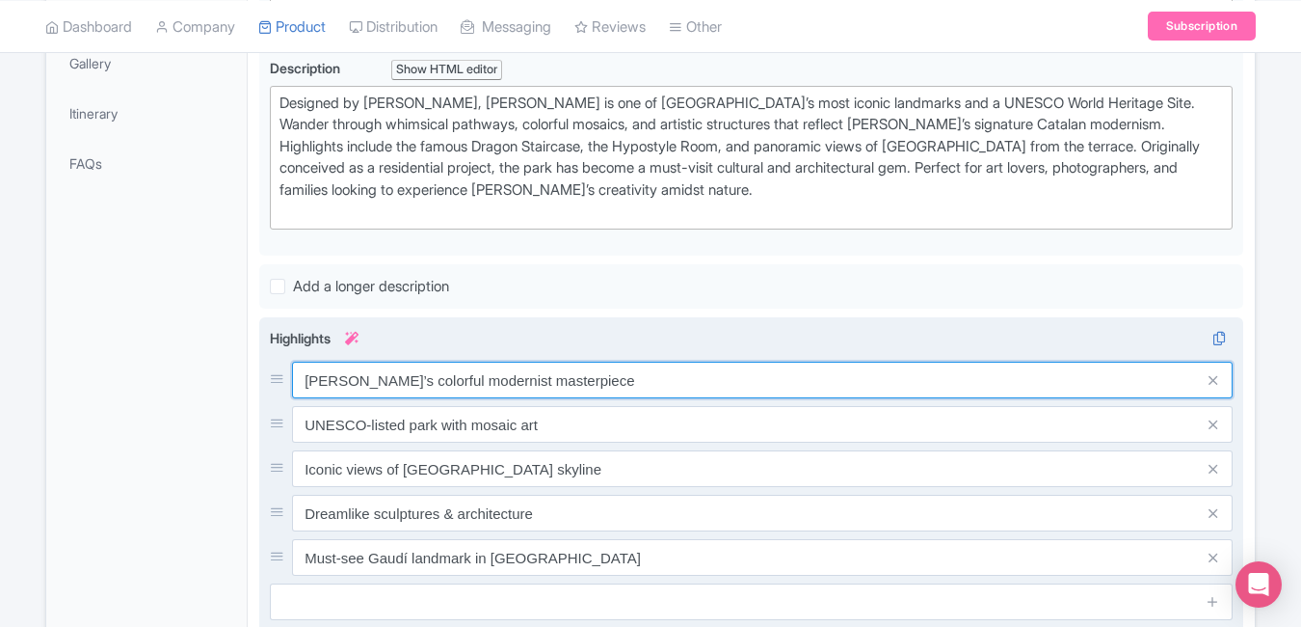
paste input "saic wonderland"
type input "[PERSON_NAME]’s colorful mosaic wonderland"
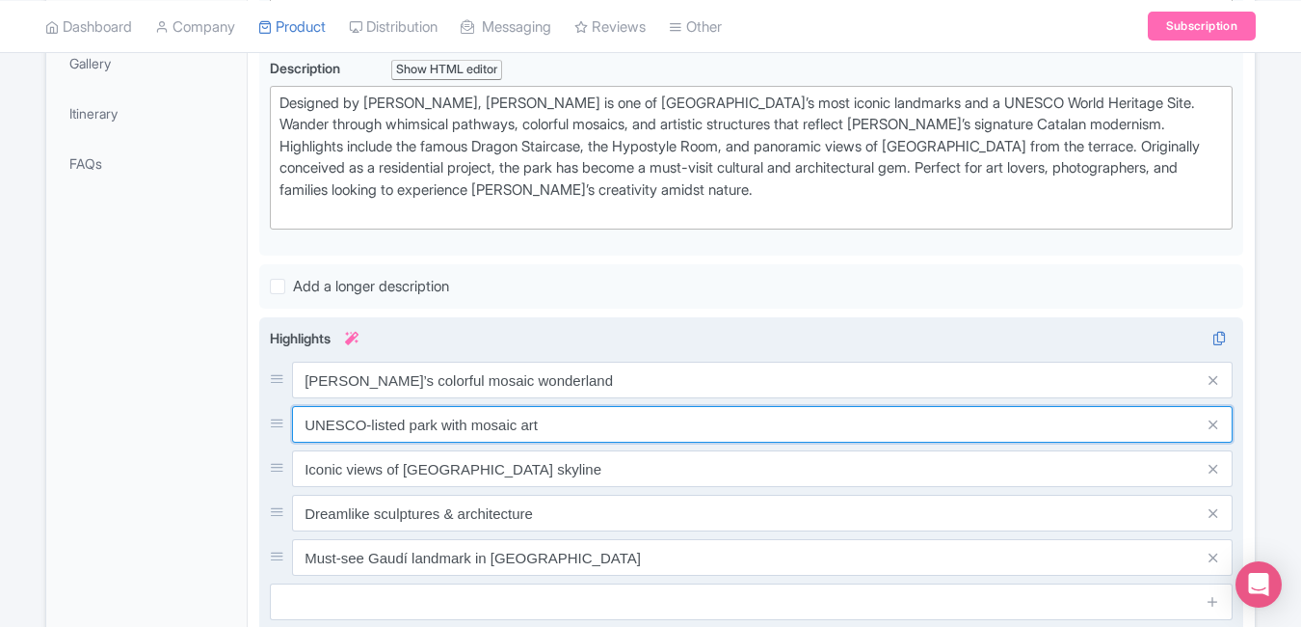
click at [612, 426] on input "UNESCO-listed park with mosaic art" at bounding box center [762, 424] width 941 height 37
paste input "Stunning views over [GEOGRAPHIC_DATA]"
type input "Stunning views over [GEOGRAPHIC_DATA]"
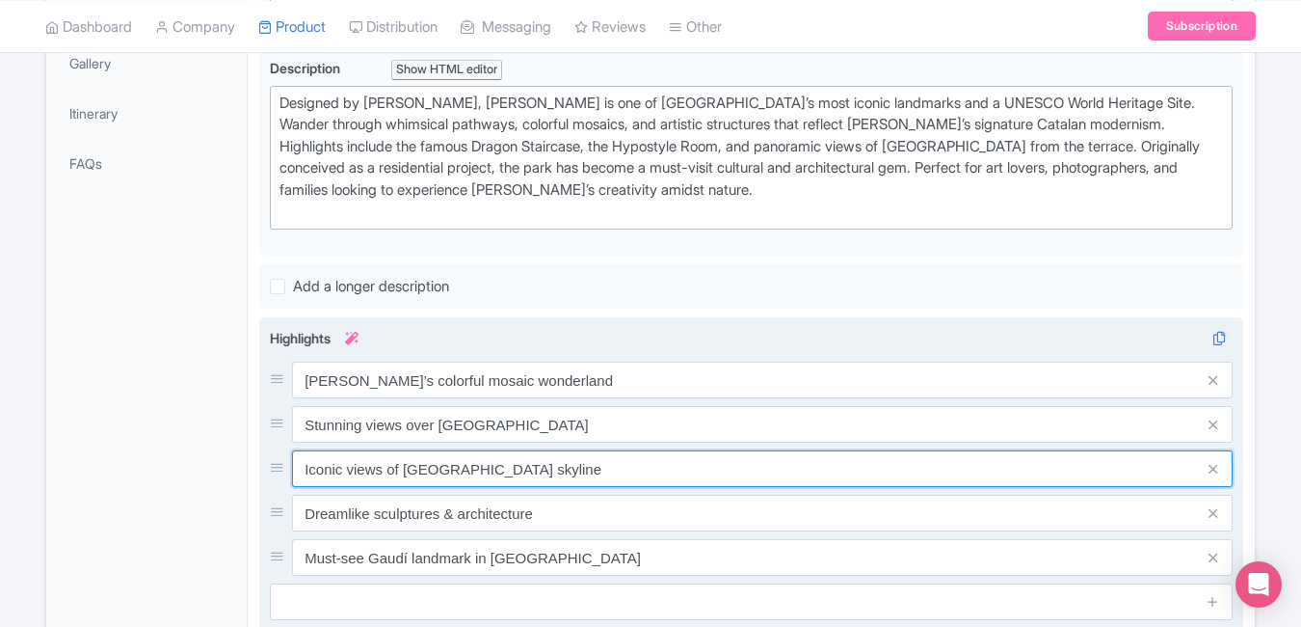
click at [583, 458] on input "Iconic views of Barcelona skyline" at bounding box center [762, 468] width 941 height 37
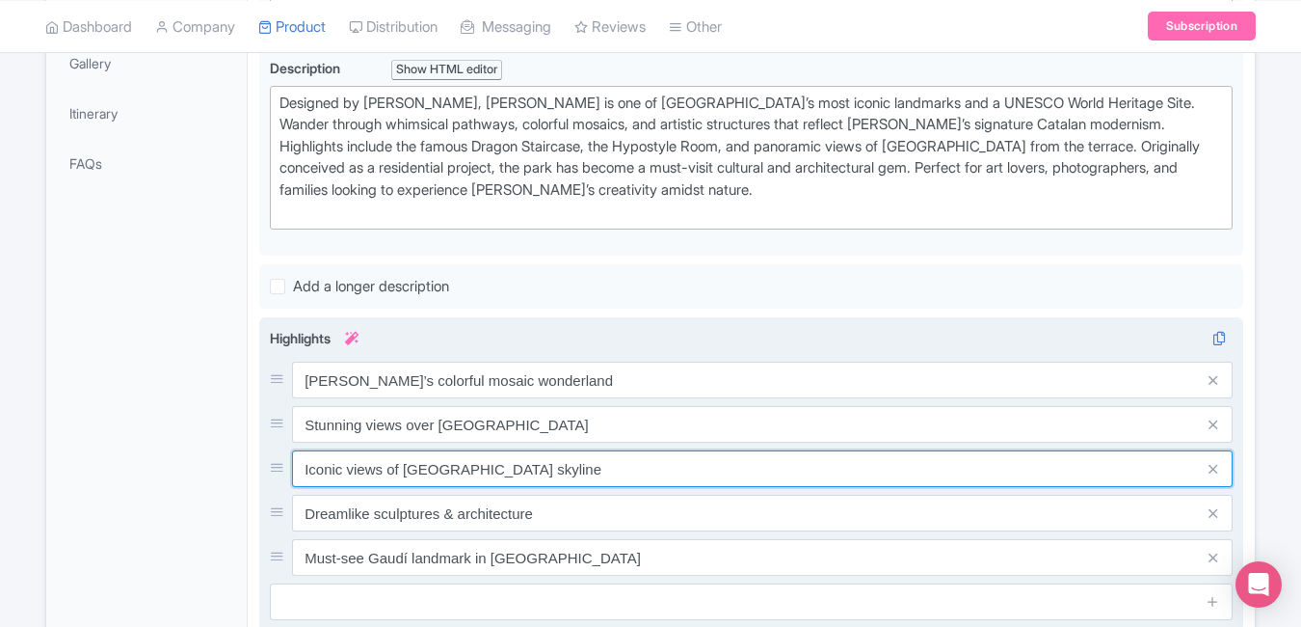
paste input "UNESCO-listed art & architecture park"
type input "UNESCO-listed art & architecture park"
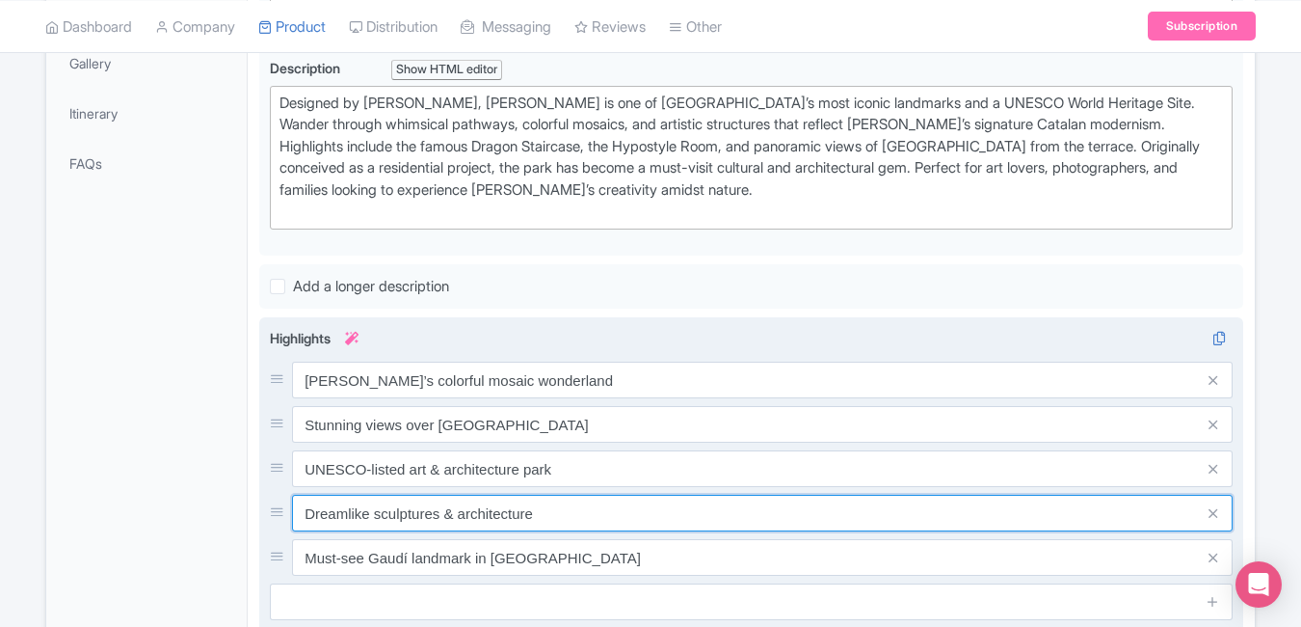
click at [558, 508] on input "Dreamlike sculptures & architecture" at bounding box center [762, 513] width 941 height 37
paste input "Stroll through vibrant tiled benches"
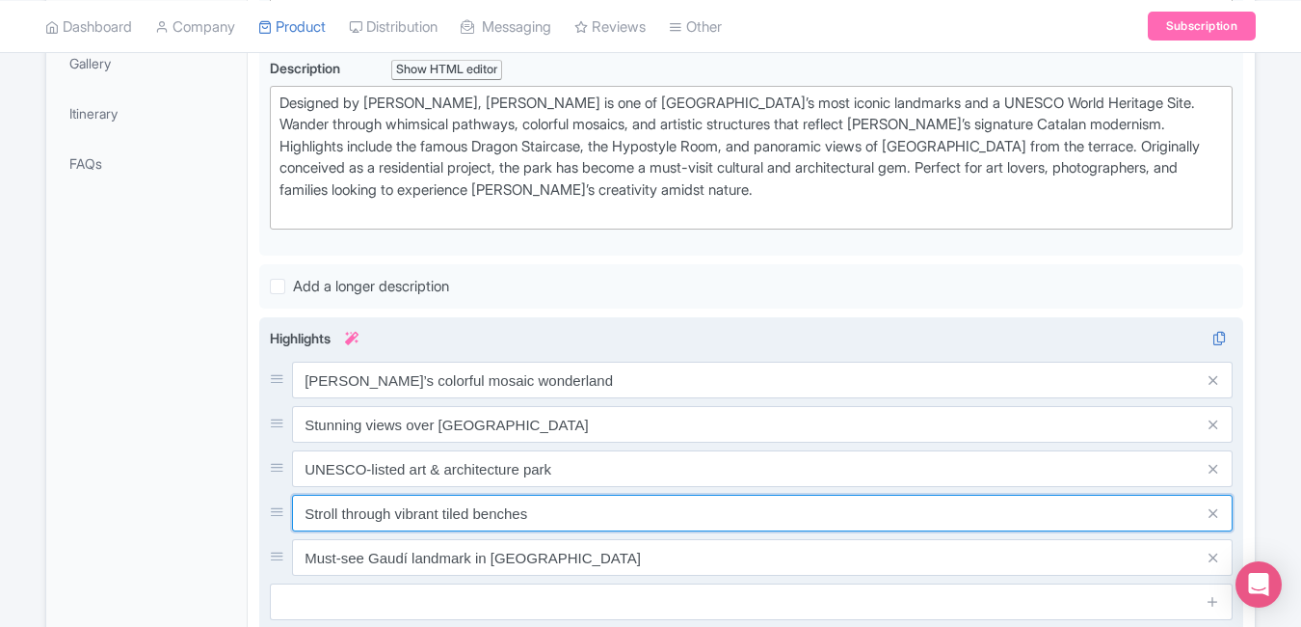
type input "Stroll through vibrant tiled benches"
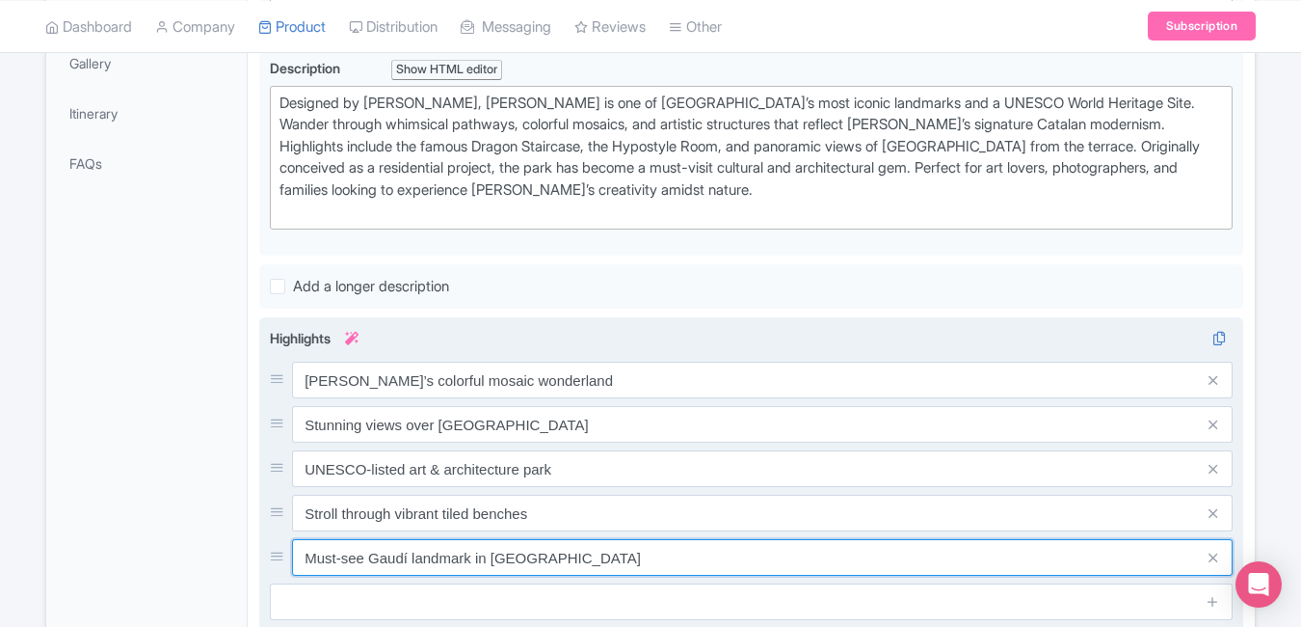
click at [571, 567] on input "Must-see Gaudí landmark in Spain" at bounding box center [762, 557] width 941 height 37
paste input "agical photo spots & unique designs"
type input "Magical photo spots & unique designs"
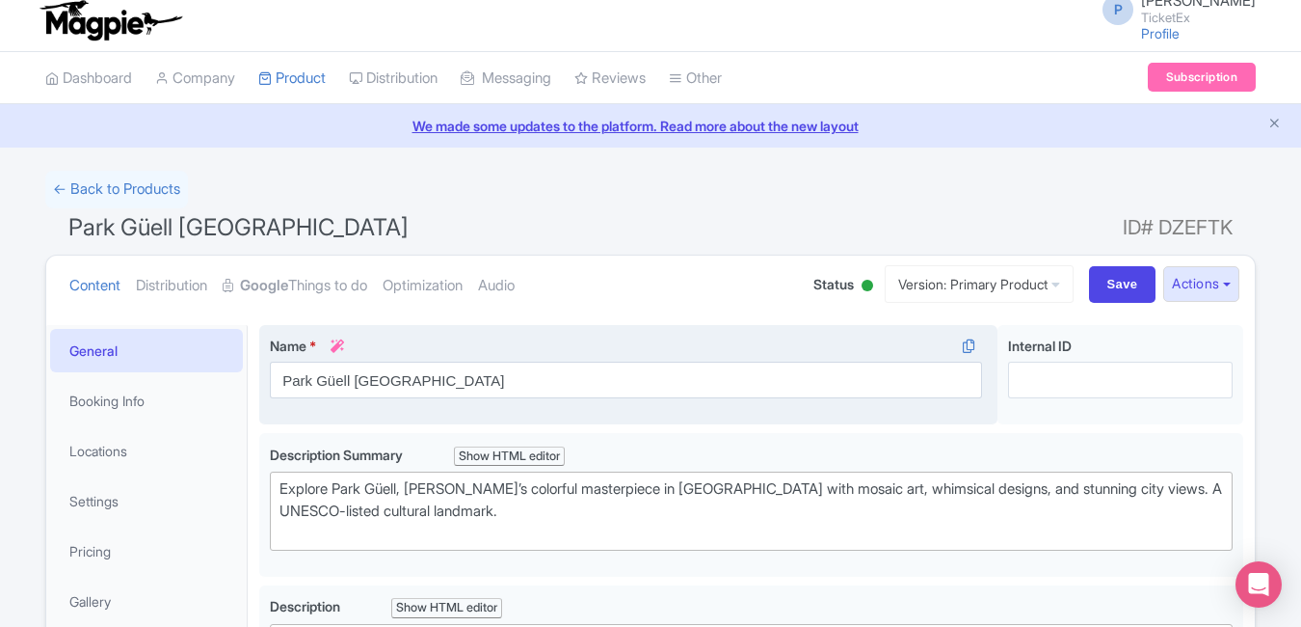
scroll to position [0, 0]
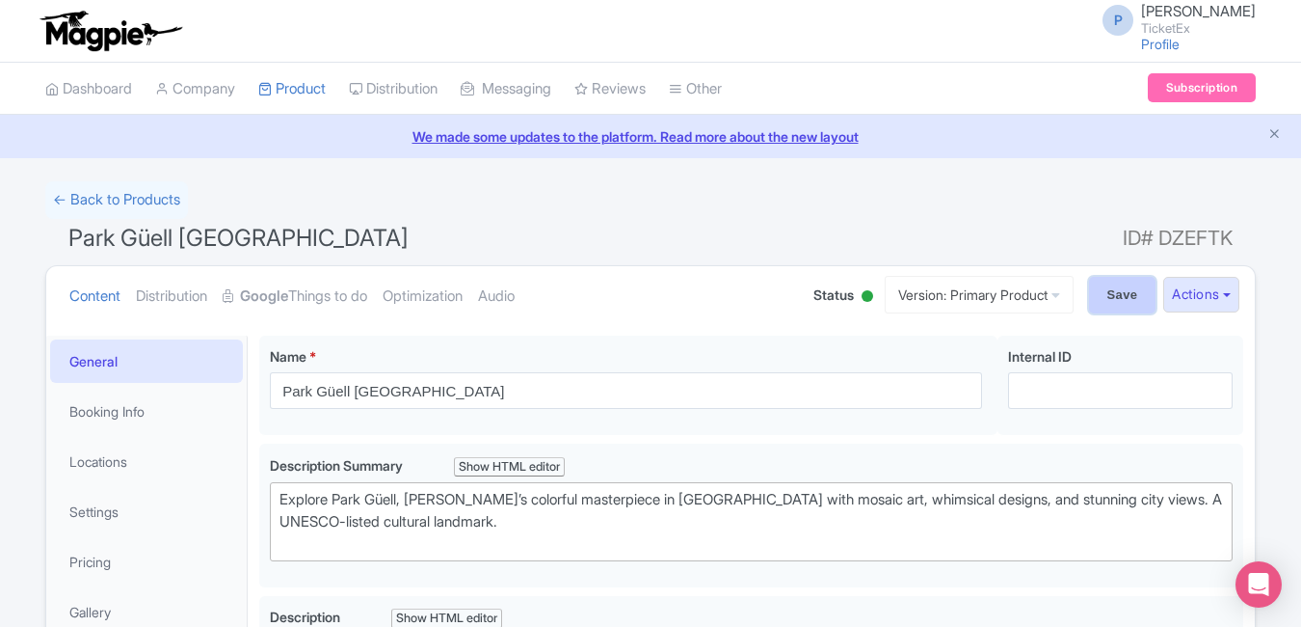
click at [1114, 291] on input "Save" at bounding box center [1122, 295] width 67 height 37
type input "Saving..."
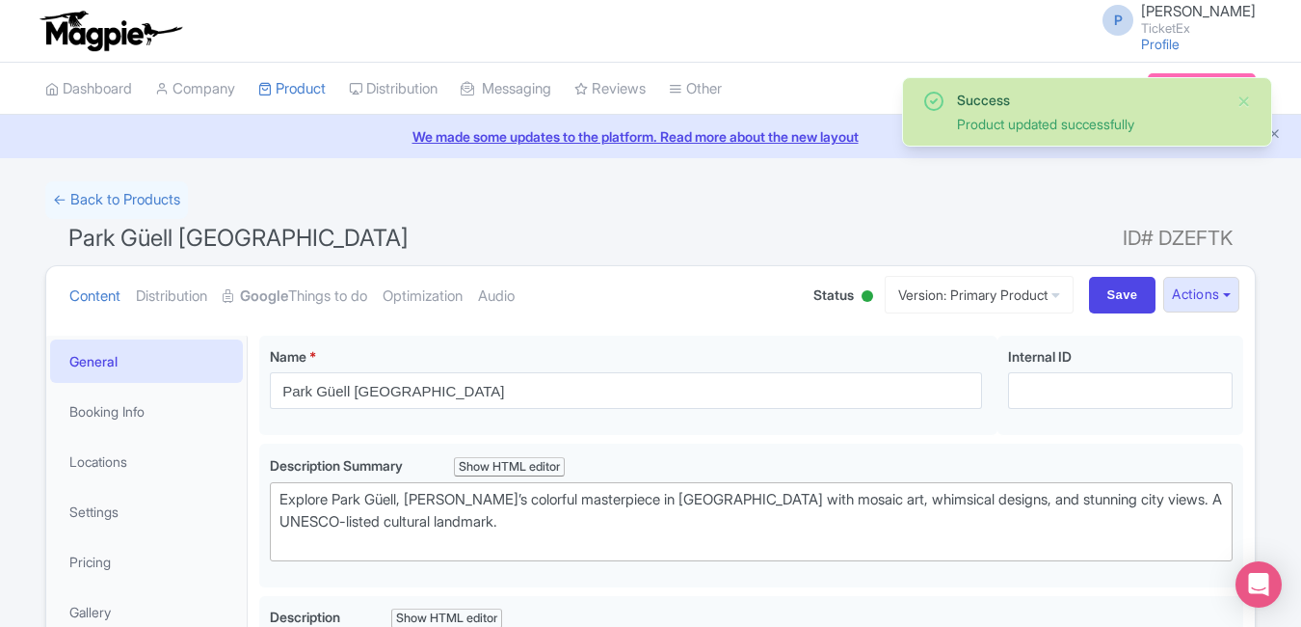
scroll to position [335, 0]
